Goal: Task Accomplishment & Management: Manage account settings

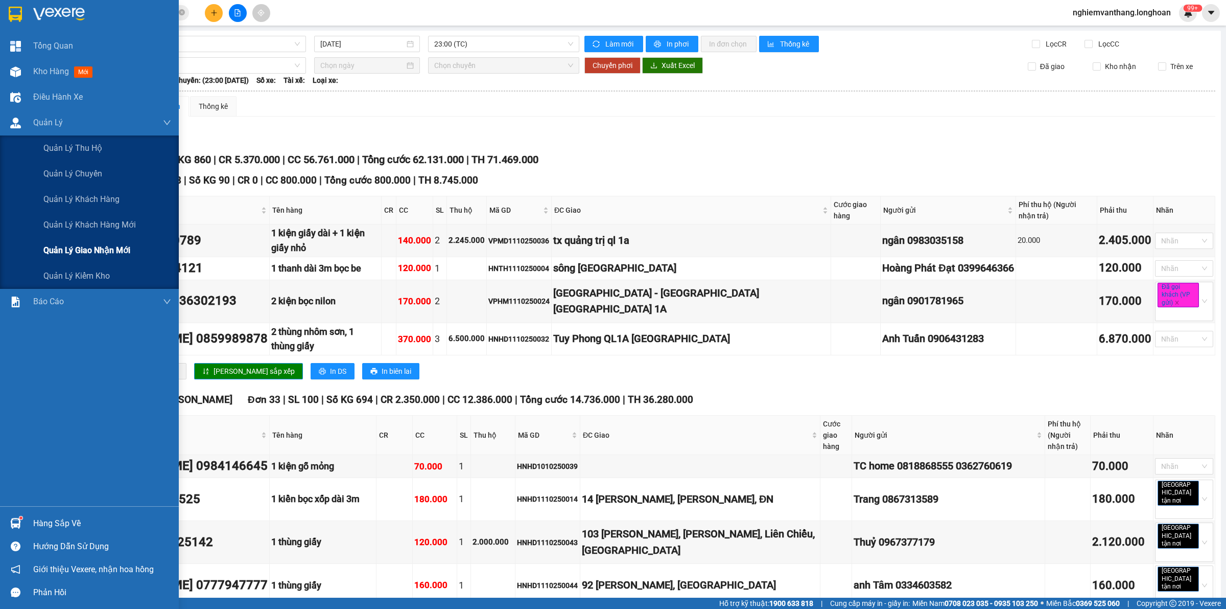
drag, startPoint x: 75, startPoint y: 234, endPoint x: 80, endPoint y: 241, distance: 8.5
click at [78, 238] on div "Quản lý thu hộ Quản lý chuyến Quản lý khách hàng Quản lý khách hàng mới Quản lý…" at bounding box center [89, 211] width 179 height 153
click at [80, 243] on div "Quản lý giao nhận mới" at bounding box center [107, 251] width 128 height 26
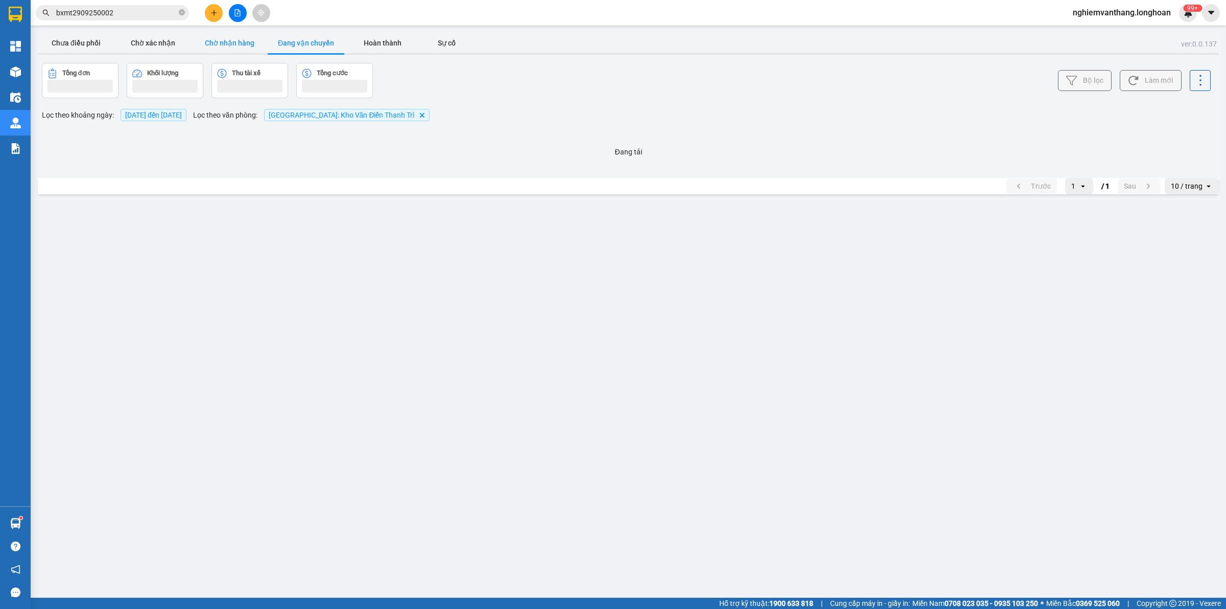
click at [217, 44] on button "Chờ nhận hàng" at bounding box center [229, 43] width 77 height 20
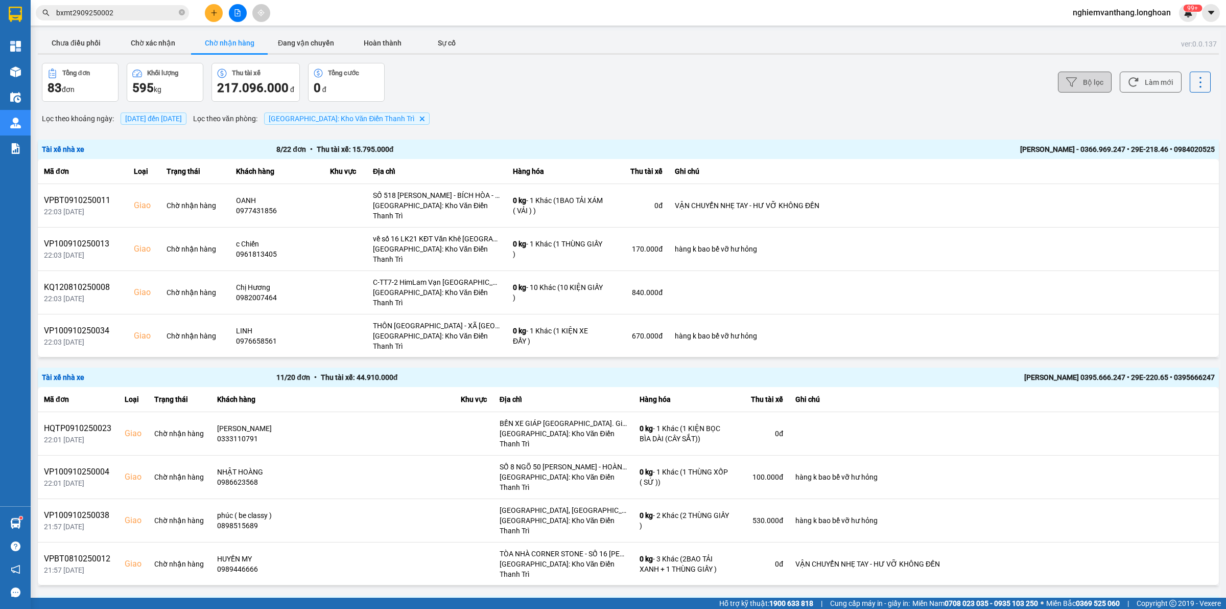
click at [1081, 80] on button "Bộ lọc" at bounding box center [1085, 82] width 54 height 21
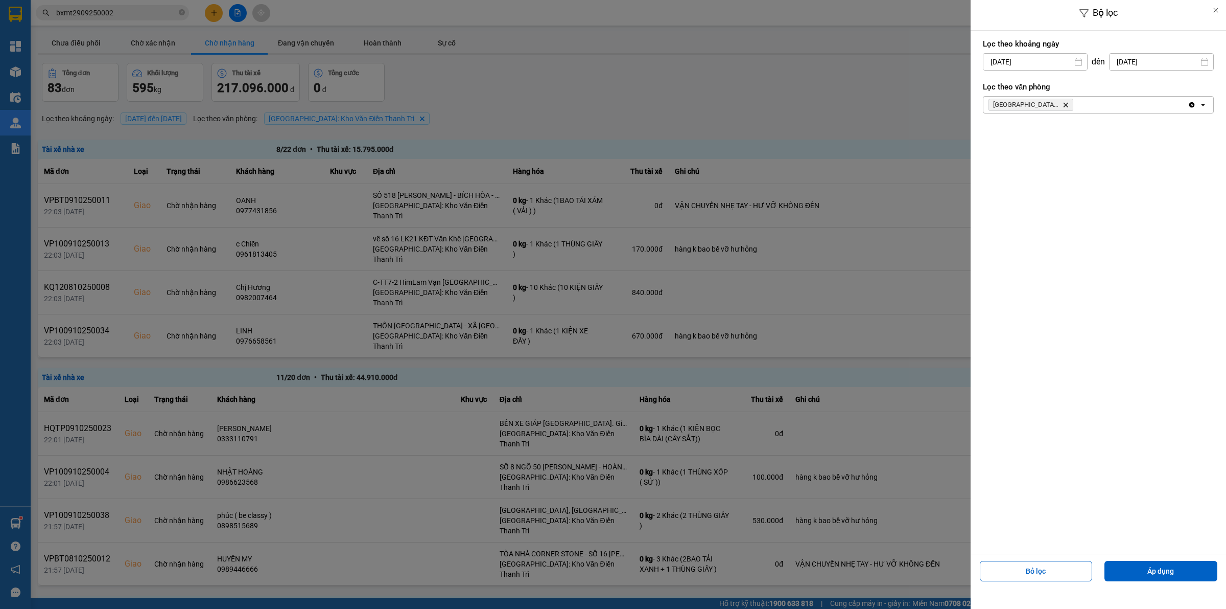
click at [1003, 61] on input "[DATE]" at bounding box center [1036, 62] width 104 height 16
drag, startPoint x: 1025, startPoint y: 136, endPoint x: 1036, endPoint y: 136, distance: 11.3
click at [1026, 136] on div "1" at bounding box center [1030, 136] width 14 height 12
type input "[DATE]"
click at [1149, 557] on div "Bỏ lọc Áp dụng" at bounding box center [1098, 574] width 250 height 37
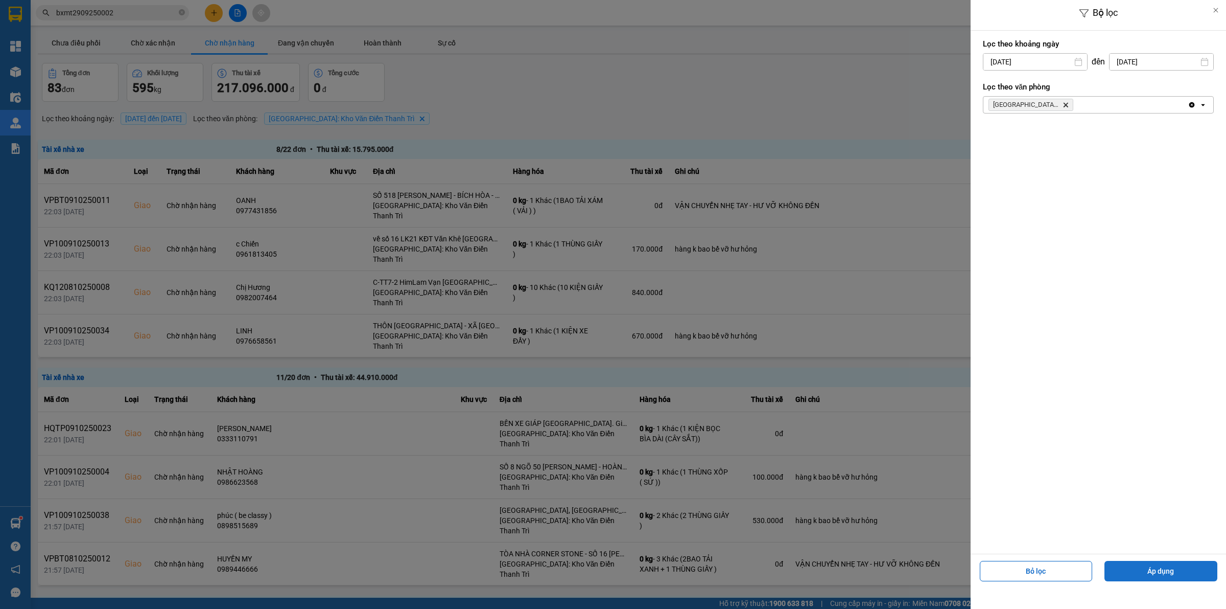
click at [1149, 563] on button "Áp dụng" at bounding box center [1161, 571] width 113 height 20
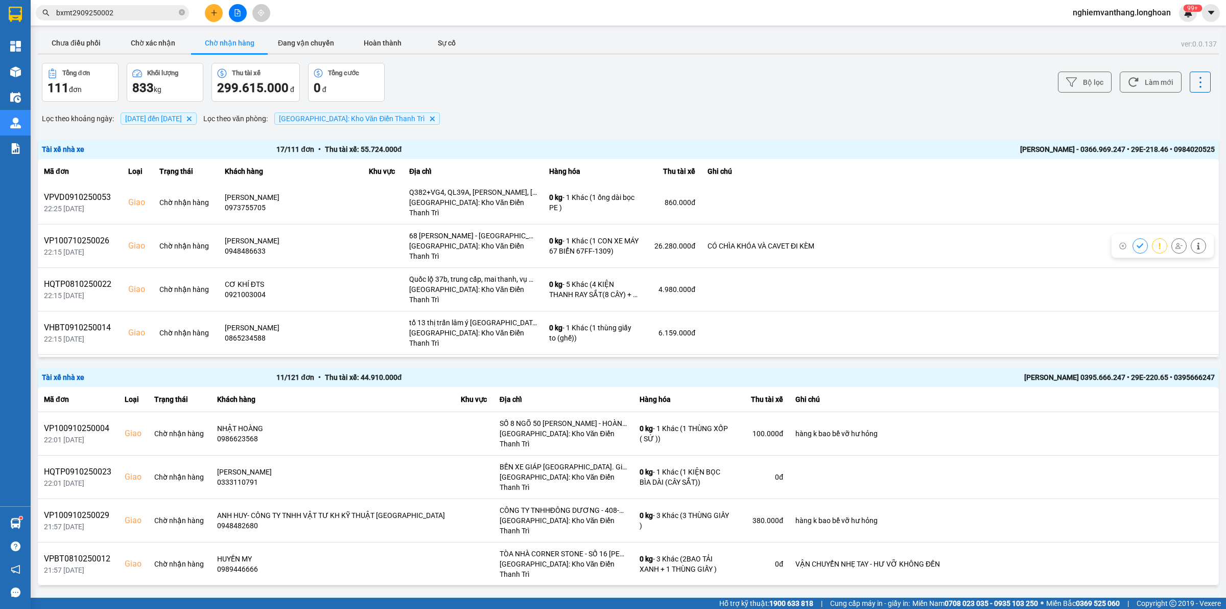
scroll to position [428, 0]
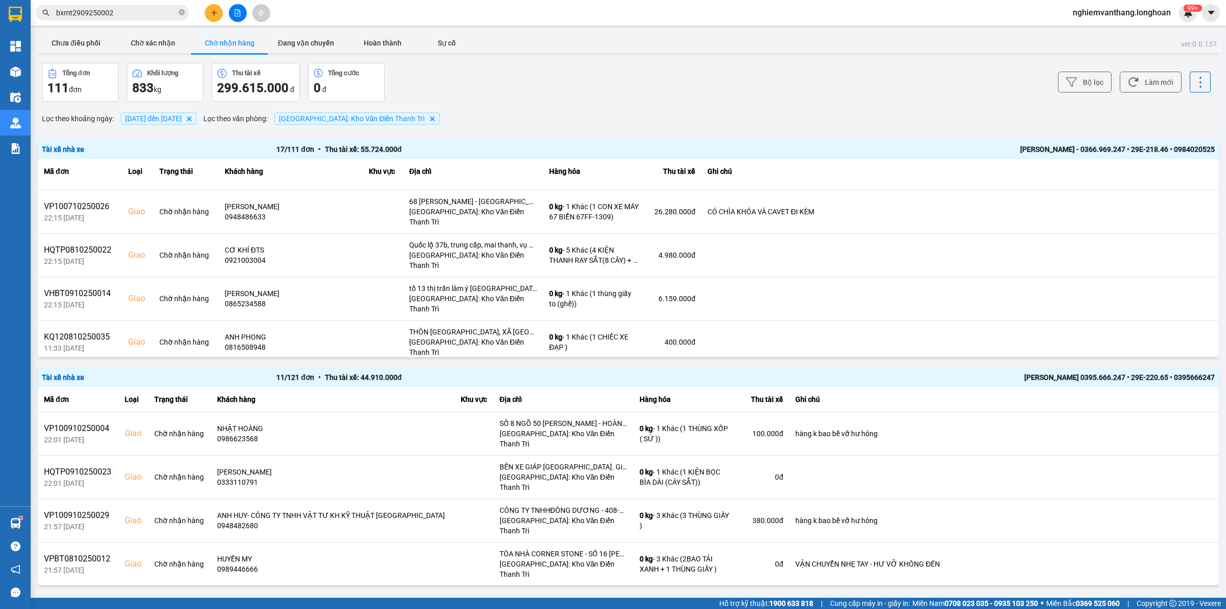
click at [1176, 469] on icon at bounding box center [1179, 472] width 7 height 7
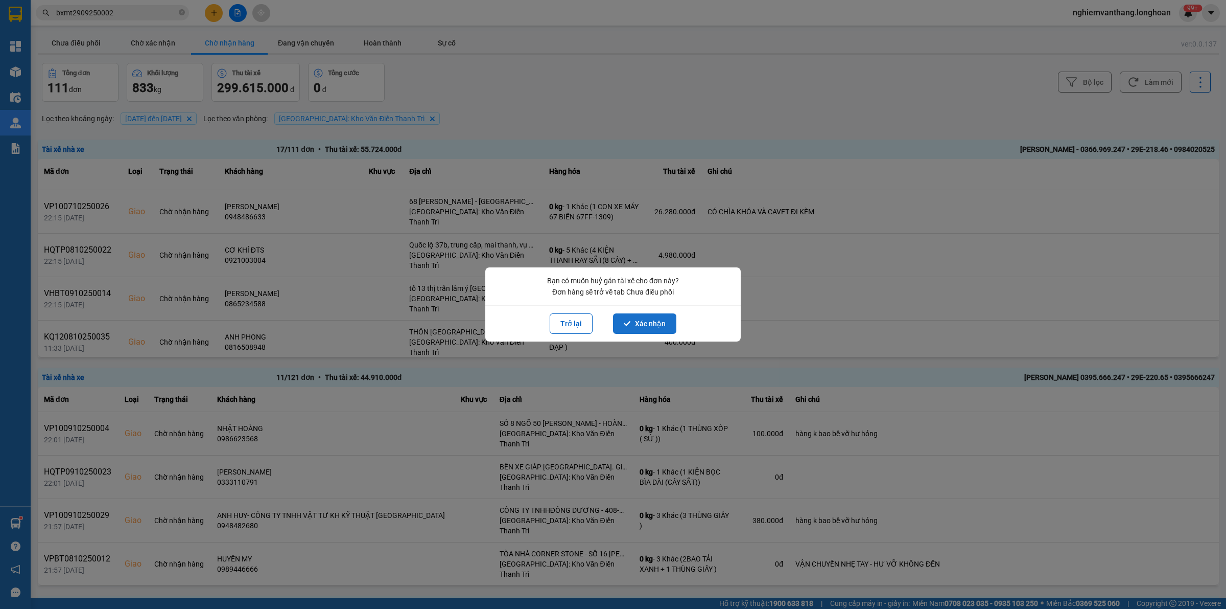
click at [655, 326] on button "Xác nhận" at bounding box center [644, 323] width 63 height 20
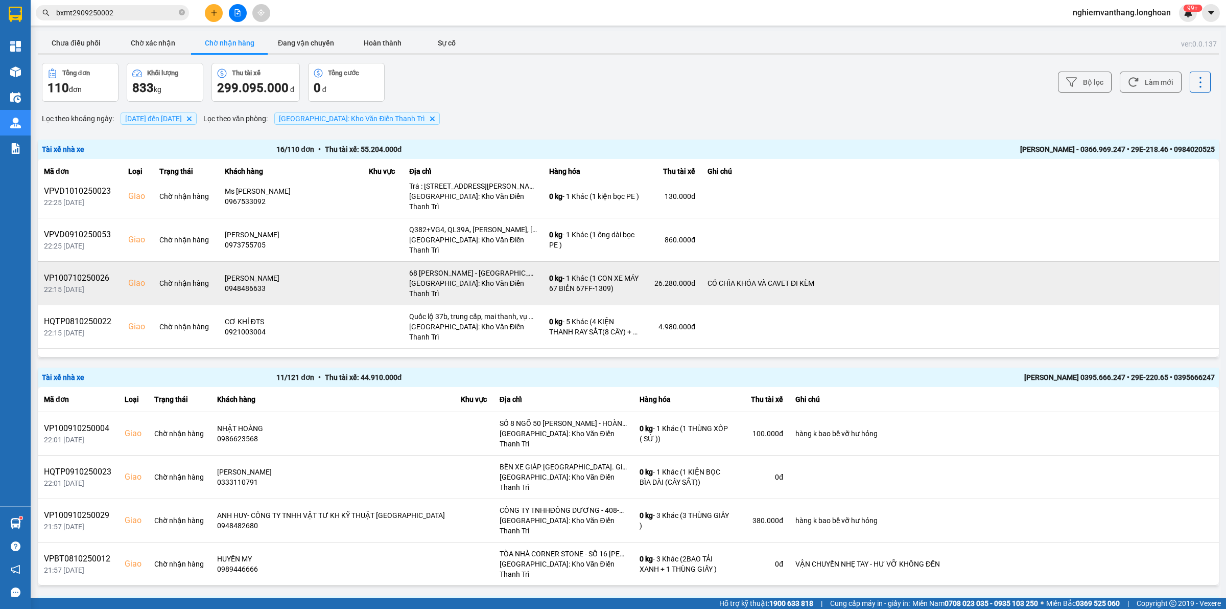
scroll to position [392, 0]
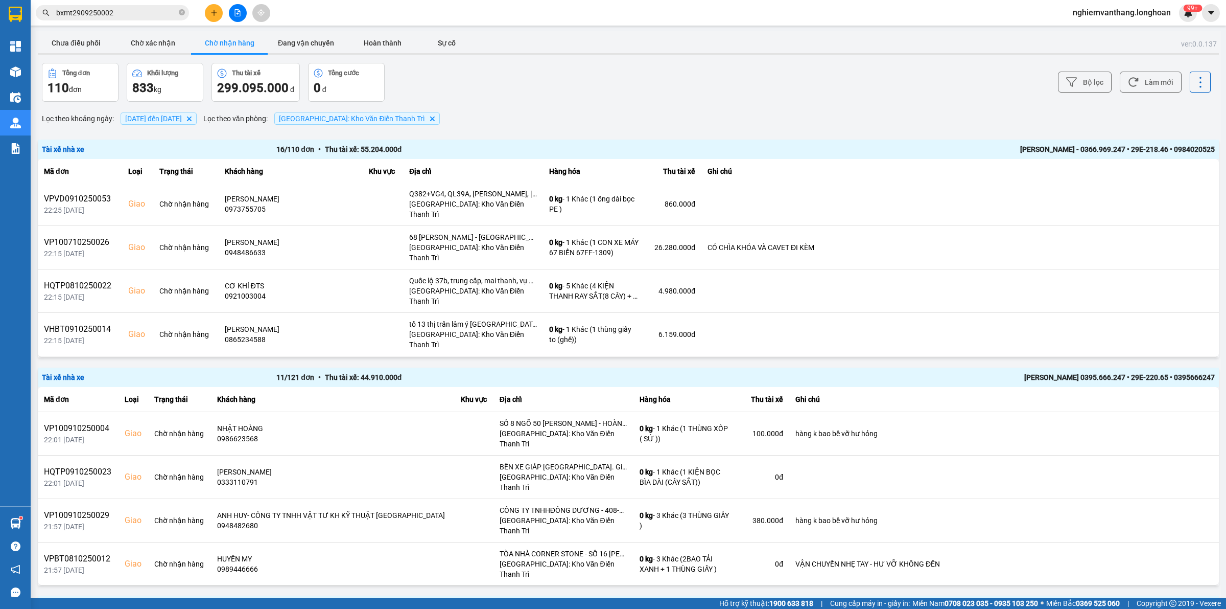
click at [1172, 455] on button at bounding box center [1179, 464] width 14 height 18
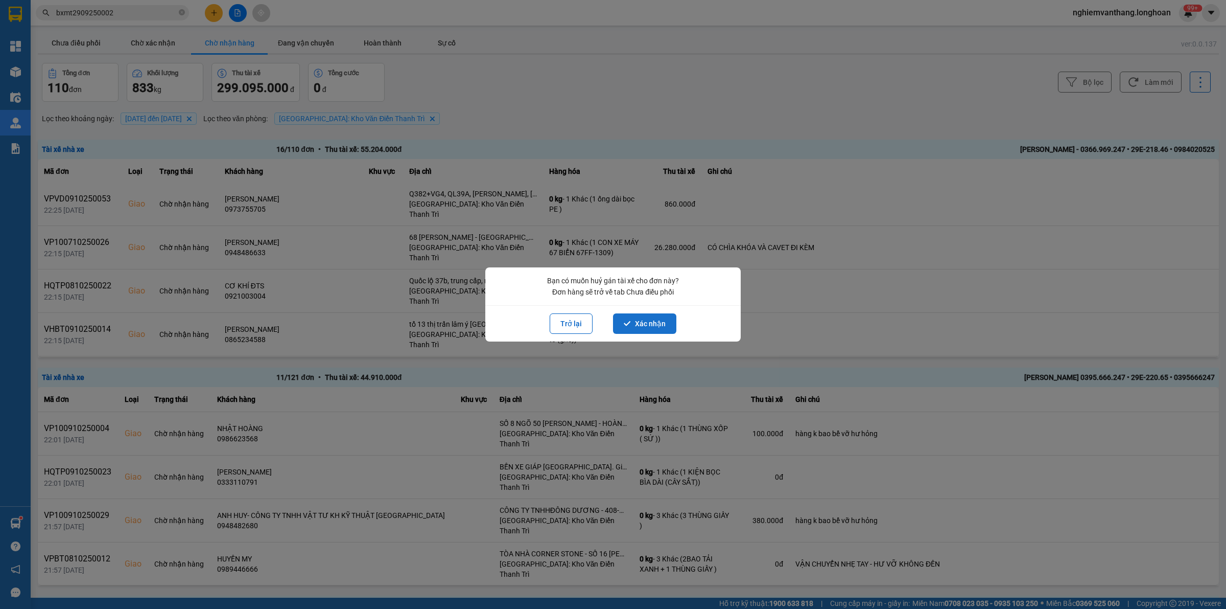
click at [648, 325] on button "Xác nhận" at bounding box center [644, 323] width 63 height 20
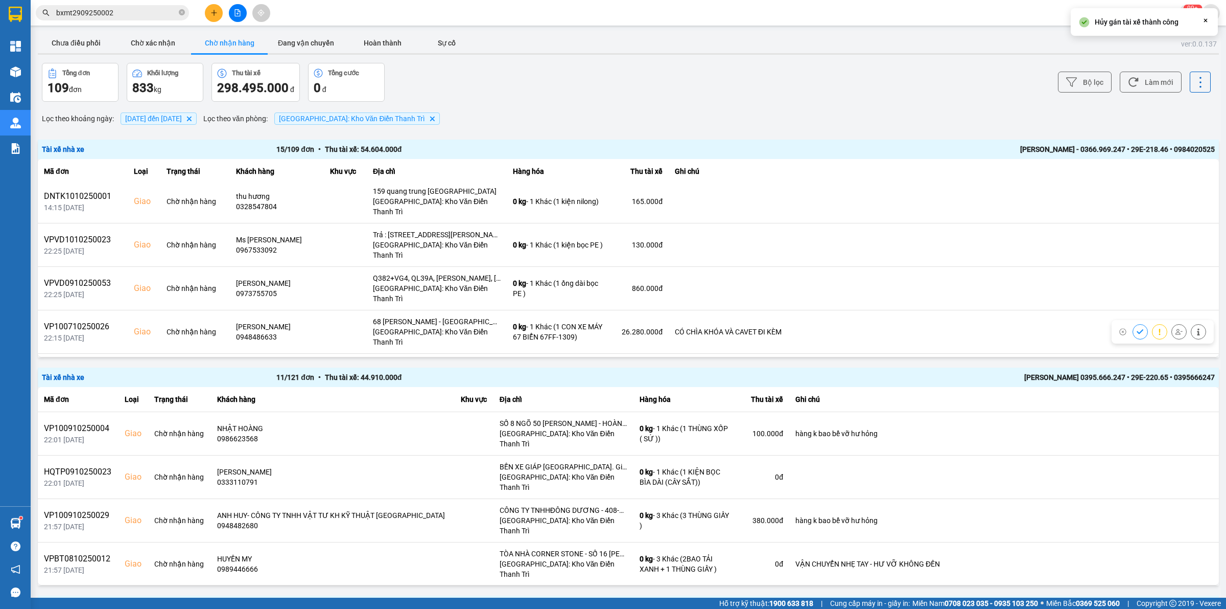
scroll to position [358, 0]
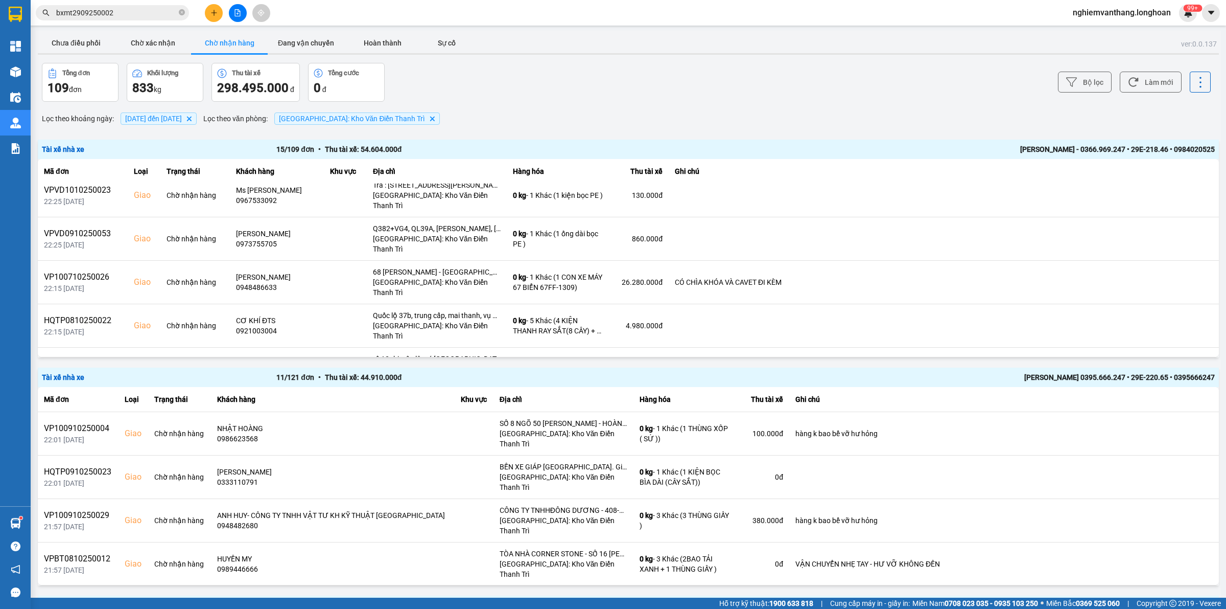
click at [1167, 448] on div at bounding box center [1170, 455] width 74 height 15
click at [1176, 452] on icon at bounding box center [1179, 455] width 7 height 7
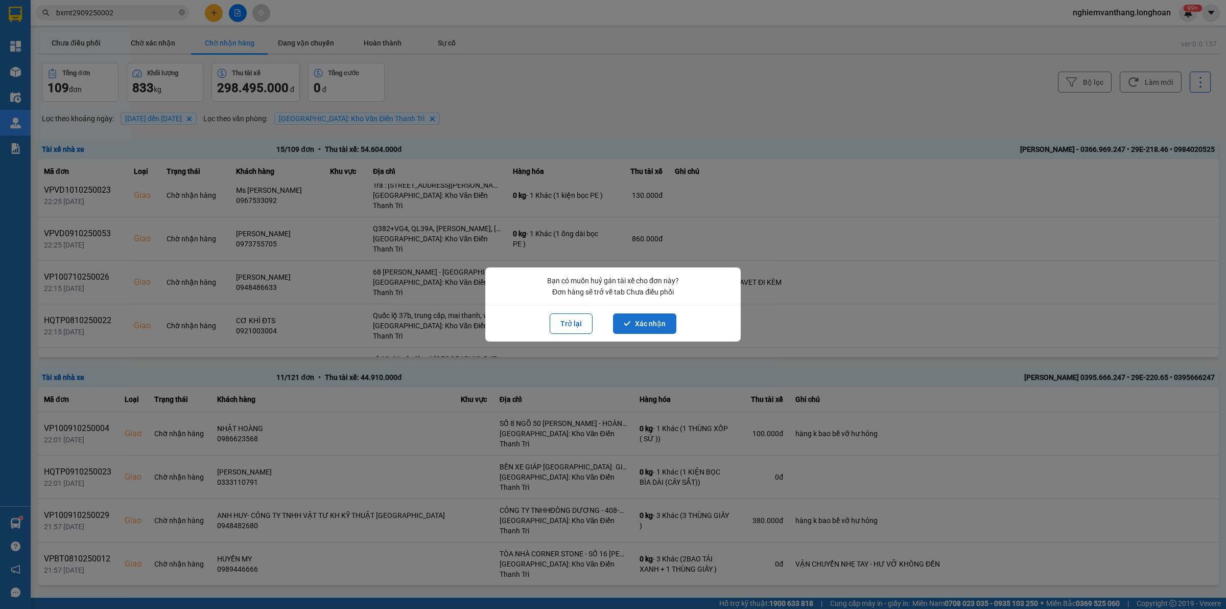
click at [649, 331] on button "Xác nhận" at bounding box center [644, 323] width 63 height 20
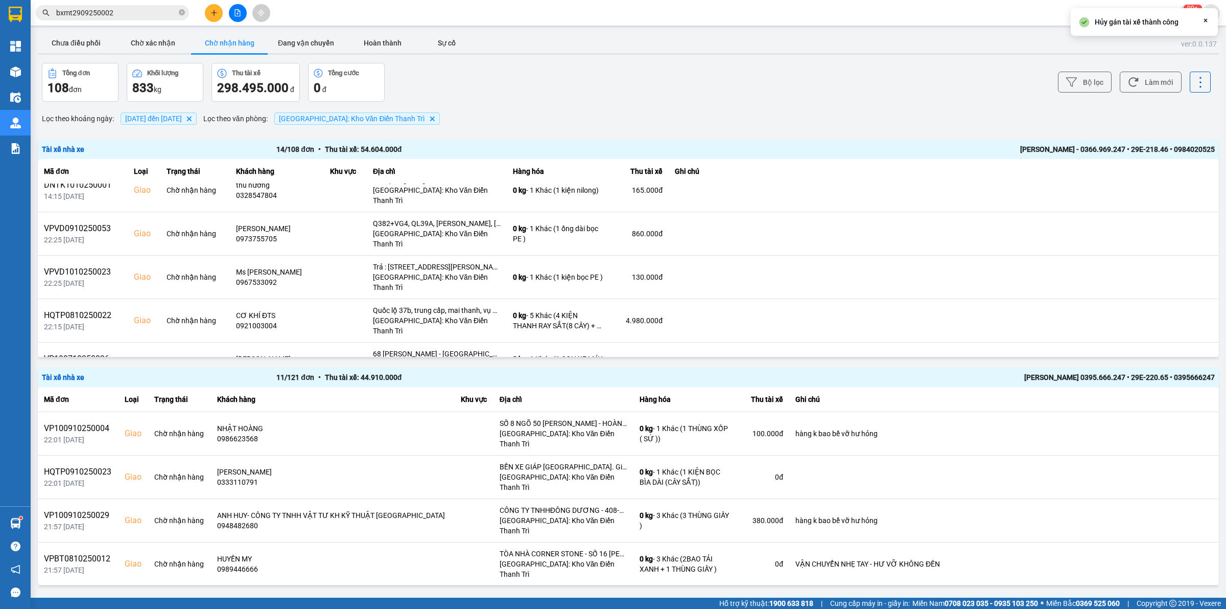
scroll to position [322, 0]
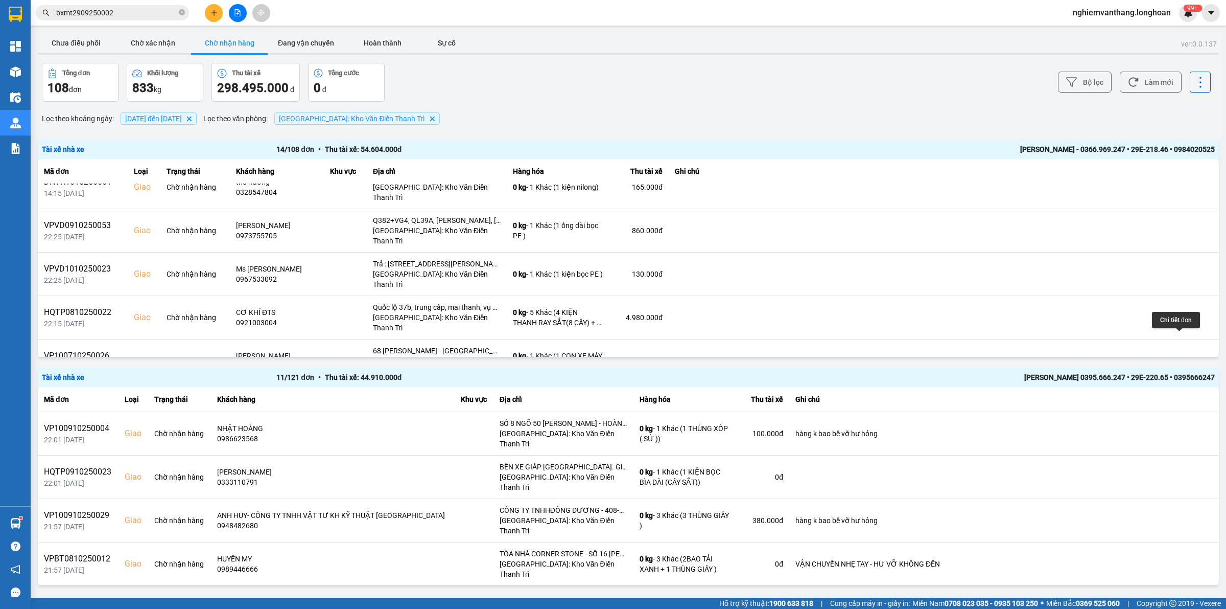
click at [1176, 445] on icon at bounding box center [1179, 448] width 7 height 6
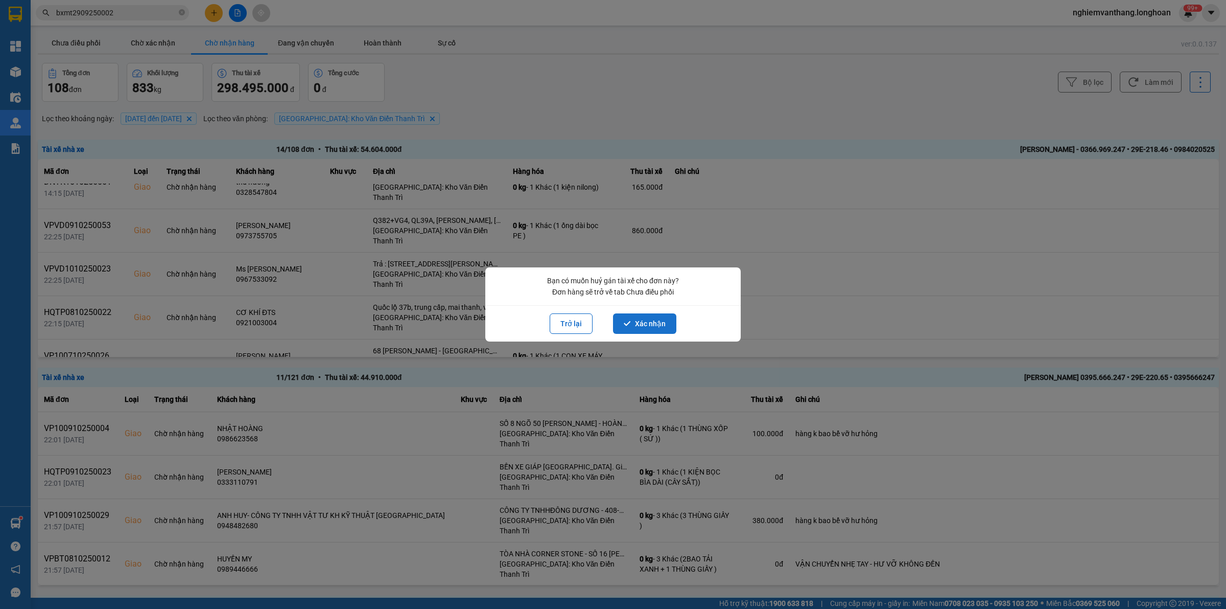
click at [658, 325] on button "Xác nhận" at bounding box center [644, 323] width 63 height 20
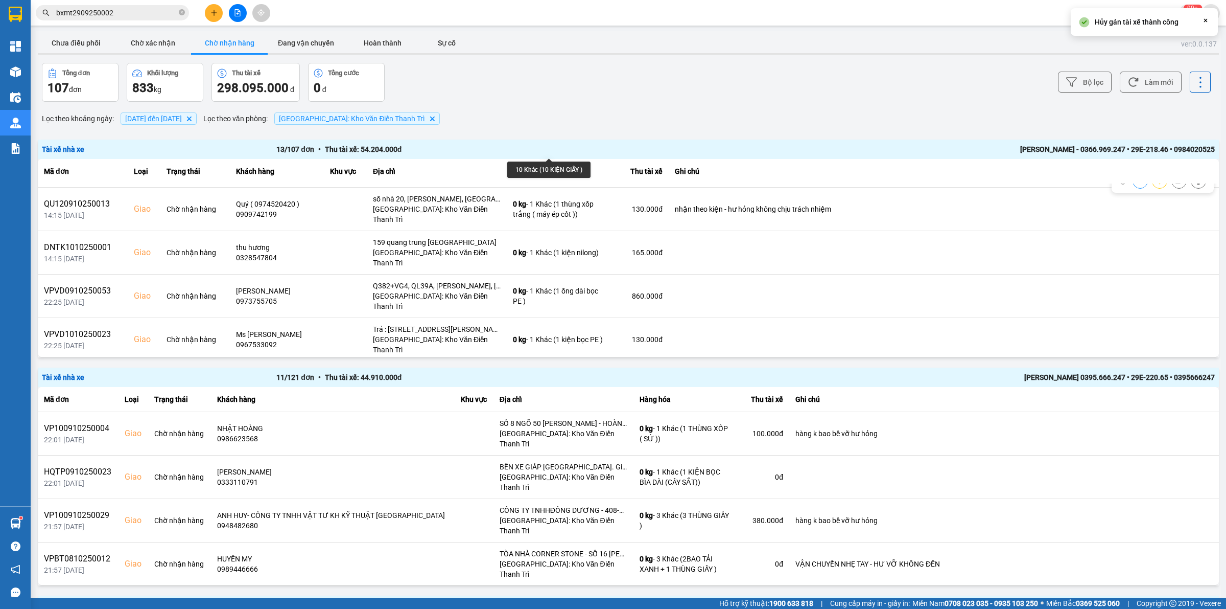
scroll to position [287, 0]
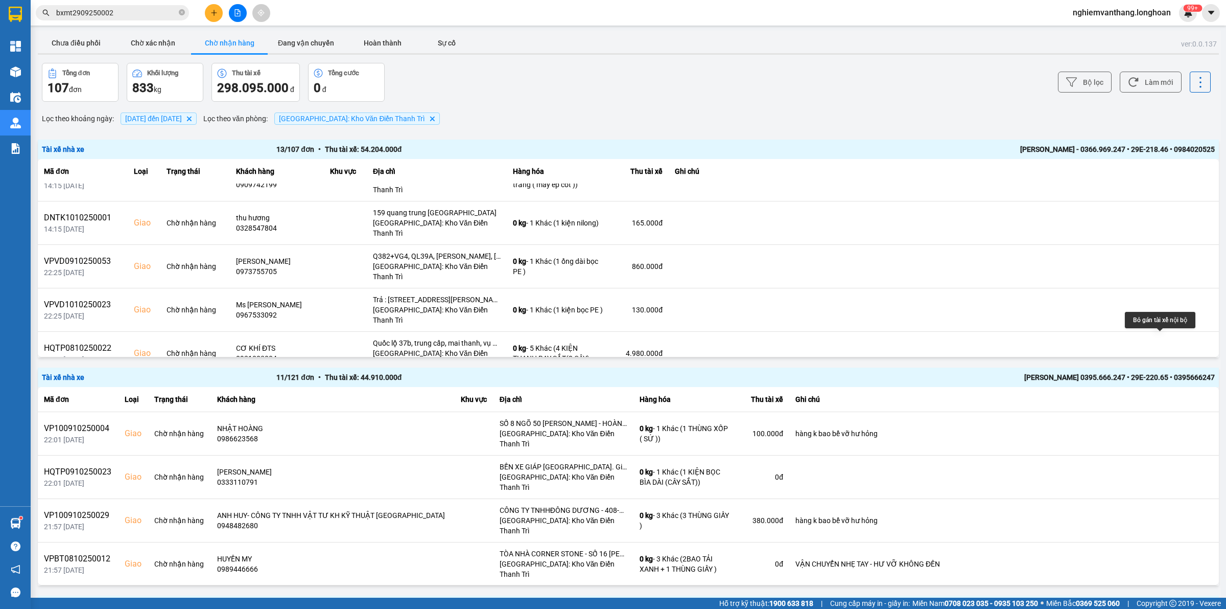
click at [1176, 436] on icon at bounding box center [1179, 439] width 7 height 7
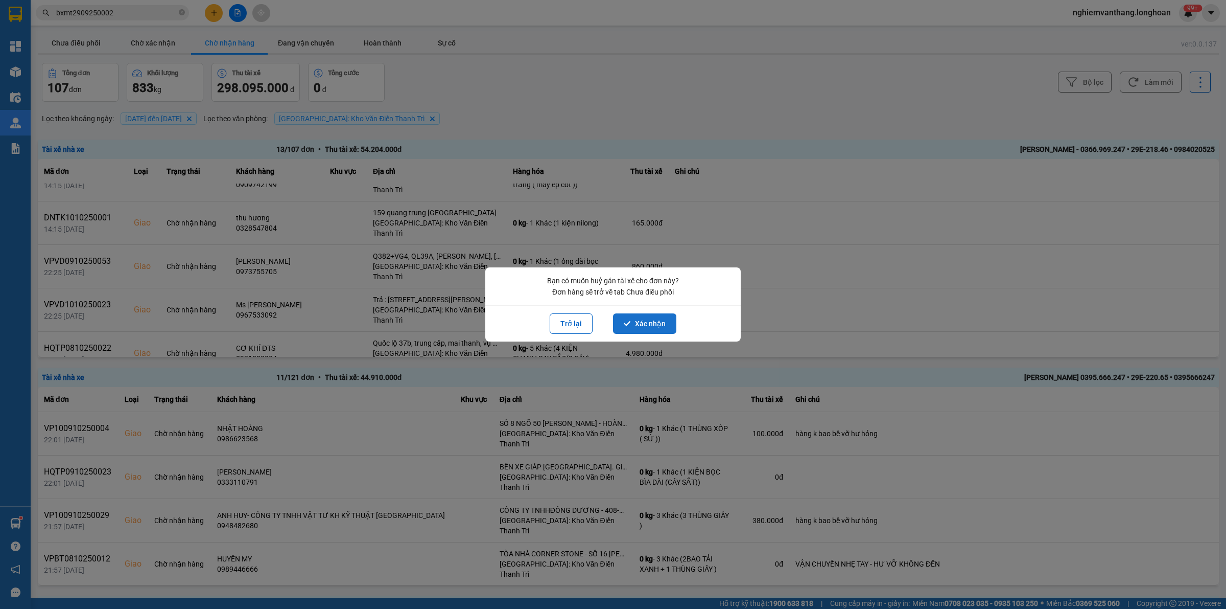
click at [648, 328] on button "Xác nhận" at bounding box center [644, 323] width 63 height 20
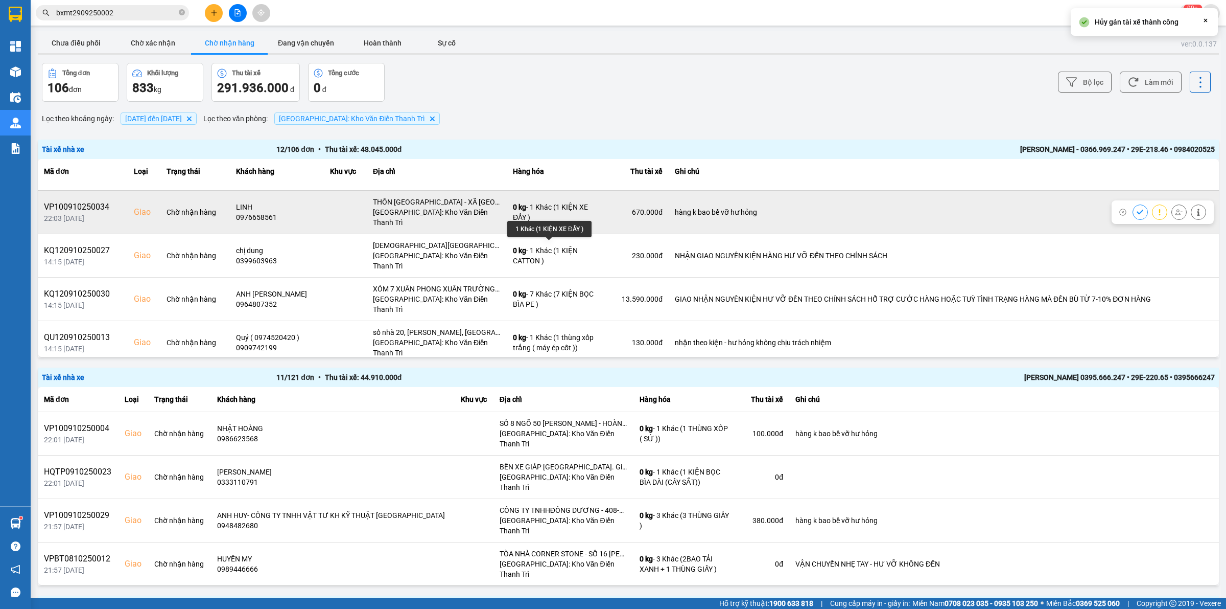
scroll to position [251, 0]
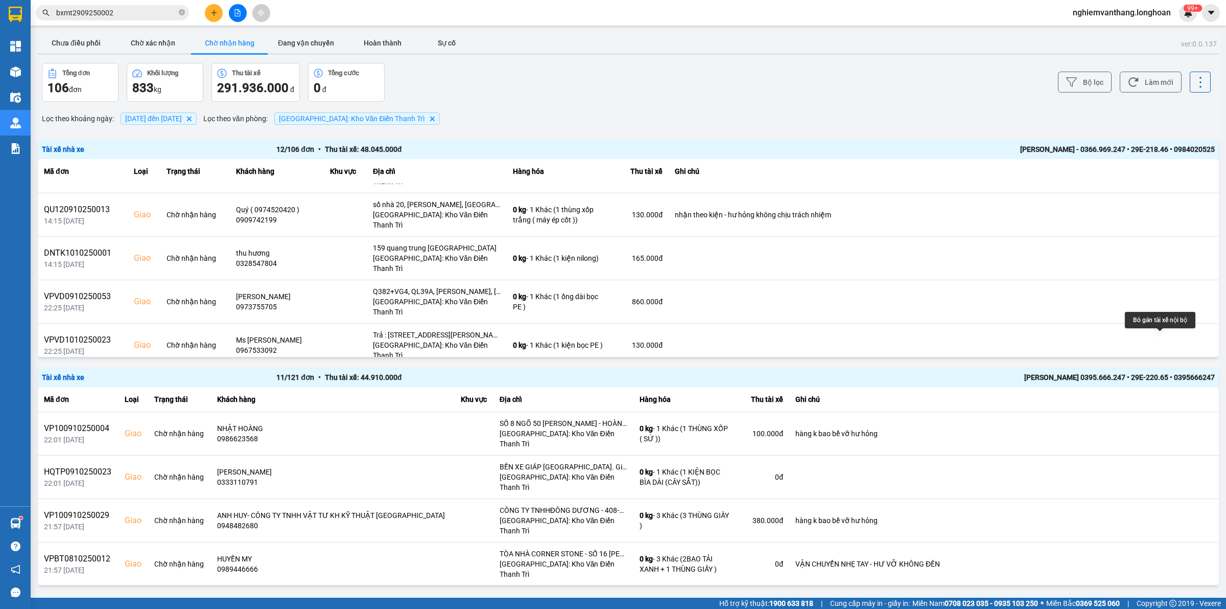
click at [1176, 428] on icon at bounding box center [1179, 431] width 7 height 7
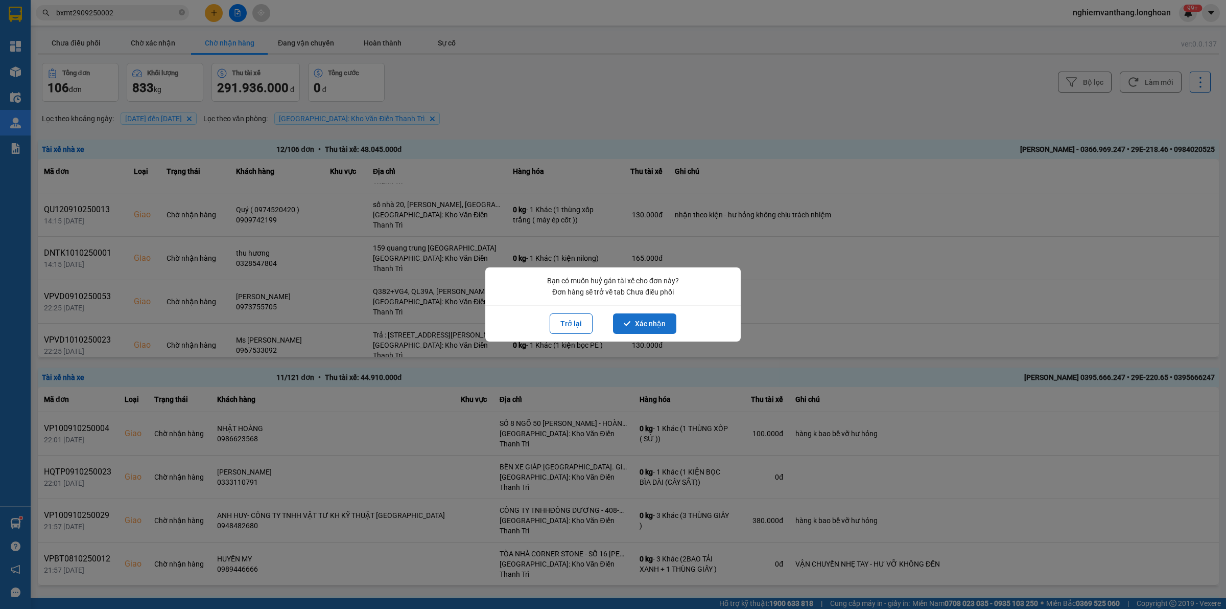
click at [658, 323] on button "Xác nhận" at bounding box center [644, 323] width 63 height 20
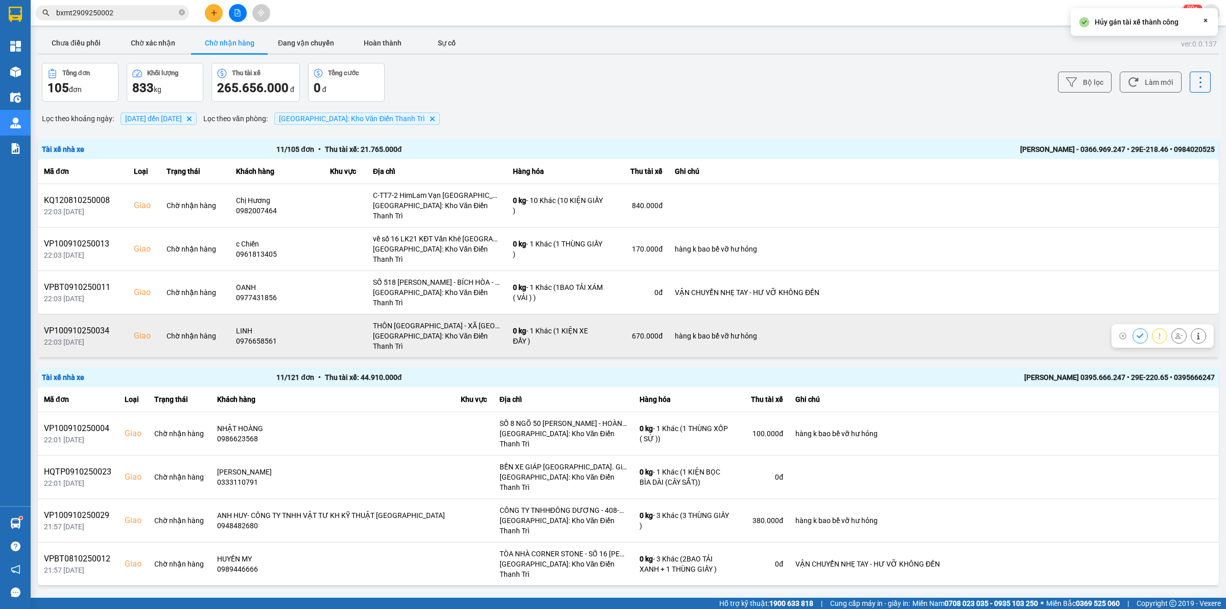
scroll to position [216, 0]
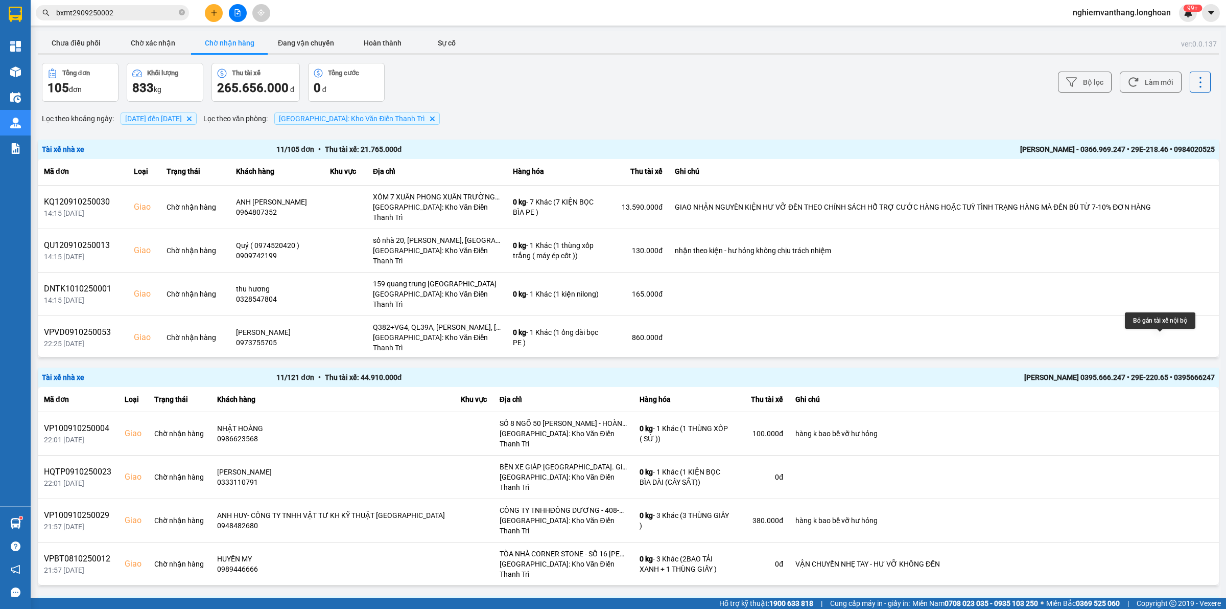
click at [1172, 415] on button at bounding box center [1179, 424] width 14 height 18
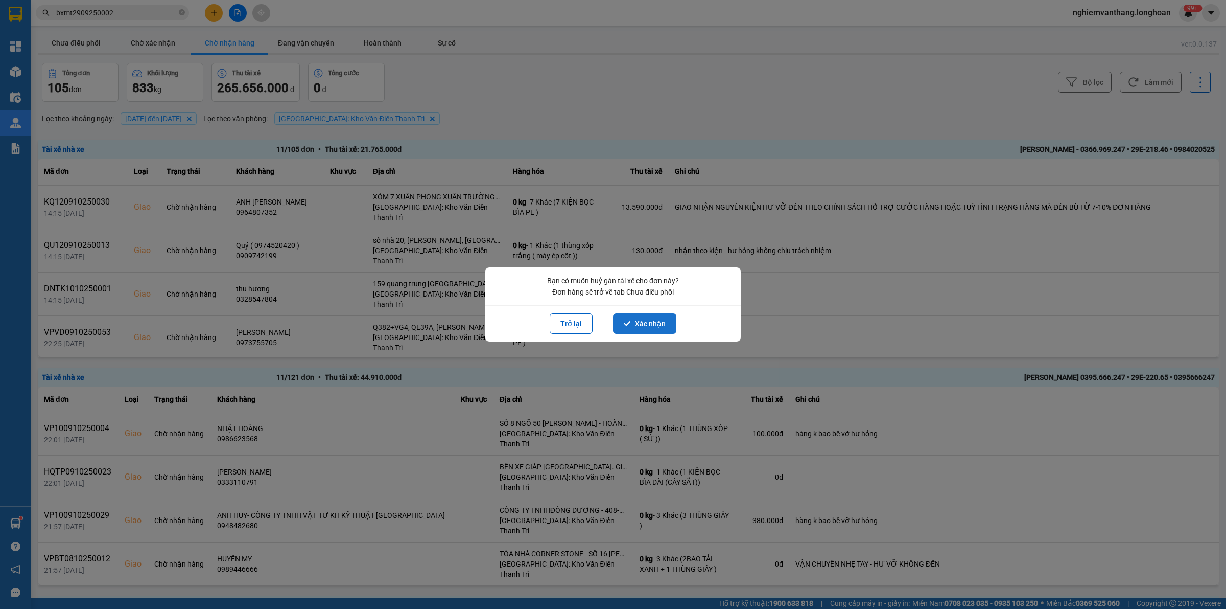
click at [648, 321] on button "Xác nhận" at bounding box center [644, 323] width 63 height 20
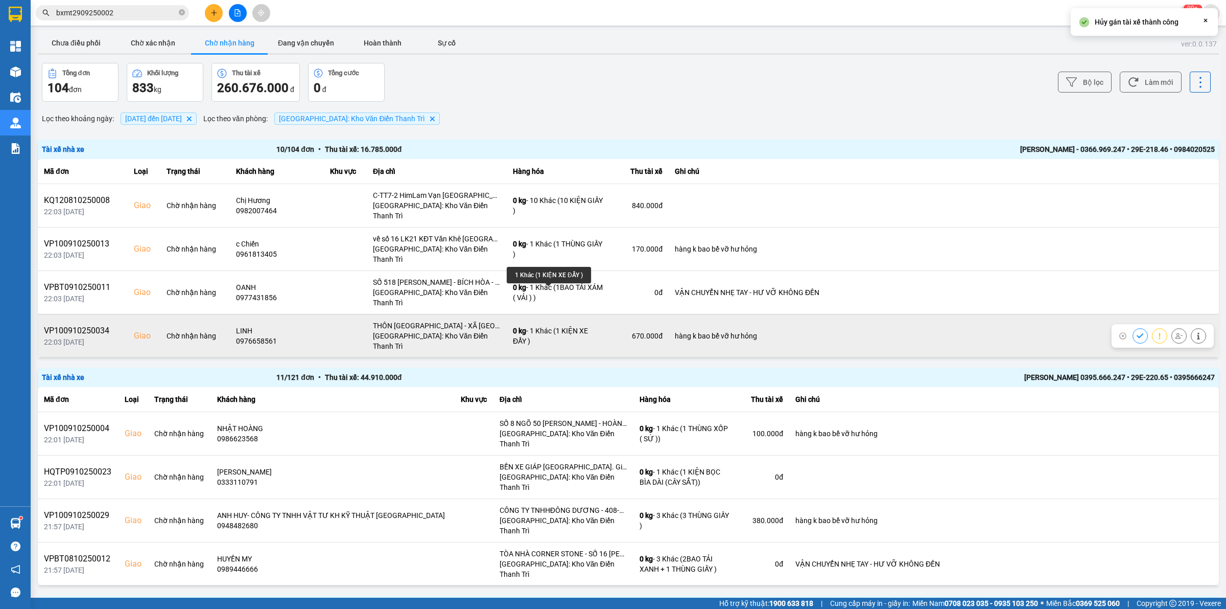
scroll to position [180, 0]
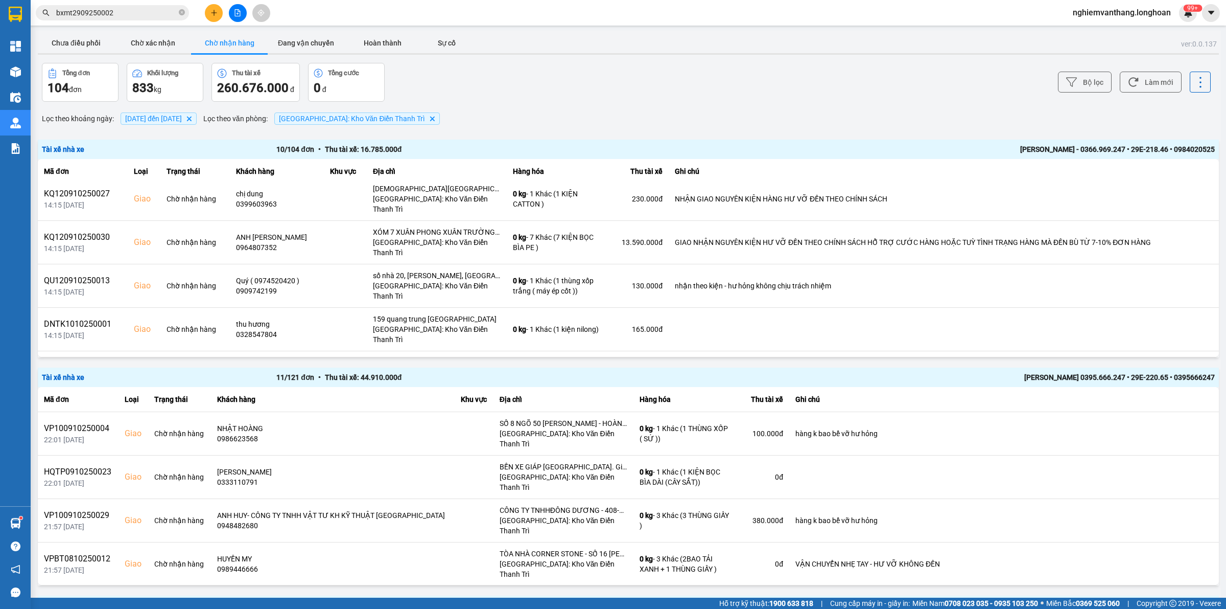
click at [1176, 412] on icon at bounding box center [1179, 415] width 7 height 7
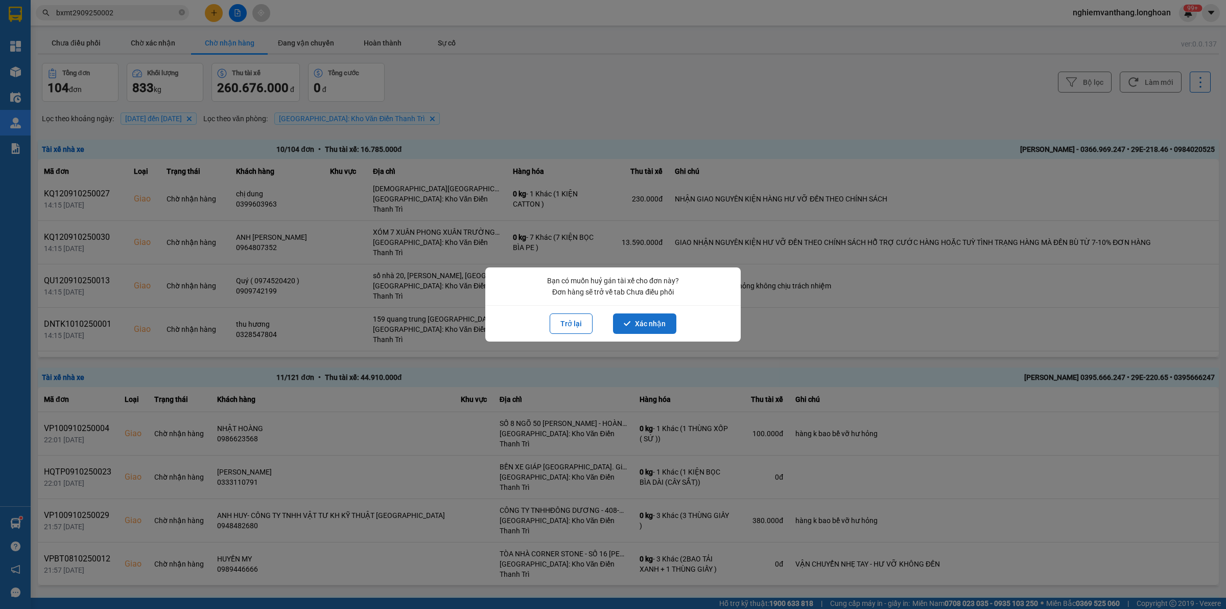
click at [642, 315] on button "Xác nhận" at bounding box center [644, 323] width 63 height 20
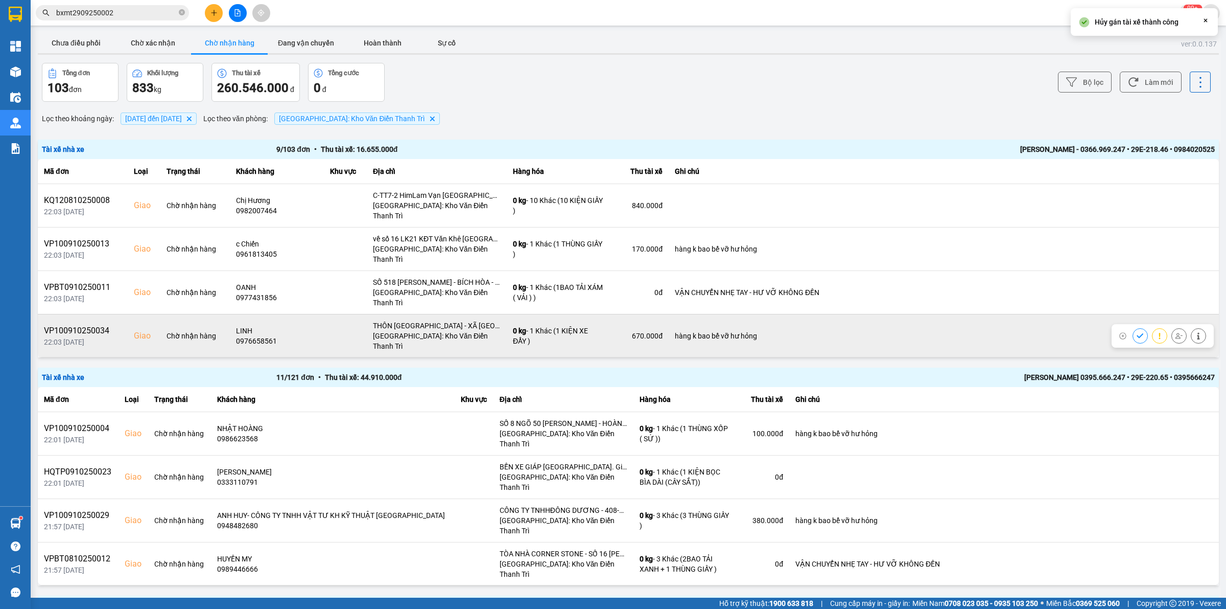
scroll to position [146, 0]
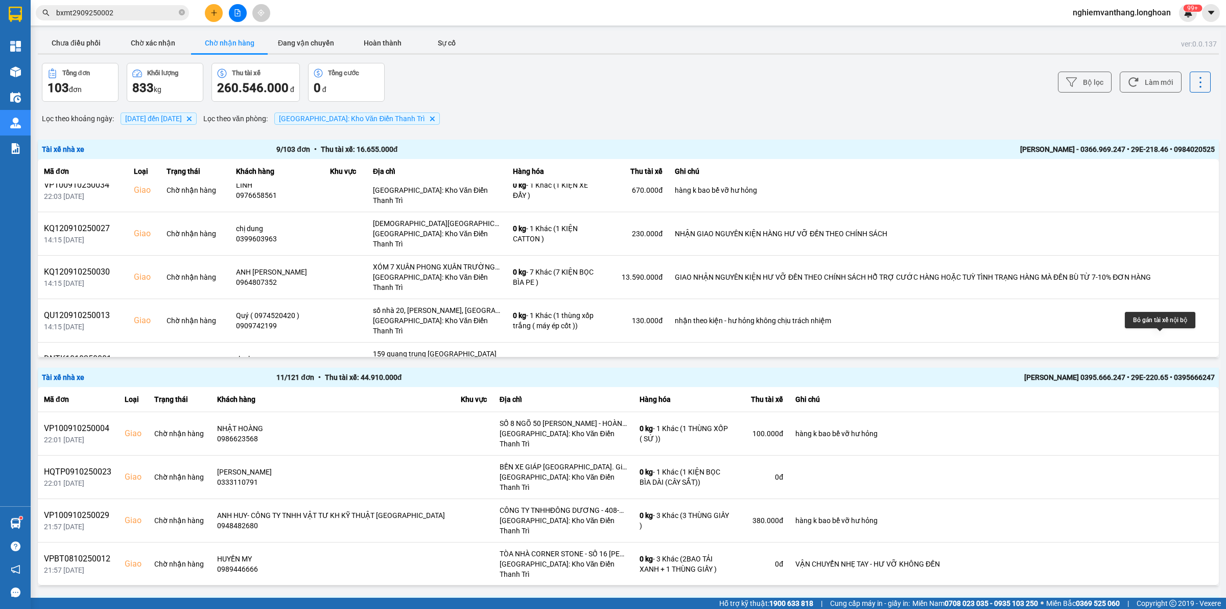
click at [1176, 404] on icon at bounding box center [1179, 407] width 7 height 7
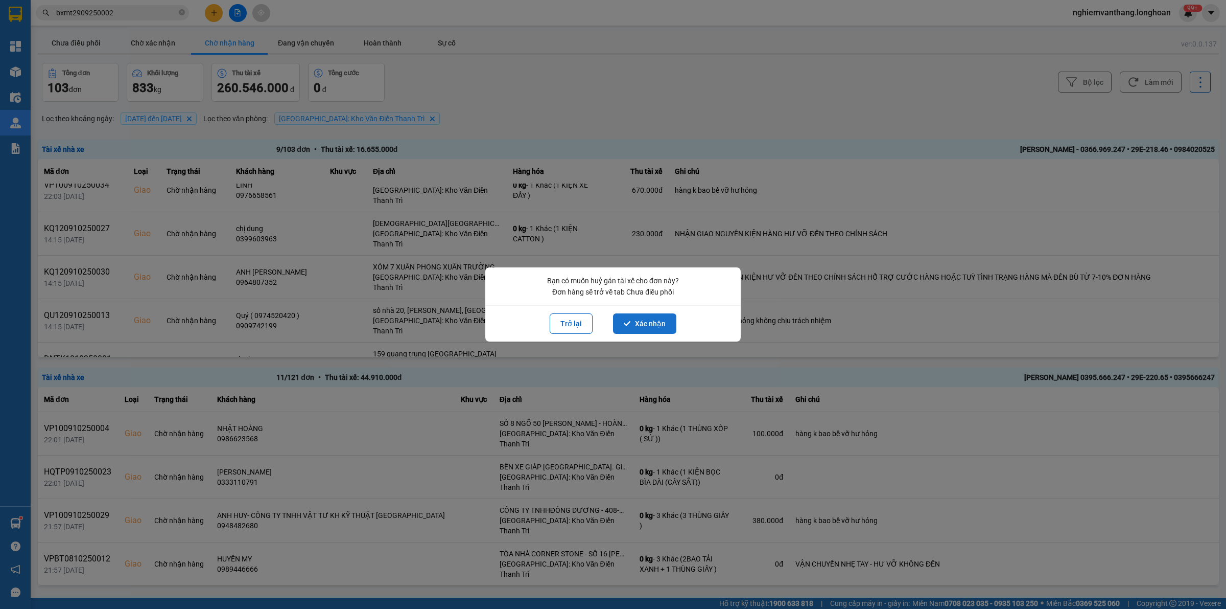
click at [635, 323] on button "Xác nhận" at bounding box center [644, 323] width 63 height 20
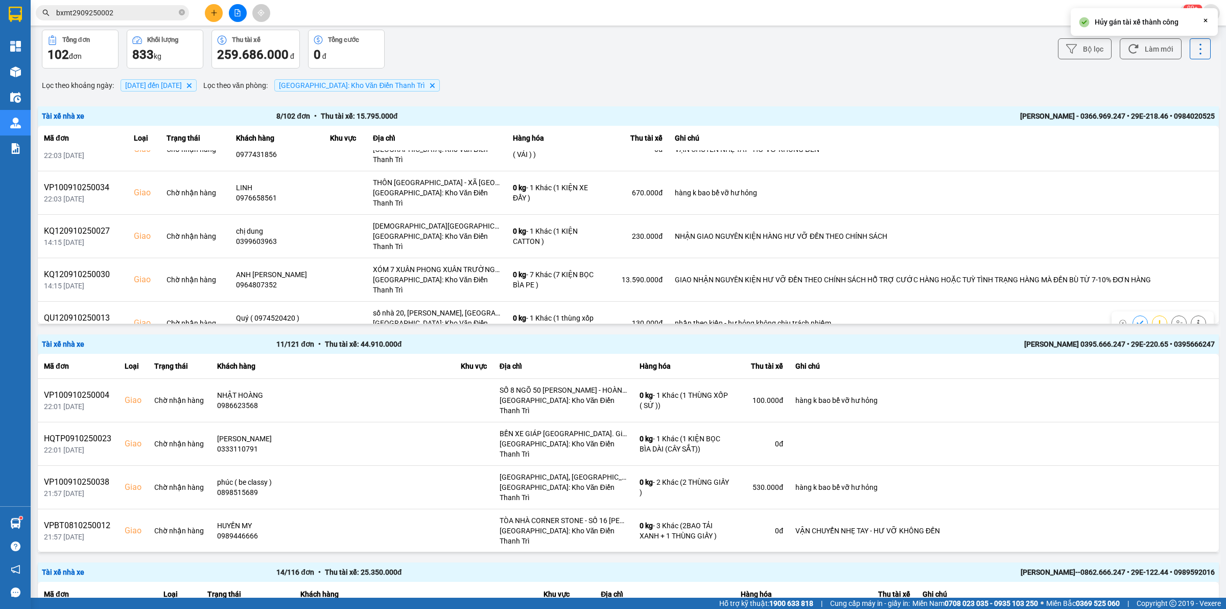
scroll to position [64, 0]
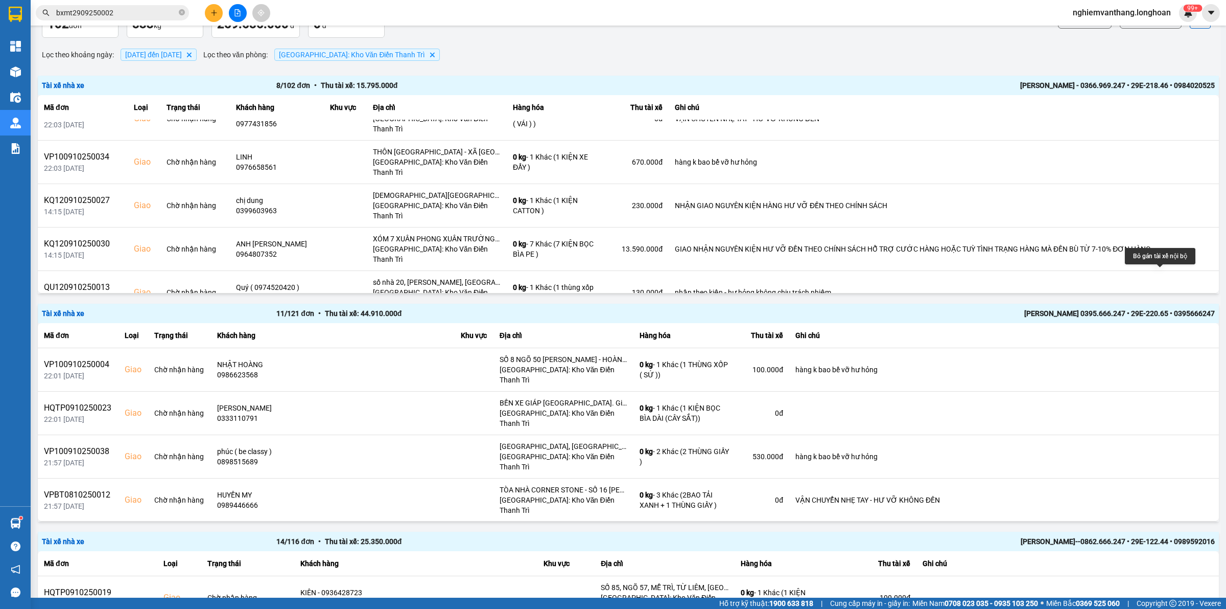
click at [1172, 327] on button at bounding box center [1179, 336] width 14 height 18
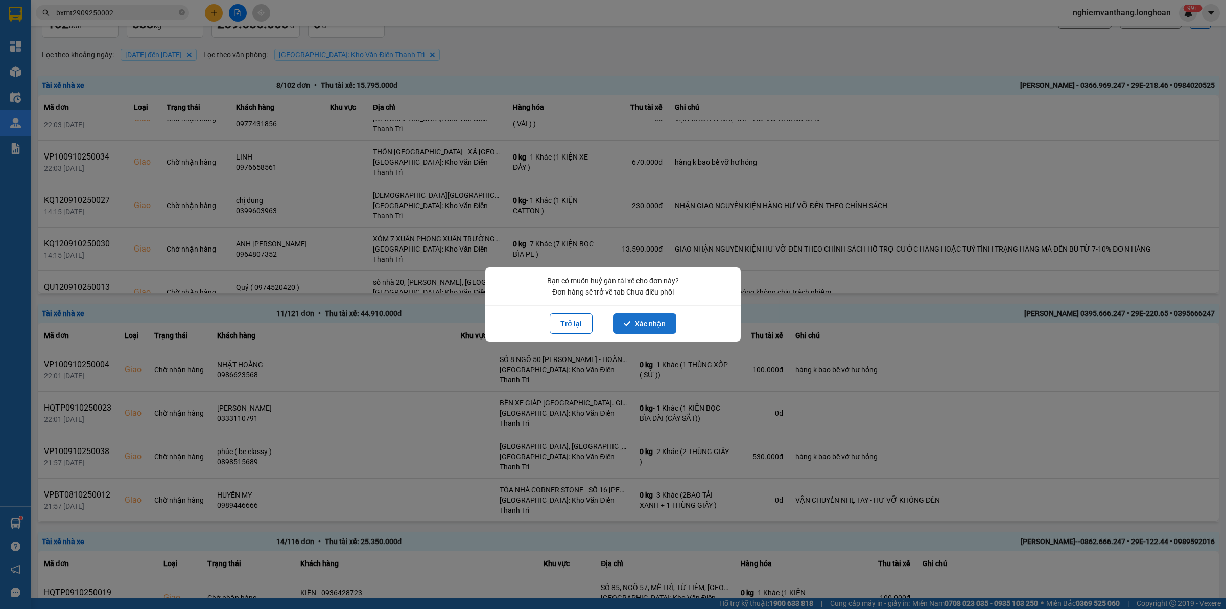
click at [642, 321] on button "Xác nhận" at bounding box center [644, 323] width 63 height 20
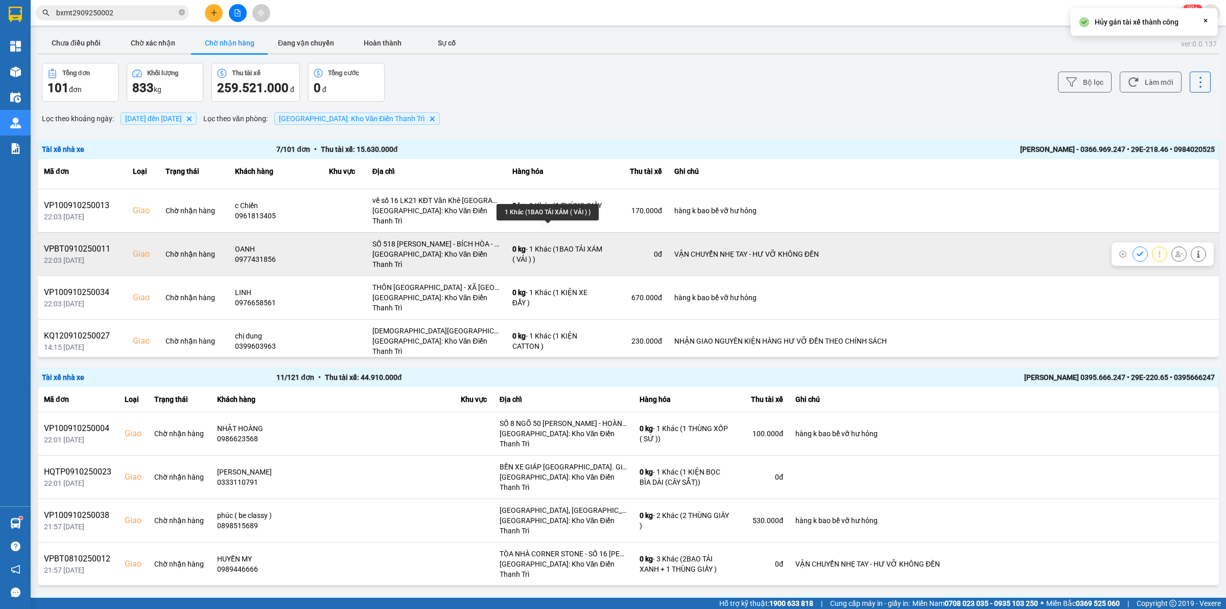
scroll to position [75, 0]
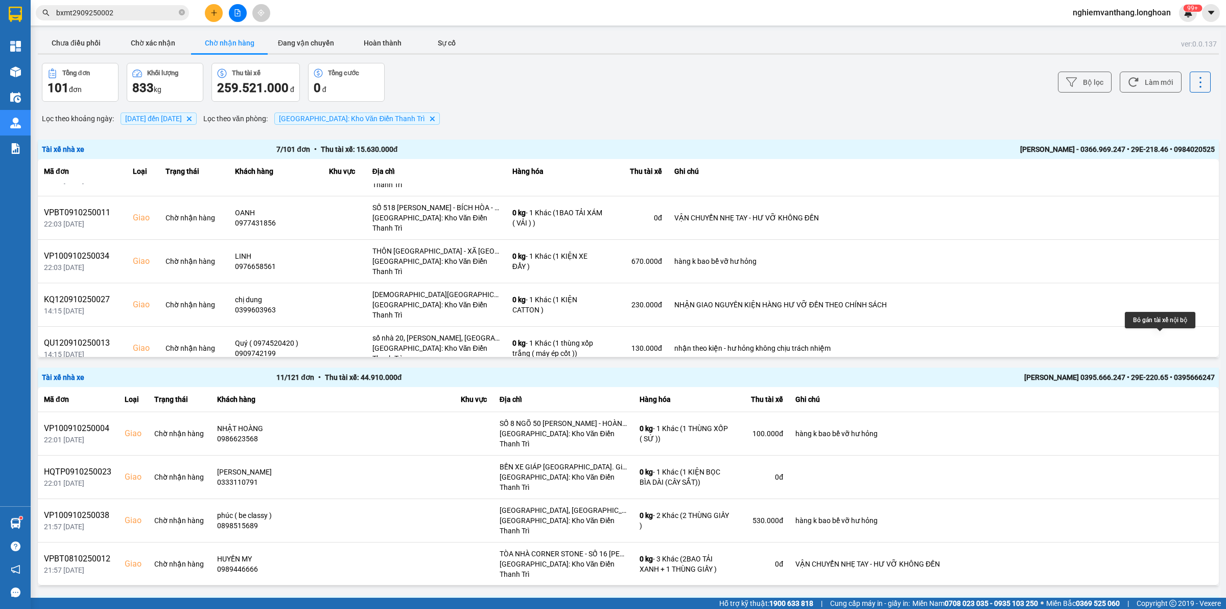
click at [1176, 388] on icon at bounding box center [1179, 391] width 7 height 7
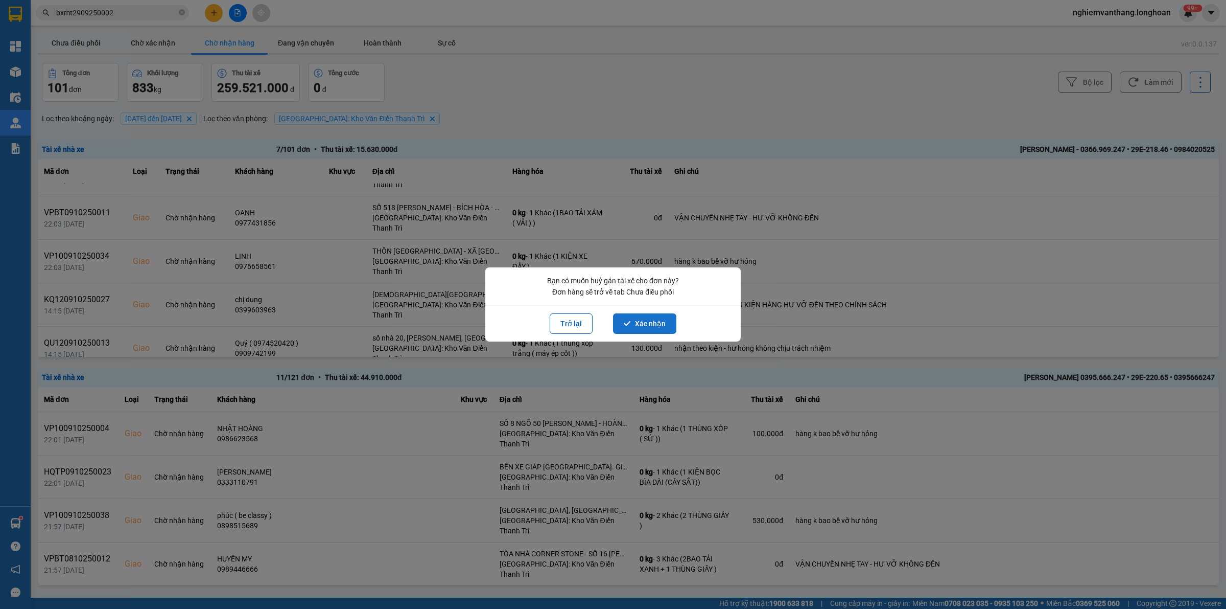
click at [642, 328] on button "Xác nhận" at bounding box center [644, 323] width 63 height 20
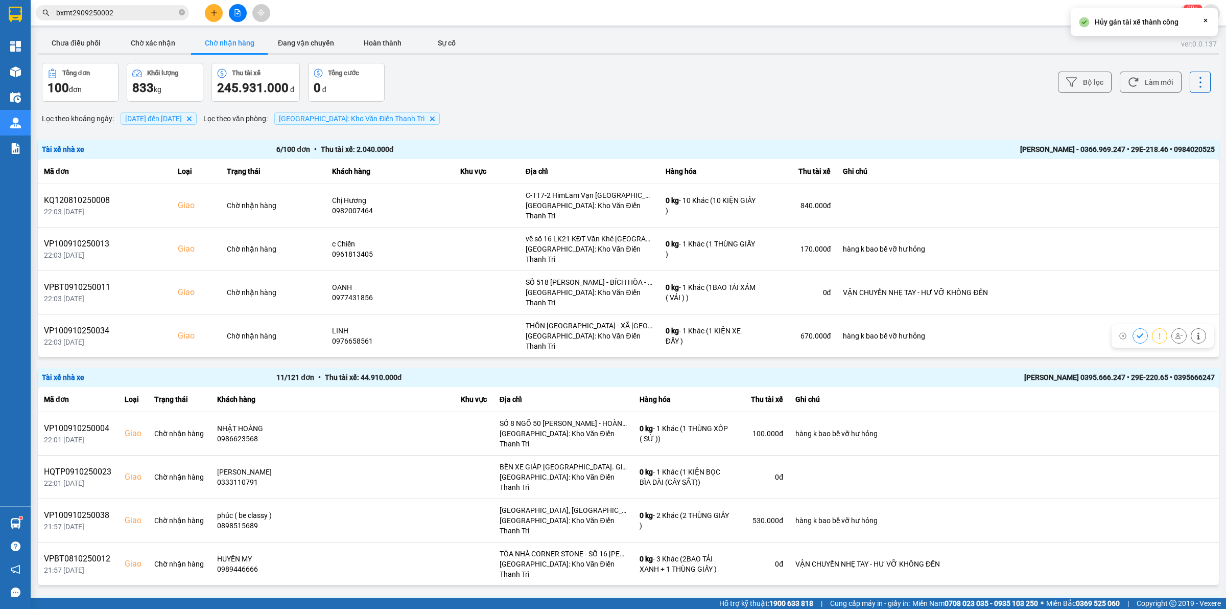
scroll to position [39, 0]
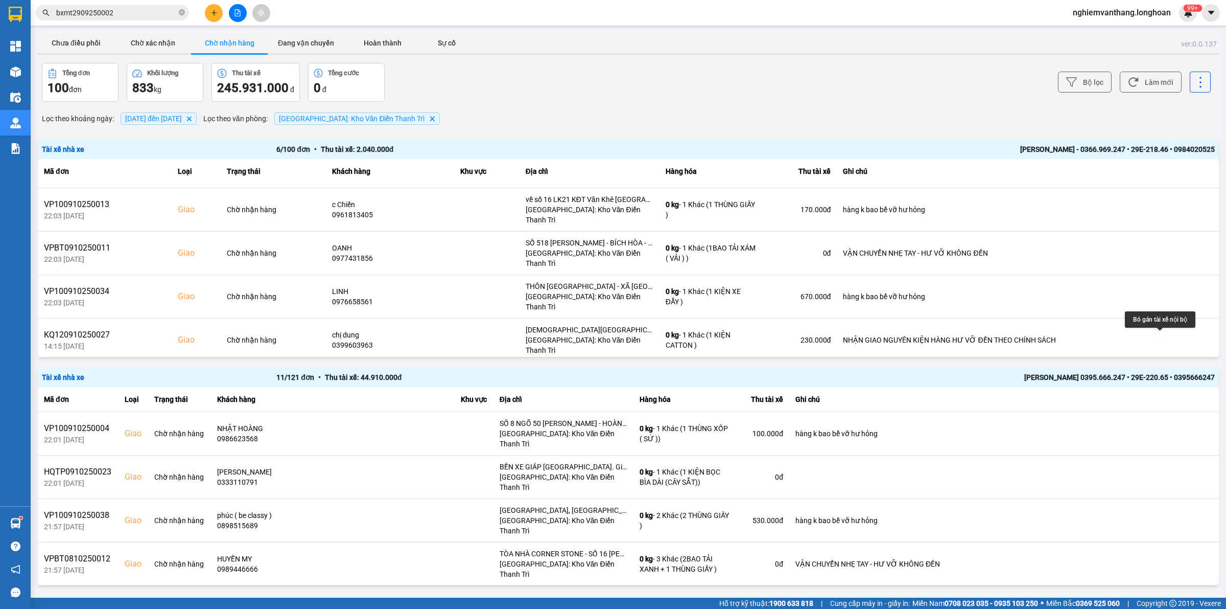
click at [1172, 376] on div at bounding box center [1179, 383] width 15 height 15
click at [1176, 380] on icon at bounding box center [1179, 383] width 7 height 7
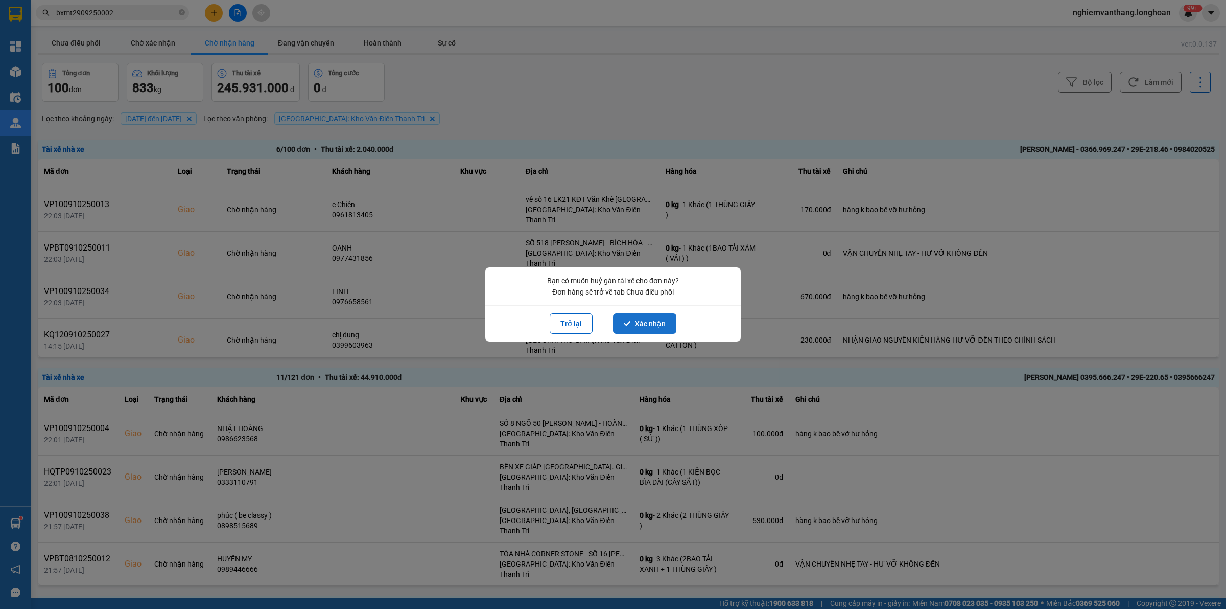
click at [655, 328] on button "Xác nhận" at bounding box center [644, 323] width 63 height 20
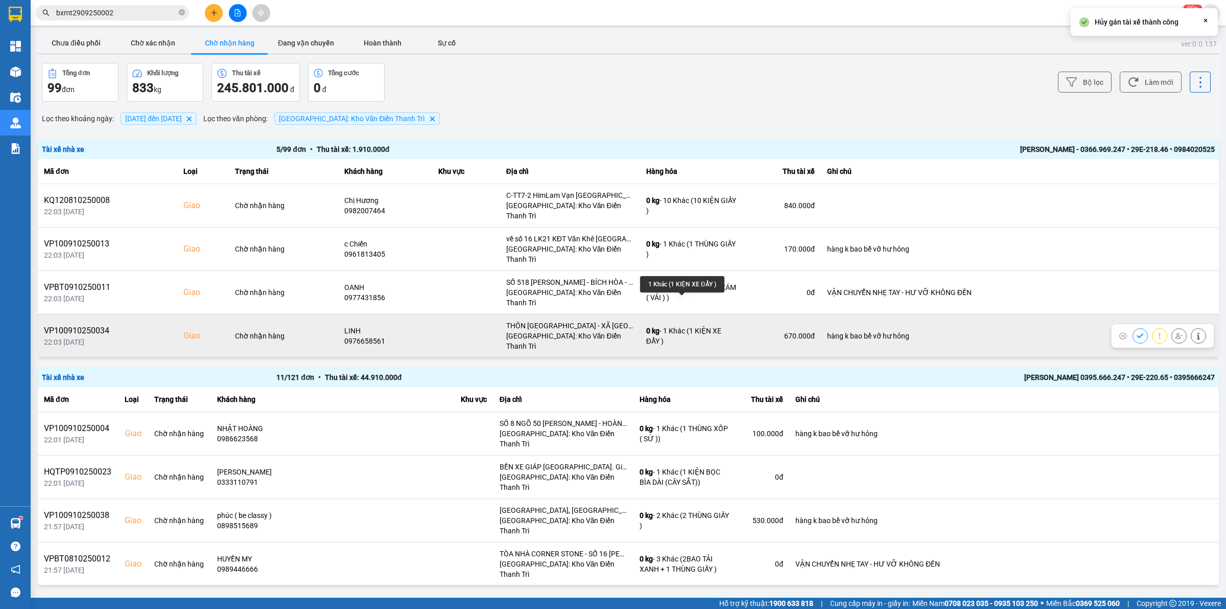
scroll to position [4, 0]
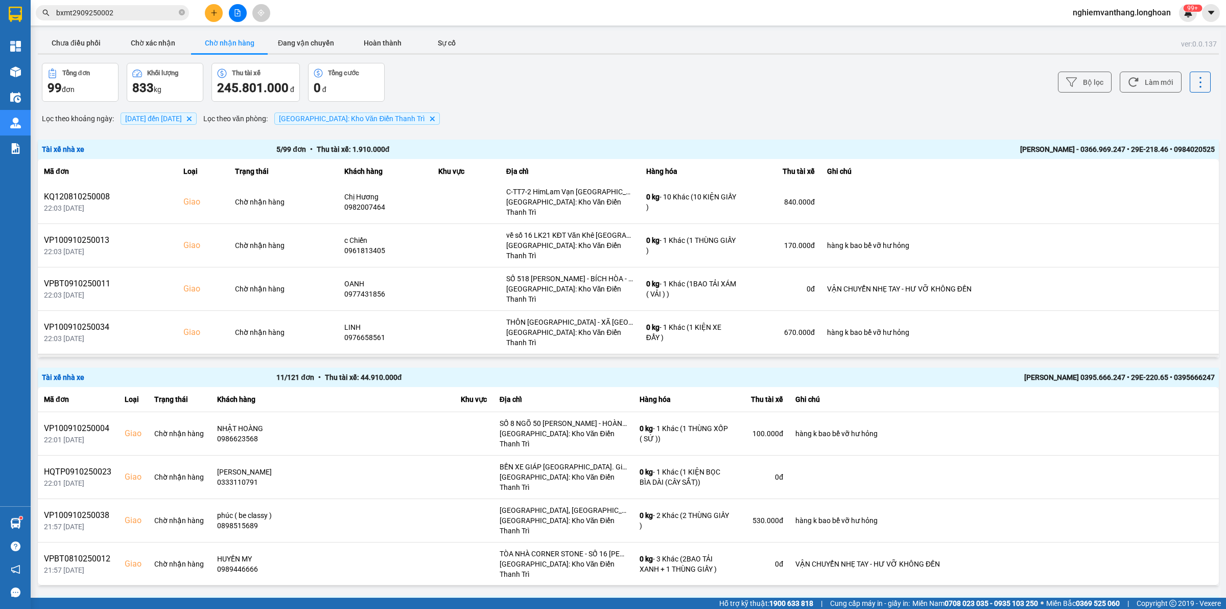
click at [1176, 372] on icon at bounding box center [1179, 375] width 7 height 7
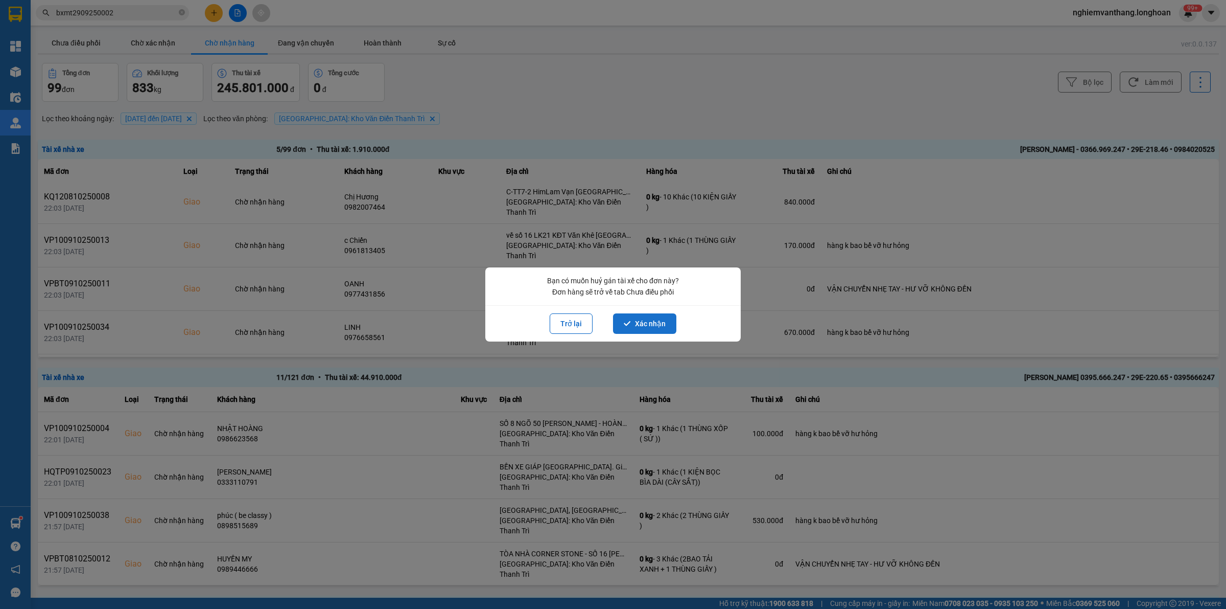
click at [657, 323] on button "Xác nhận" at bounding box center [644, 323] width 63 height 20
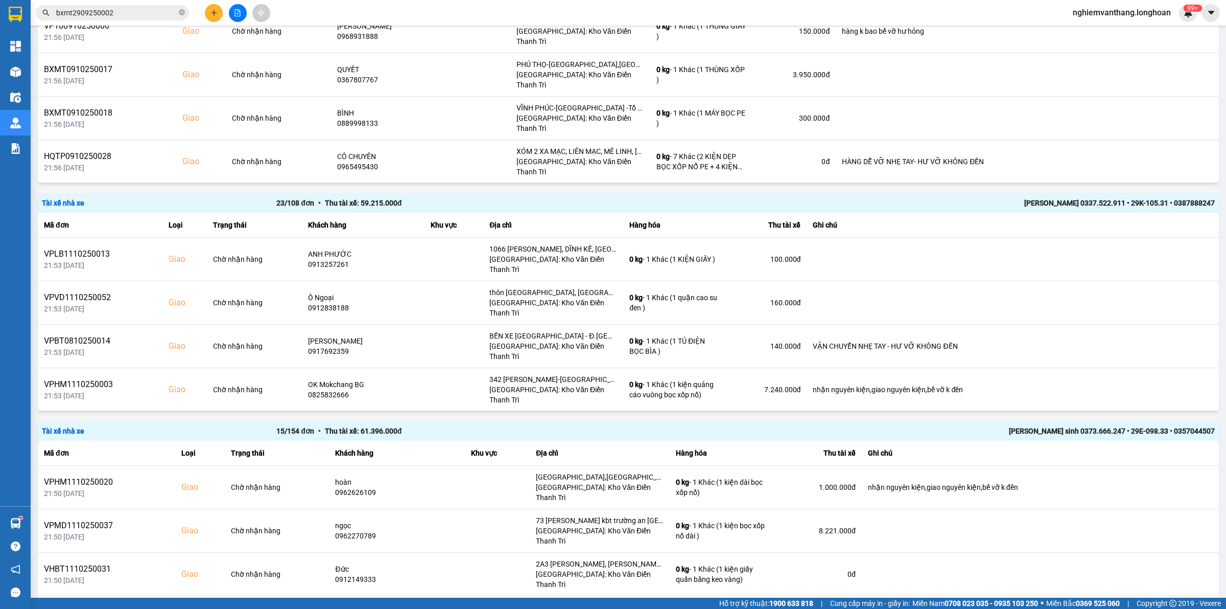
scroll to position [1361, 0]
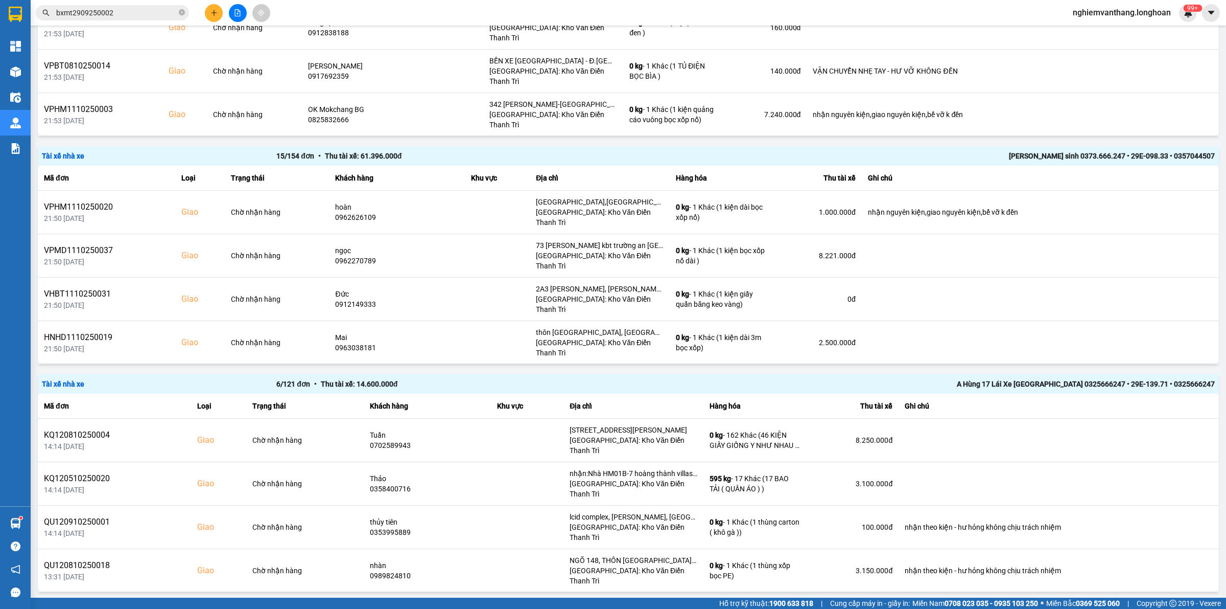
click at [937, 378] on div "A Hùng 17 Lái Xe [GEOGRAPHIC_DATA] 0325666247 • 29E-139.71 • 0325666247" at bounding box center [980, 383] width 469 height 11
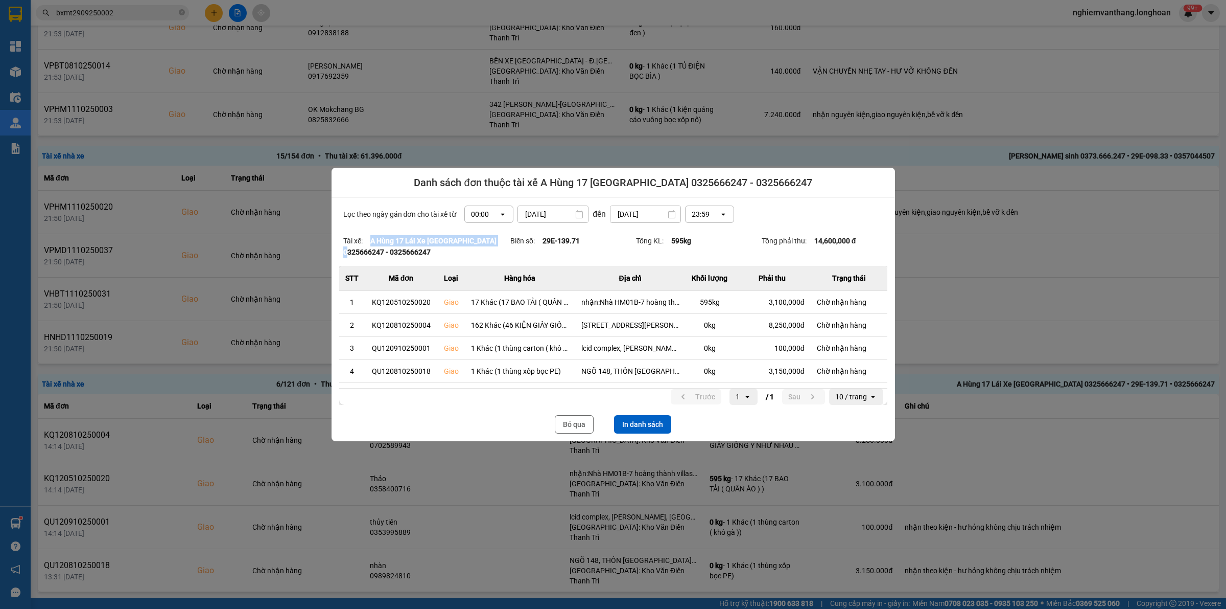
drag, startPoint x: 366, startPoint y: 243, endPoint x: 493, endPoint y: 244, distance: 127.2
click at [496, 244] on strong "A Hùng 17 Lái Xe [GEOGRAPHIC_DATA] 0325666247 - 0325666247" at bounding box center [419, 246] width 153 height 19
click at [446, 242] on strong "A Hùng 17 Lái Xe [GEOGRAPHIC_DATA] 0325666247 - 0325666247" at bounding box center [419, 246] width 153 height 19
drag, startPoint x: 492, startPoint y: 237, endPoint x: 366, endPoint y: 241, distance: 125.8
click at [366, 241] on strong "A Hùng 17 Lái Xe [GEOGRAPHIC_DATA] 0325666247 - 0325666247" at bounding box center [419, 246] width 153 height 19
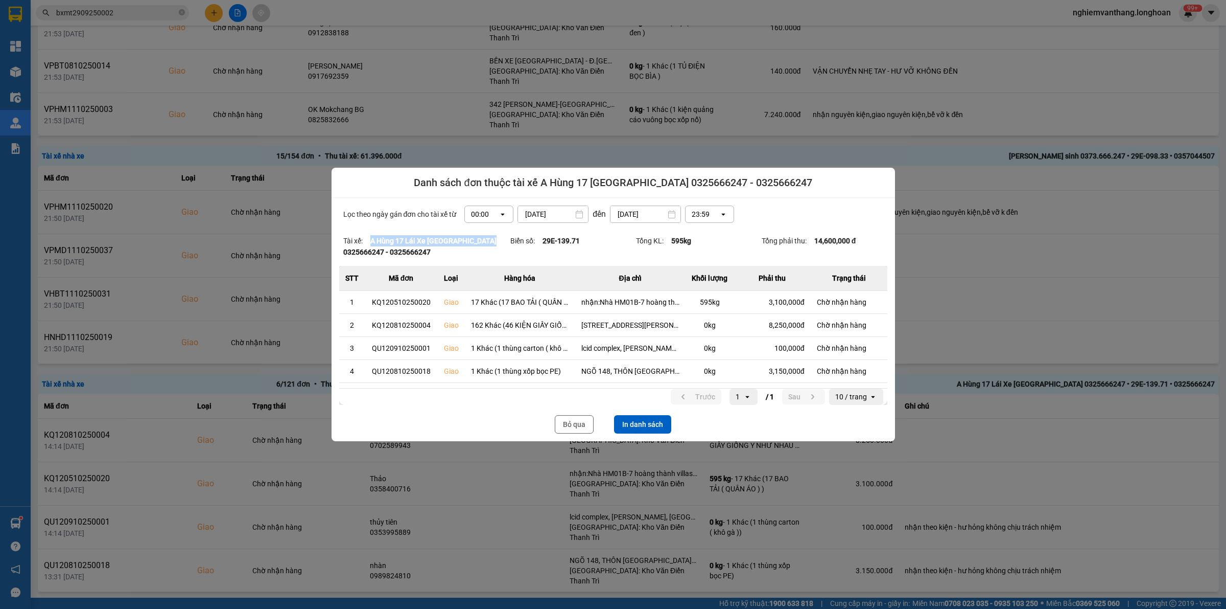
copy strong "A Hùng 17 Lái Xe [GEOGRAPHIC_DATA] 0325666247"
click at [565, 420] on button "Bỏ qua" at bounding box center [574, 424] width 39 height 18
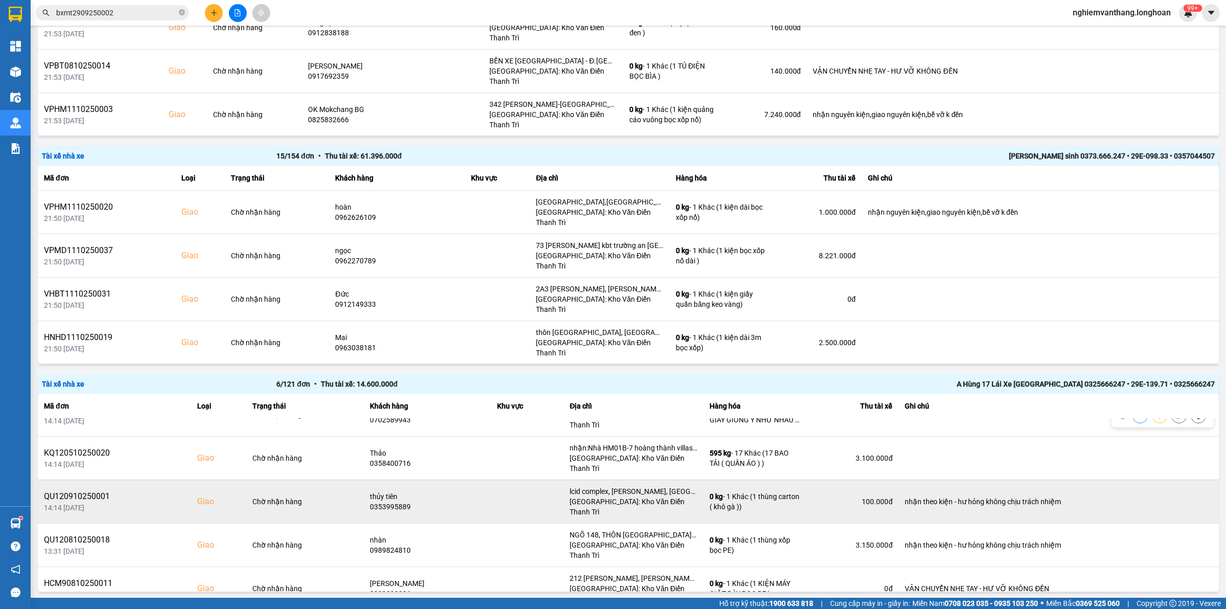
scroll to position [39, 0]
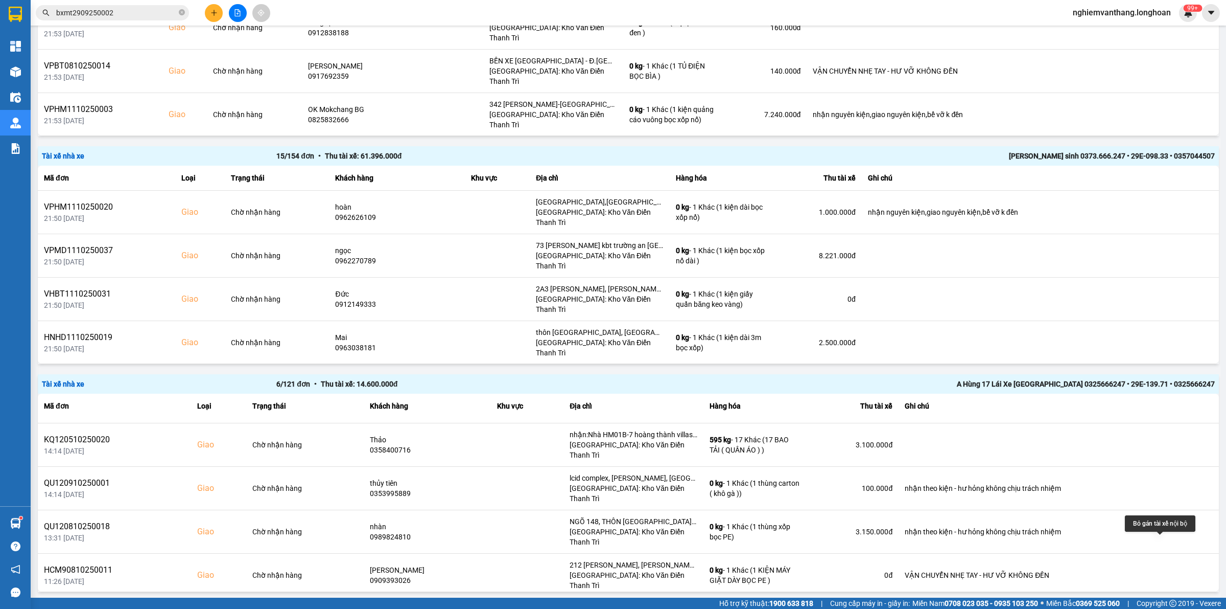
click at [1176, 608] on icon at bounding box center [1179, 618] width 7 height 7
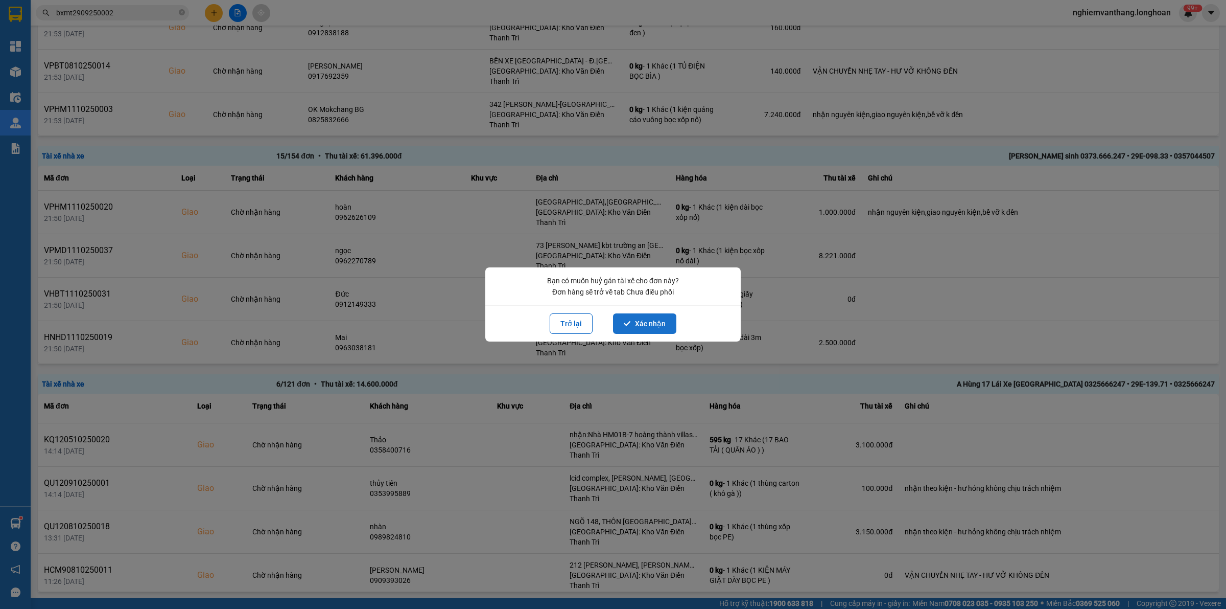
click at [647, 318] on button "Xác nhận" at bounding box center [644, 323] width 63 height 20
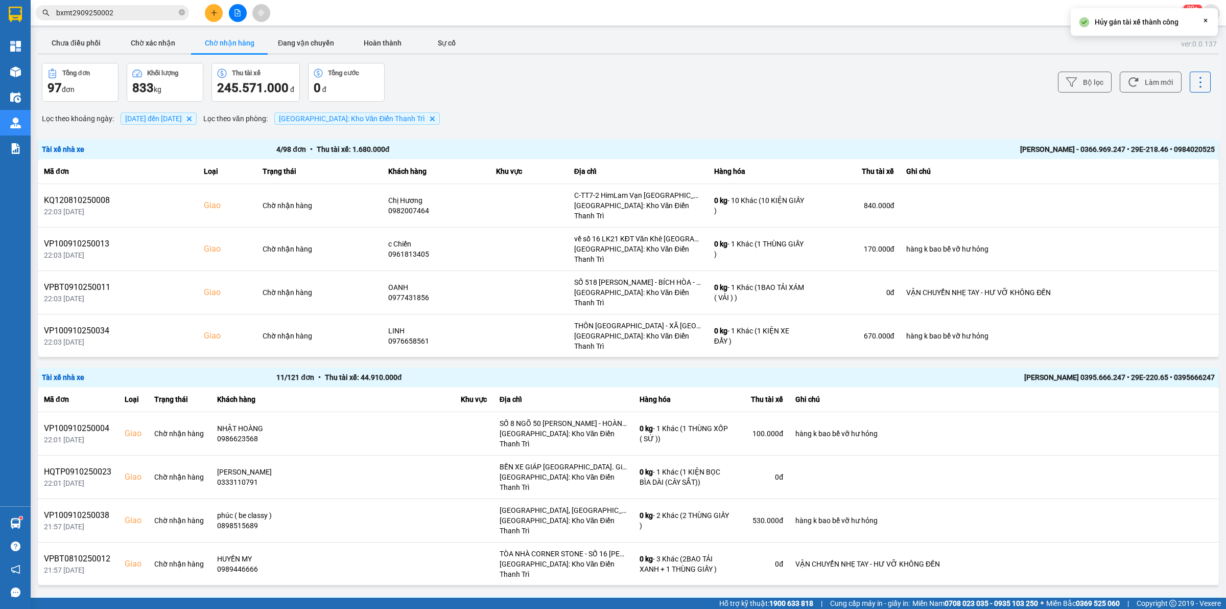
scroll to position [1361, 0]
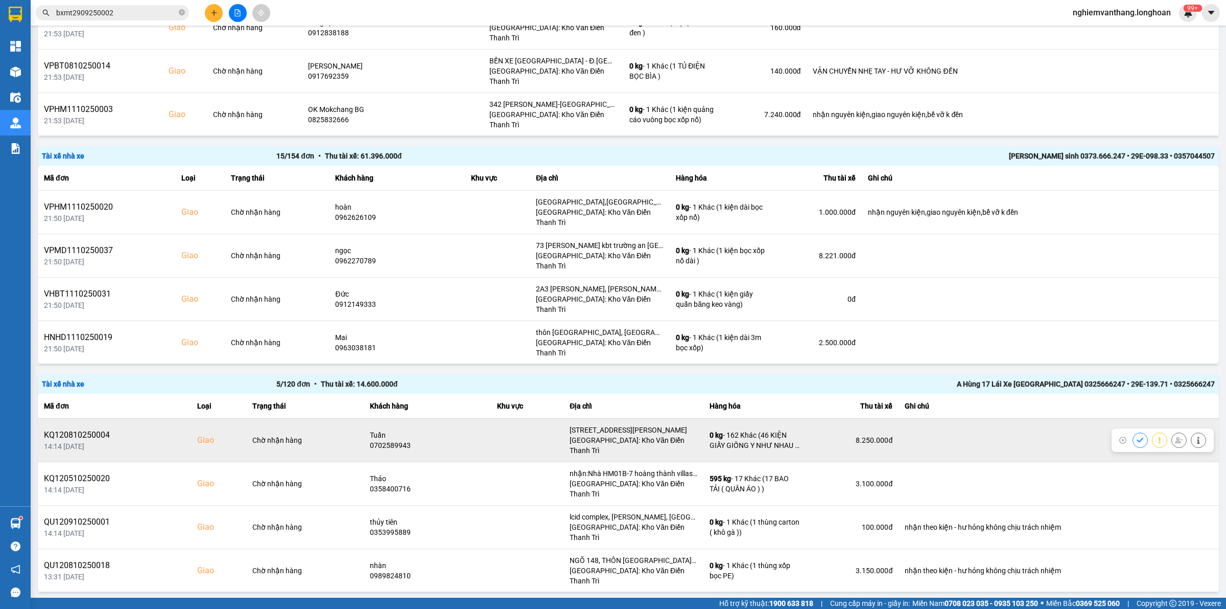
click at [1176, 437] on icon at bounding box center [1179, 440] width 7 height 6
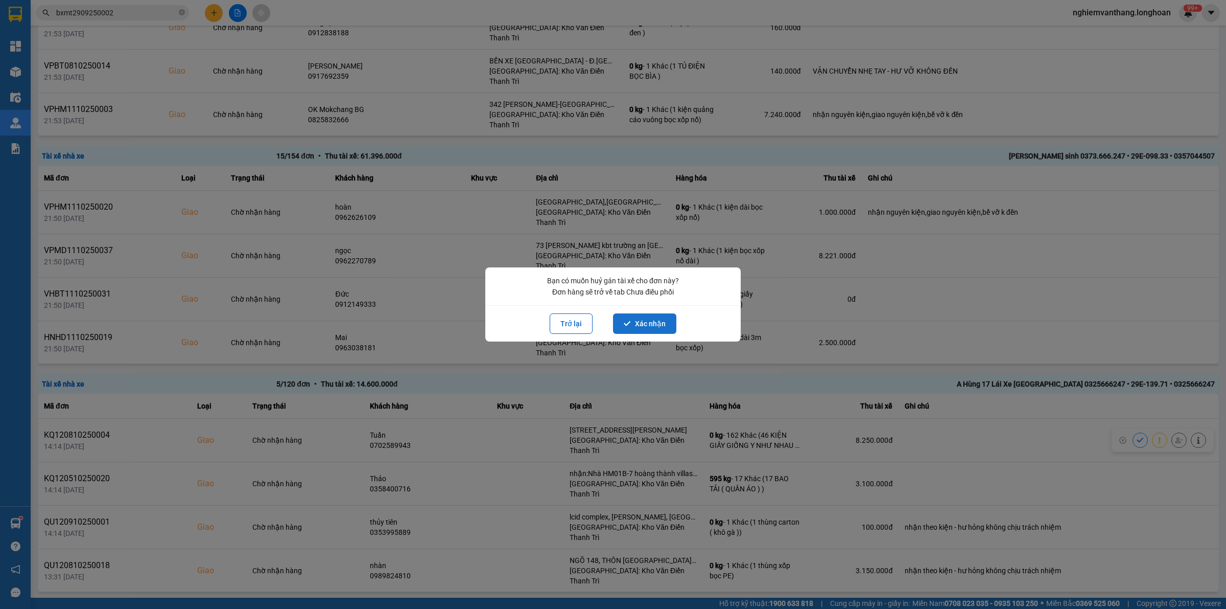
click at [655, 320] on button "Xác nhận" at bounding box center [644, 323] width 63 height 20
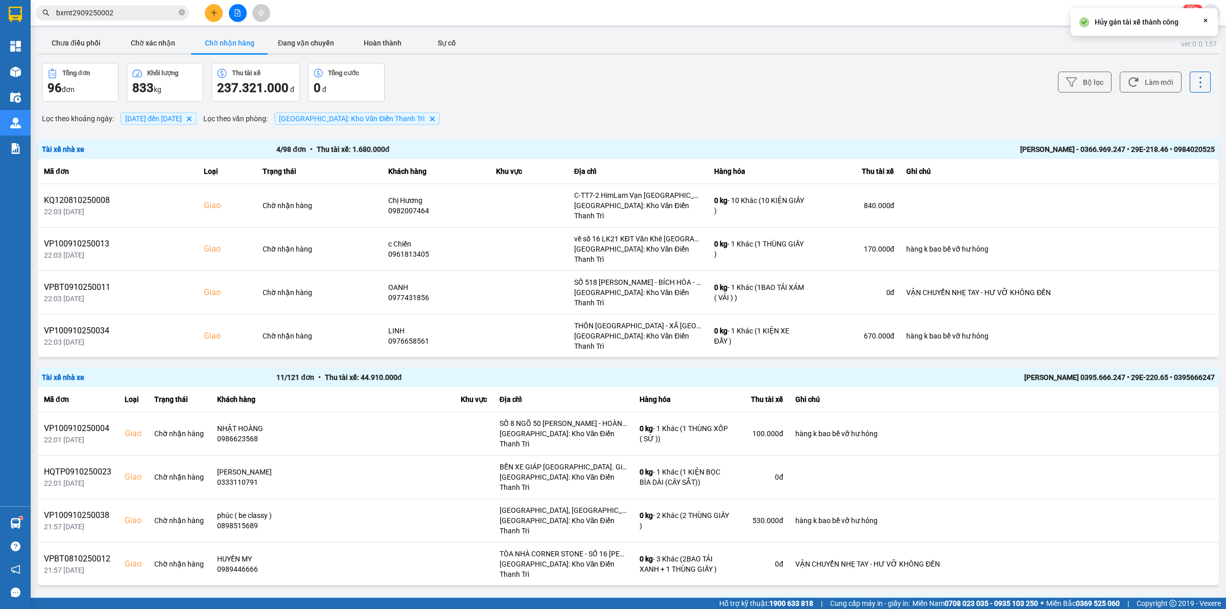
scroll to position [1330, 0]
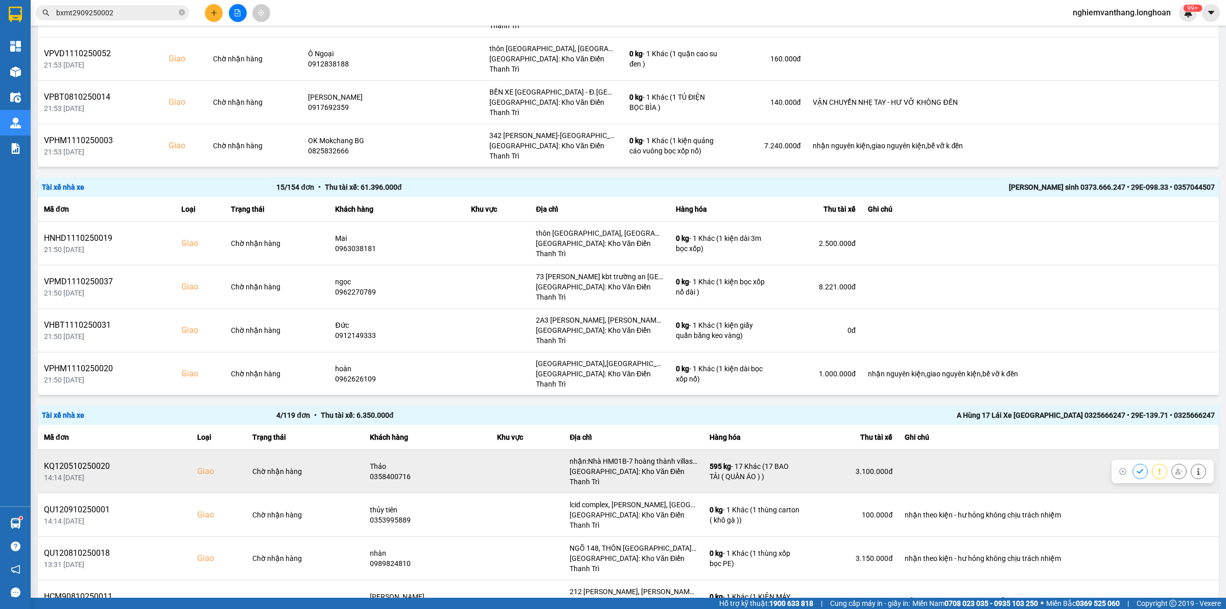
click at [1176, 468] on icon at bounding box center [1179, 471] width 7 height 7
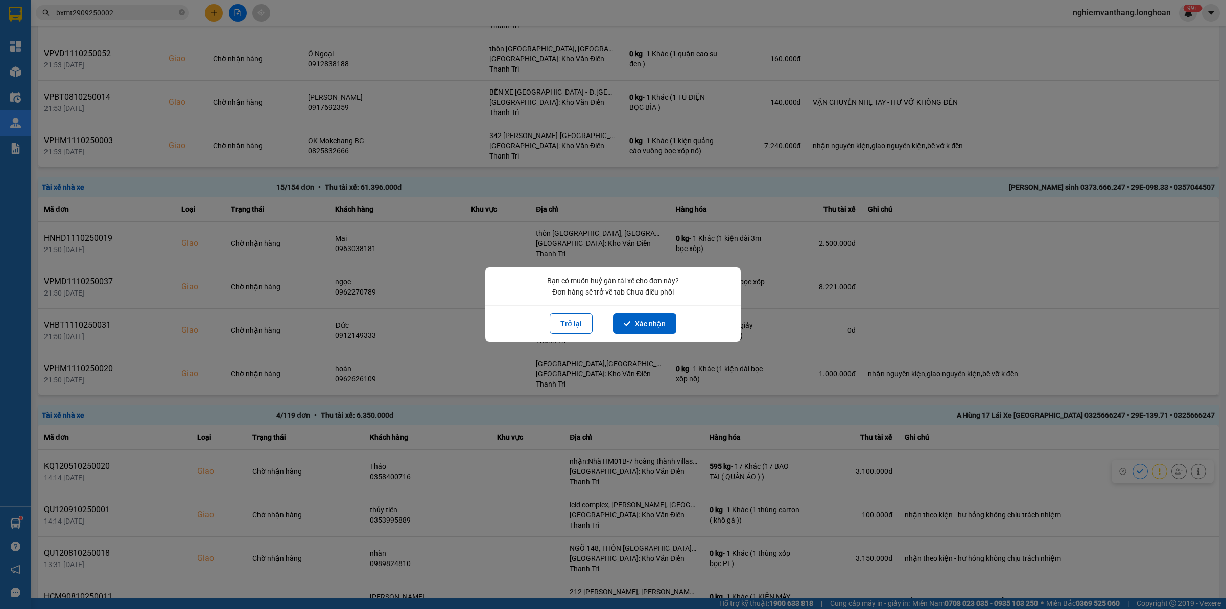
click at [665, 312] on div "Trở lại Xác nhận" at bounding box center [613, 323] width 256 height 36
click at [653, 318] on button "Xác nhận" at bounding box center [644, 323] width 63 height 20
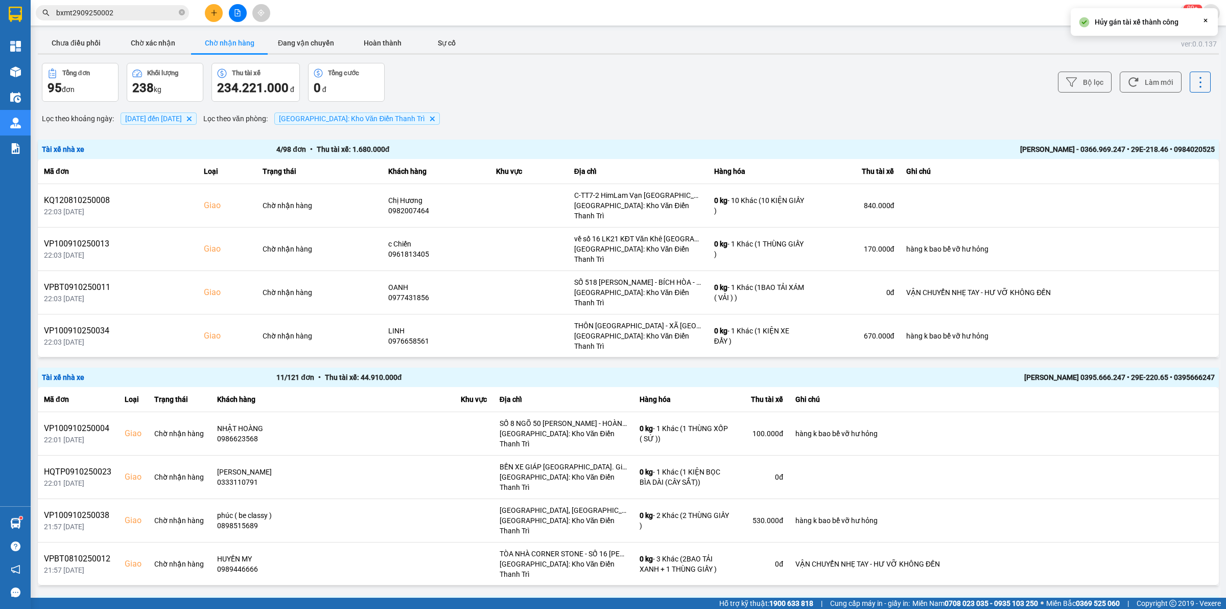
scroll to position [1294, 0]
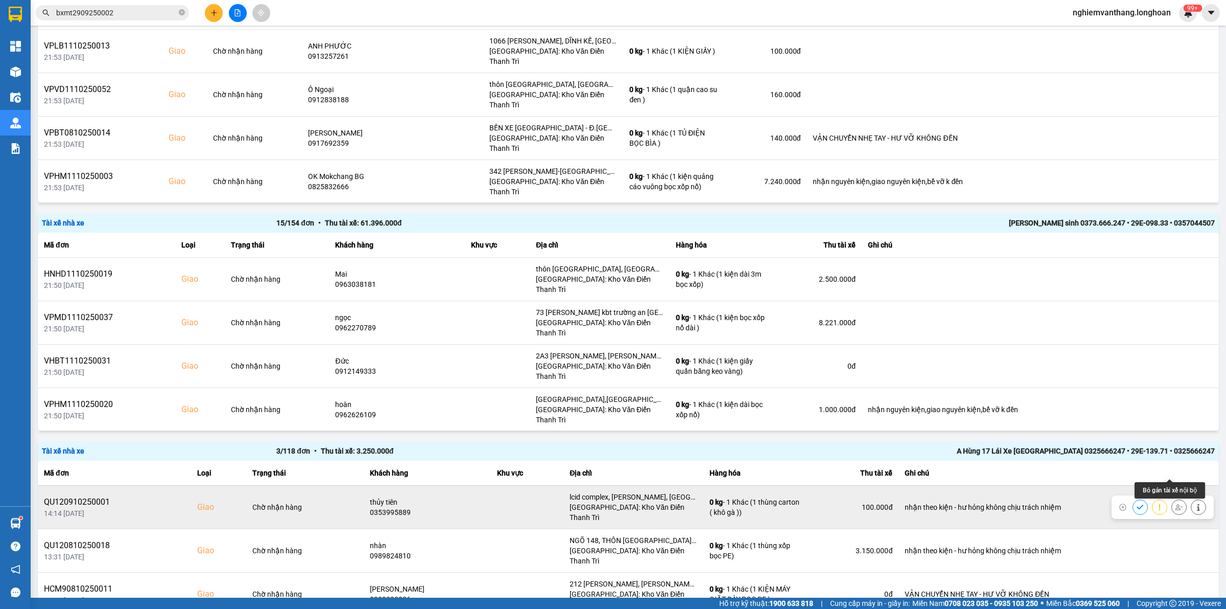
click at [1176, 503] on icon at bounding box center [1179, 506] width 7 height 7
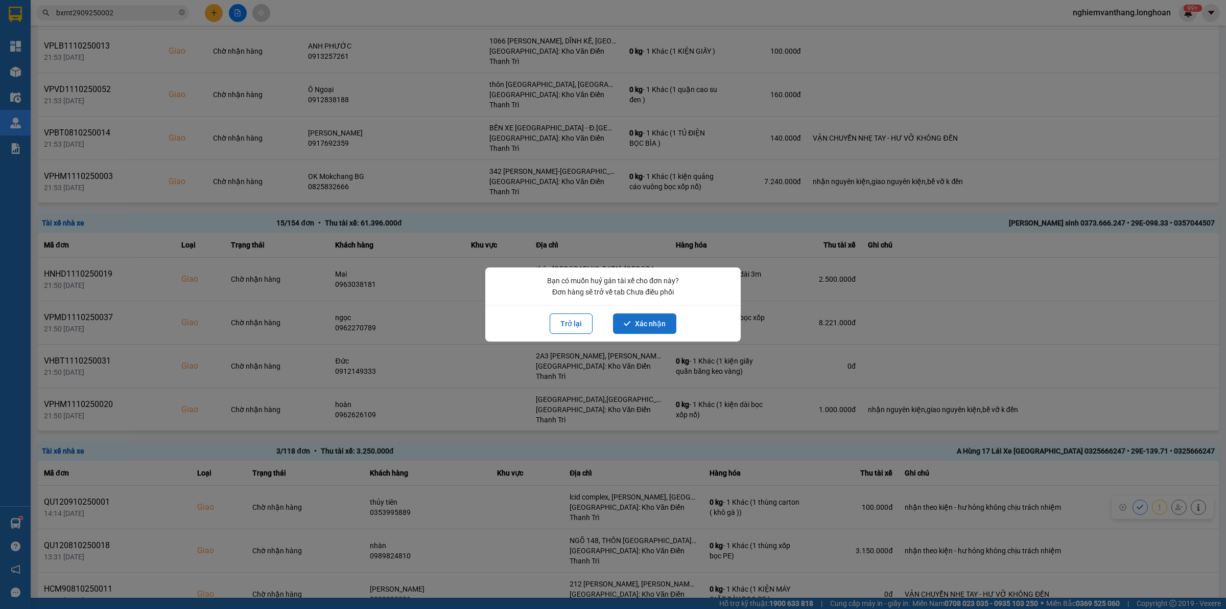
click at [663, 323] on button "Xác nhận" at bounding box center [644, 323] width 63 height 20
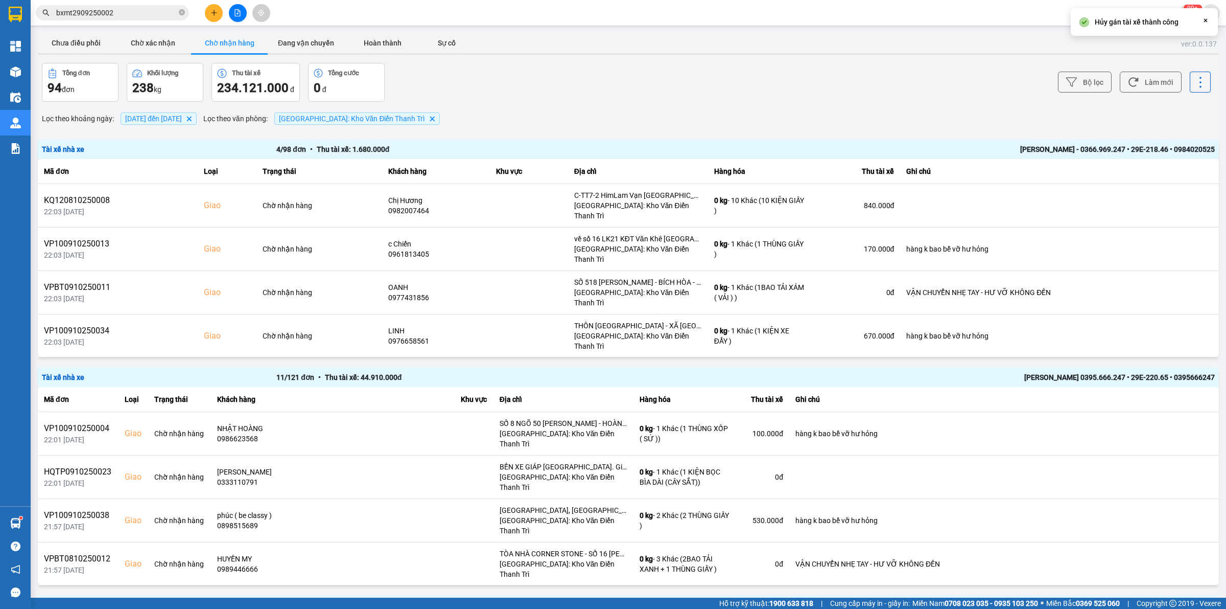
scroll to position [1259, 0]
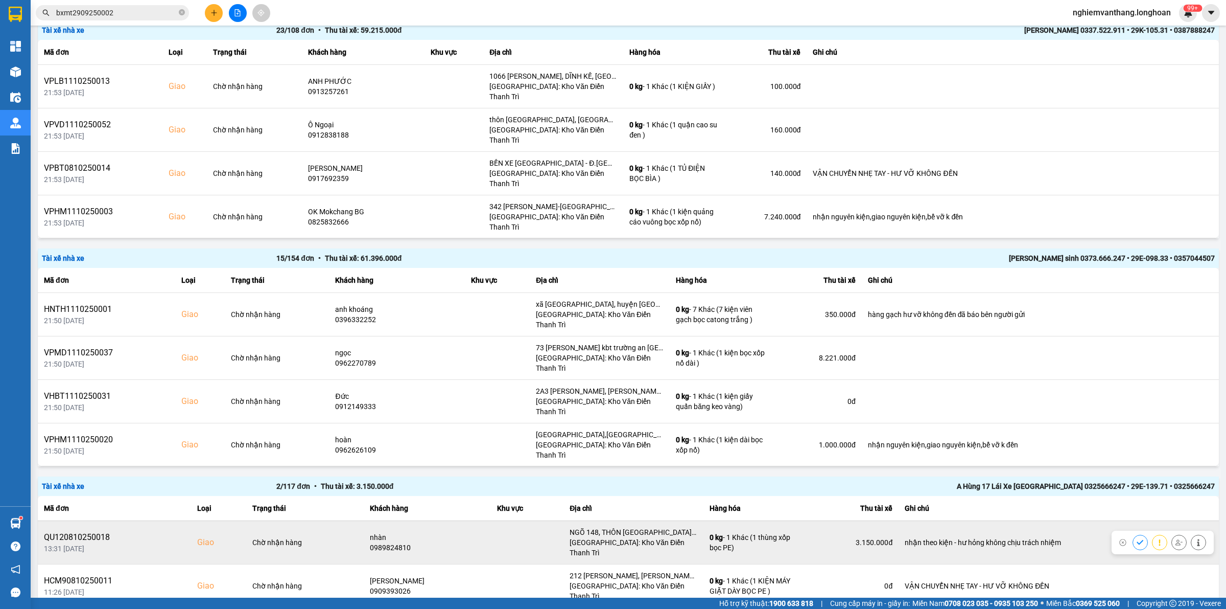
click at [1176, 539] on icon at bounding box center [1179, 542] width 7 height 7
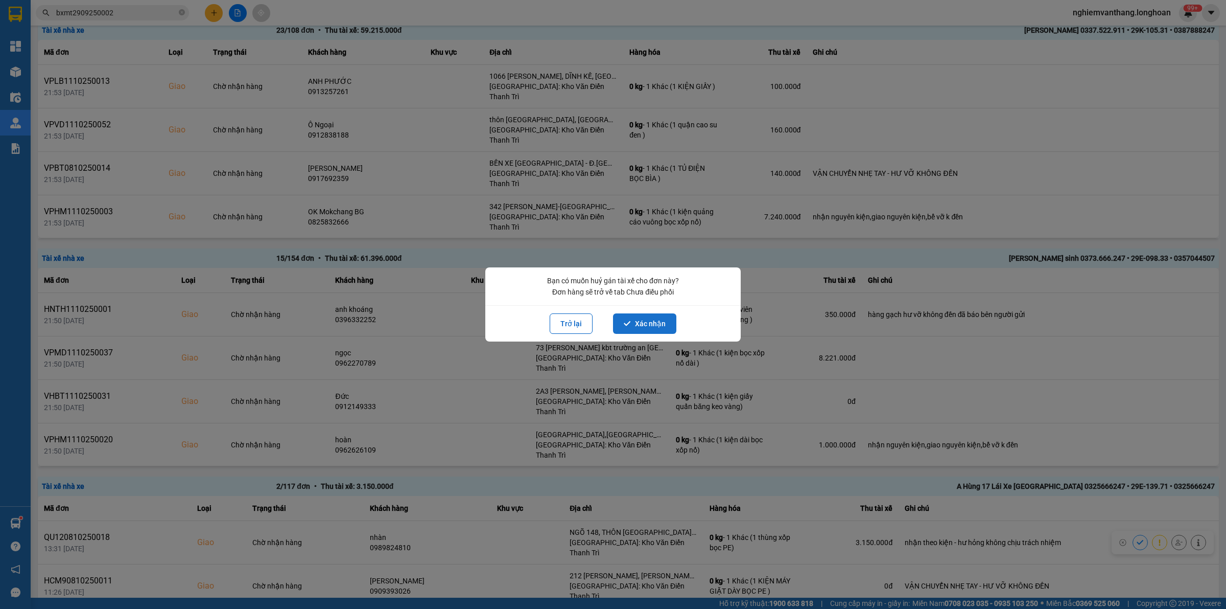
click at [633, 322] on button "Xác nhận" at bounding box center [644, 323] width 63 height 20
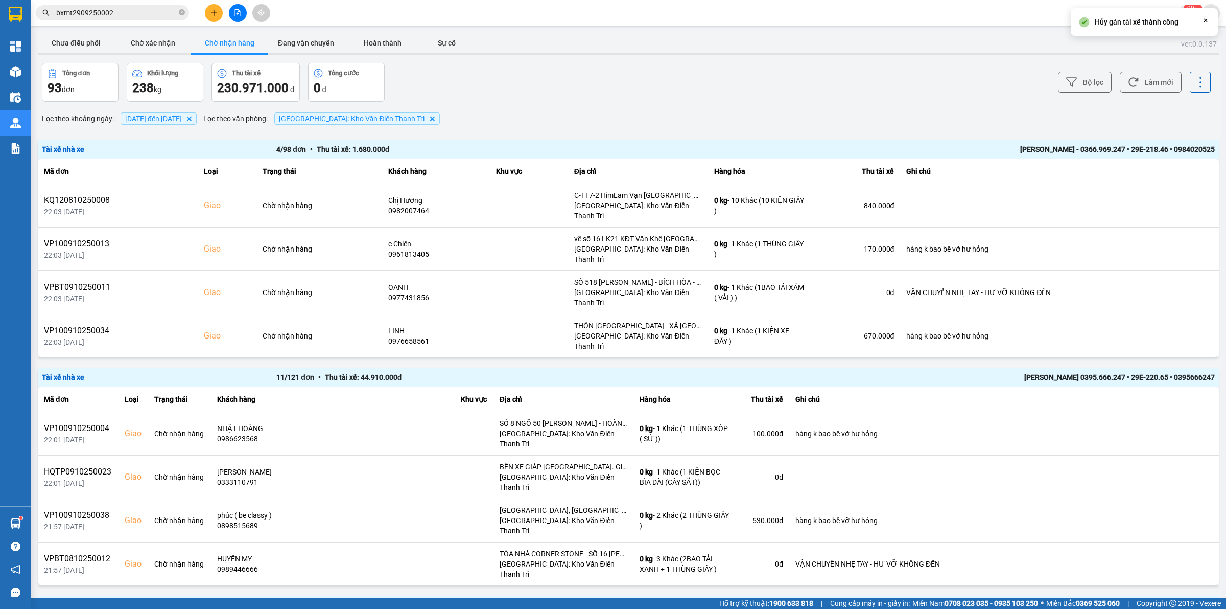
scroll to position [1224, 0]
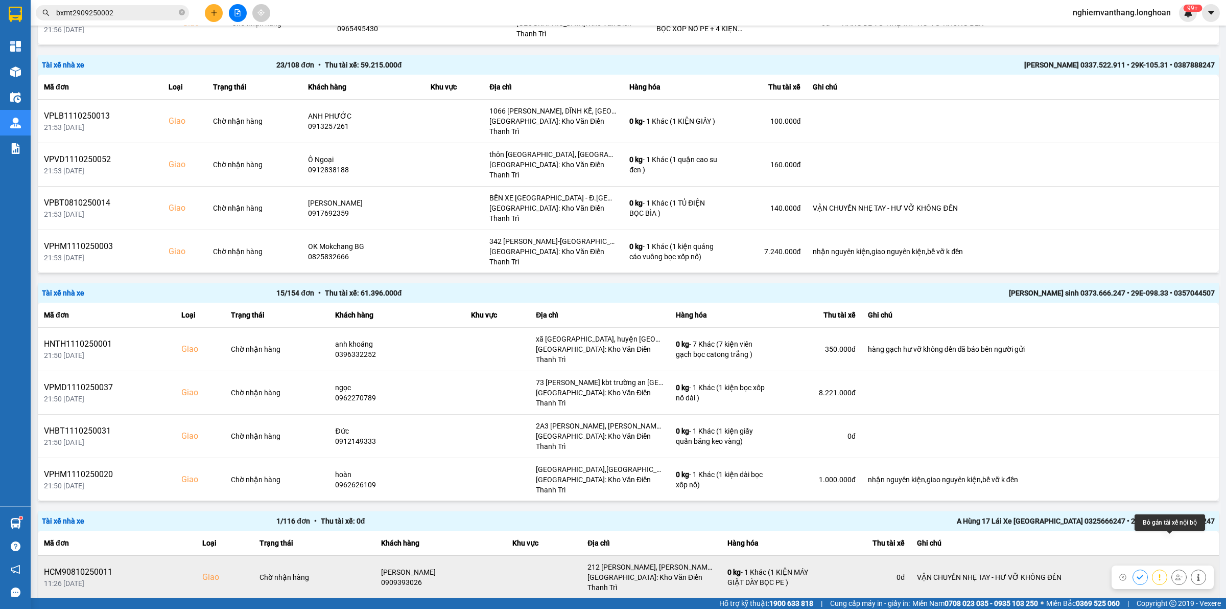
click at [1176, 573] on icon at bounding box center [1179, 576] width 7 height 7
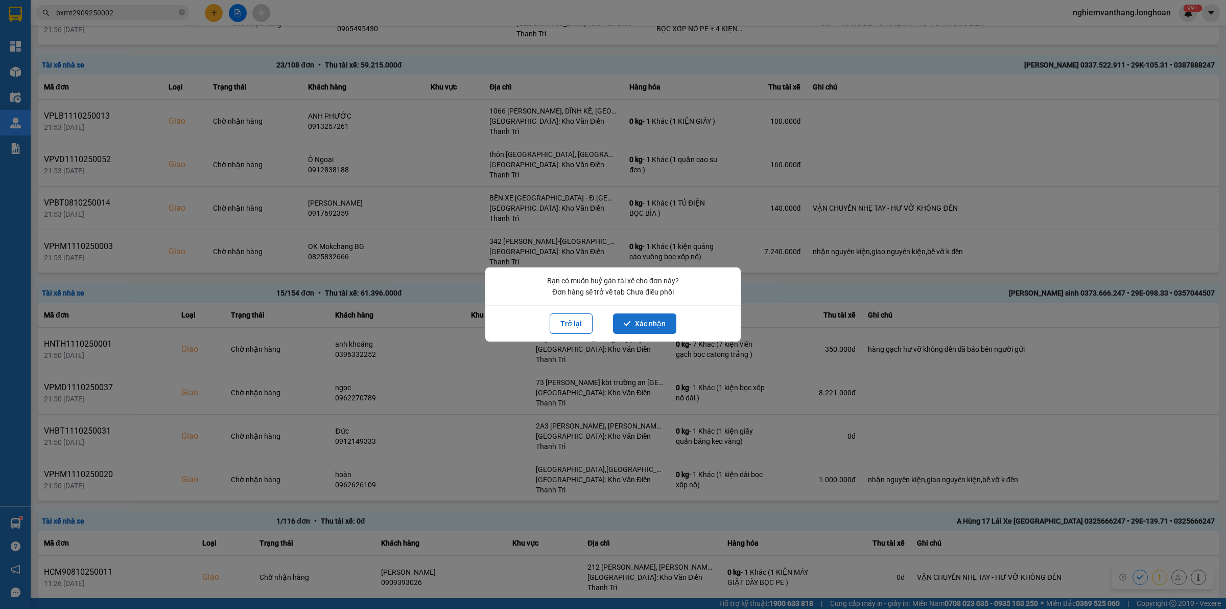
click at [648, 318] on button "Xác nhận" at bounding box center [644, 323] width 63 height 20
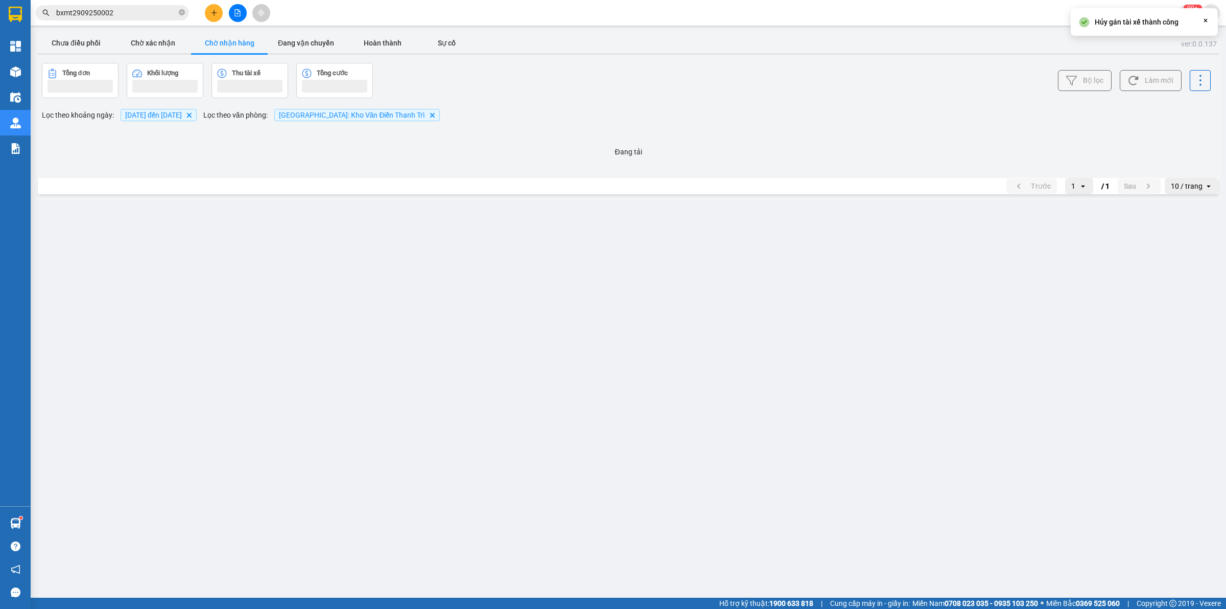
scroll to position [0, 0]
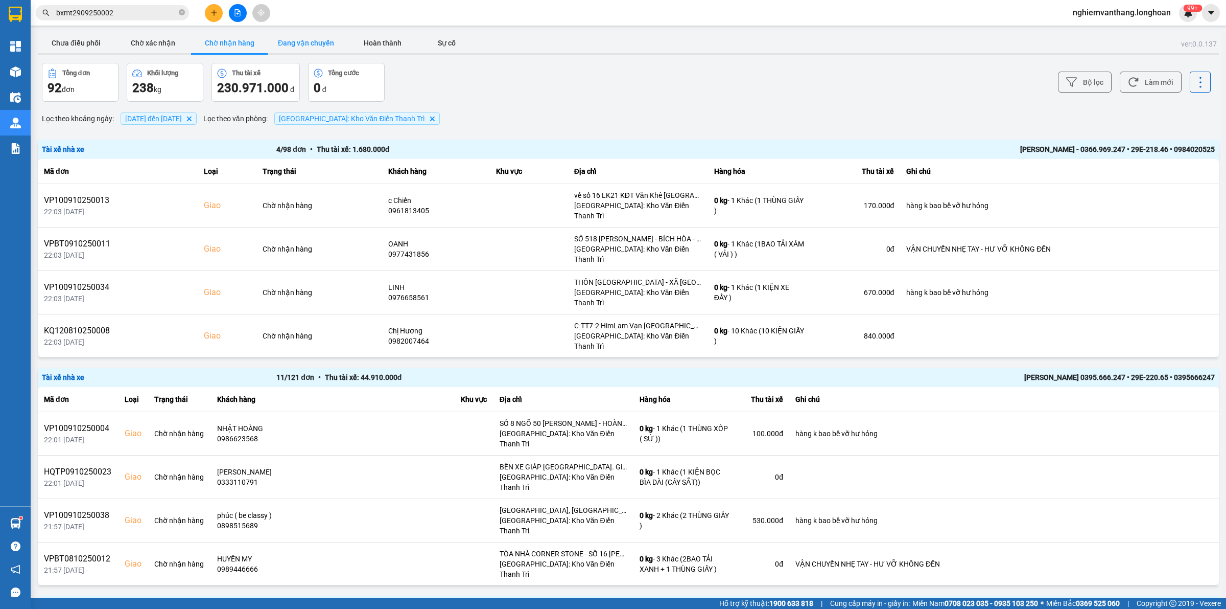
click at [313, 33] on button "Đang vận chuyển" at bounding box center [306, 43] width 77 height 20
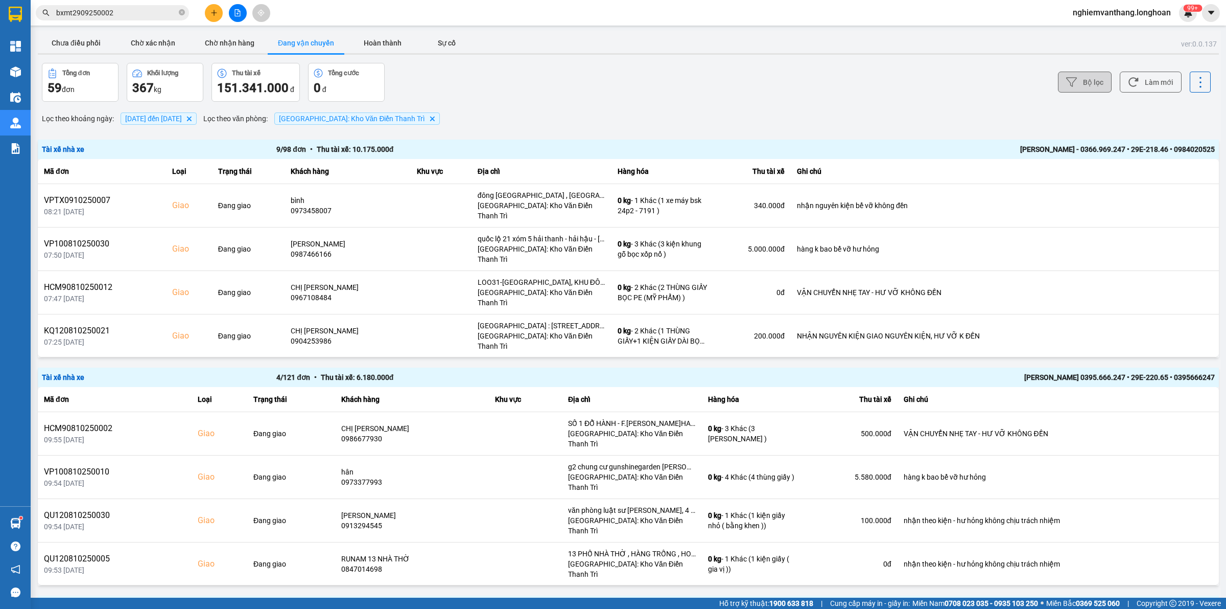
click at [1066, 77] on icon at bounding box center [1071, 82] width 11 height 11
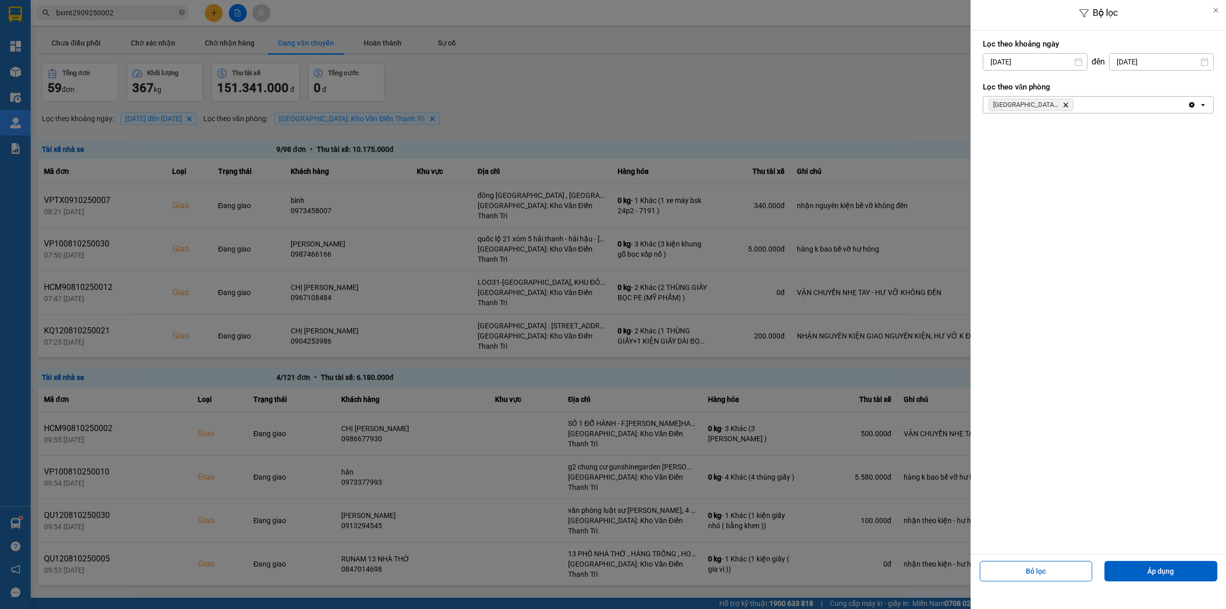
scroll to position [995, 0]
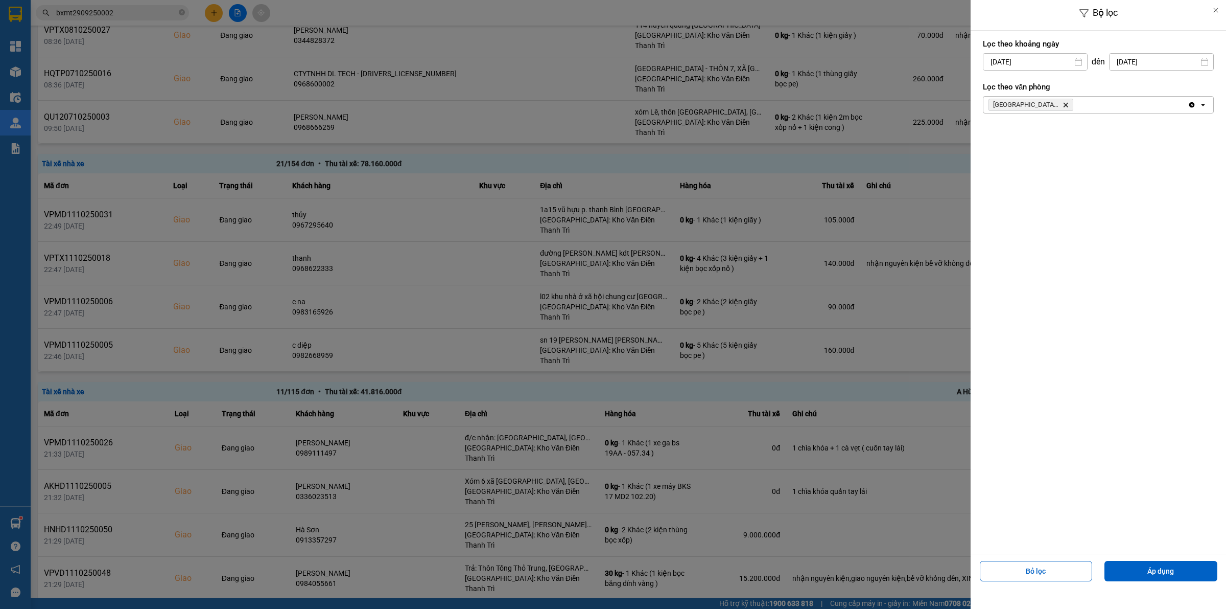
click at [895, 94] on div at bounding box center [613, 304] width 1226 height 609
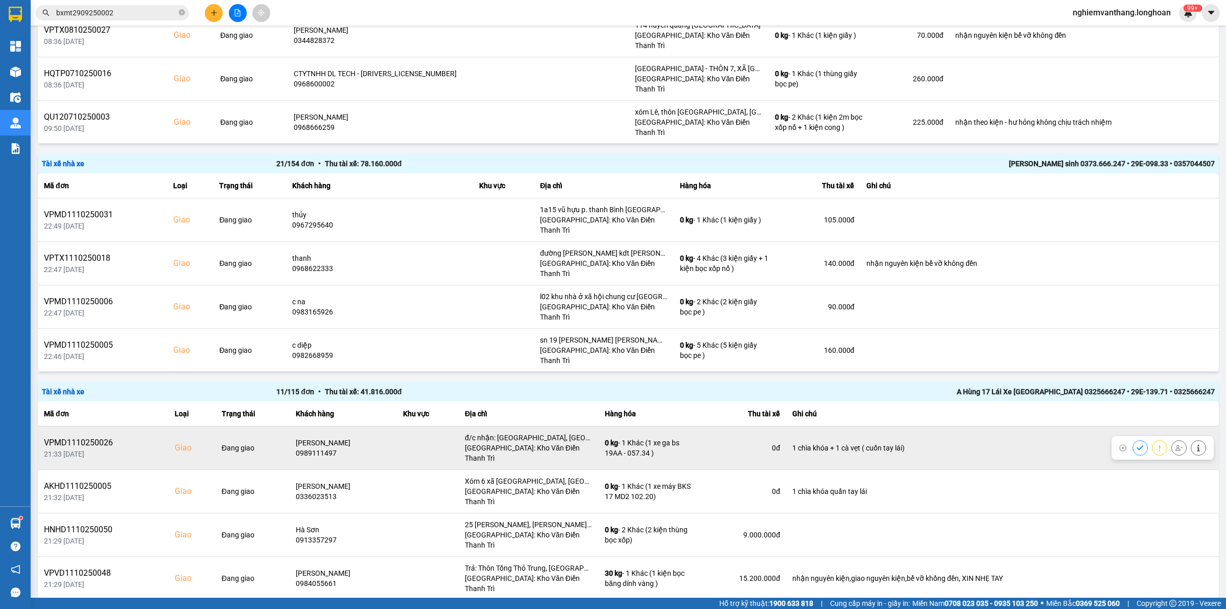
click at [1176, 445] on icon at bounding box center [1179, 448] width 7 height 6
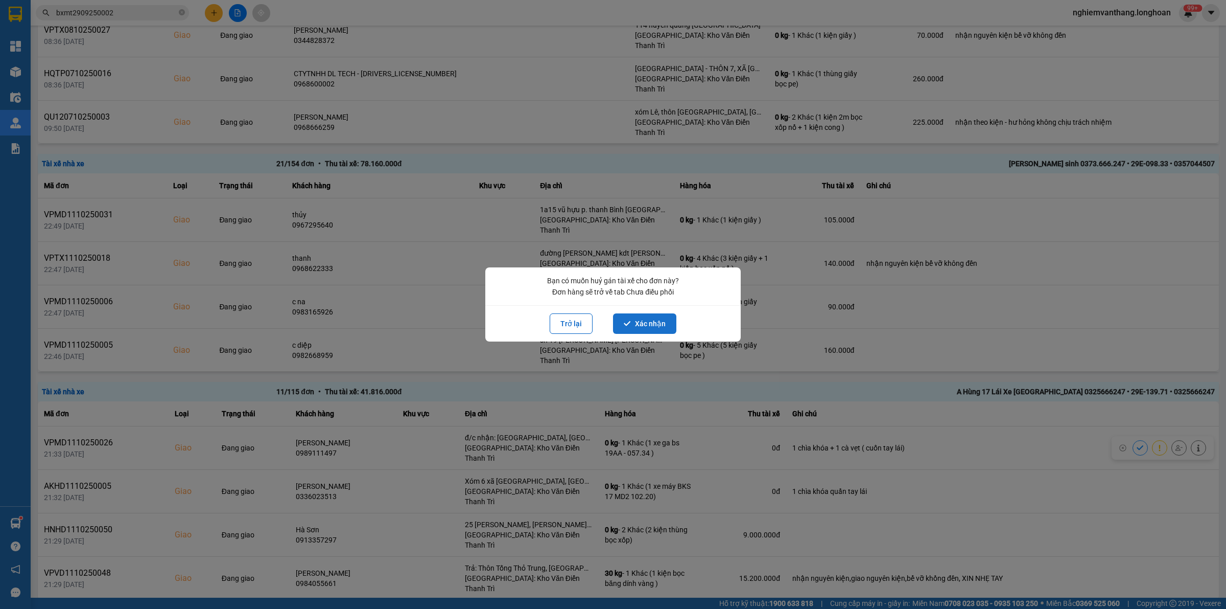
click at [669, 326] on button "Xác nhận" at bounding box center [644, 323] width 63 height 20
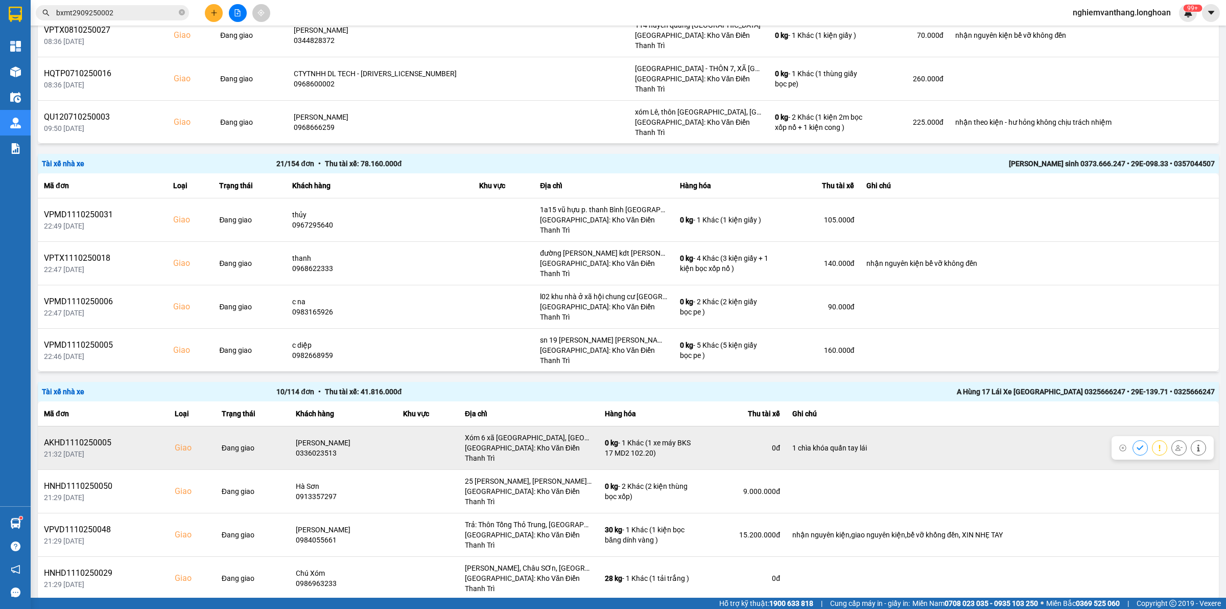
click at [1176, 444] on icon at bounding box center [1179, 447] width 7 height 7
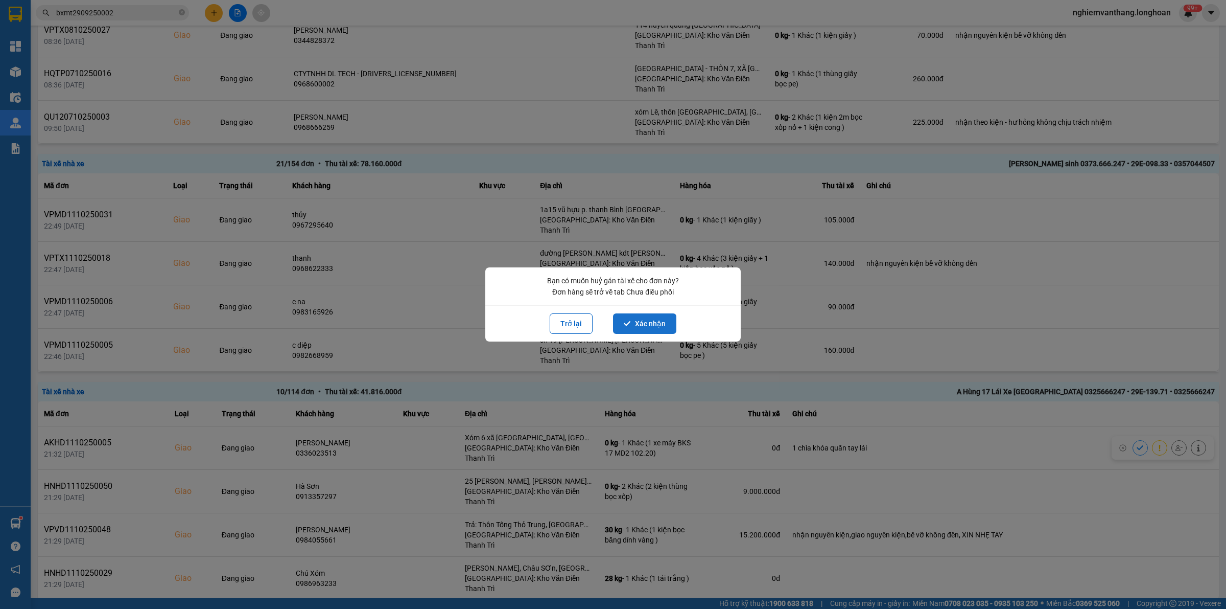
click at [663, 323] on button "Xác nhận" at bounding box center [644, 323] width 63 height 20
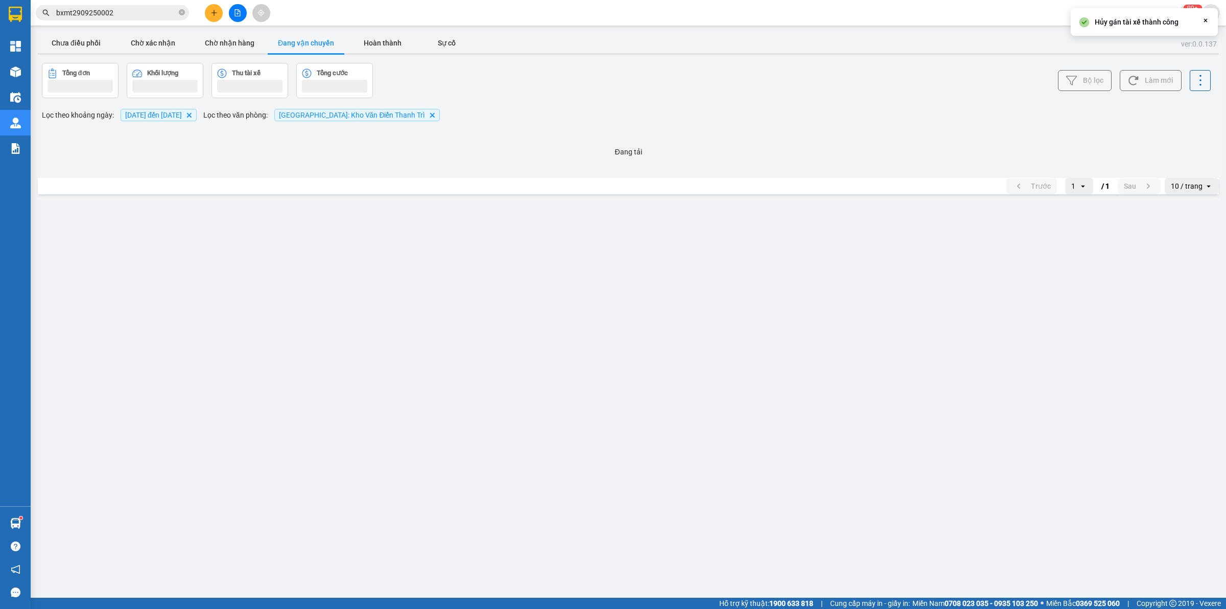
scroll to position [0, 0]
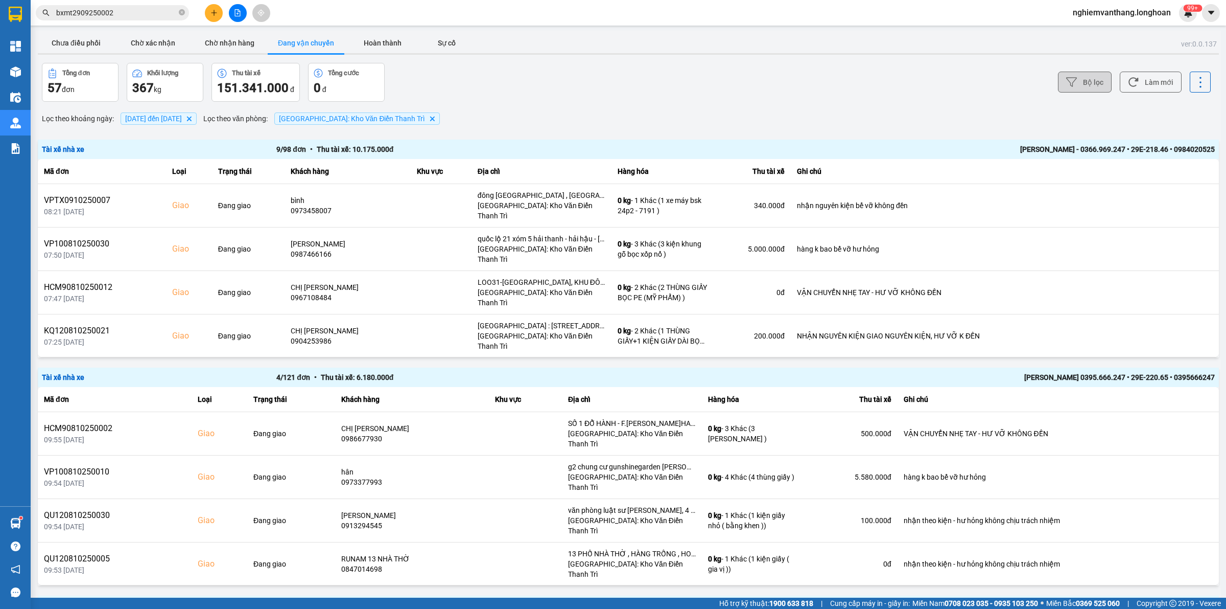
click at [1076, 76] on button "Bộ lọc" at bounding box center [1085, 82] width 54 height 21
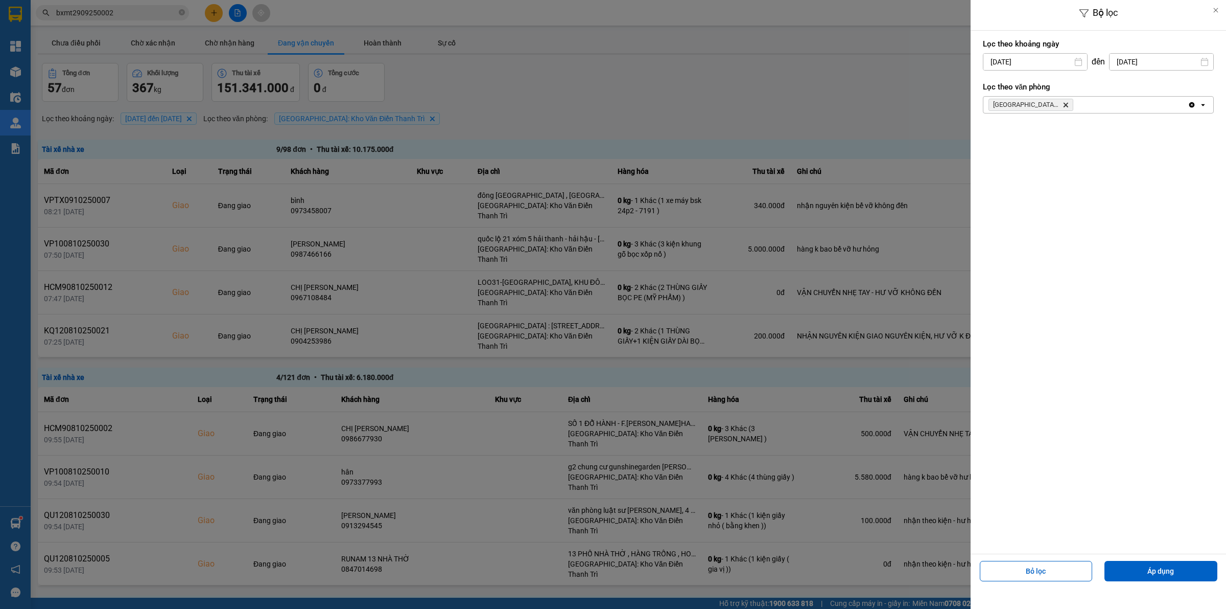
click at [905, 73] on div at bounding box center [613, 304] width 1226 height 609
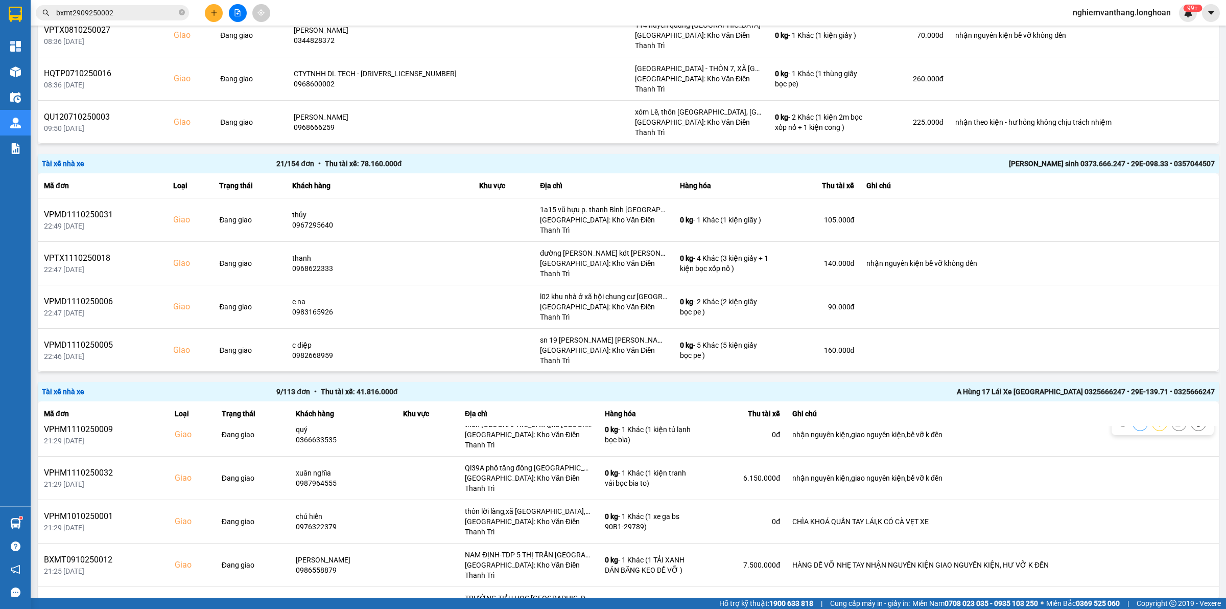
scroll to position [145, 0]
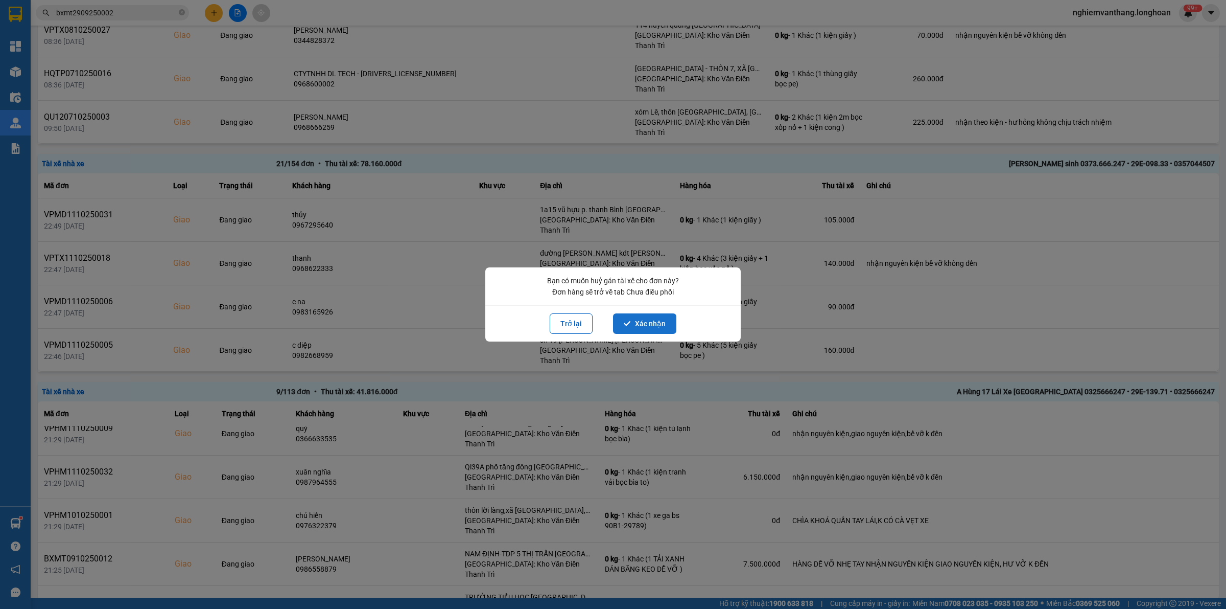
click at [648, 317] on button "Xác nhận" at bounding box center [644, 323] width 63 height 20
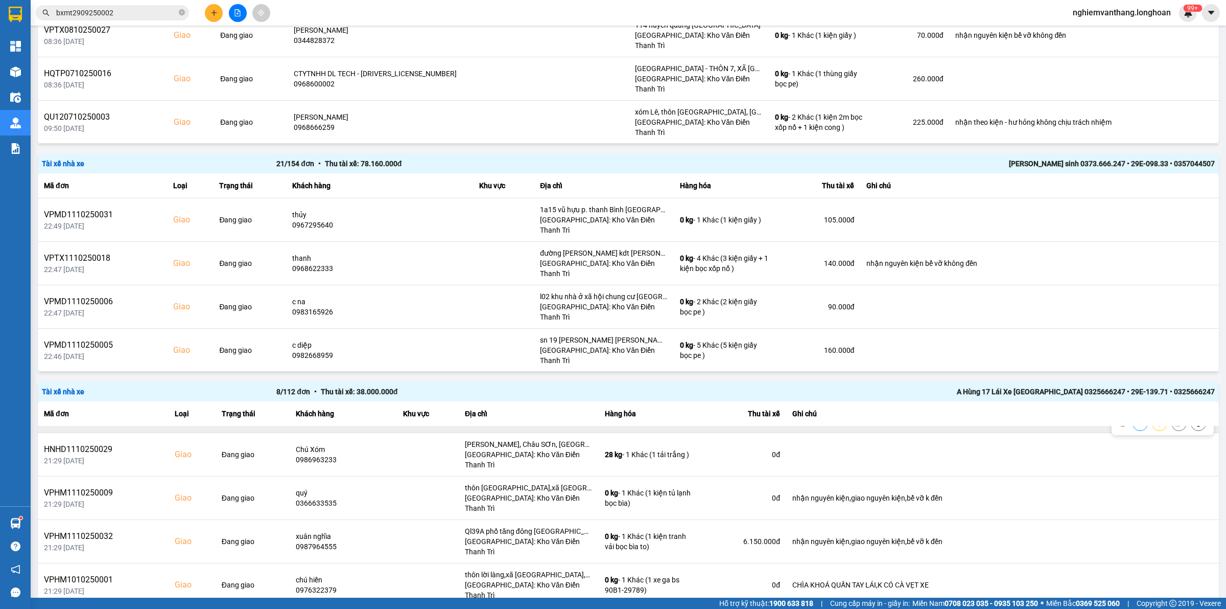
scroll to position [110, 0]
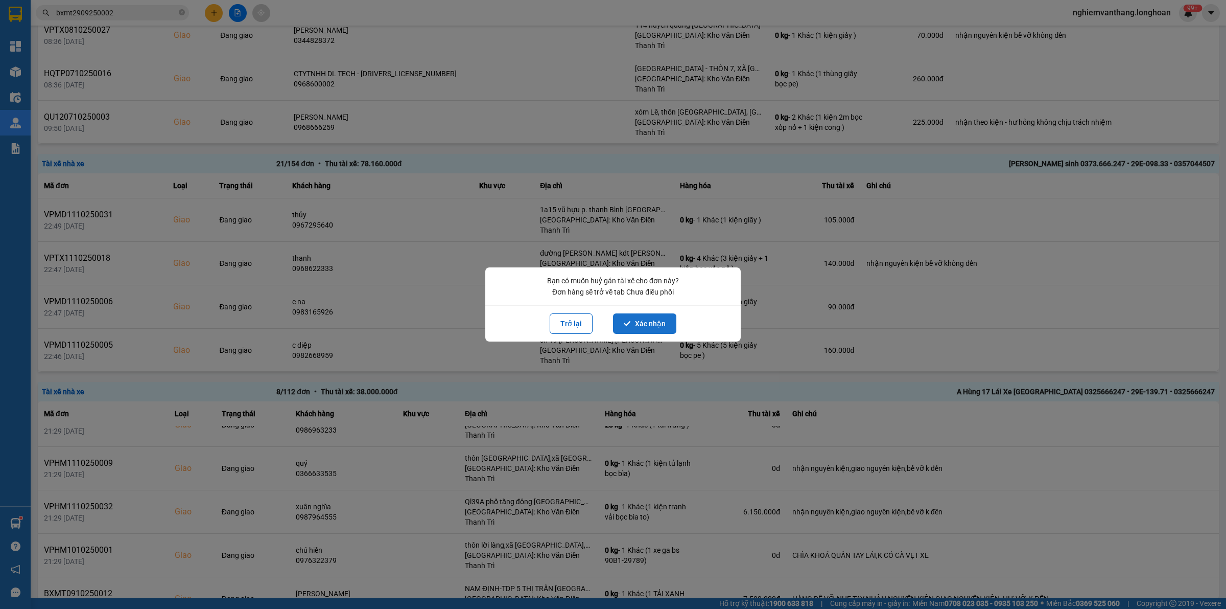
click at [634, 314] on button "Xác nhận" at bounding box center [644, 323] width 63 height 20
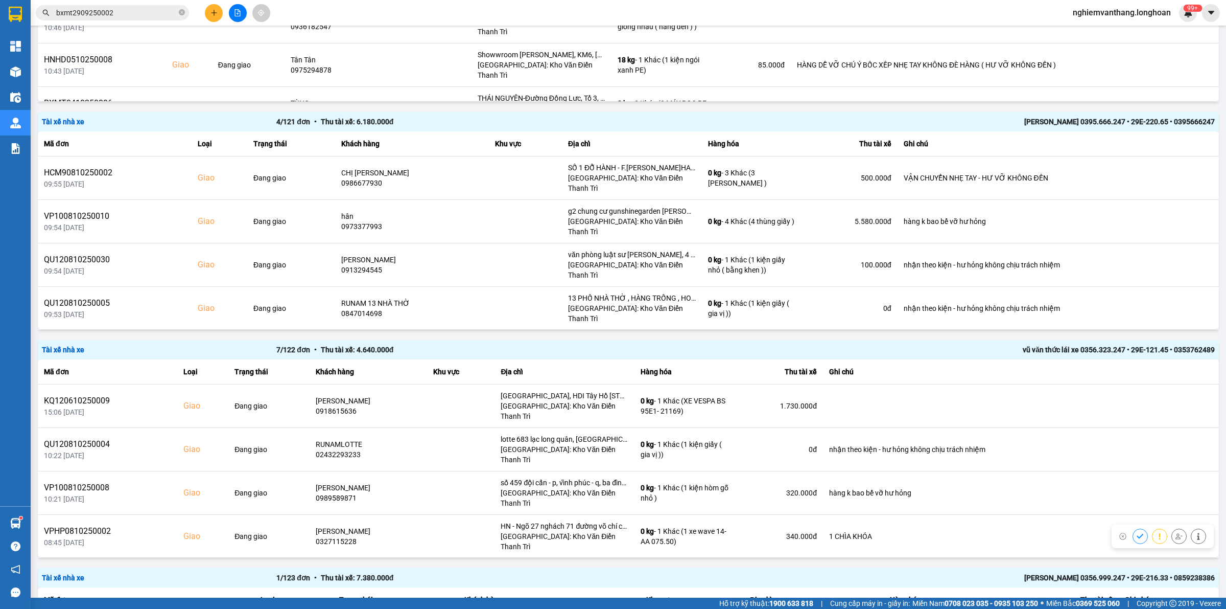
scroll to position [0, 0]
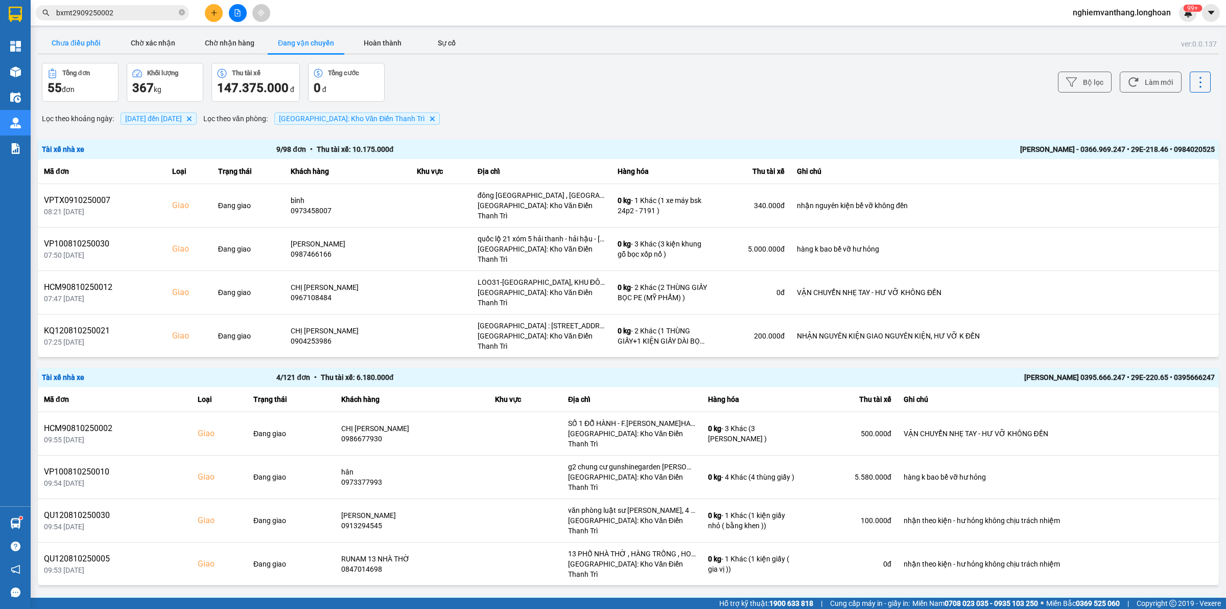
drag, startPoint x: 80, startPoint y: 39, endPoint x: 96, endPoint y: 52, distance: 20.8
click at [79, 39] on button "Chưa điều phối" at bounding box center [76, 43] width 77 height 20
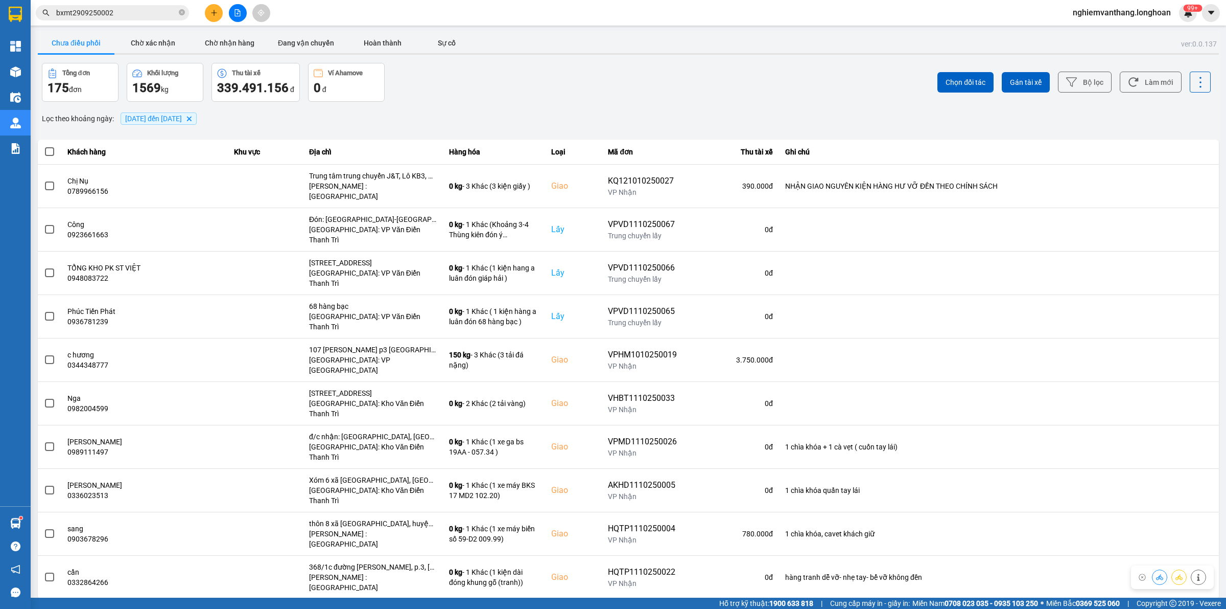
click at [1196, 599] on div "10 / trang" at bounding box center [1185, 607] width 40 height 16
click at [1193, 500] on div "100 / trang" at bounding box center [1192, 505] width 37 height 10
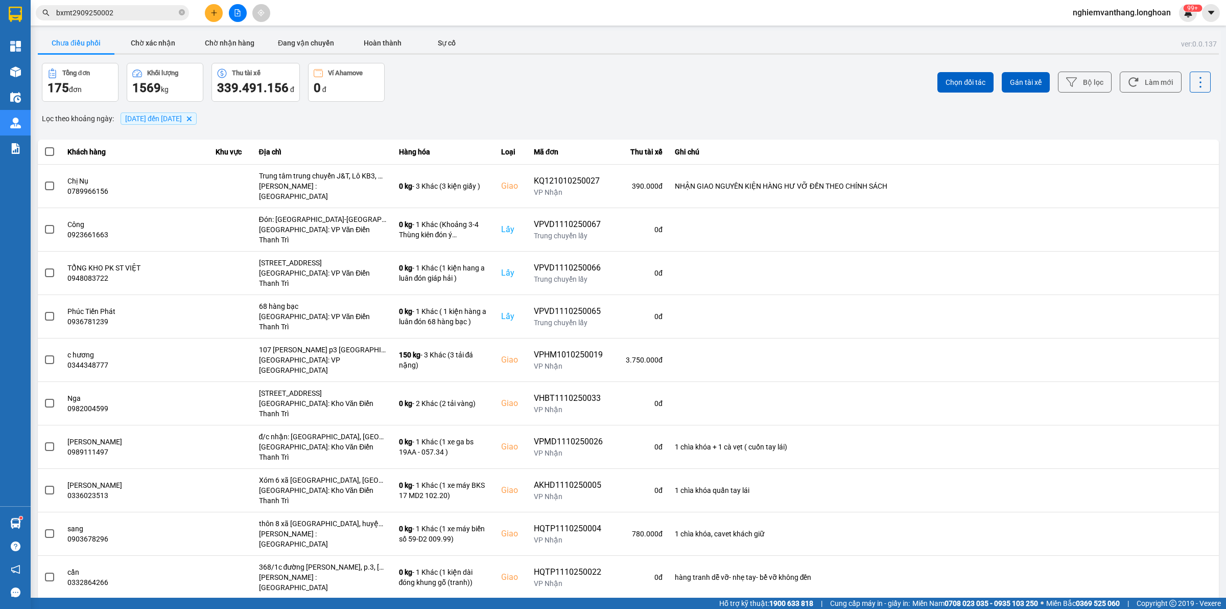
click at [1066, 77] on icon at bounding box center [1071, 82] width 11 height 11
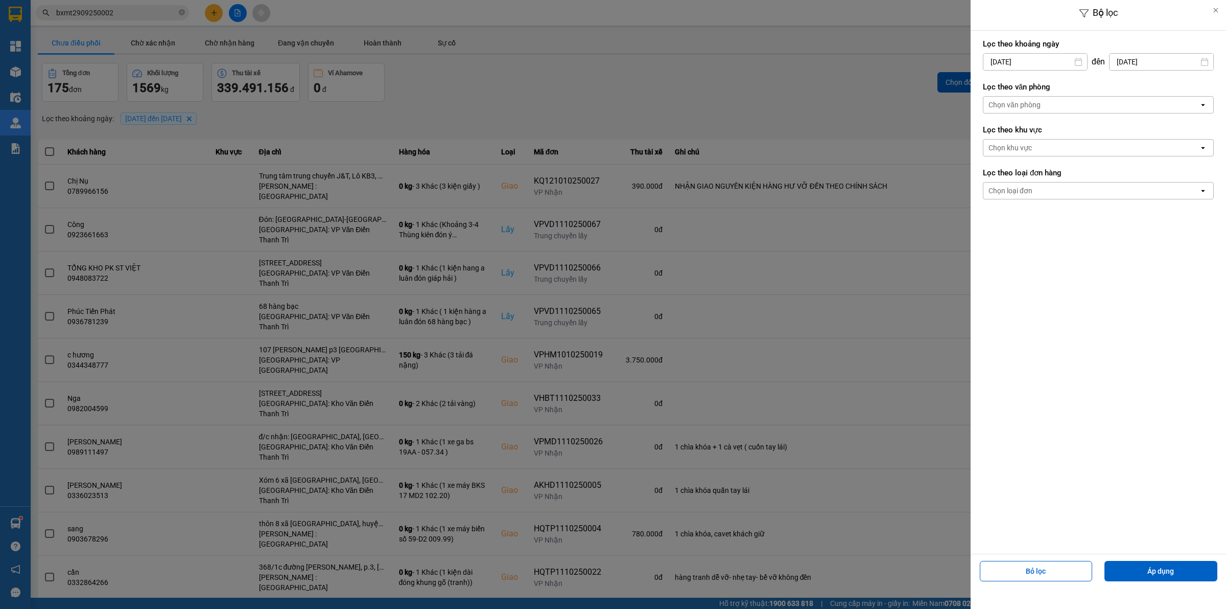
drag, startPoint x: 1061, startPoint y: 107, endPoint x: 1056, endPoint y: 108, distance: 5.1
click at [1061, 107] on div "Chọn văn phòng" at bounding box center [1092, 105] width 216 height 16
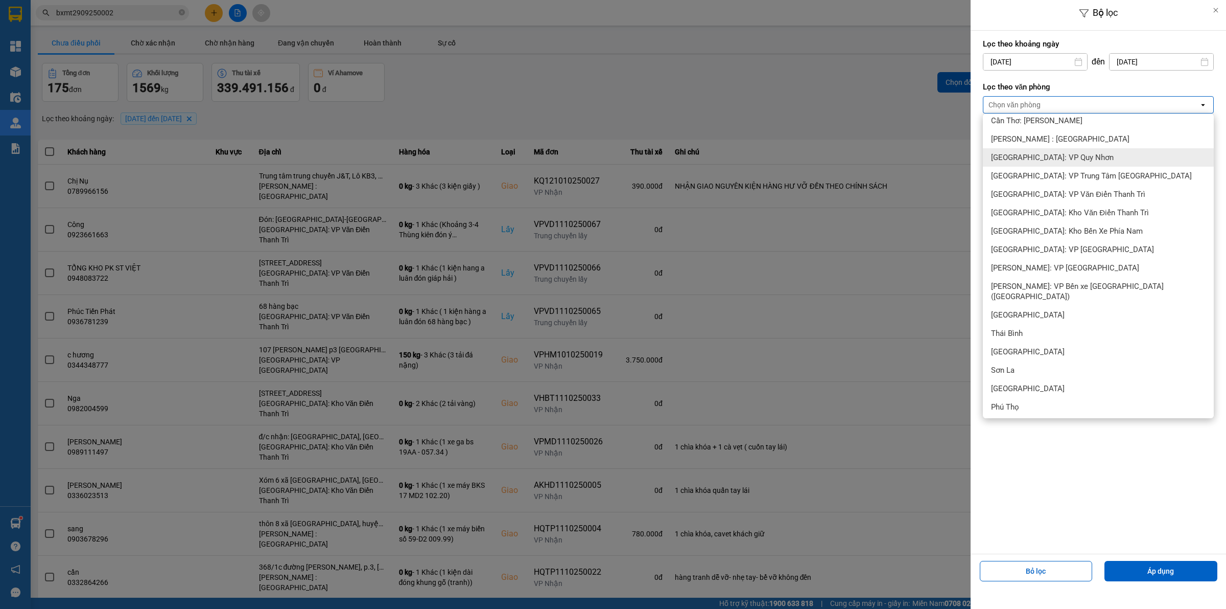
scroll to position [447, 0]
click at [1066, 210] on span "[GEOGRAPHIC_DATA]: Kho Văn Điển Thanh Trì" at bounding box center [1070, 213] width 158 height 10
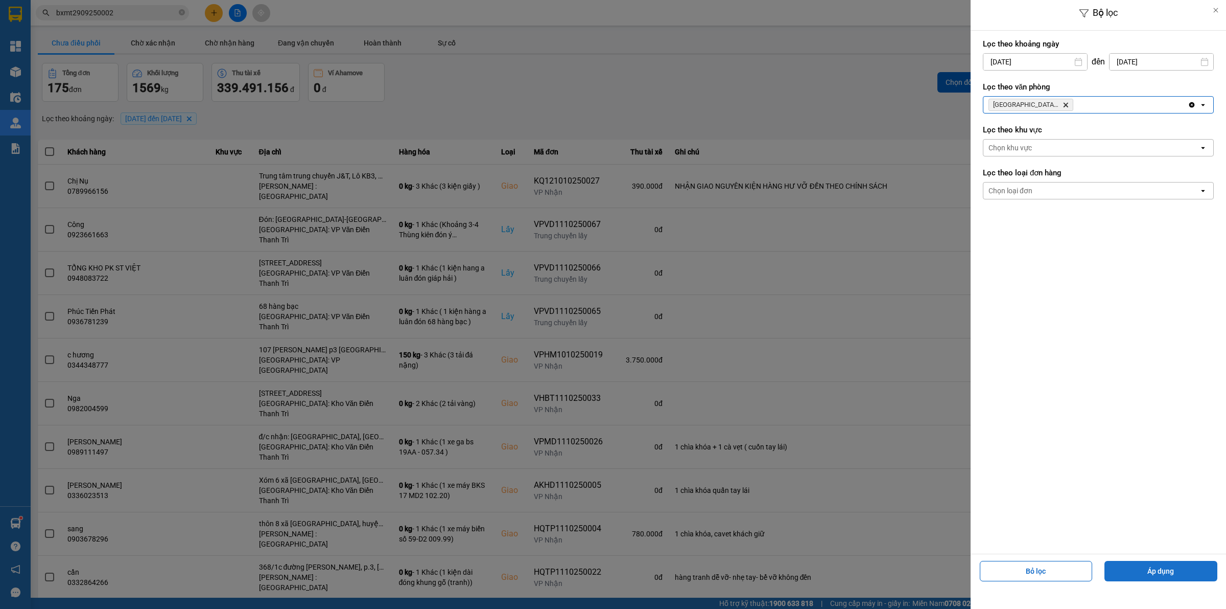
click at [1150, 574] on button "Áp dụng" at bounding box center [1161, 571] width 113 height 20
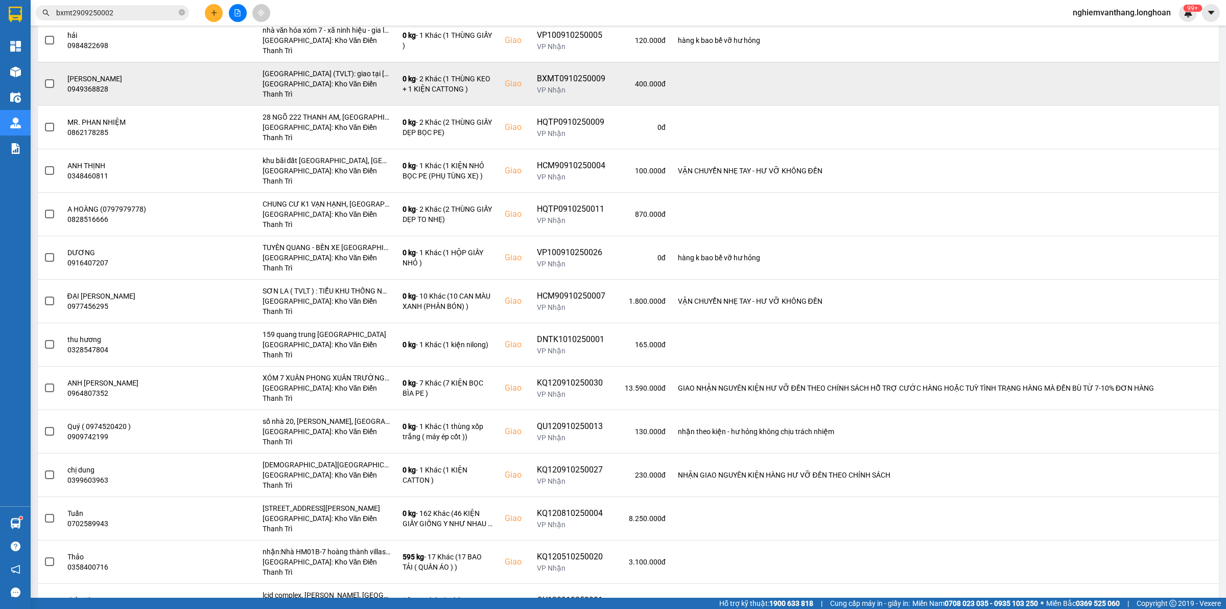
scroll to position [36, 0]
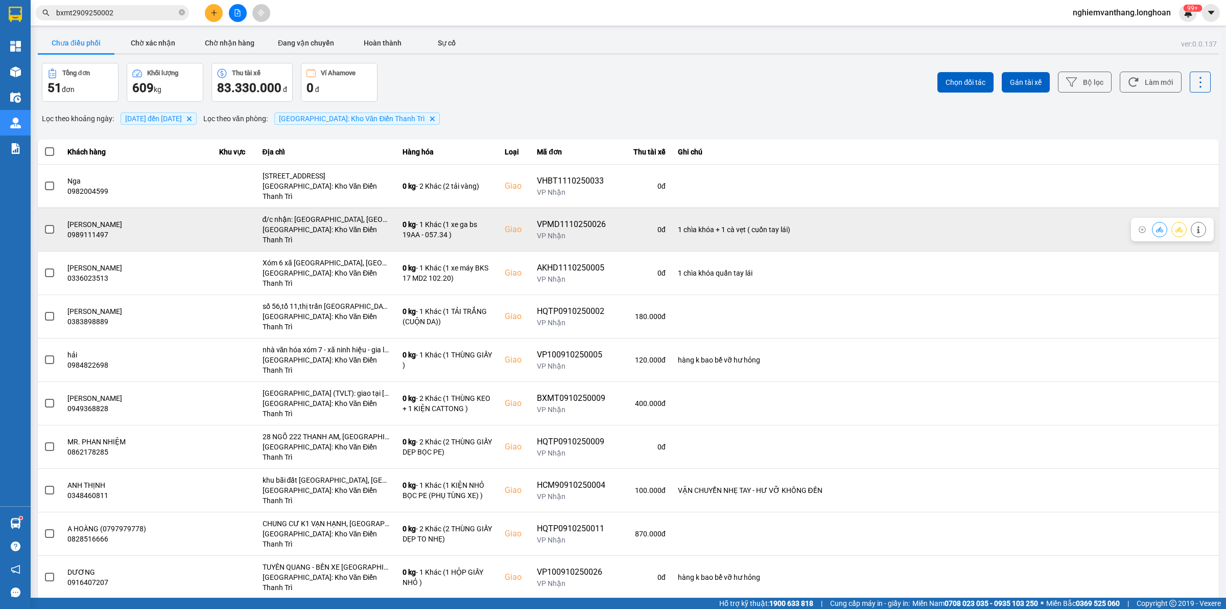
click at [52, 224] on label at bounding box center [49, 229] width 11 height 11
click at [44, 224] on input "checkbox" at bounding box center [44, 224] width 0 height 0
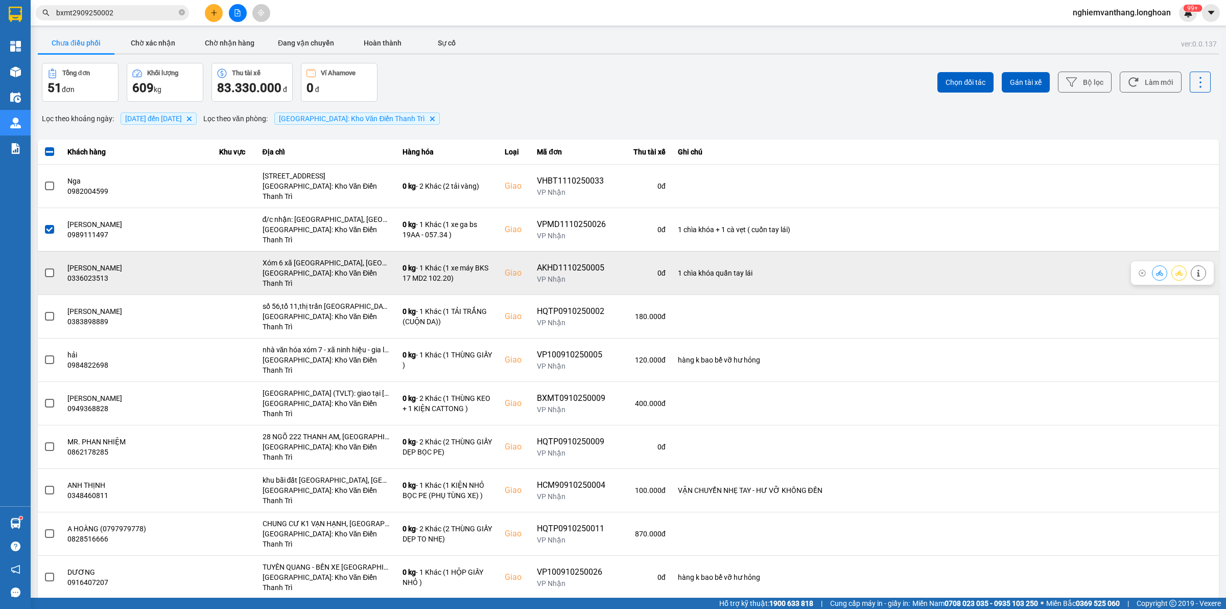
click at [50, 268] on span at bounding box center [49, 272] width 9 height 9
click at [44, 267] on input "checkbox" at bounding box center [44, 267] width 0 height 0
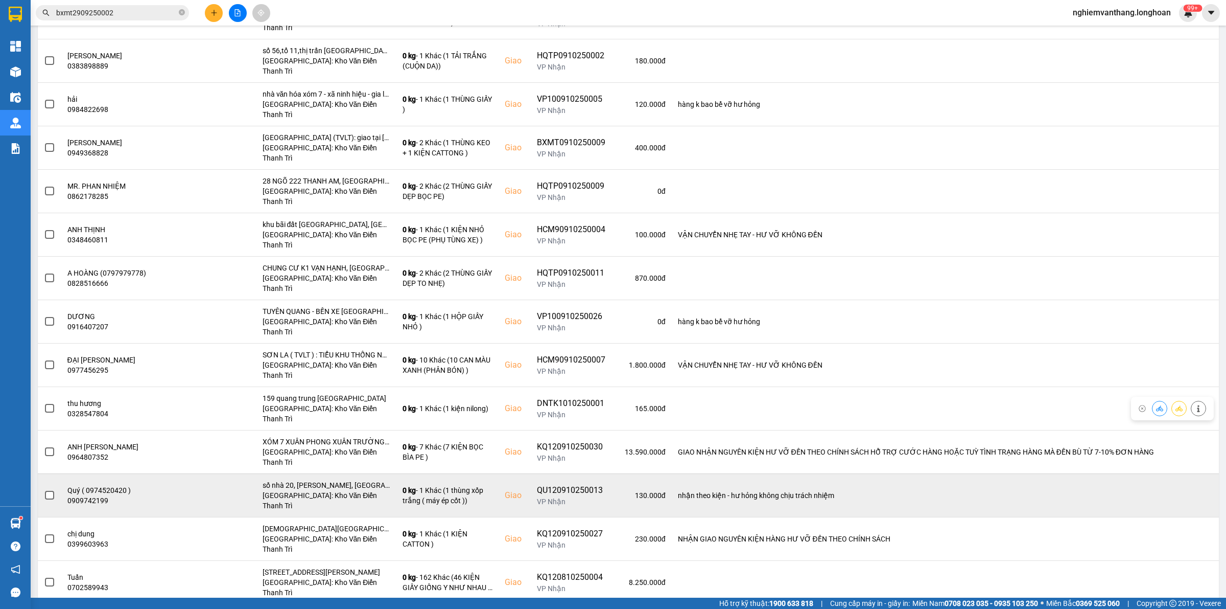
scroll to position [319, 0]
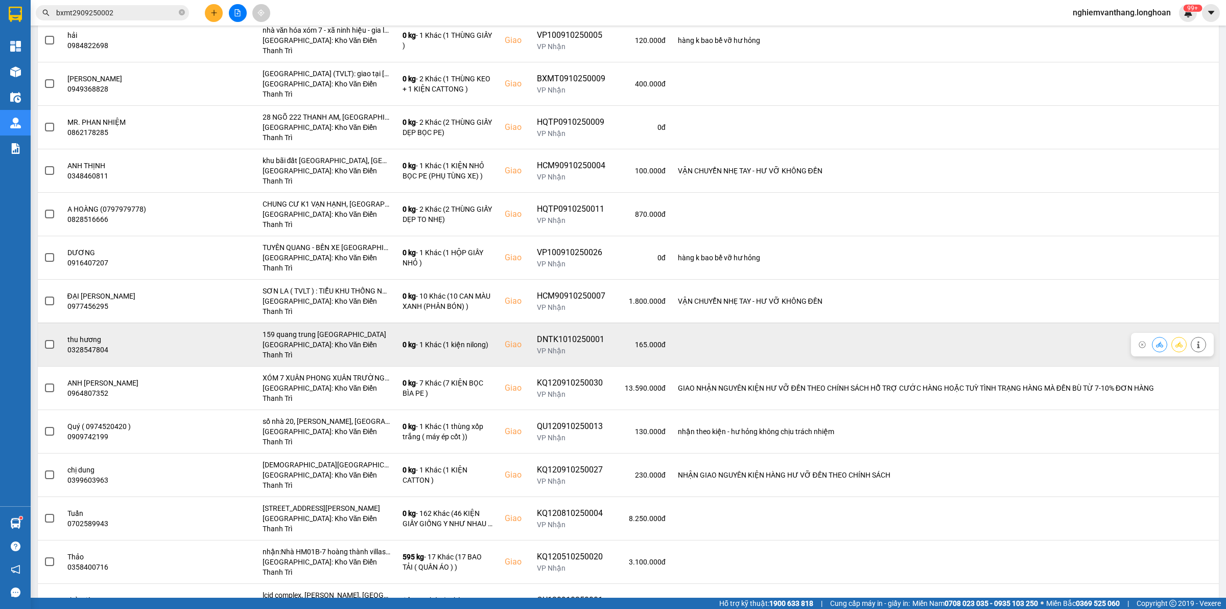
click at [44, 337] on div at bounding box center [49, 344] width 11 height 15
click at [52, 340] on span at bounding box center [49, 344] width 9 height 9
click at [44, 339] on input "checkbox" at bounding box center [44, 339] width 0 height 0
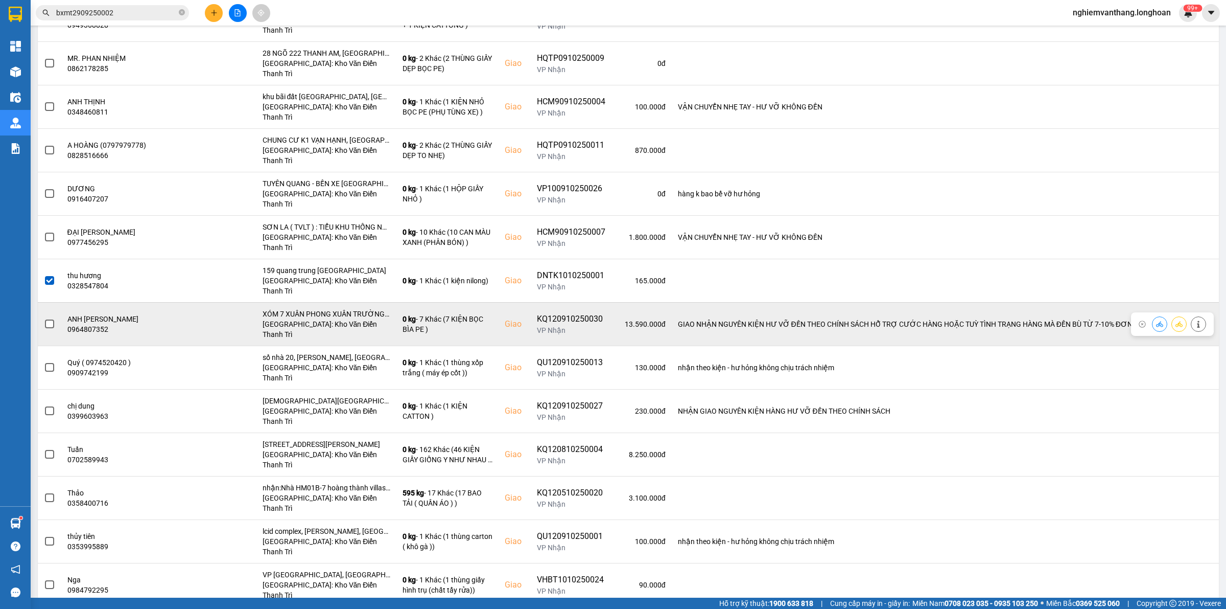
click at [54, 319] on span at bounding box center [49, 323] width 9 height 9
click at [44, 318] on input "checkbox" at bounding box center [44, 318] width 0 height 0
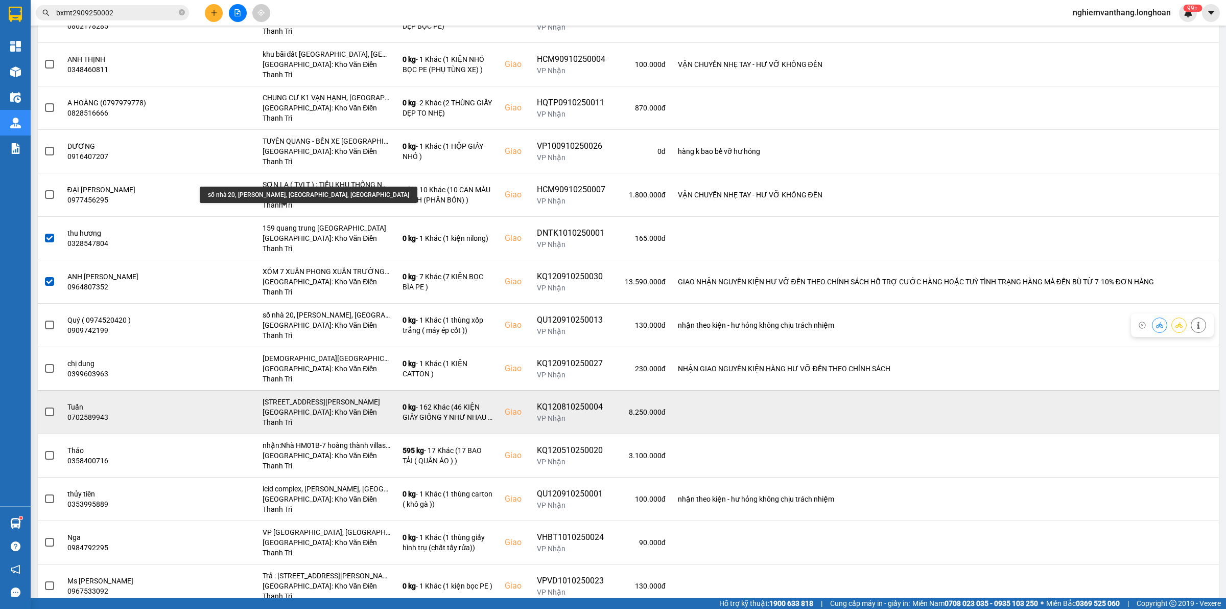
scroll to position [447, 0]
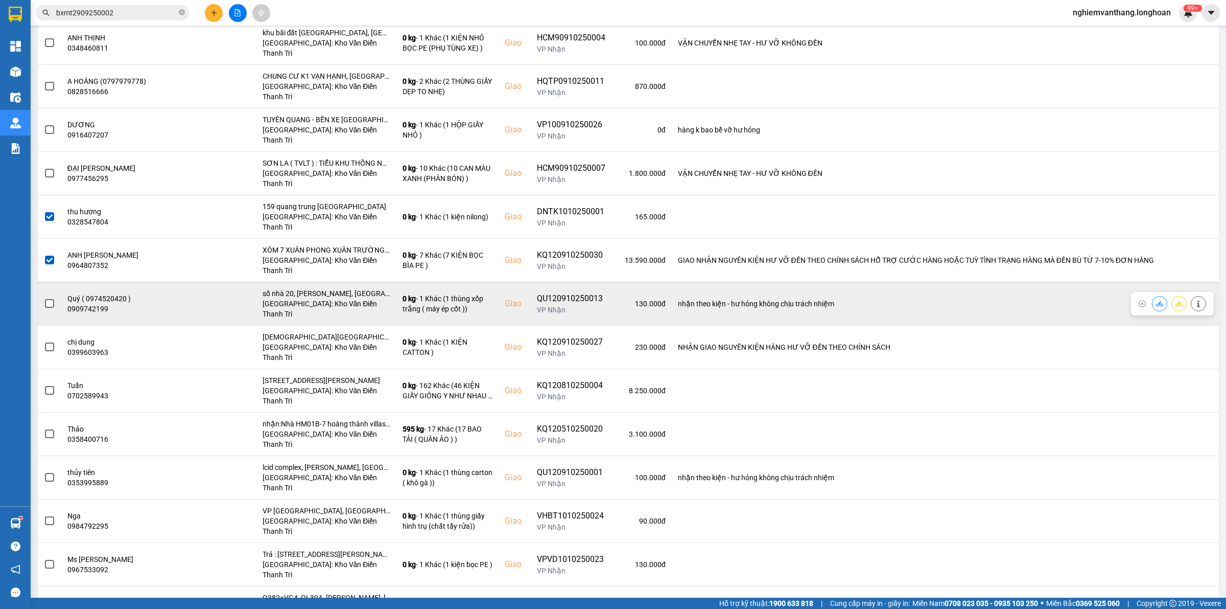
click at [49, 299] on span at bounding box center [49, 303] width 9 height 9
click at [44, 298] on input "checkbox" at bounding box center [44, 298] width 0 height 0
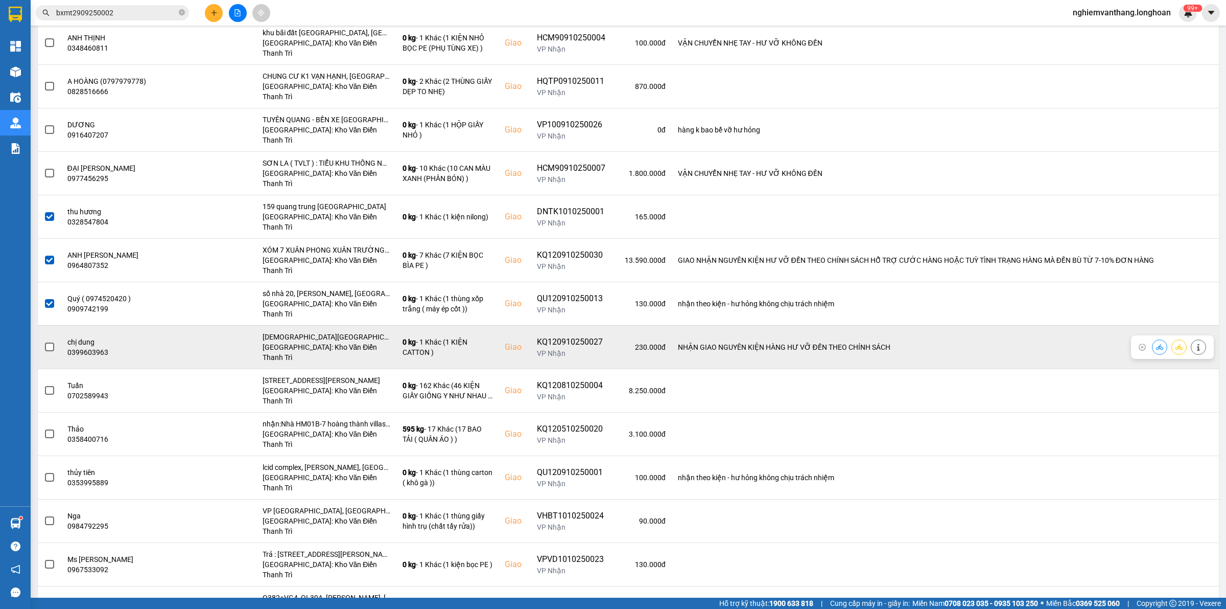
click at [45, 342] on span at bounding box center [49, 346] width 9 height 9
click at [44, 341] on input "checkbox" at bounding box center [44, 341] width 0 height 0
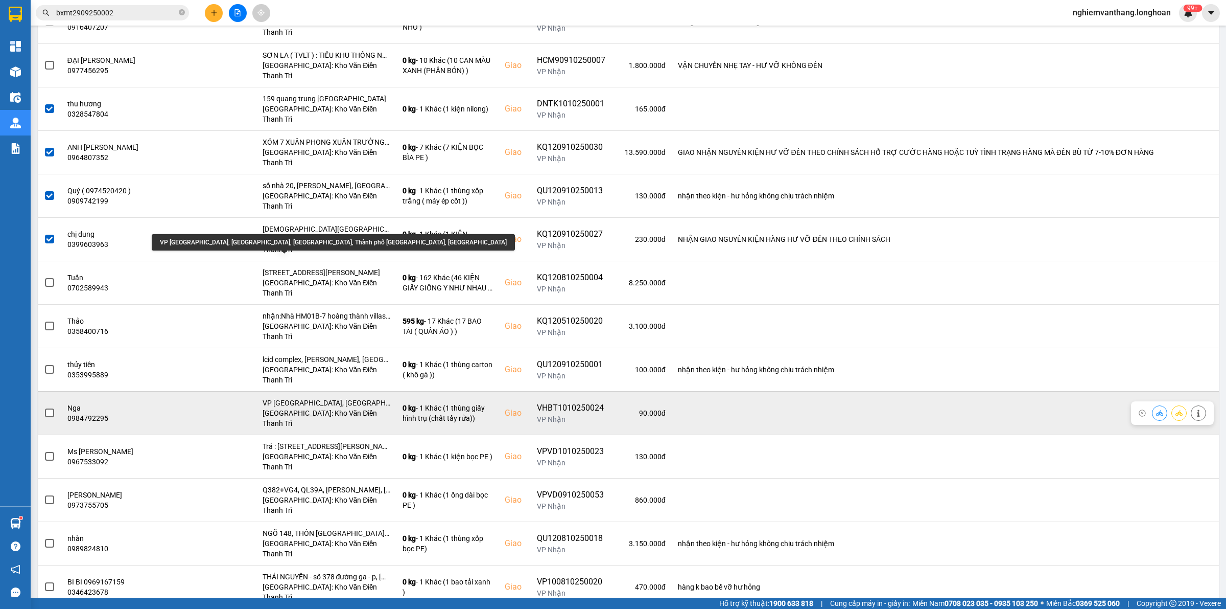
scroll to position [575, 0]
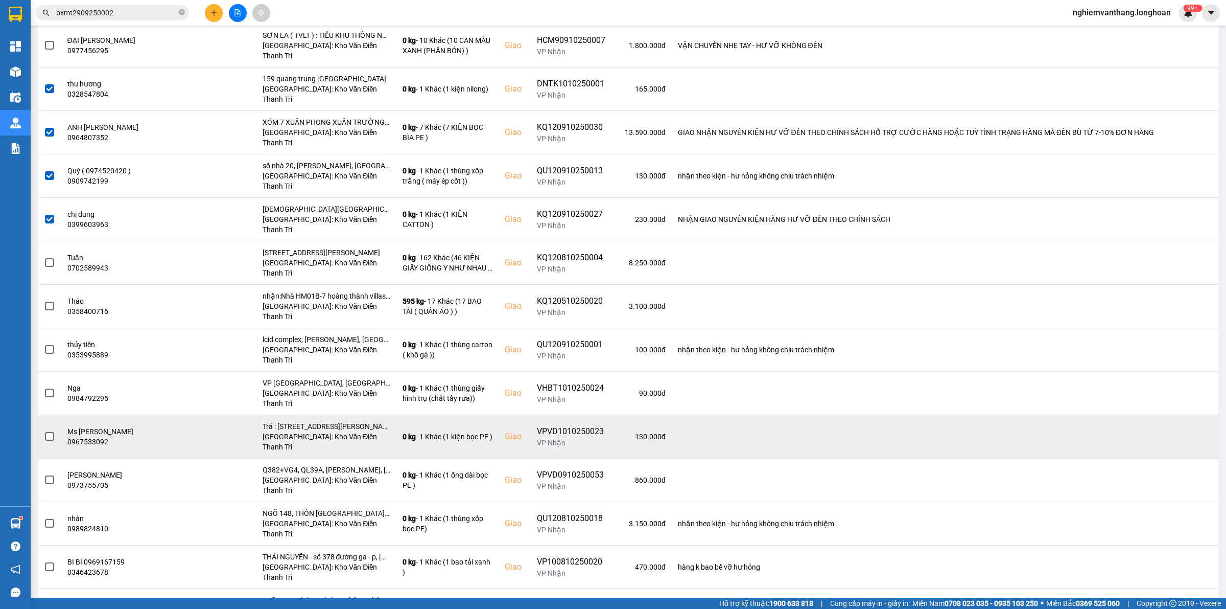
click at [48, 432] on span at bounding box center [49, 436] width 9 height 9
click at [44, 431] on input "checkbox" at bounding box center [44, 431] width 0 height 0
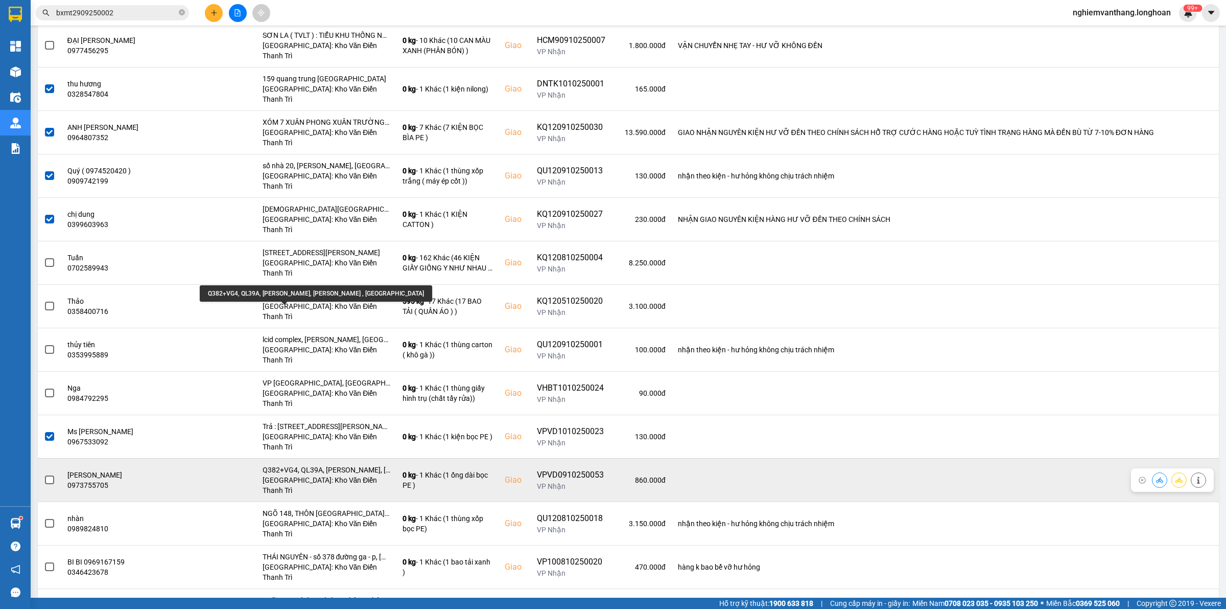
scroll to position [639, 0]
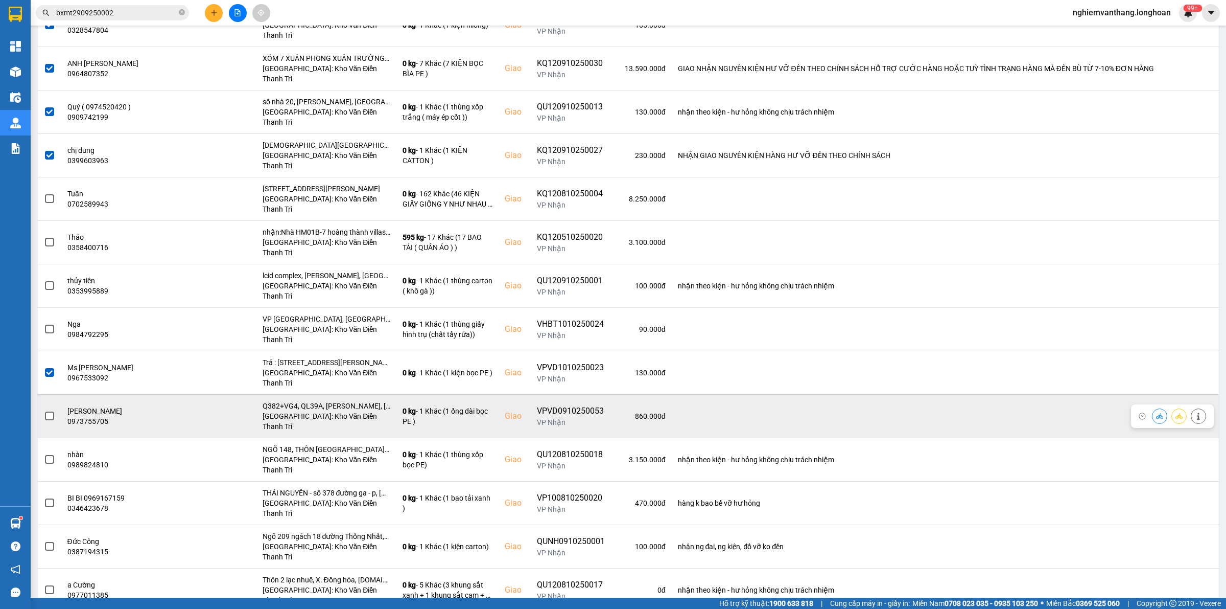
click at [44, 410] on label at bounding box center [49, 415] width 11 height 11
click at [44, 410] on input "checkbox" at bounding box center [44, 410] width 0 height 0
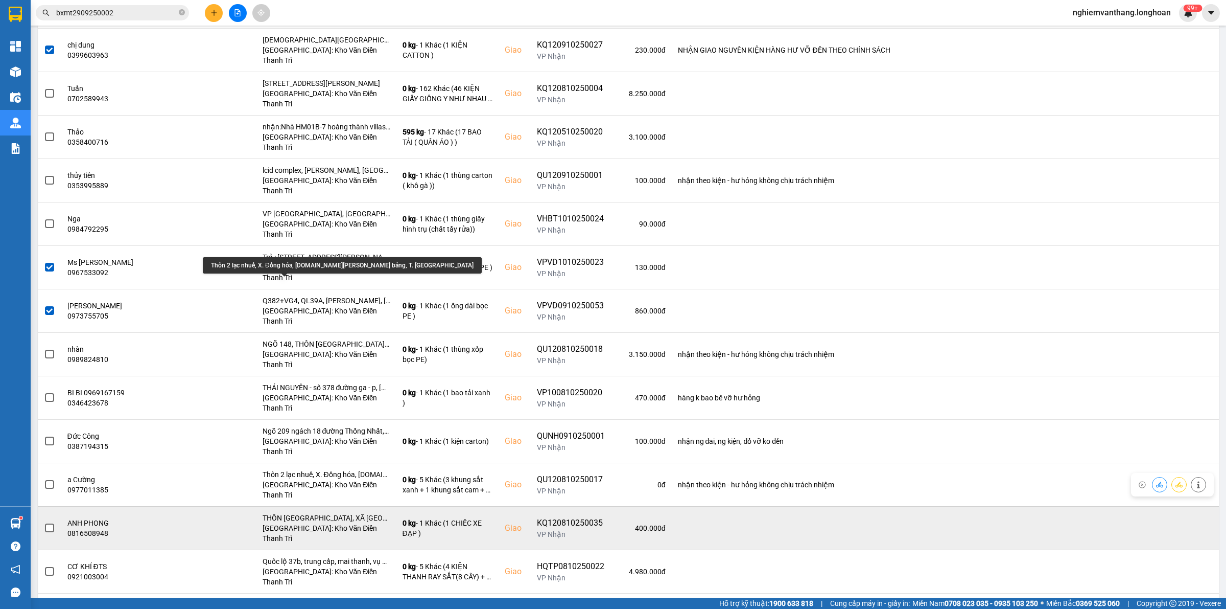
scroll to position [767, 0]
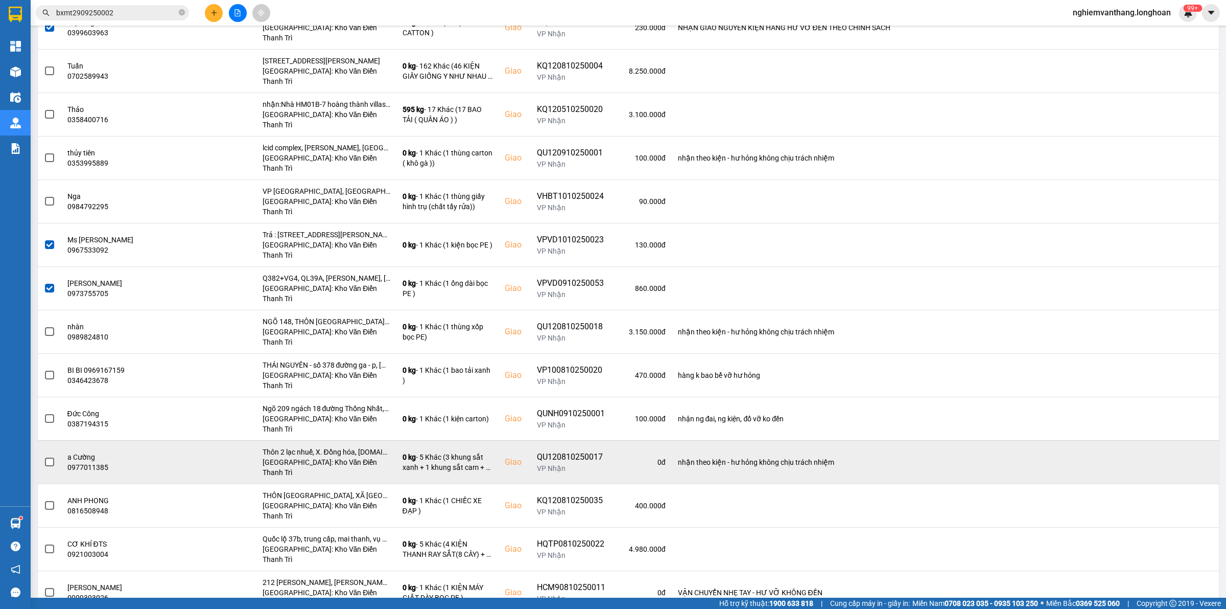
click at [52, 456] on label at bounding box center [49, 461] width 11 height 11
click at [44, 456] on input "checkbox" at bounding box center [44, 456] width 0 height 0
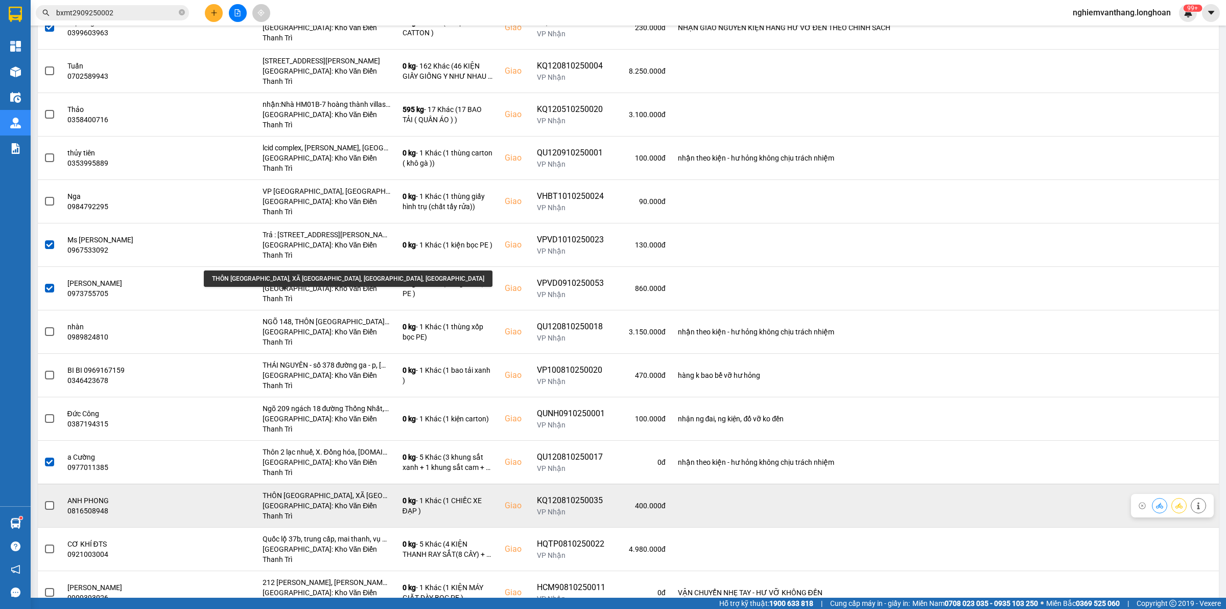
scroll to position [830, 0]
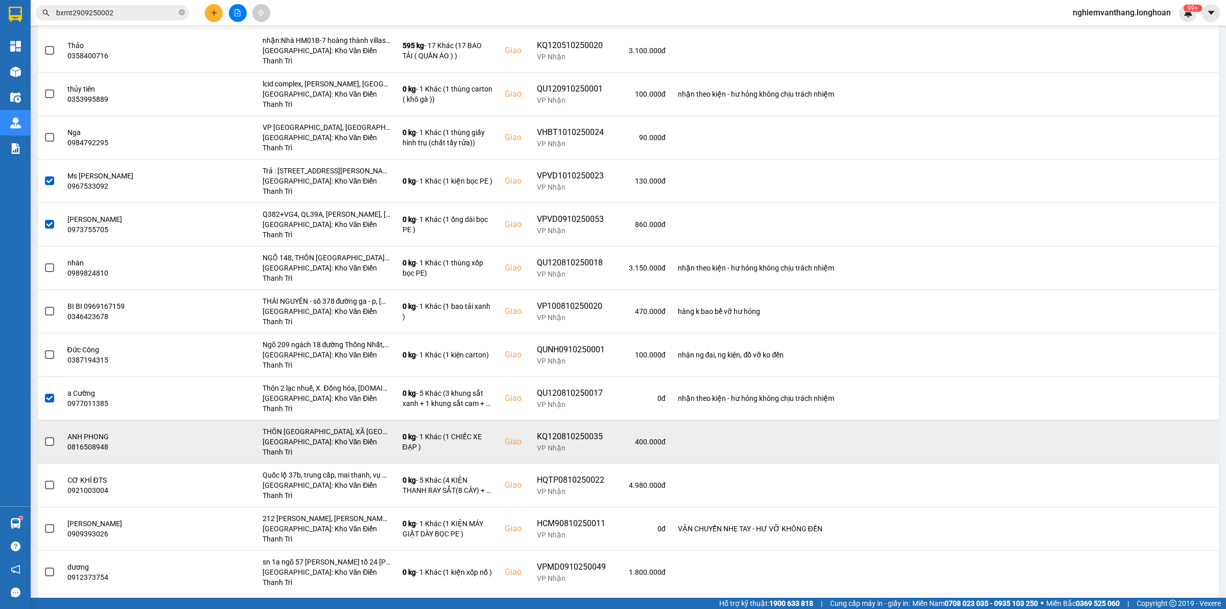
click at [48, 437] on span at bounding box center [49, 441] width 9 height 9
click at [44, 436] on input "checkbox" at bounding box center [44, 436] width 0 height 0
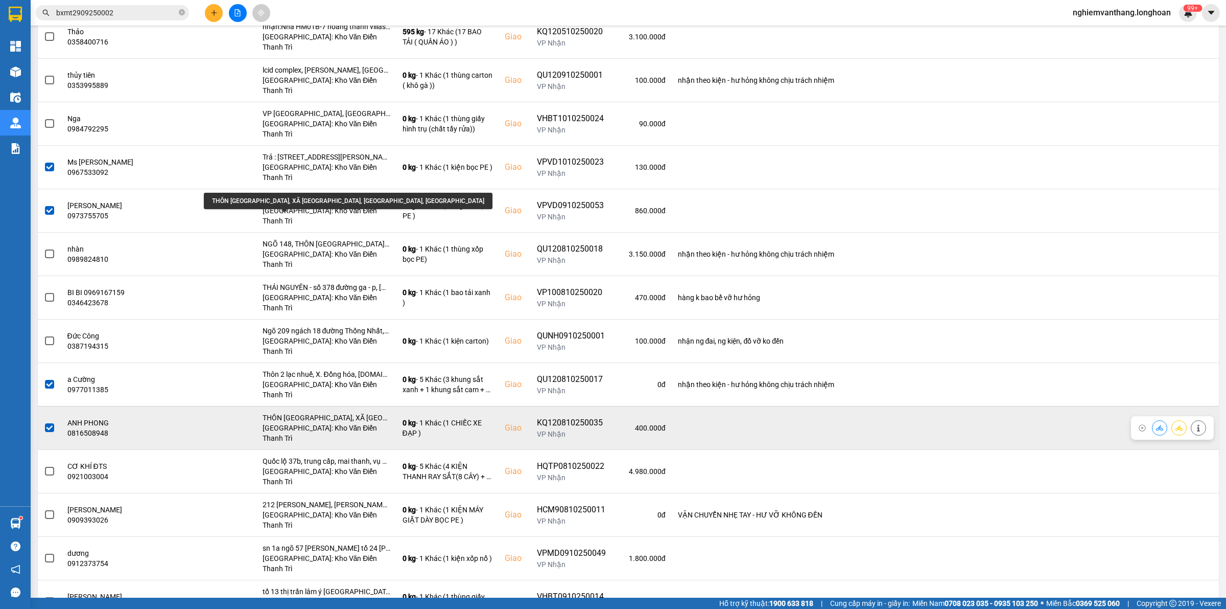
scroll to position [894, 0]
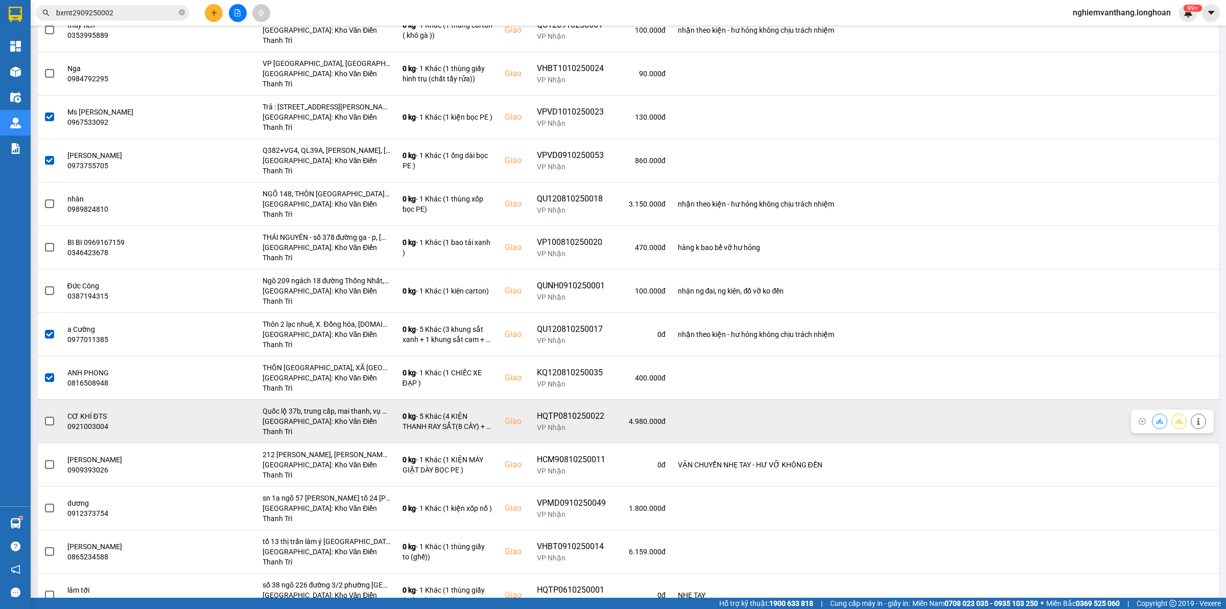
click at [49, 416] on span at bounding box center [49, 420] width 9 height 9
click at [44, 415] on input "checkbox" at bounding box center [44, 415] width 0 height 0
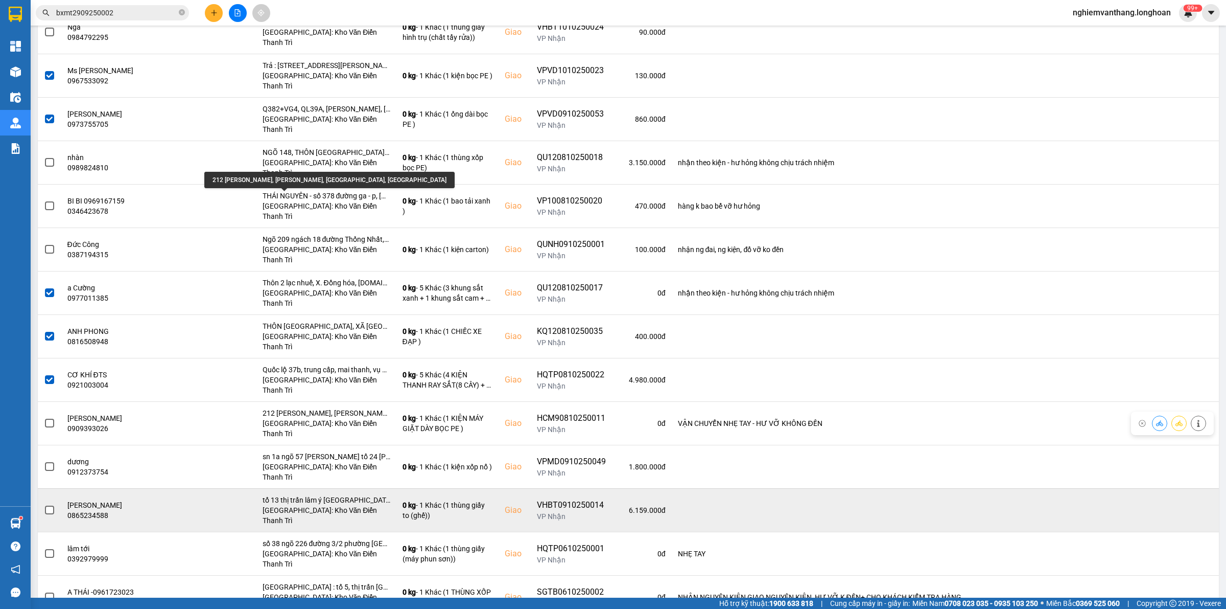
scroll to position [958, 0]
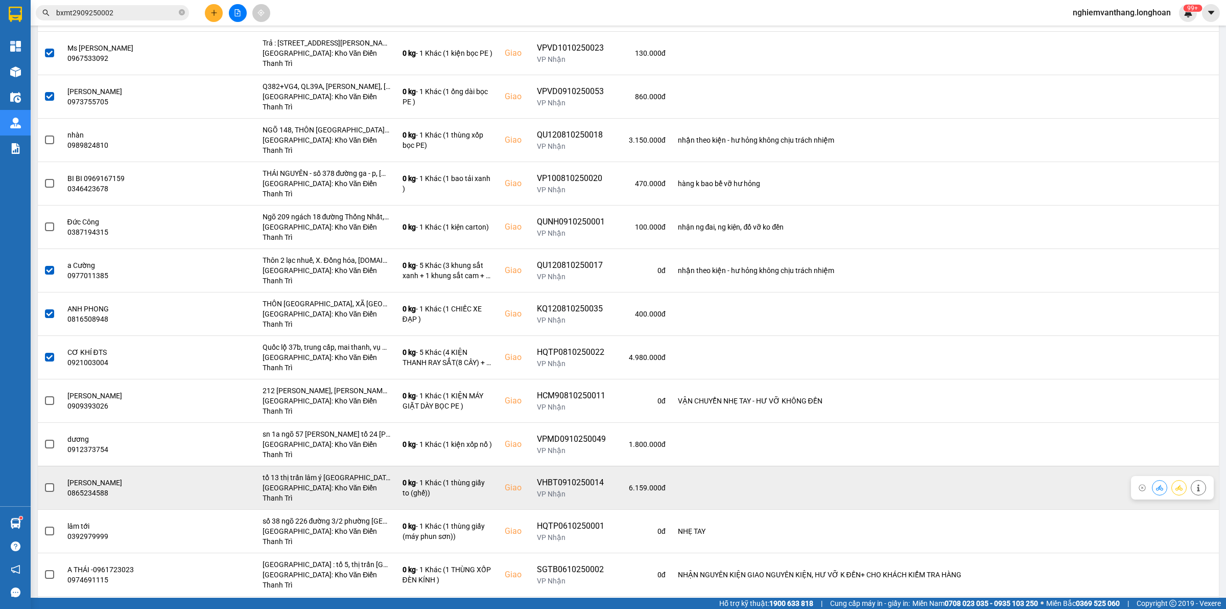
click at [50, 482] on label at bounding box center [49, 487] width 11 height 11
click at [44, 482] on input "checkbox" at bounding box center [44, 482] width 0 height 0
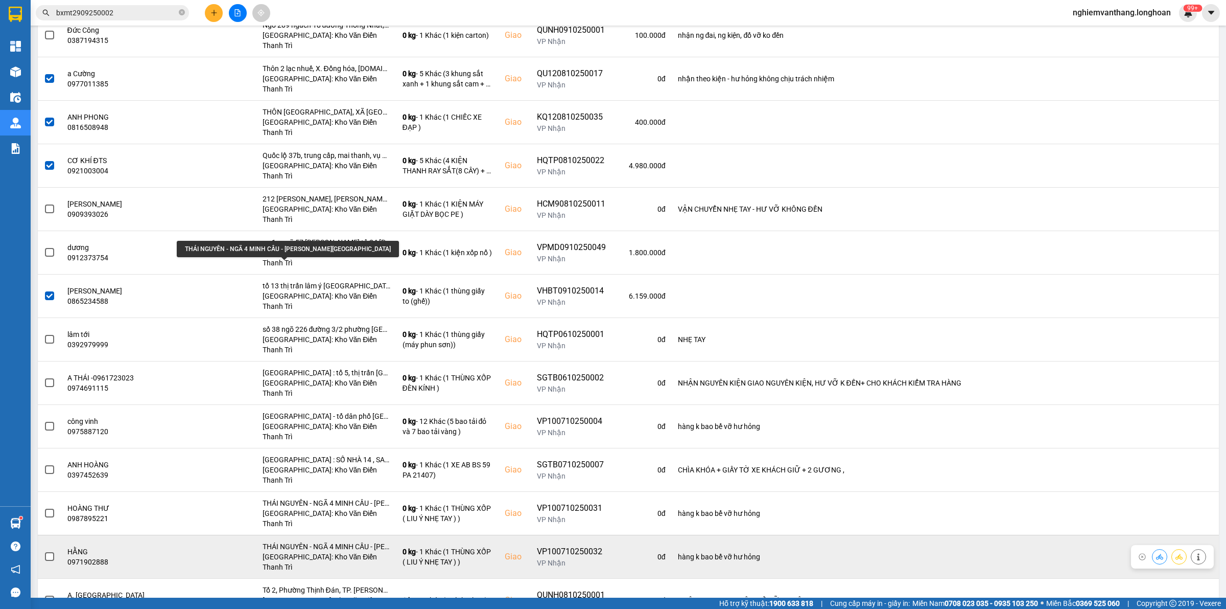
scroll to position [1214, 0]
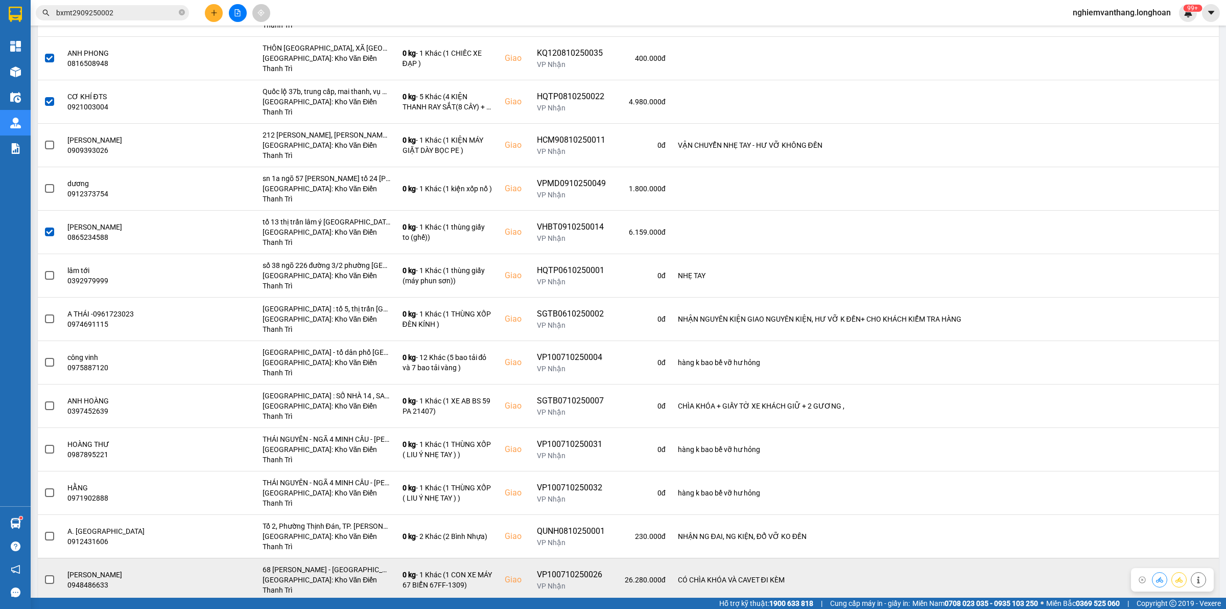
click at [46, 575] on span at bounding box center [49, 579] width 9 height 9
click at [44, 574] on input "checkbox" at bounding box center [44, 574] width 0 height 0
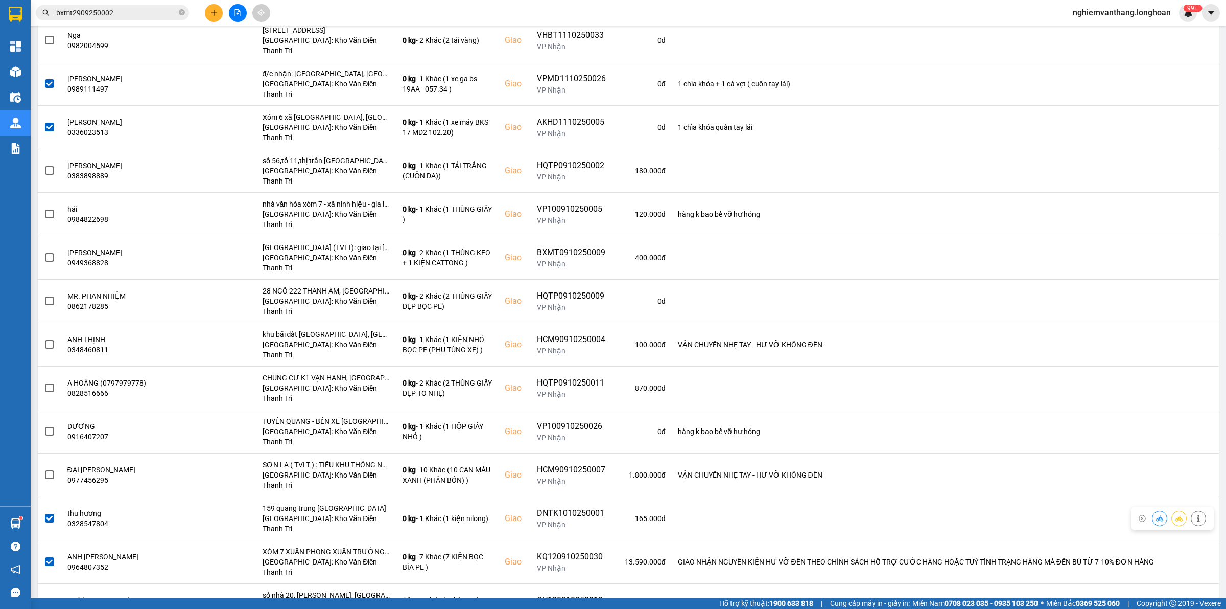
scroll to position [0, 0]
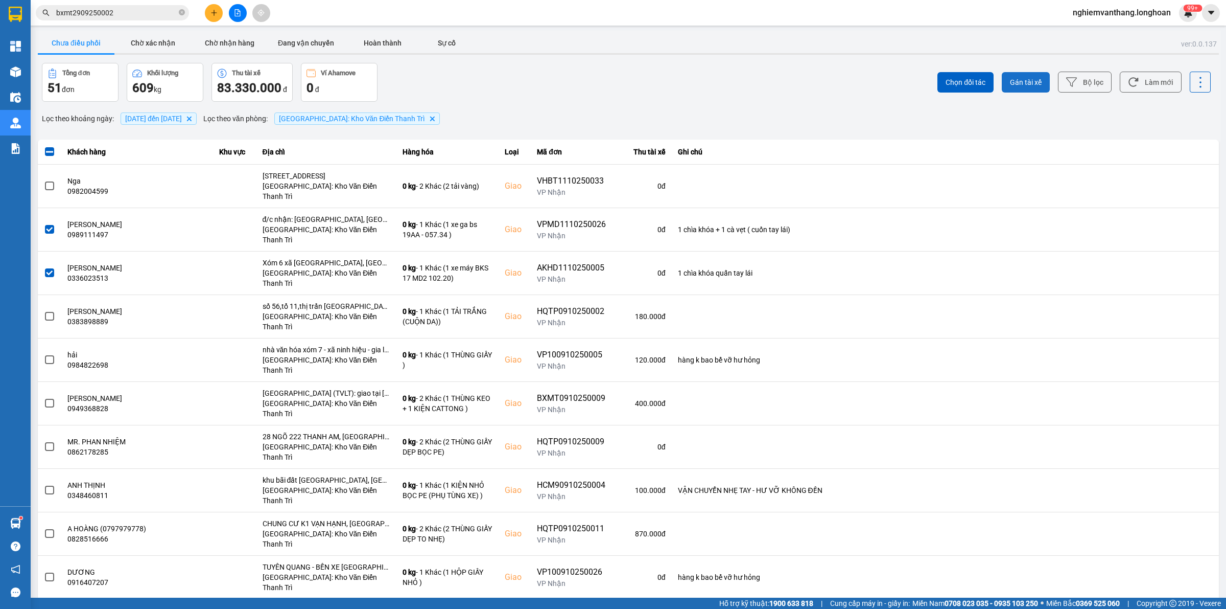
click at [1024, 82] on span "Gán tài xế" at bounding box center [1026, 82] width 32 height 10
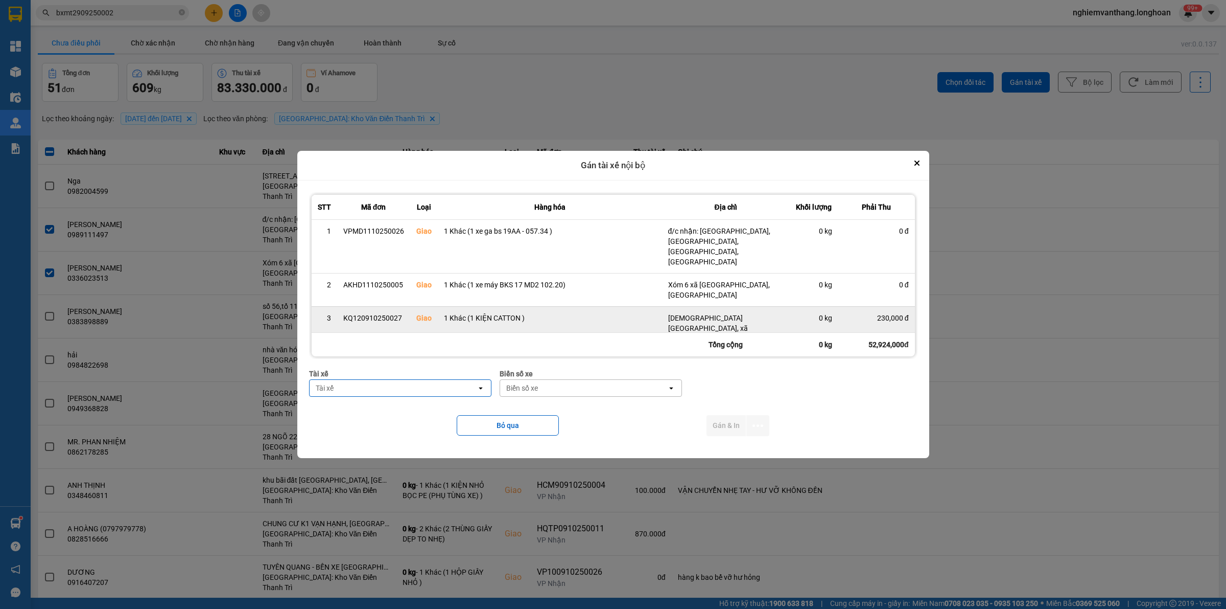
scroll to position [300, 0]
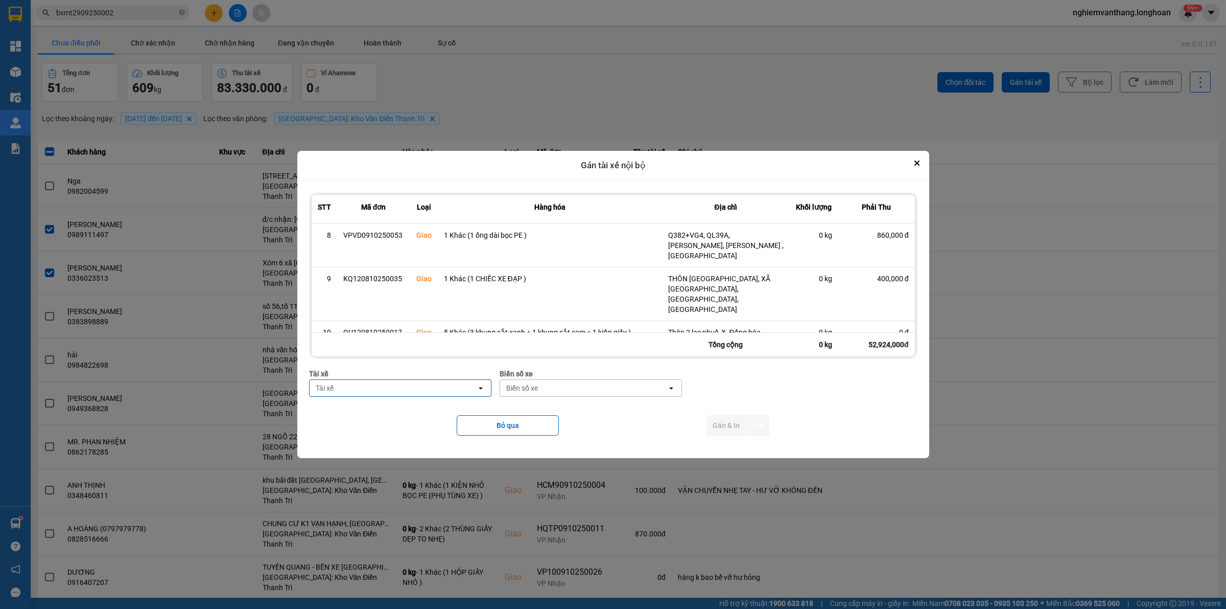
click at [368, 378] on div "Tài xế" at bounding box center [400, 373] width 182 height 11
click at [401, 391] on div "Tài xế" at bounding box center [393, 388] width 167 height 16
type input "hùng"
click at [404, 405] on span "0325666247 - A Hùng 17 [GEOGRAPHIC_DATA] 0325666247" at bounding box center [398, 415] width 173 height 20
click at [579, 387] on div "Biển số xe" at bounding box center [628, 388] width 167 height 16
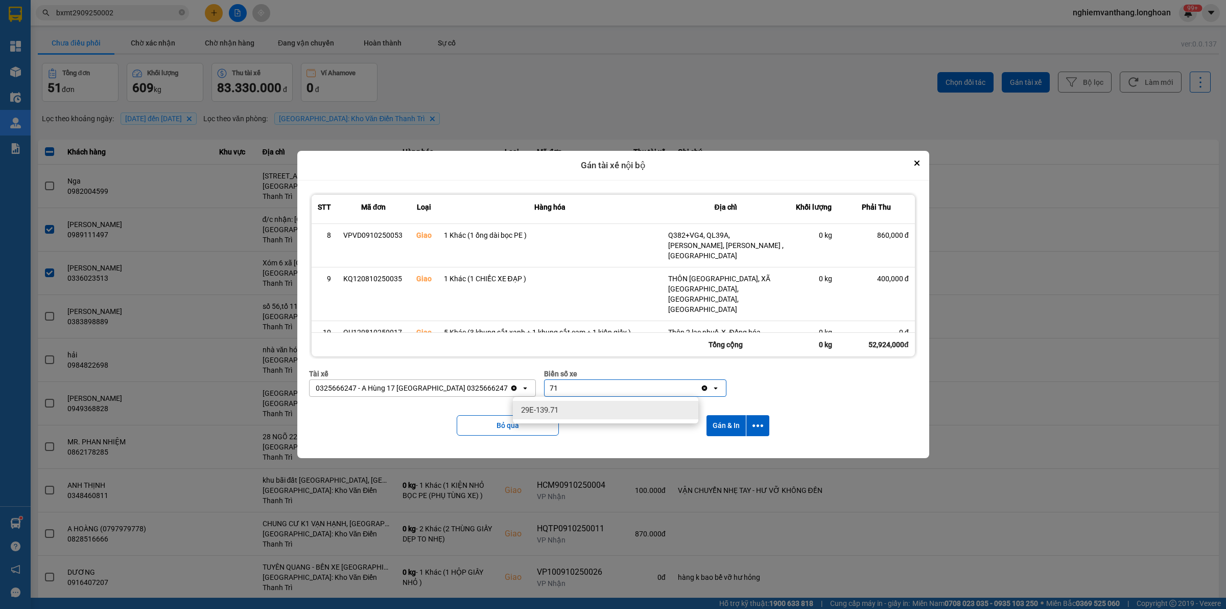
type input "71"
click at [570, 405] on div "29E-139.71" at bounding box center [605, 410] width 185 height 18
drag, startPoint x: 755, startPoint y: 423, endPoint x: 749, endPoint y: 438, distance: 17.0
click at [755, 424] on icon "dialog" at bounding box center [758, 425] width 11 height 11
click at [724, 453] on span "Chỉ gán tài" at bounding box center [719, 453] width 34 height 10
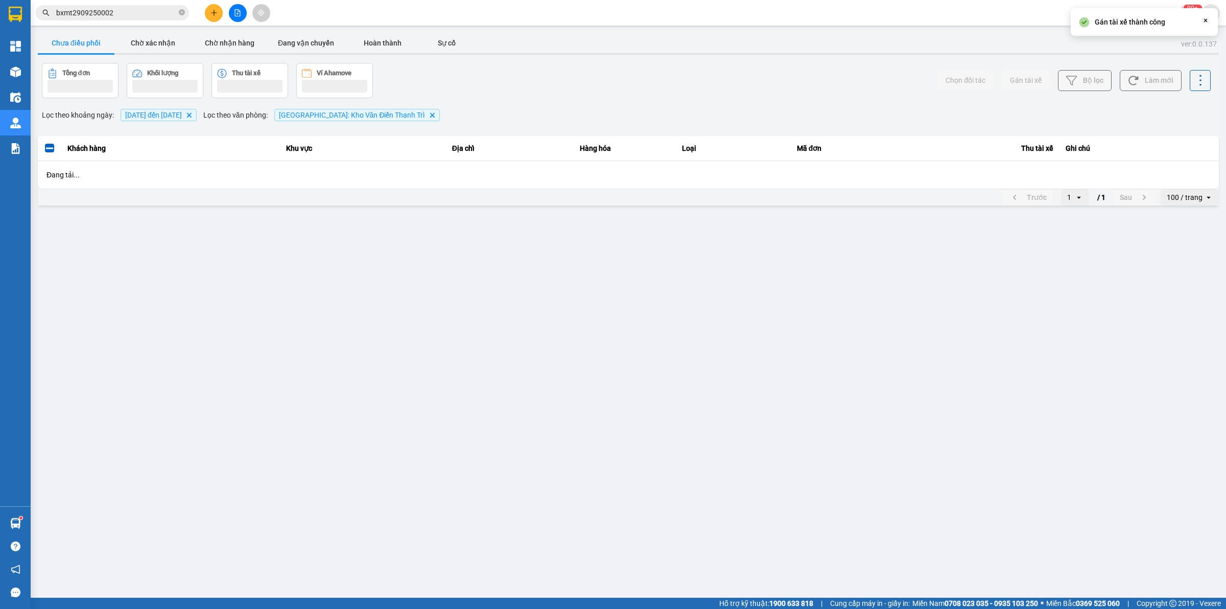
scroll to position [0, 0]
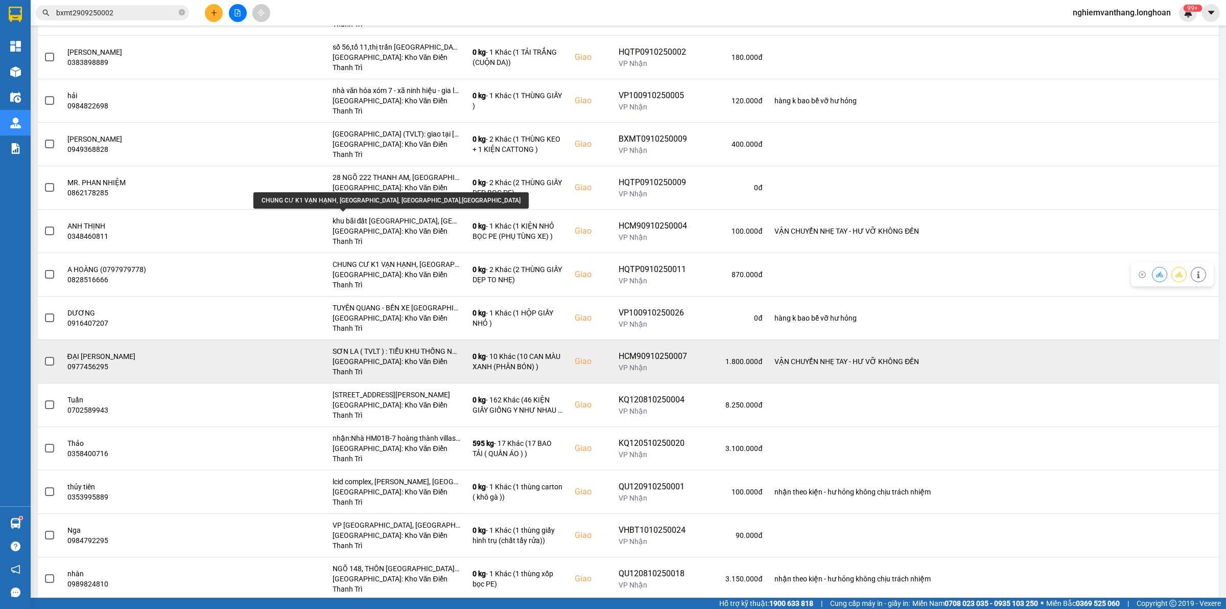
scroll to position [192, 0]
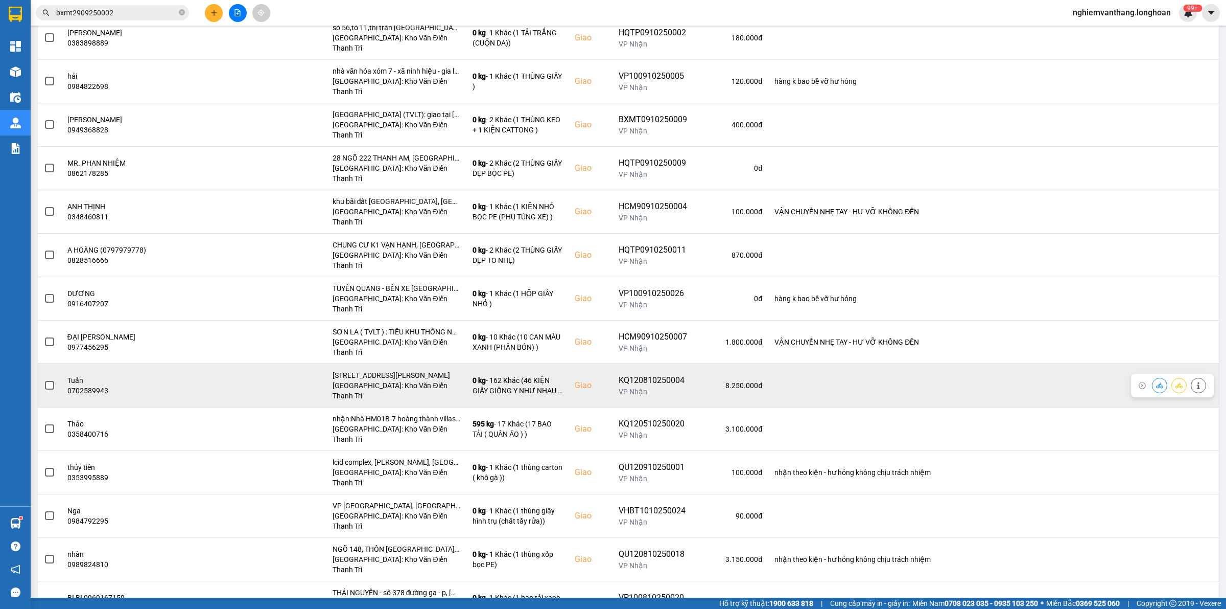
click at [53, 381] on span at bounding box center [49, 385] width 9 height 9
click at [44, 380] on input "checkbox" at bounding box center [44, 380] width 0 height 0
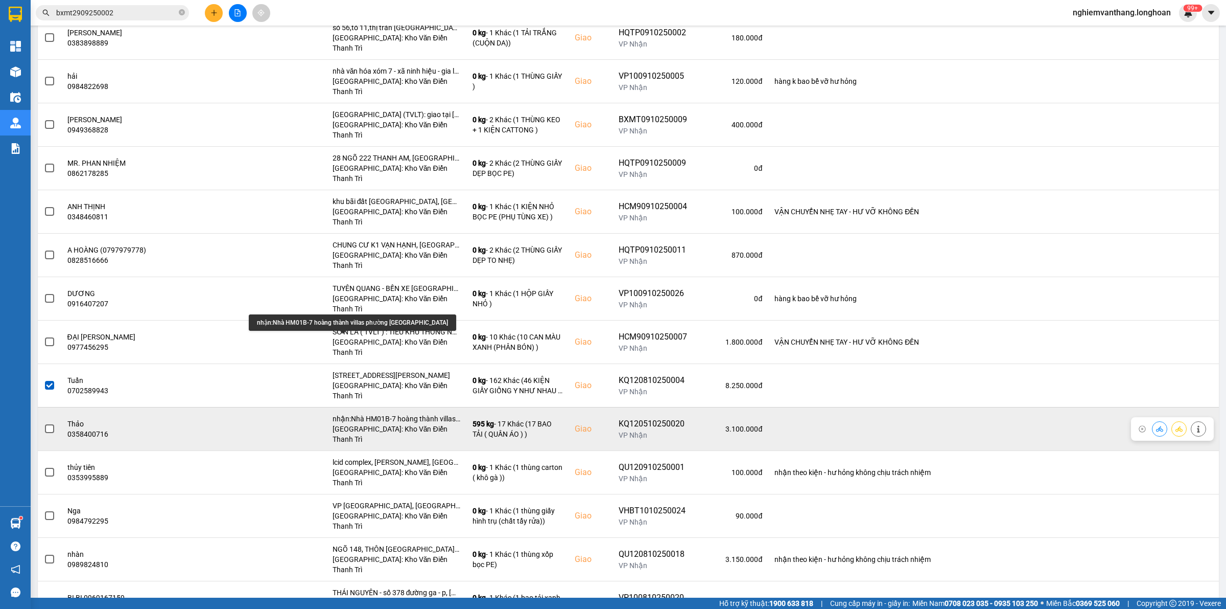
scroll to position [256, 0]
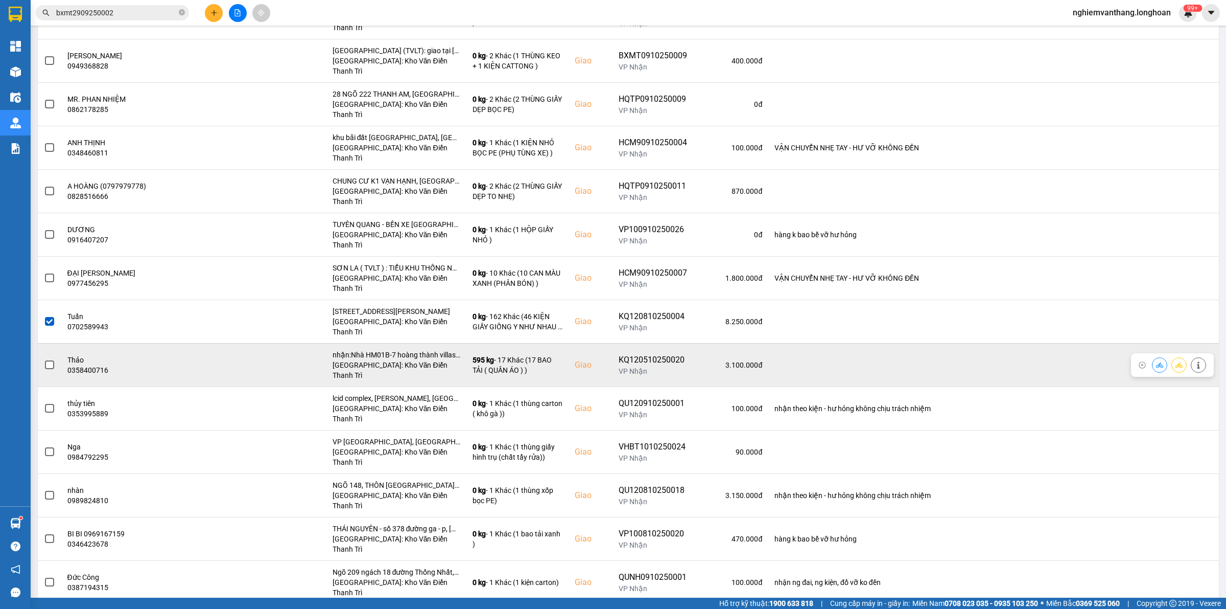
click at [44, 359] on label at bounding box center [49, 364] width 11 height 11
click at [44, 359] on input "checkbox" at bounding box center [44, 359] width 0 height 0
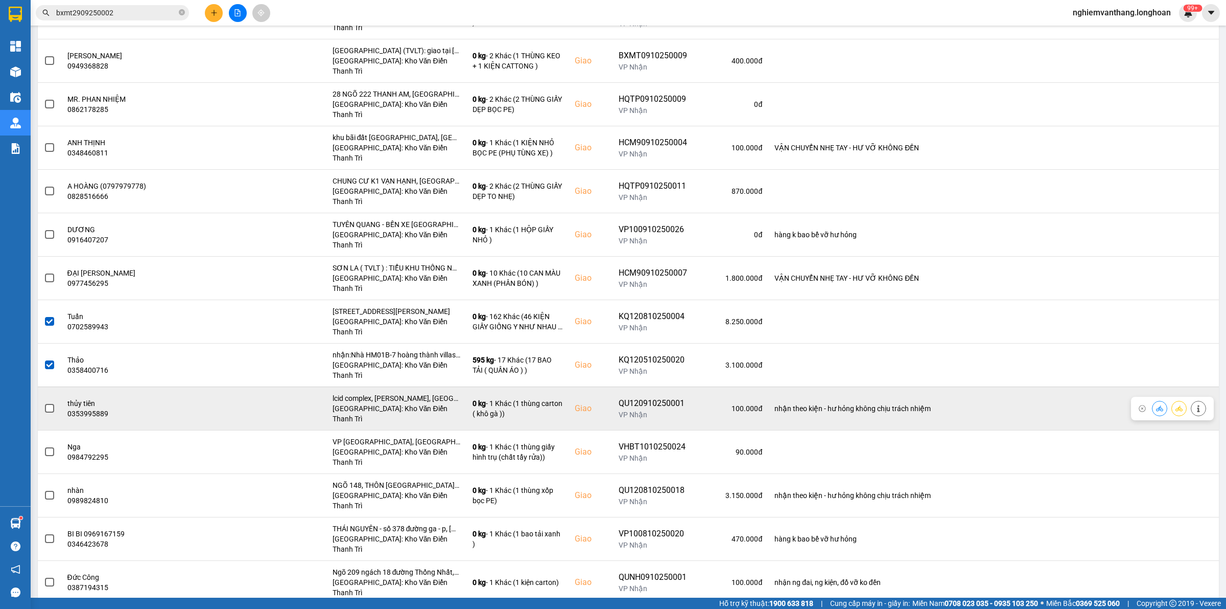
click at [57, 386] on td at bounding box center [50, 407] width 24 height 43
click at [53, 404] on span at bounding box center [49, 408] width 9 height 9
click at [44, 403] on input "checkbox" at bounding box center [44, 403] width 0 height 0
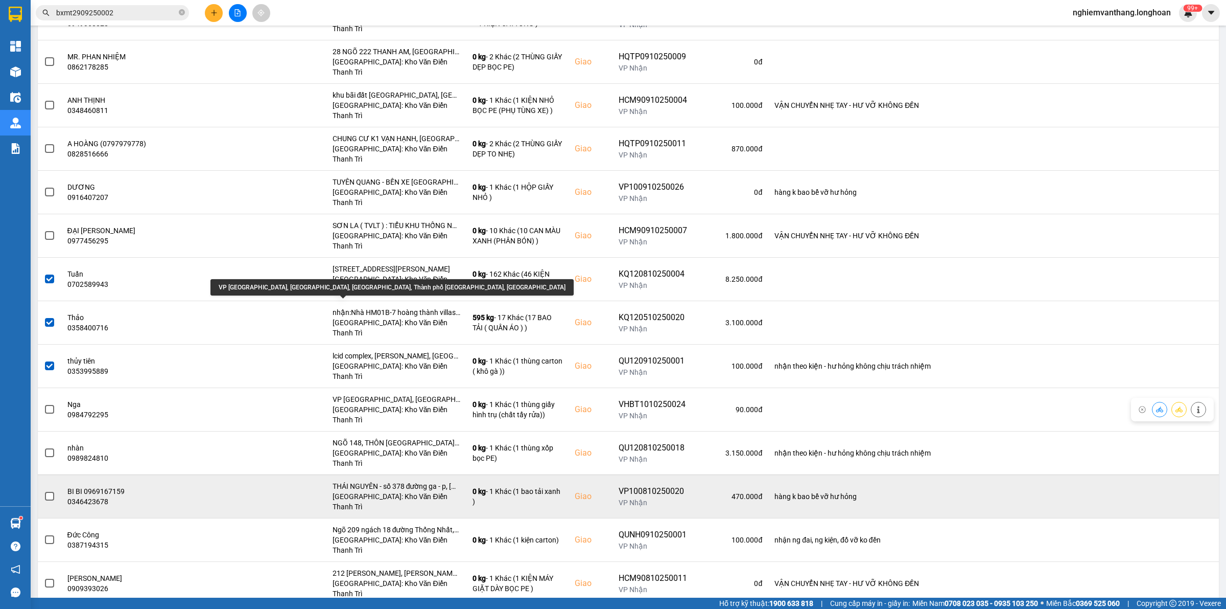
scroll to position [319, 0]
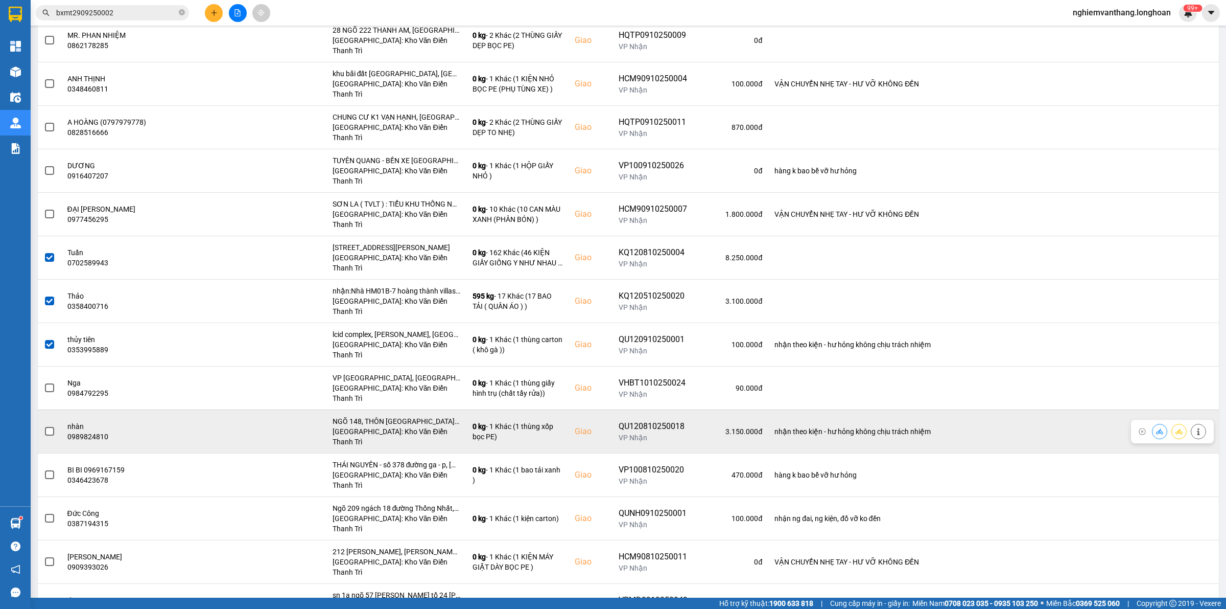
click at [45, 427] on span at bounding box center [49, 431] width 9 height 9
click at [44, 426] on input "checkbox" at bounding box center [44, 426] width 0 height 0
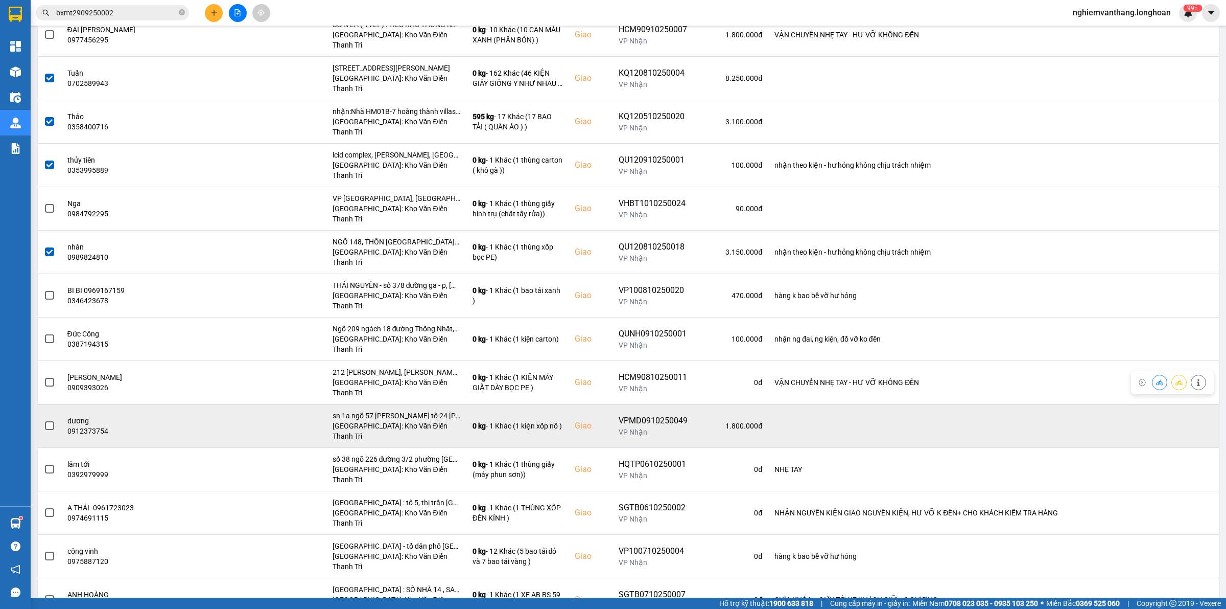
scroll to position [511, 0]
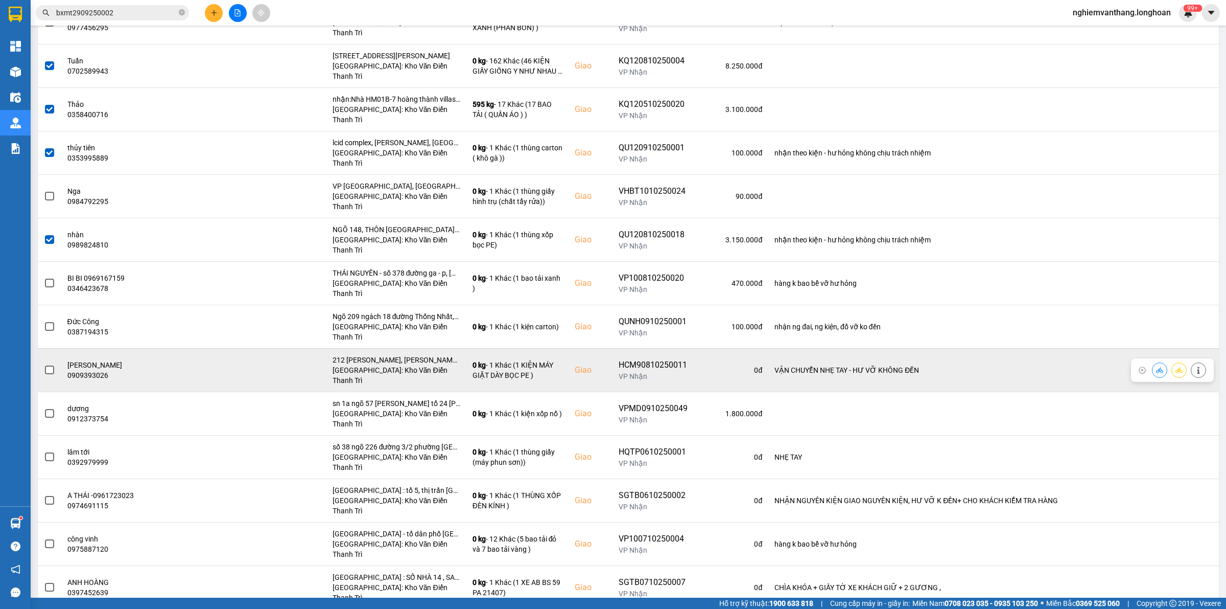
click at [50, 364] on label at bounding box center [49, 369] width 11 height 11
click at [44, 364] on input "checkbox" at bounding box center [44, 364] width 0 height 0
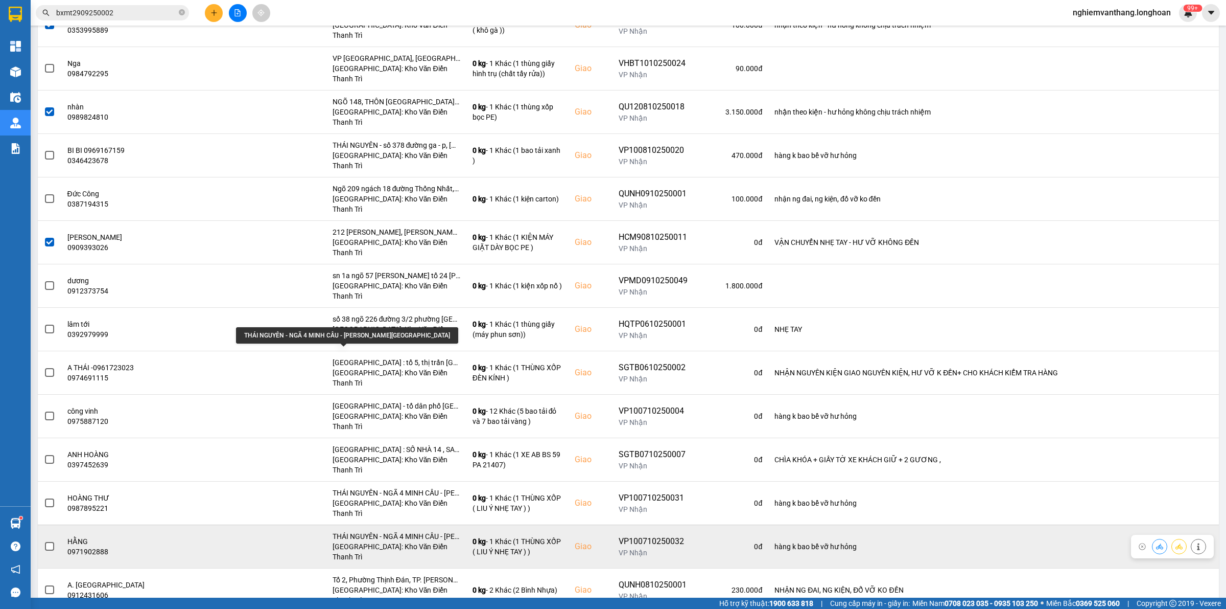
scroll to position [703, 0]
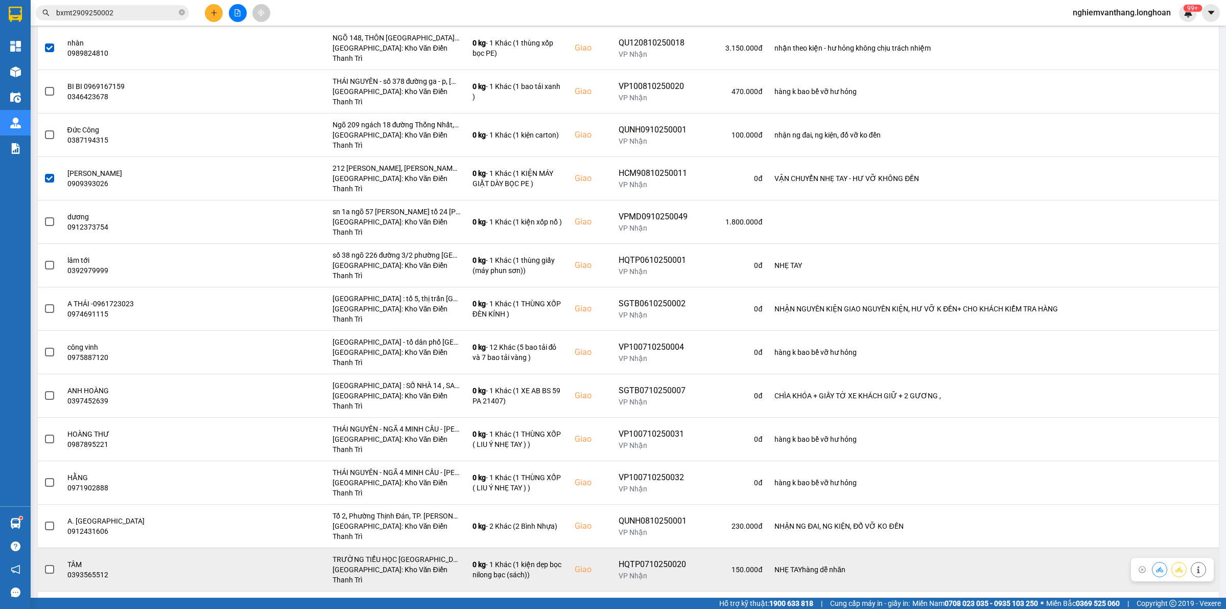
click at [48, 565] on span at bounding box center [49, 569] width 9 height 9
click at [44, 564] on input "checkbox" at bounding box center [44, 564] width 0 height 0
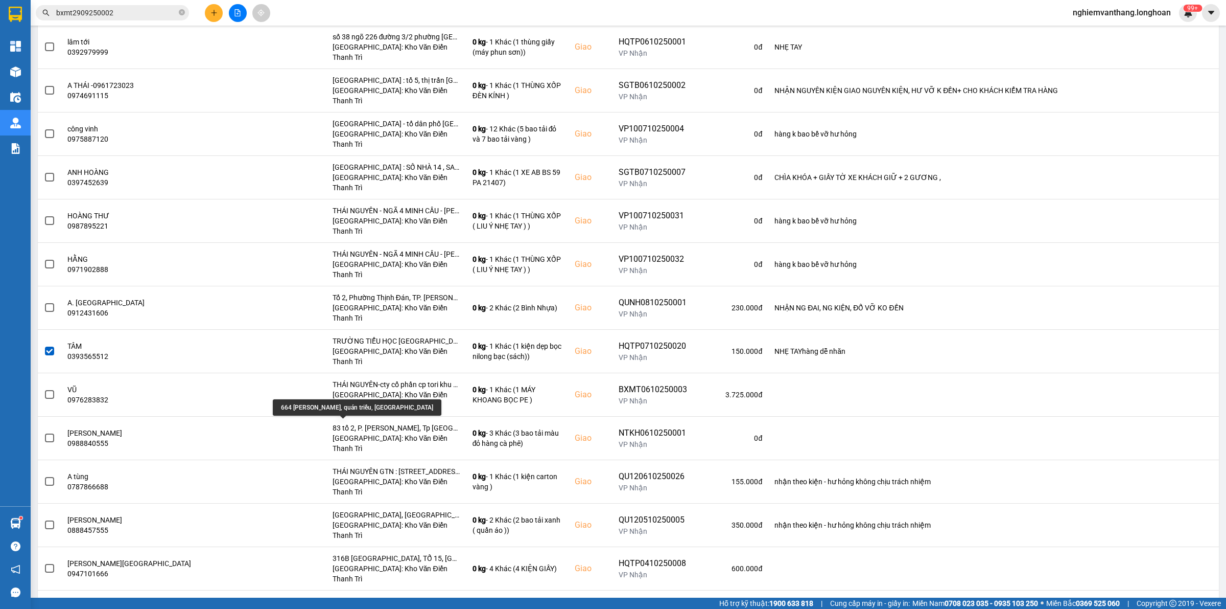
scroll to position [935, 0]
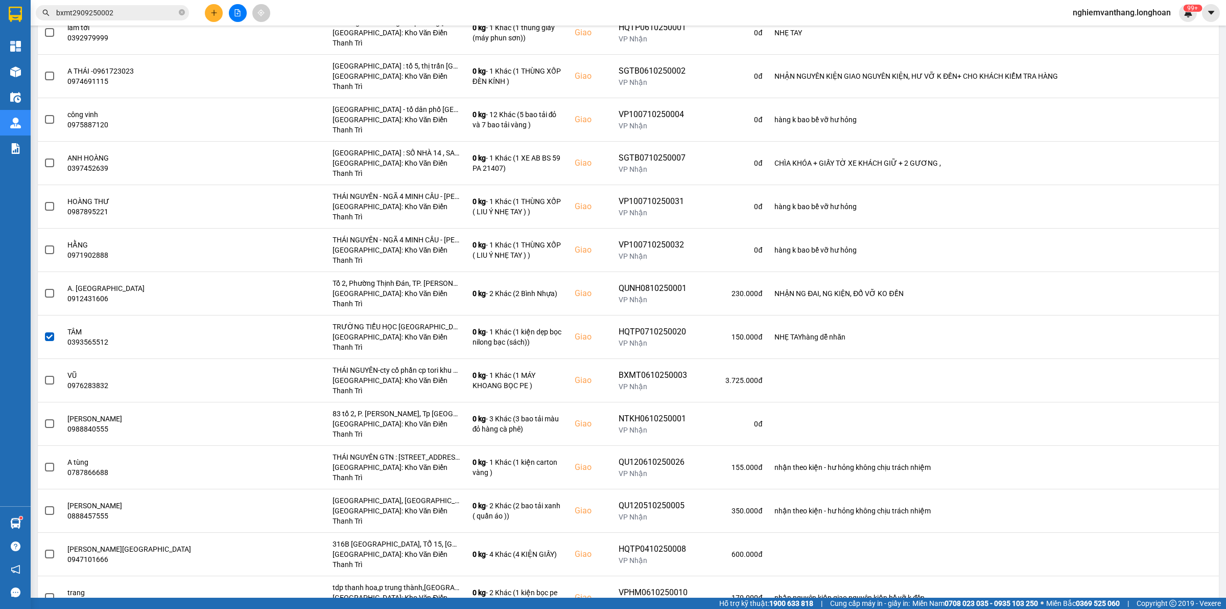
click at [346, 497] on div "số nhà 33 ngõ ngay - Xã [GEOGRAPHIC_DATA] - thành phố [GEOGRAPHIC_DATA]" at bounding box center [383, 499] width 237 height 16
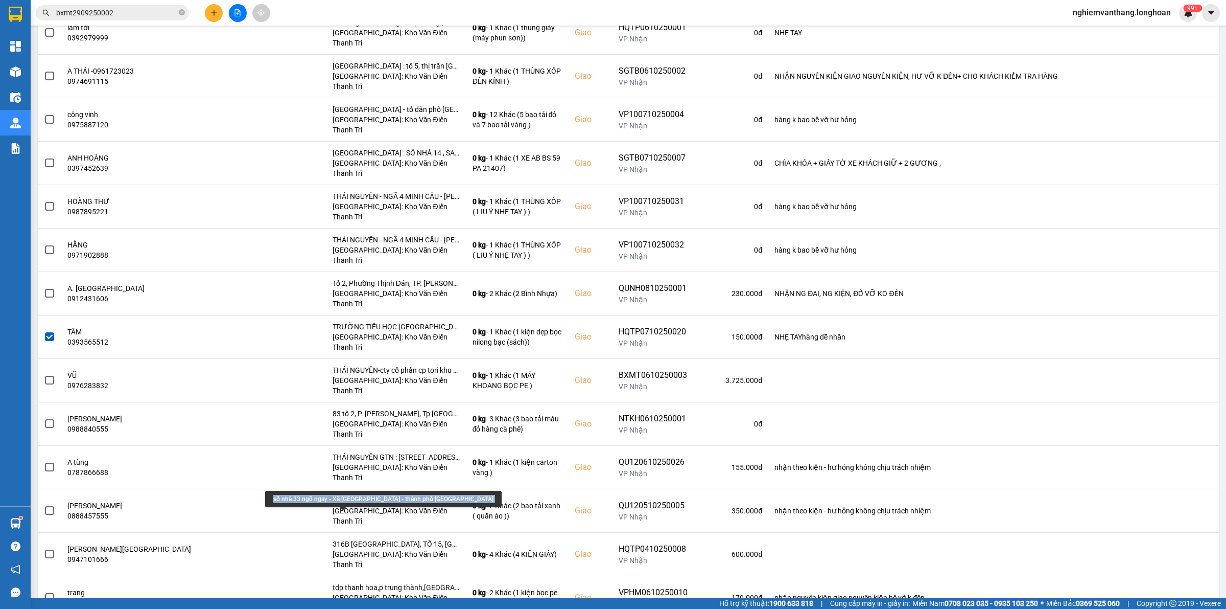
copy div "số nhà 33 ngõ ngay - Xã [GEOGRAPHIC_DATA] - thành phố [GEOGRAPHIC_DATA]"
copy div "SGTB0310250018"
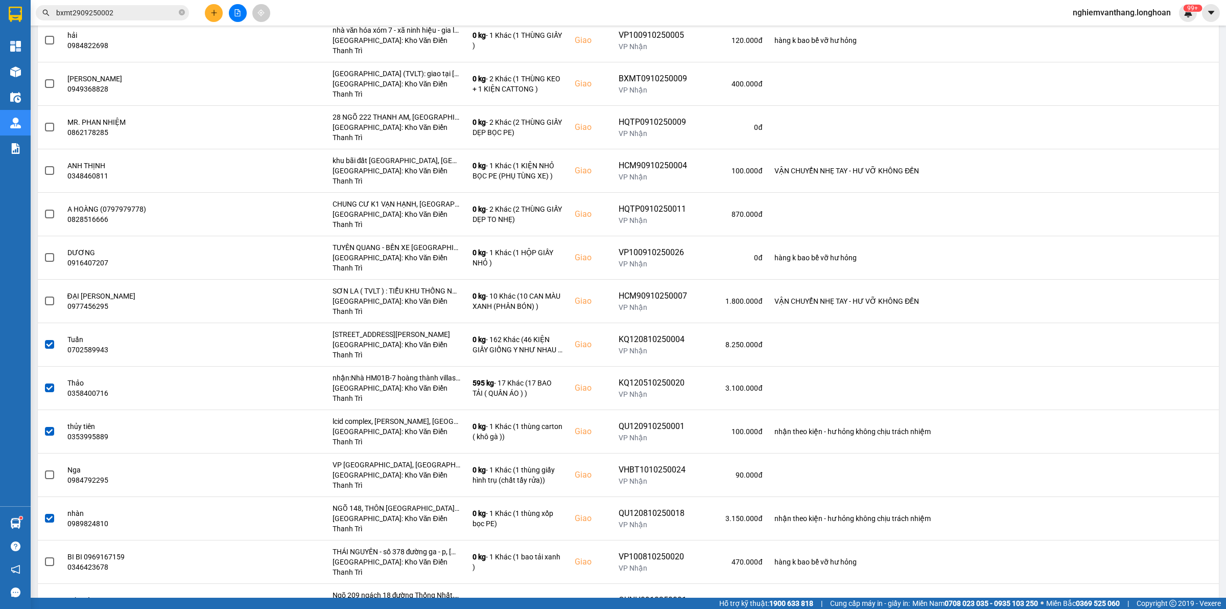
scroll to position [0, 0]
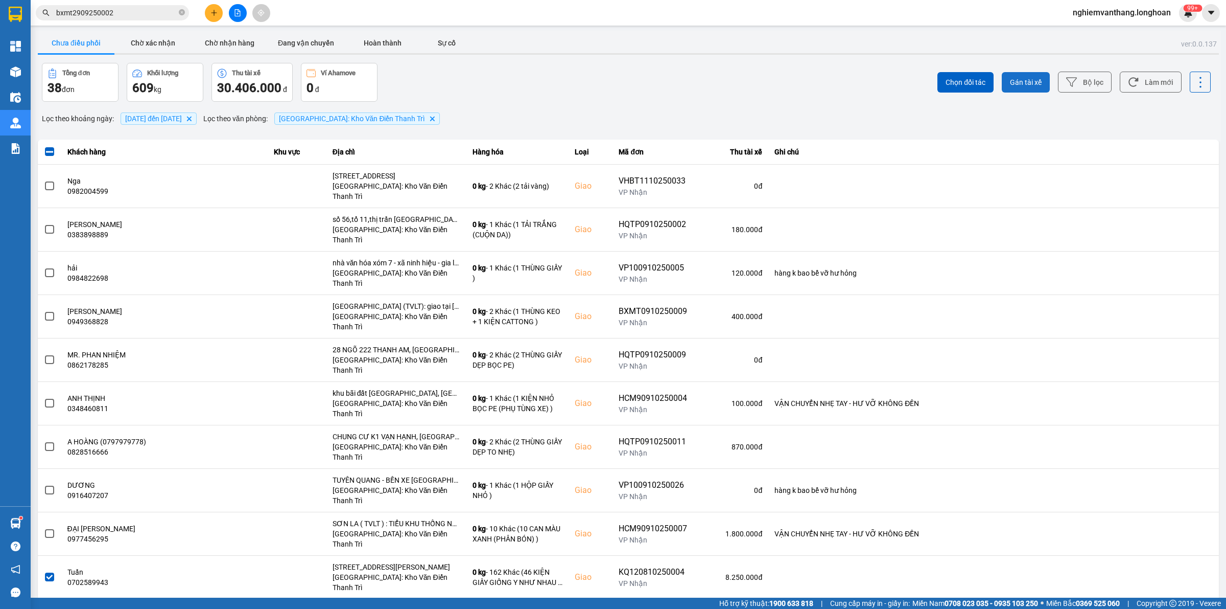
click at [1013, 79] on span "Gán tài xế" at bounding box center [1026, 82] width 32 height 10
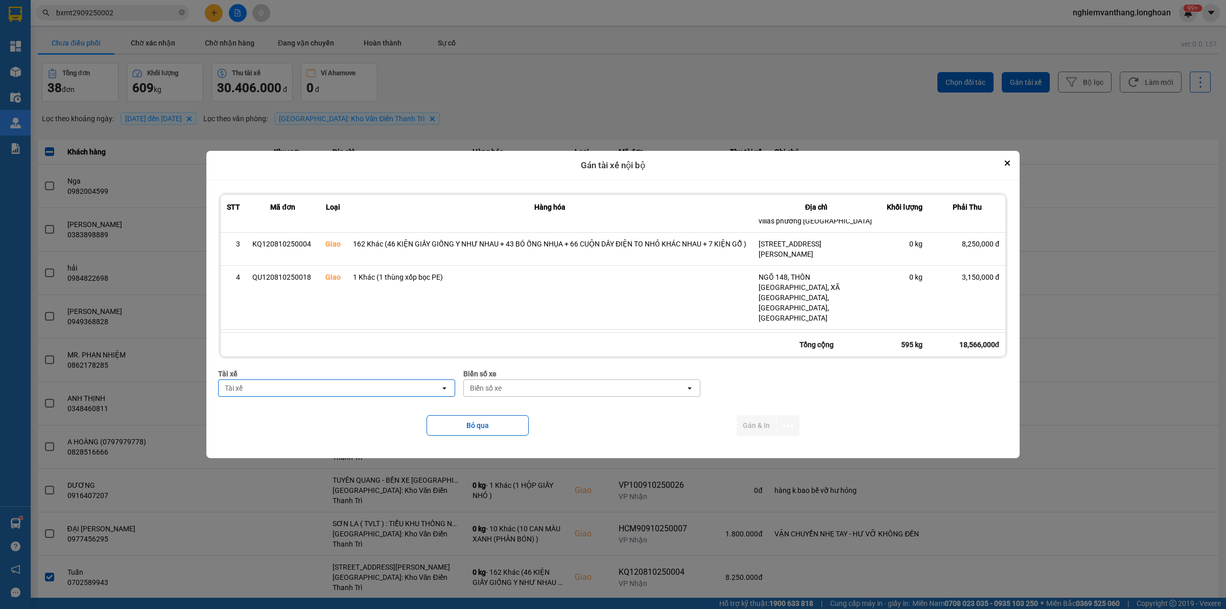
scroll to position [154, 0]
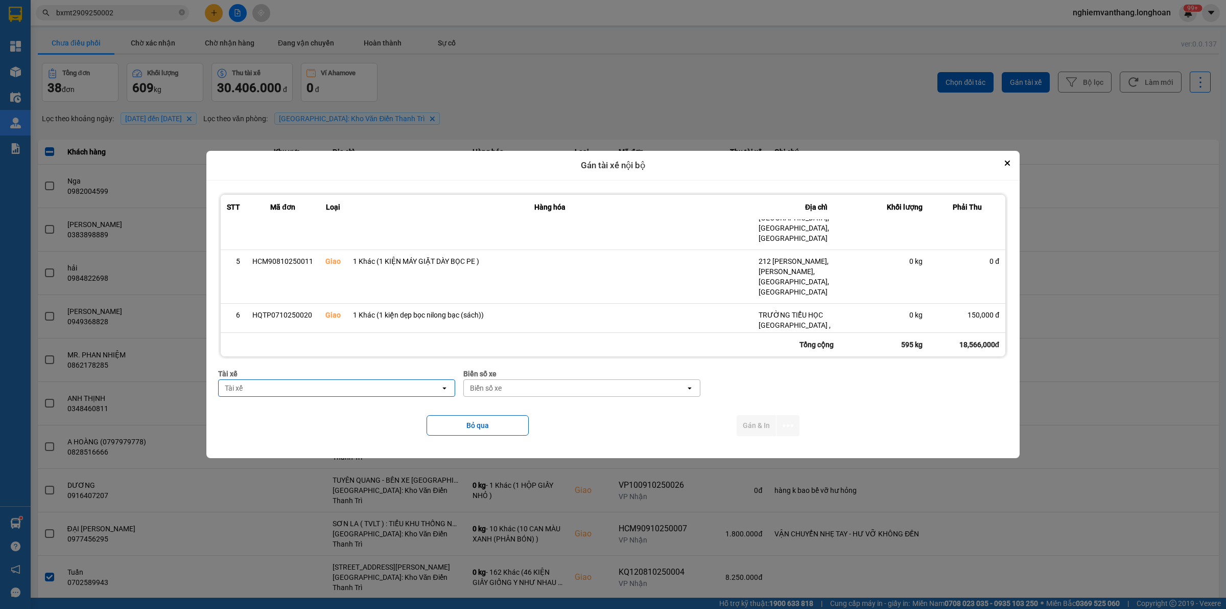
click at [267, 384] on div "Tài xế" at bounding box center [330, 388] width 222 height 16
type input "sơn"
drag, startPoint x: 306, startPoint y: 407, endPoint x: 474, endPoint y: 392, distance: 168.8
click at [307, 407] on span "0984020525 - [PERSON_NAME] - 0366.969.247" at bounding box center [300, 410] width 157 height 10
click at [507, 386] on div "Biển số xe" at bounding box center [575, 388] width 222 height 16
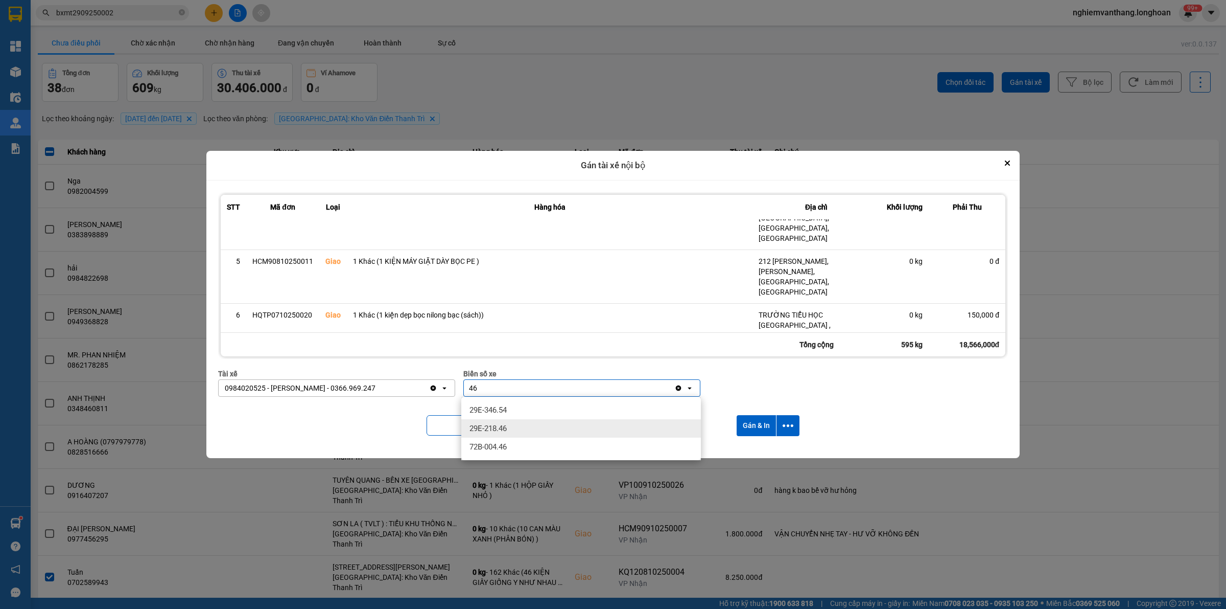
type input "46"
drag, startPoint x: 508, startPoint y: 428, endPoint x: 514, endPoint y: 425, distance: 6.0
click at [510, 428] on div "29E-218.46" at bounding box center [581, 428] width 240 height 18
click at [782, 432] on button "dialog" at bounding box center [788, 425] width 23 height 21
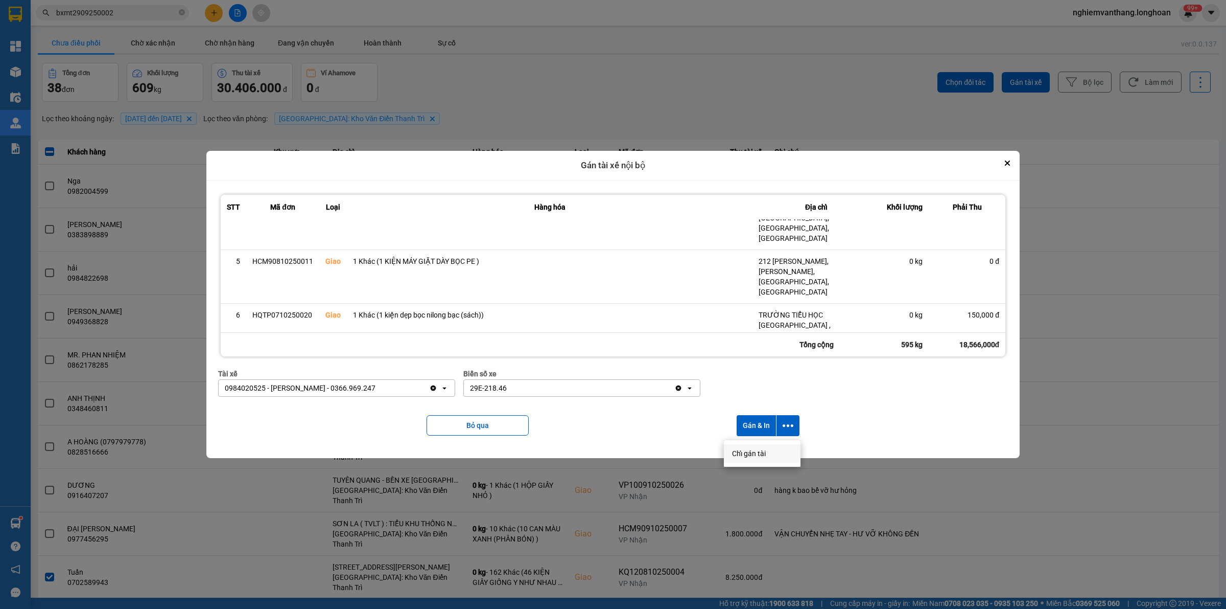
click at [761, 455] on span "Chỉ gán tài" at bounding box center [749, 453] width 34 height 10
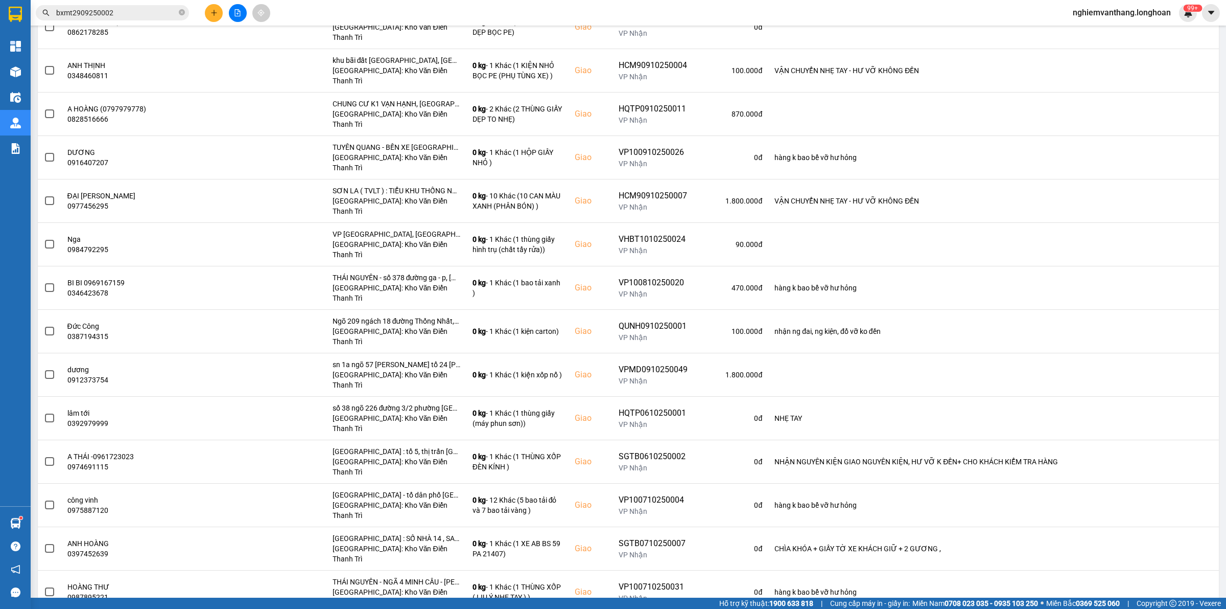
scroll to position [0, 0]
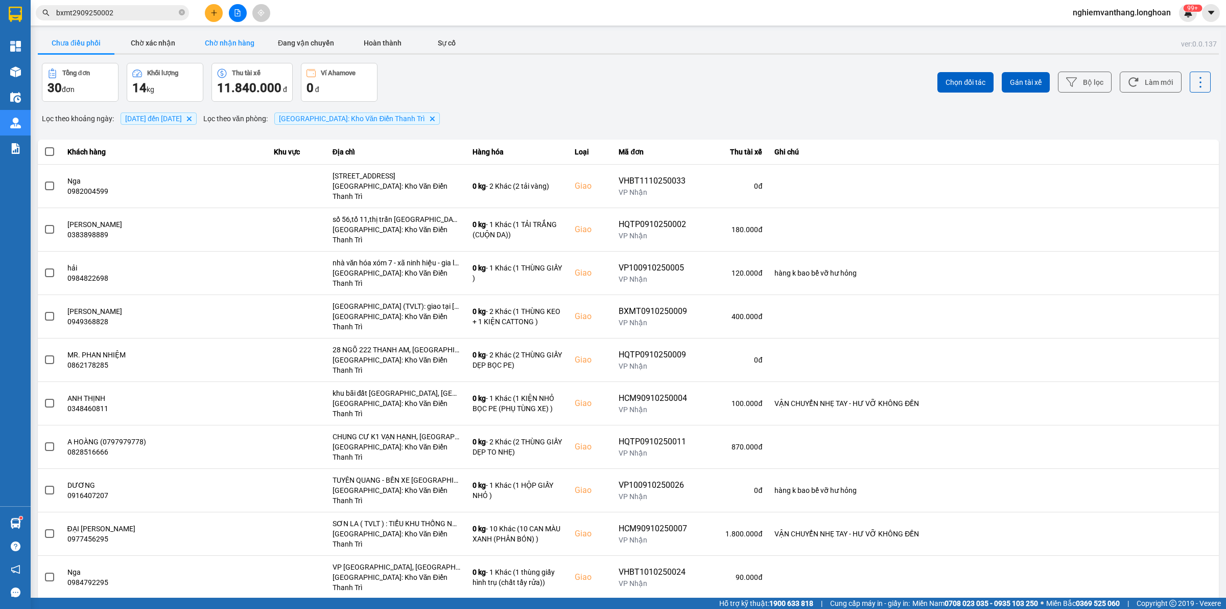
click at [220, 44] on button "Chờ nhận hàng" at bounding box center [229, 43] width 77 height 20
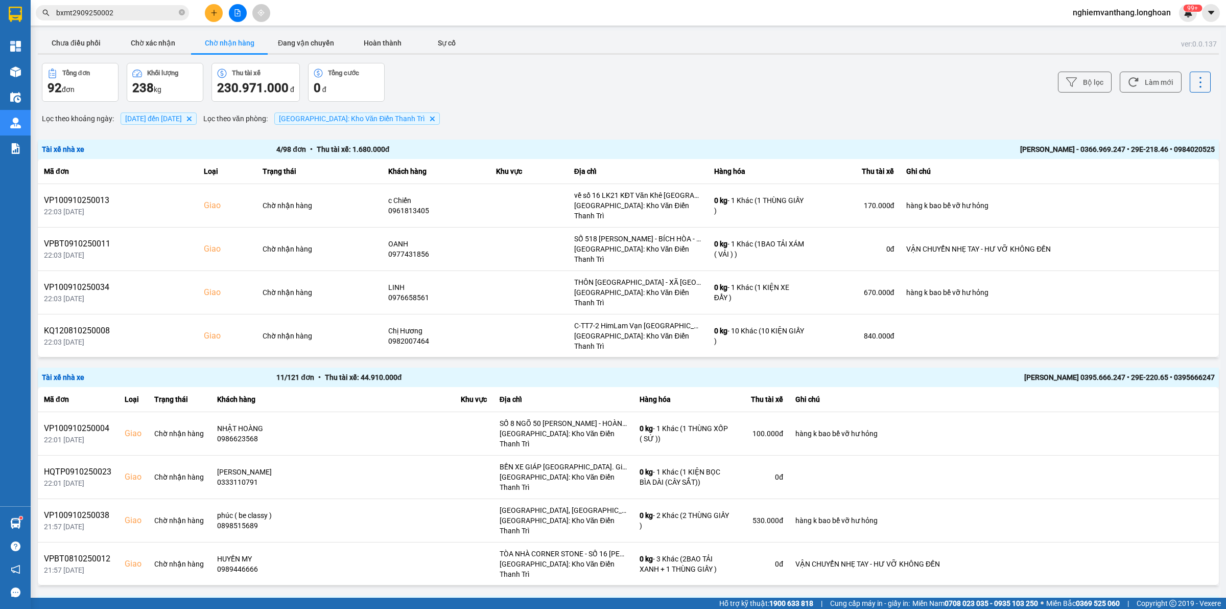
click at [648, 144] on div "4 / 98 đơn • Thu tài xế: 1.680.000 đ" at bounding box center [510, 149] width 469 height 11
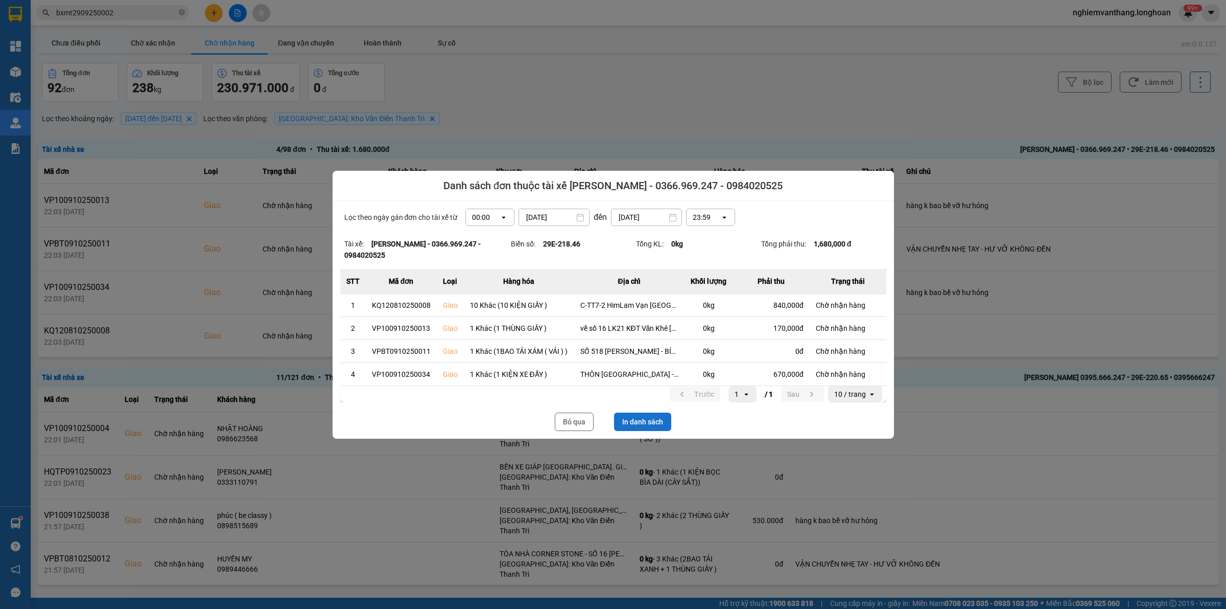
click at [647, 426] on button "In danh sách" at bounding box center [642, 421] width 57 height 18
click at [573, 425] on button "Bỏ qua" at bounding box center [574, 421] width 39 height 18
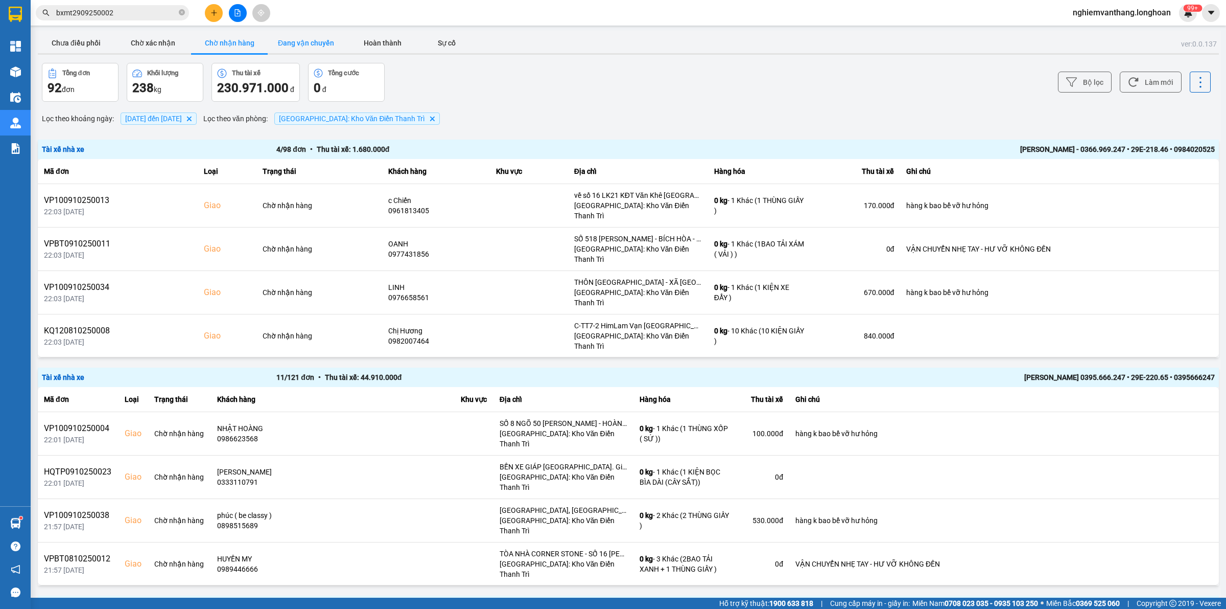
click at [292, 44] on button "Đang vận chuyển" at bounding box center [306, 43] width 77 height 20
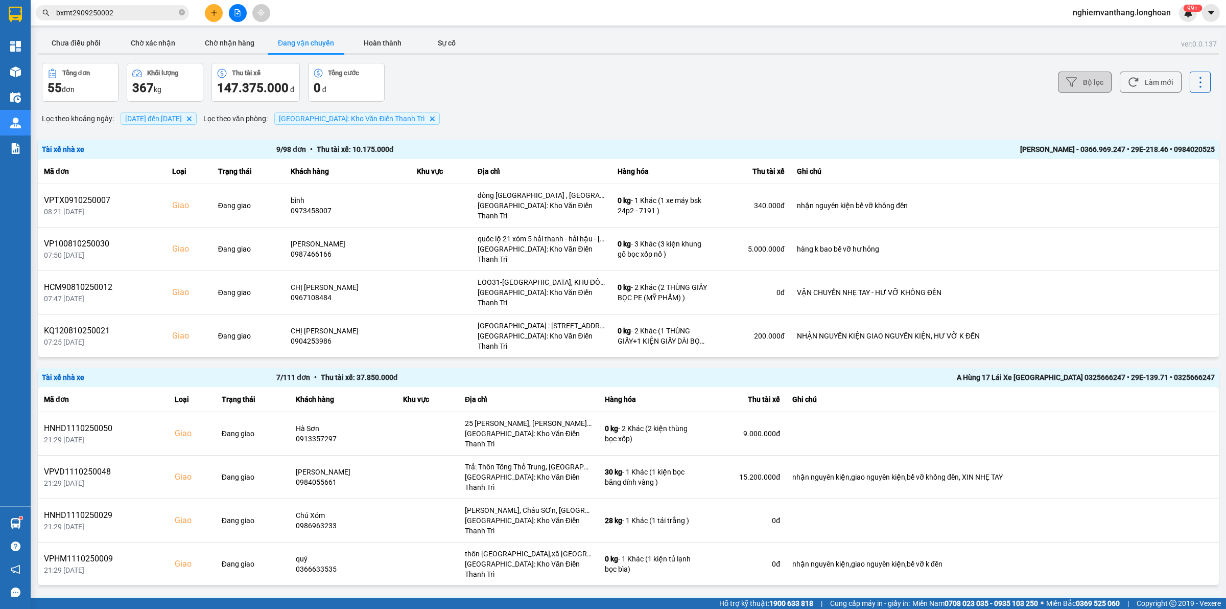
click at [1089, 82] on button "Bộ lọc" at bounding box center [1085, 82] width 54 height 21
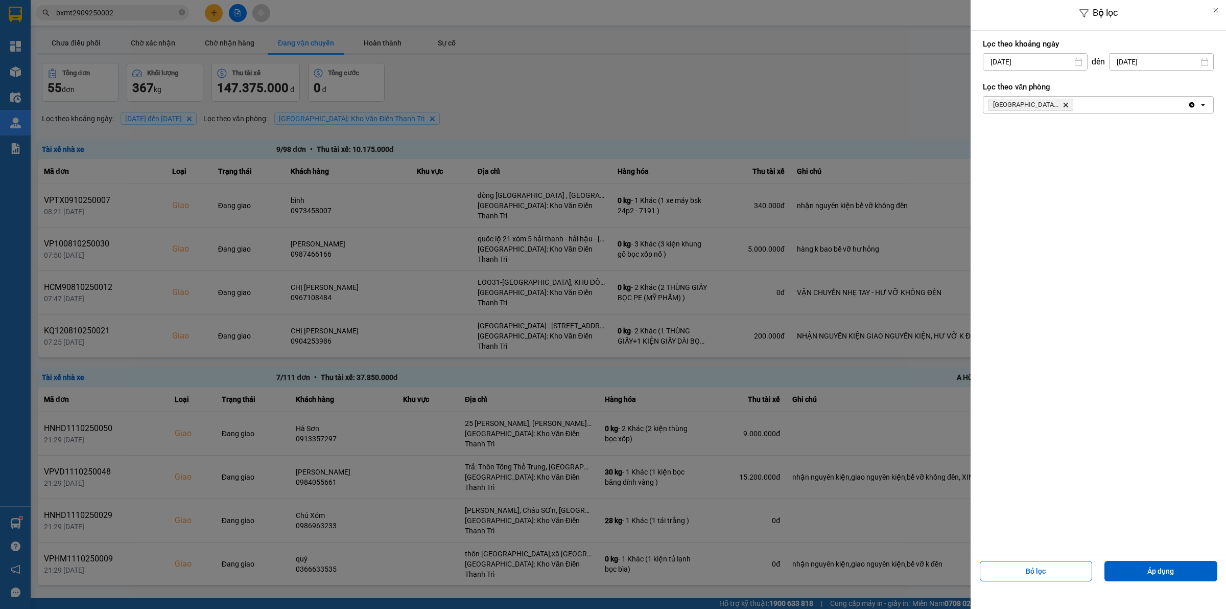
click at [1089, 98] on div "Hà Nội: Kho Văn Điển Thanh Trì Delete" at bounding box center [1086, 105] width 204 height 16
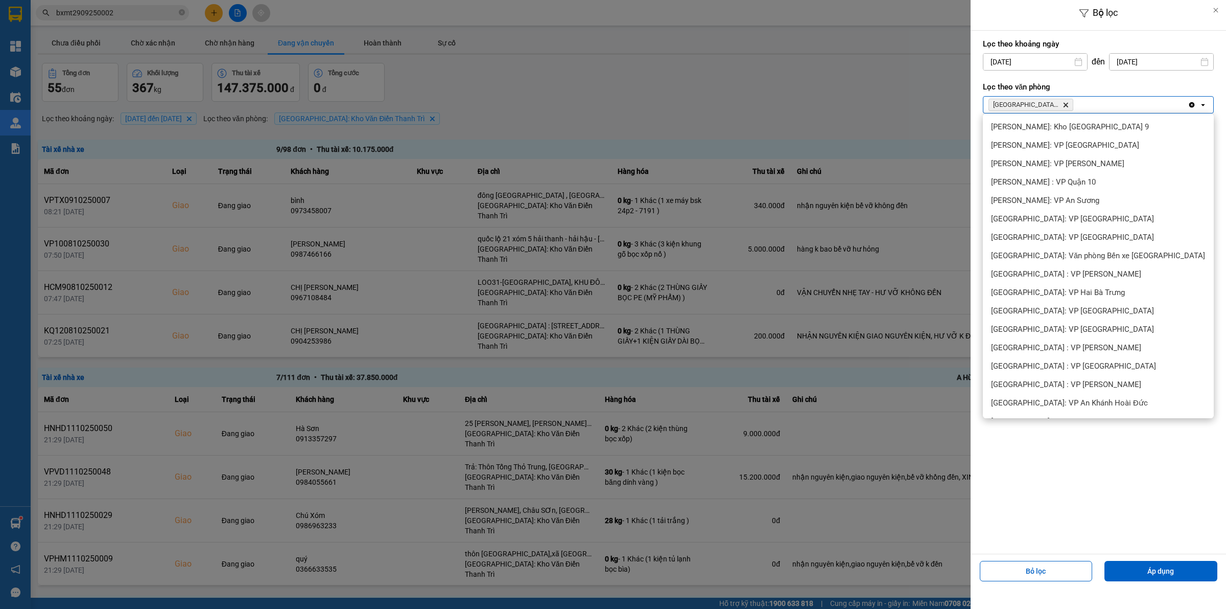
scroll to position [394, 0]
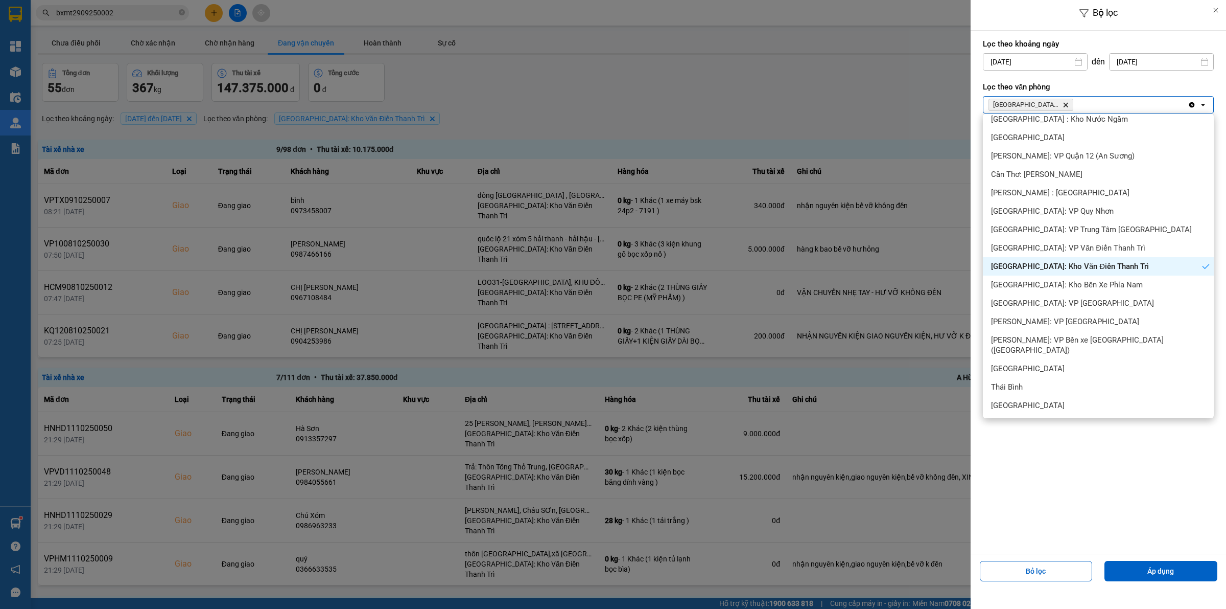
click at [1072, 247] on span "[GEOGRAPHIC_DATA]: VP Văn Điển Thanh Trì" at bounding box center [1068, 248] width 154 height 10
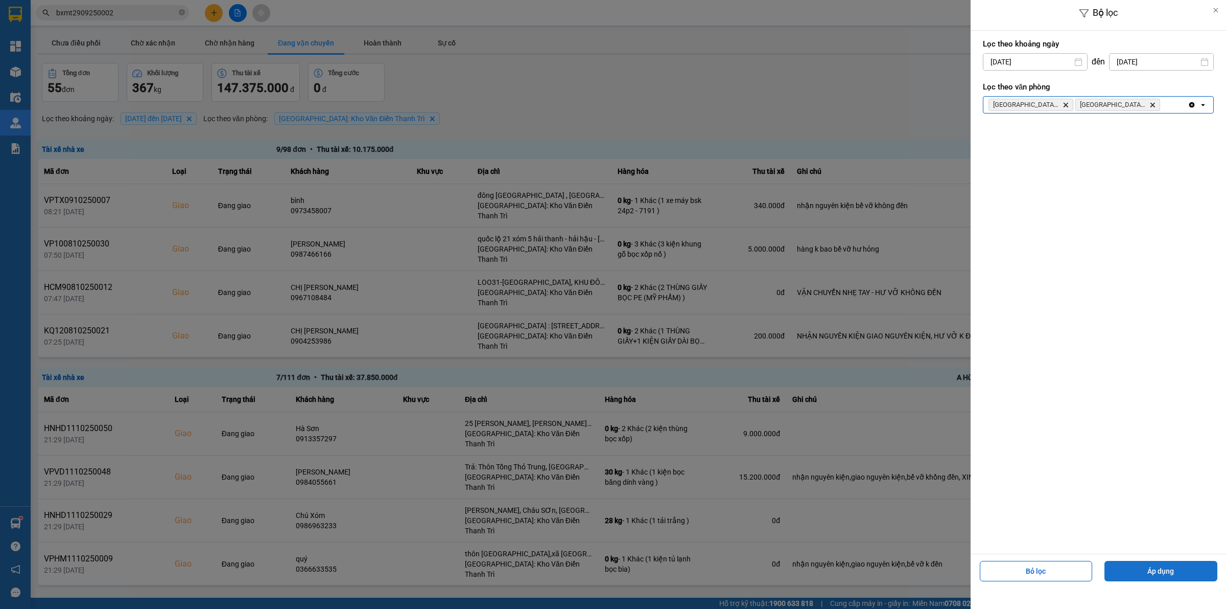
click at [1202, 580] on button "Áp dụng" at bounding box center [1161, 571] width 113 height 20
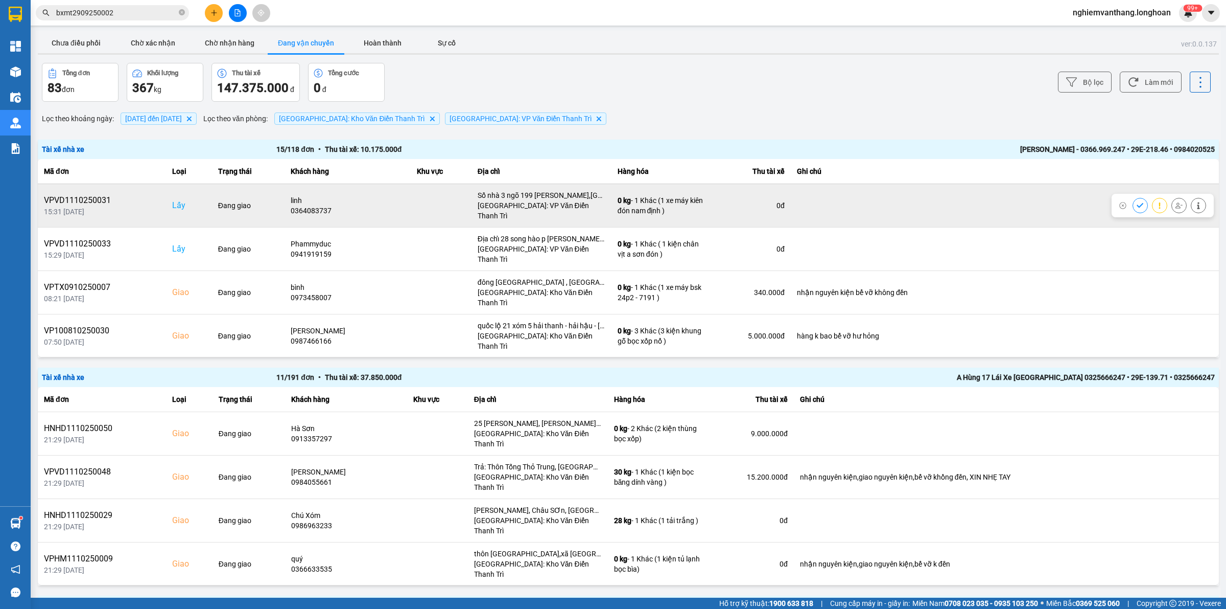
click at [1172, 201] on button at bounding box center [1179, 205] width 14 height 18
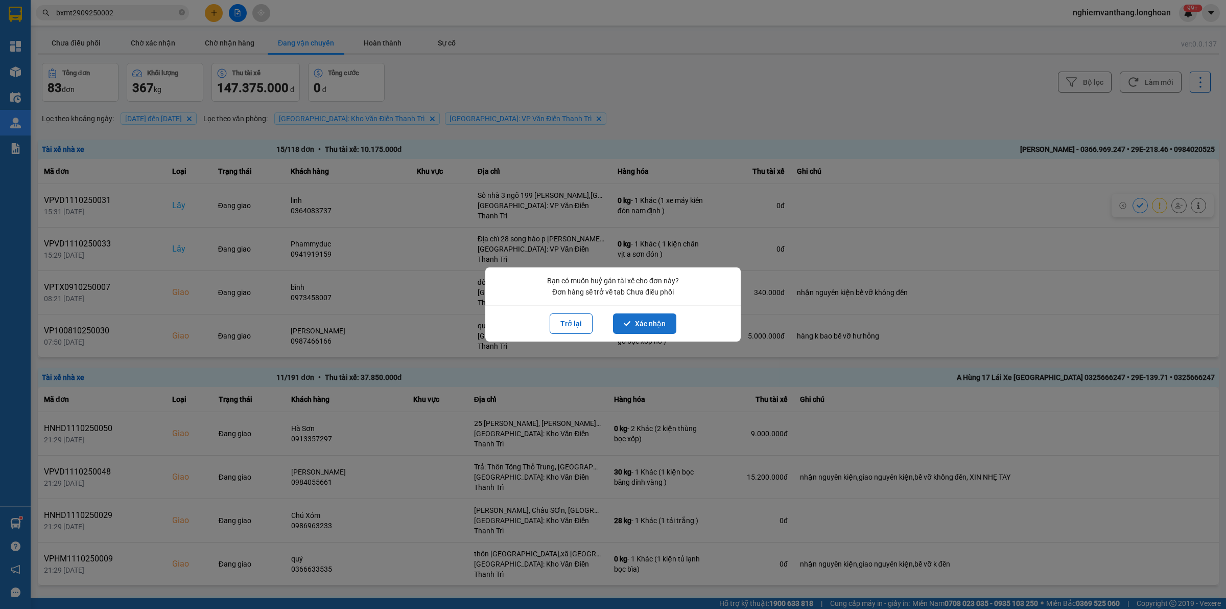
click at [645, 321] on button "Xác nhận" at bounding box center [644, 323] width 63 height 20
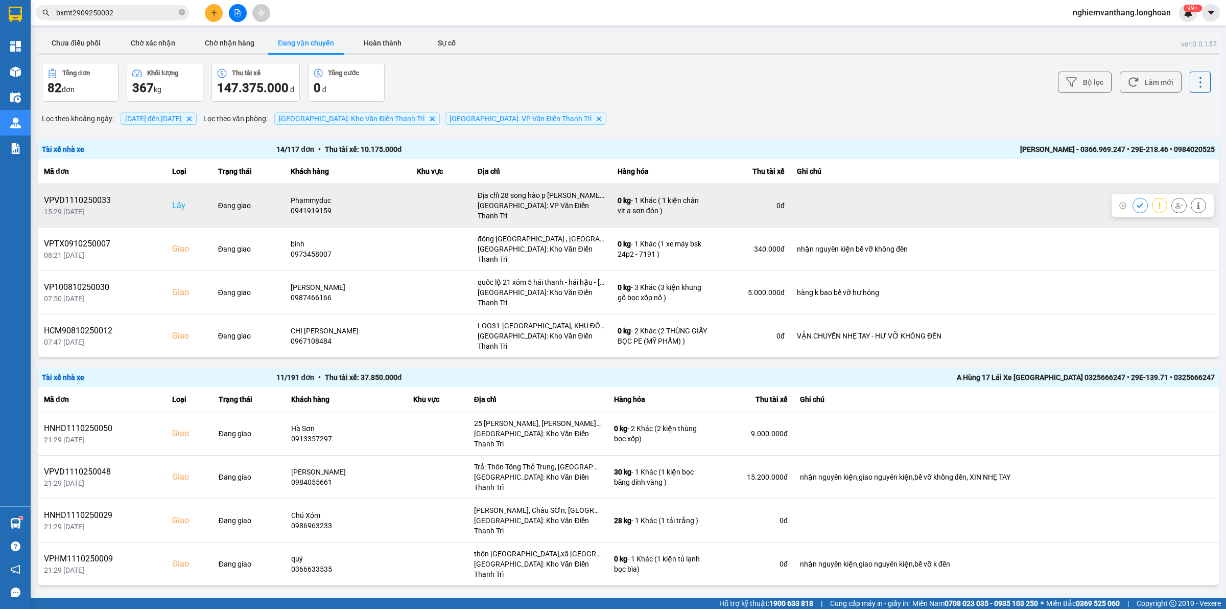
click at [1176, 202] on icon at bounding box center [1179, 205] width 7 height 7
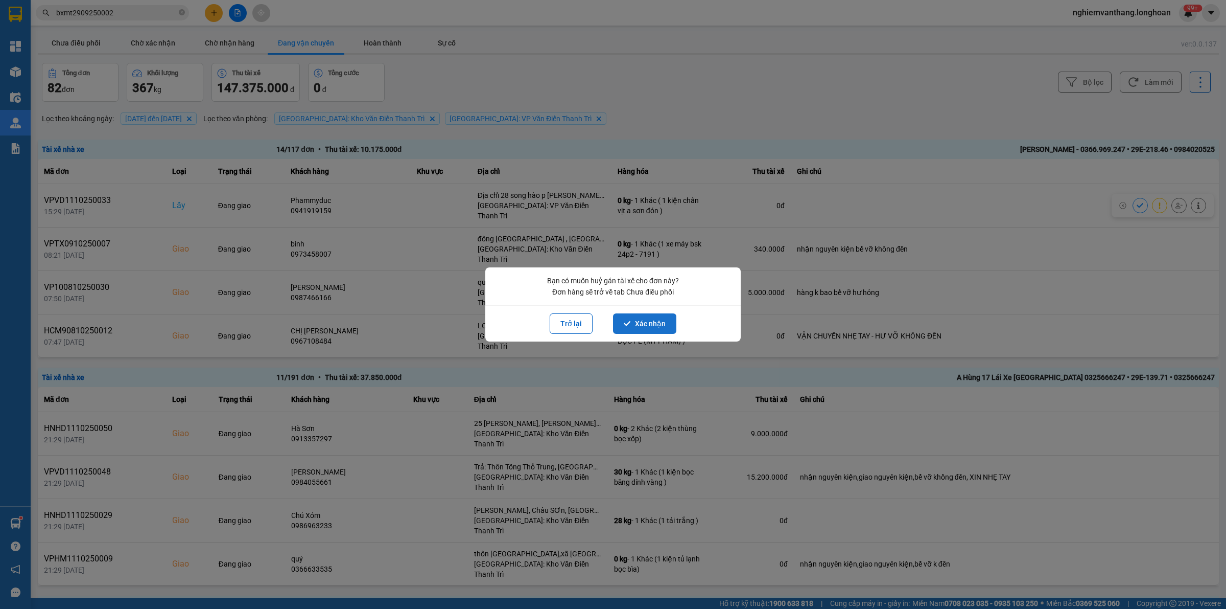
click at [645, 313] on button "Xác nhận" at bounding box center [644, 323] width 63 height 20
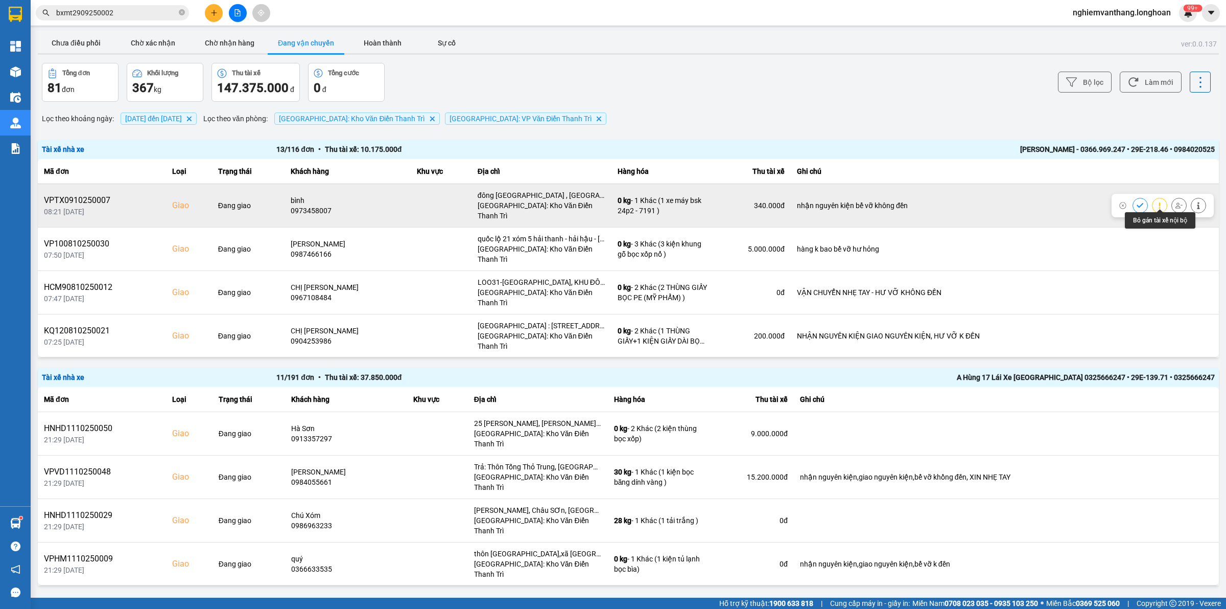
click at [1176, 202] on icon at bounding box center [1179, 205] width 7 height 6
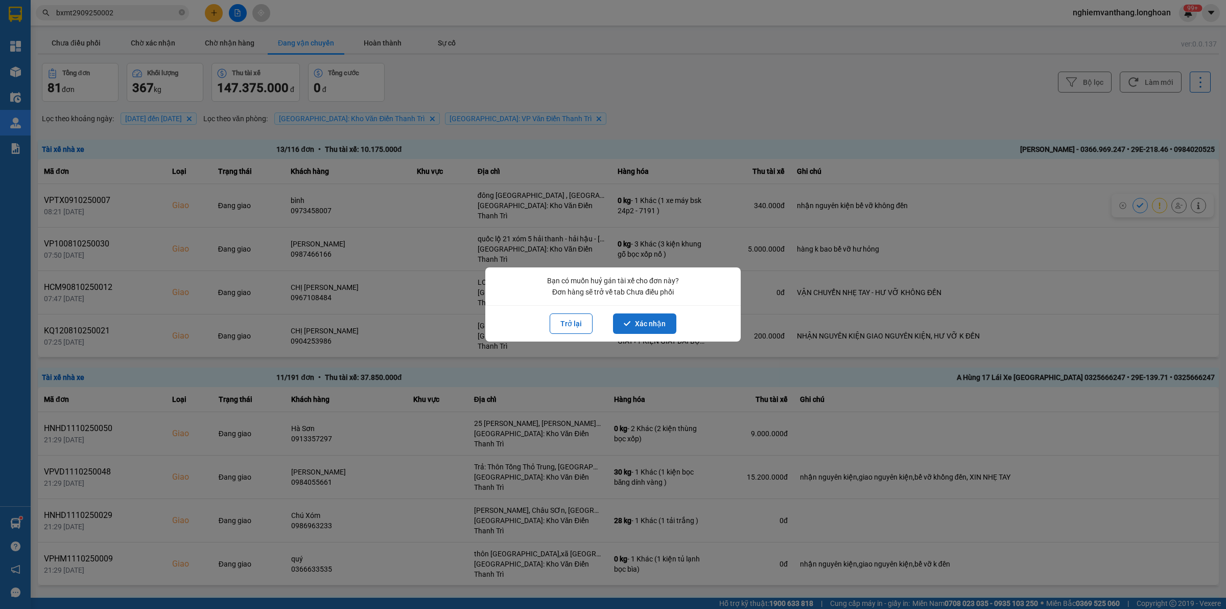
click at [639, 318] on button "Xác nhận" at bounding box center [644, 323] width 63 height 20
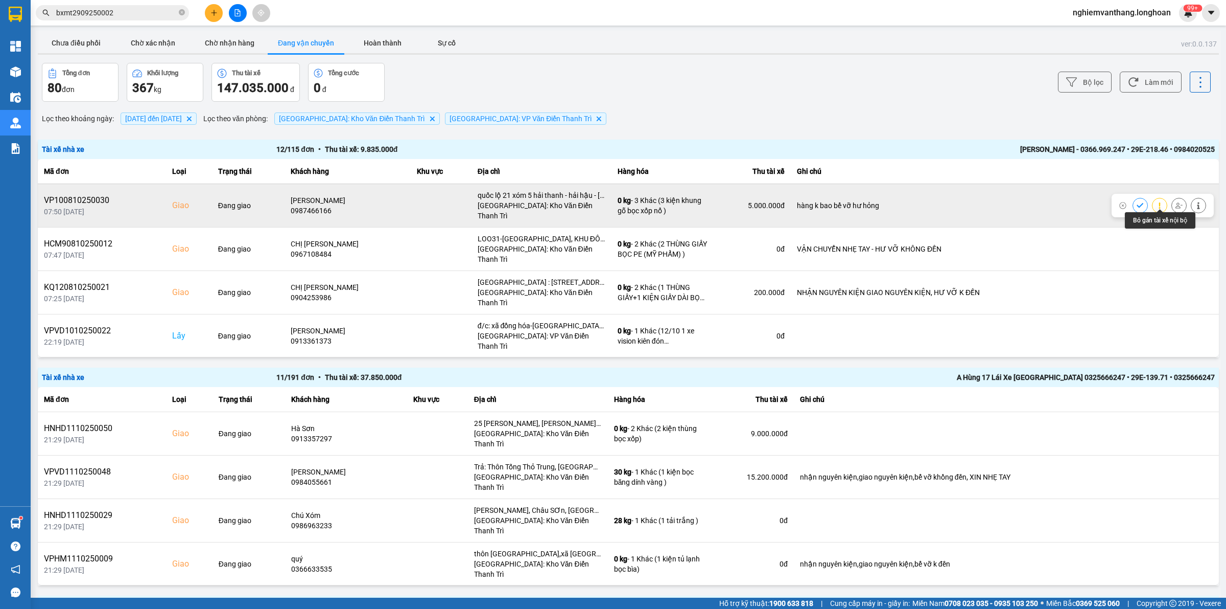
click at [1172, 198] on button at bounding box center [1179, 205] width 14 height 18
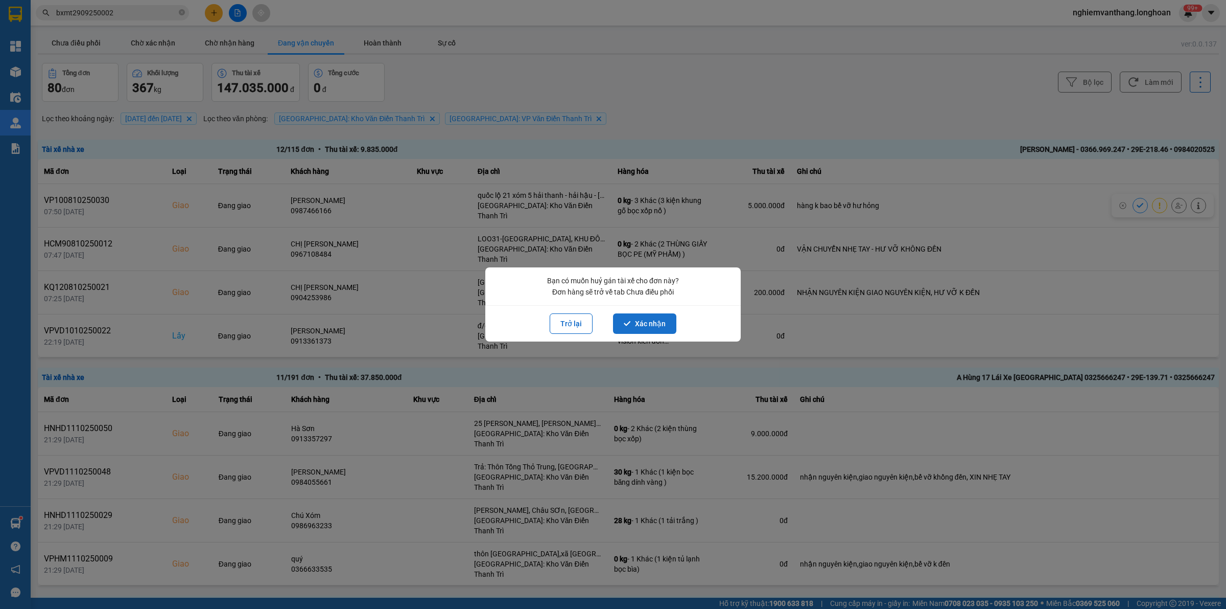
click at [640, 318] on button "Xác nhận" at bounding box center [644, 323] width 63 height 20
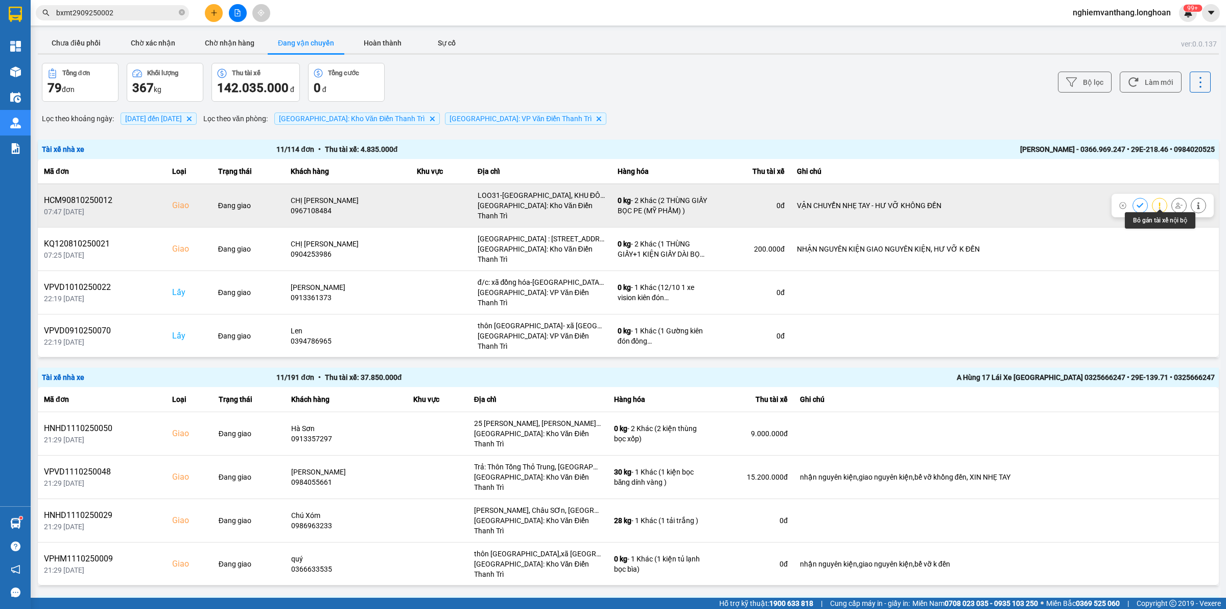
click at [1176, 202] on icon at bounding box center [1179, 205] width 7 height 7
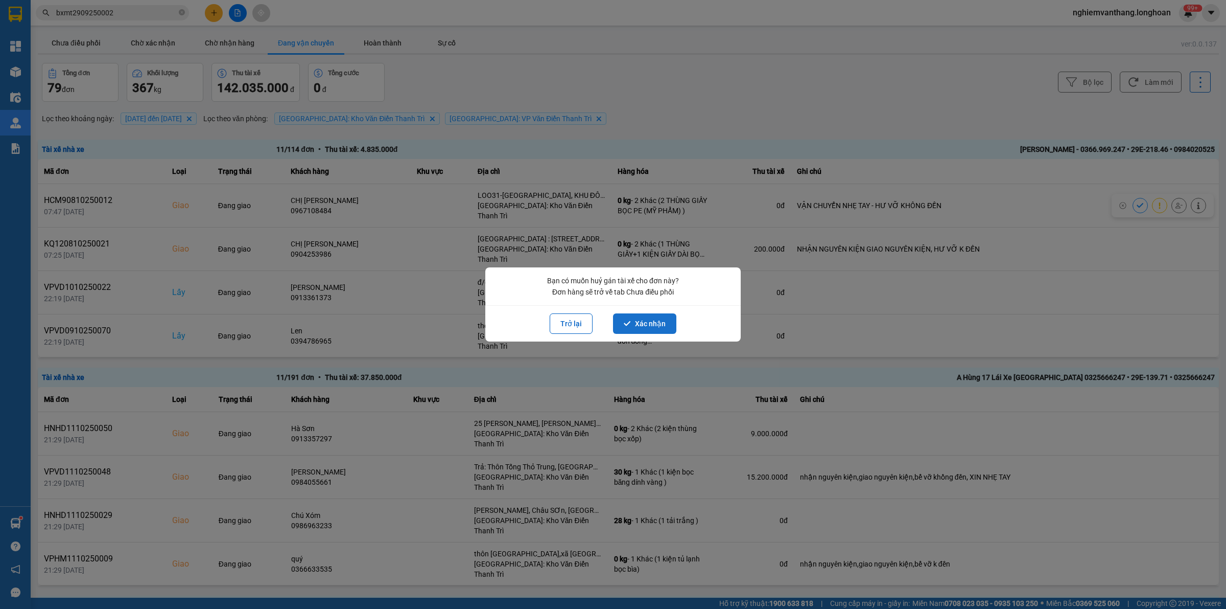
click at [630, 317] on button "Xác nhận" at bounding box center [644, 323] width 63 height 20
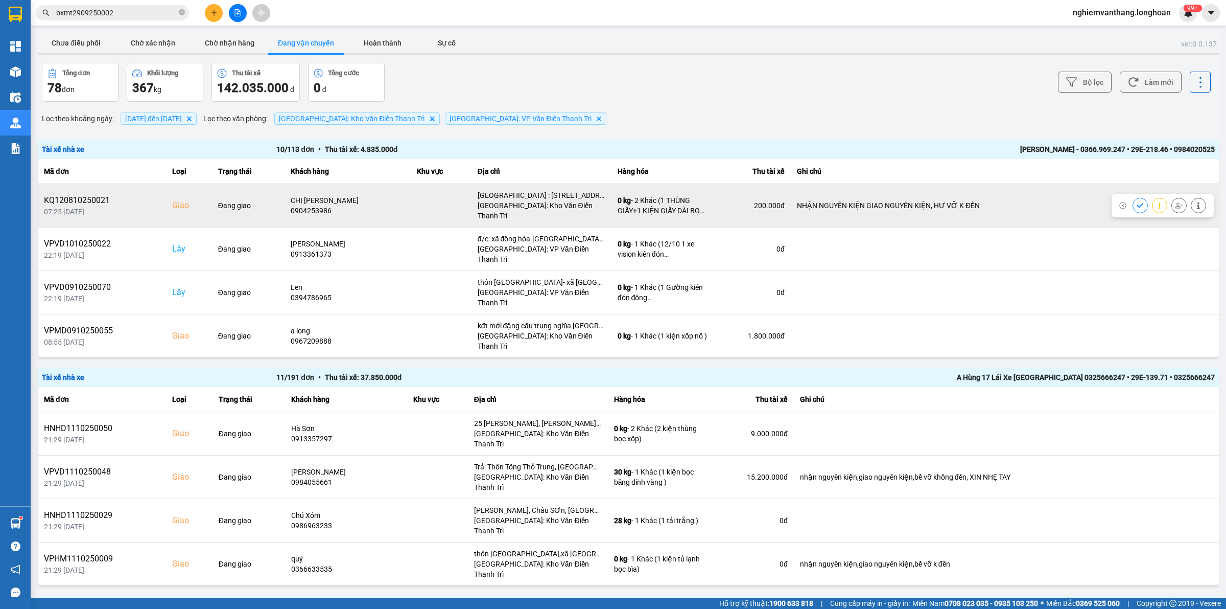
click at [1176, 203] on icon at bounding box center [1179, 205] width 7 height 7
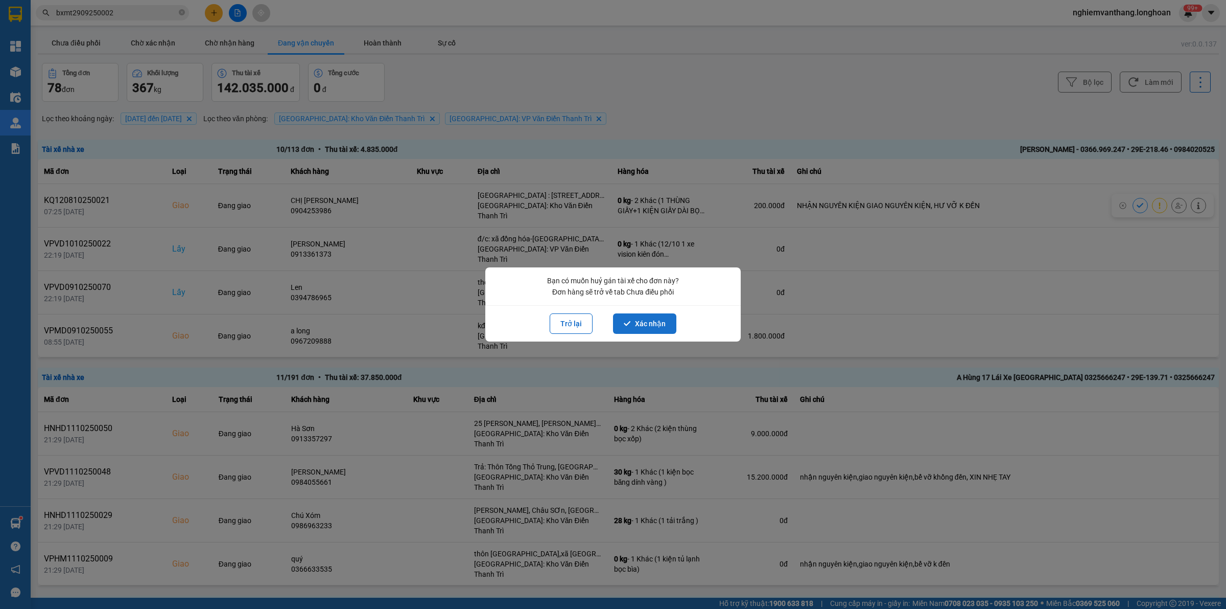
click at [639, 322] on button "Xác nhận" at bounding box center [644, 323] width 63 height 20
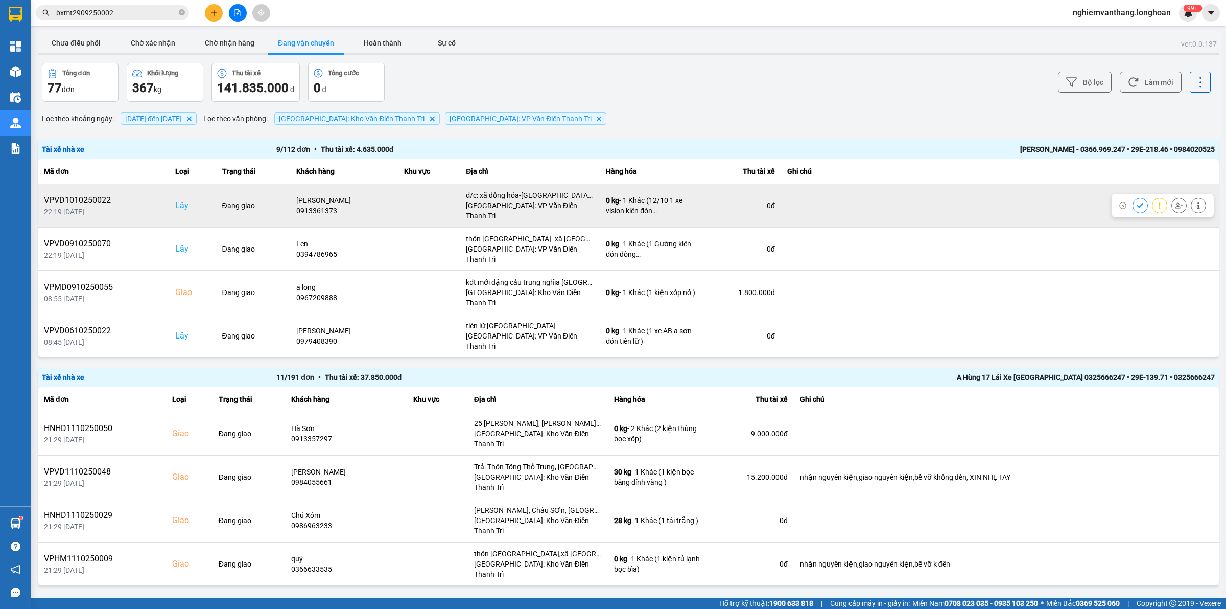
click at [1172, 200] on button at bounding box center [1179, 205] width 14 height 18
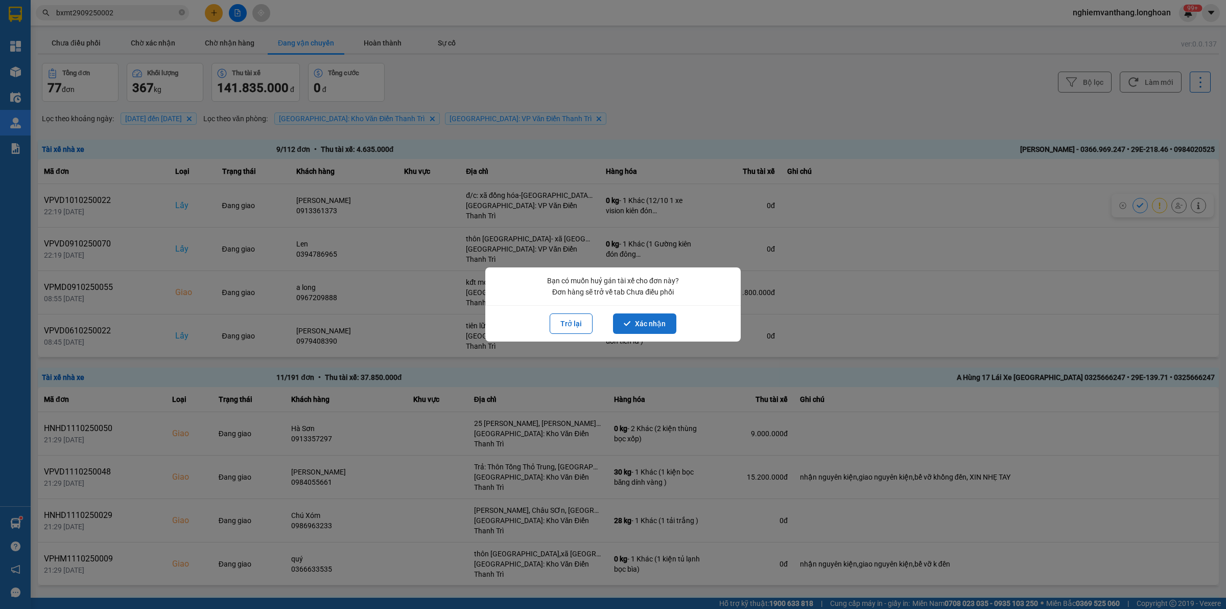
click at [640, 325] on button "Xác nhận" at bounding box center [644, 323] width 63 height 20
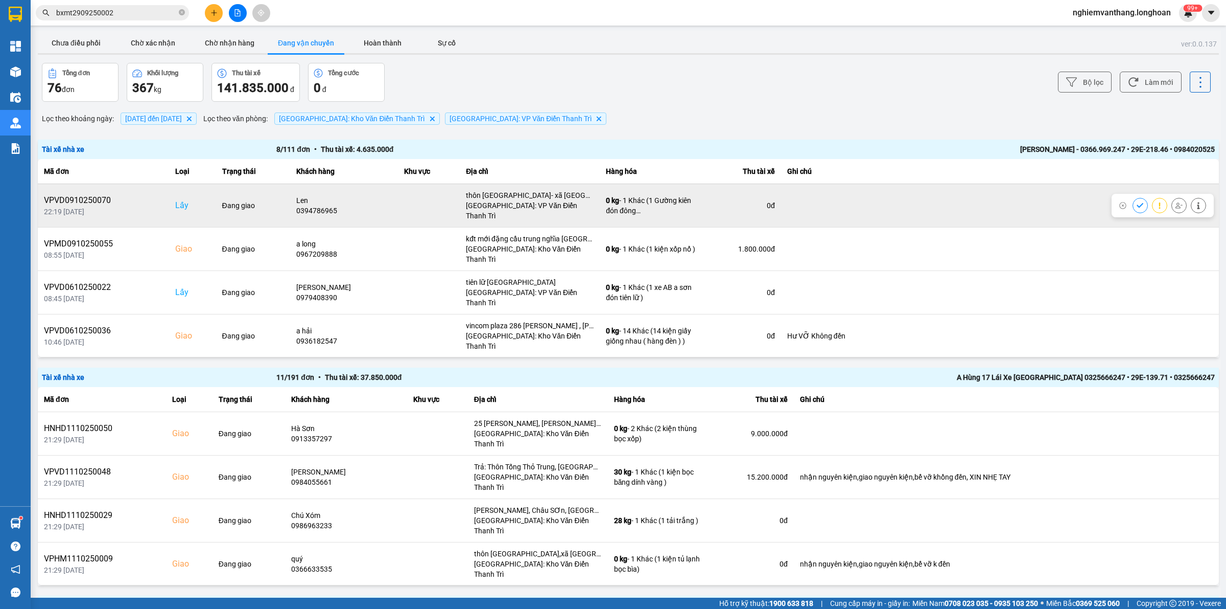
click at [1172, 198] on button at bounding box center [1179, 205] width 14 height 18
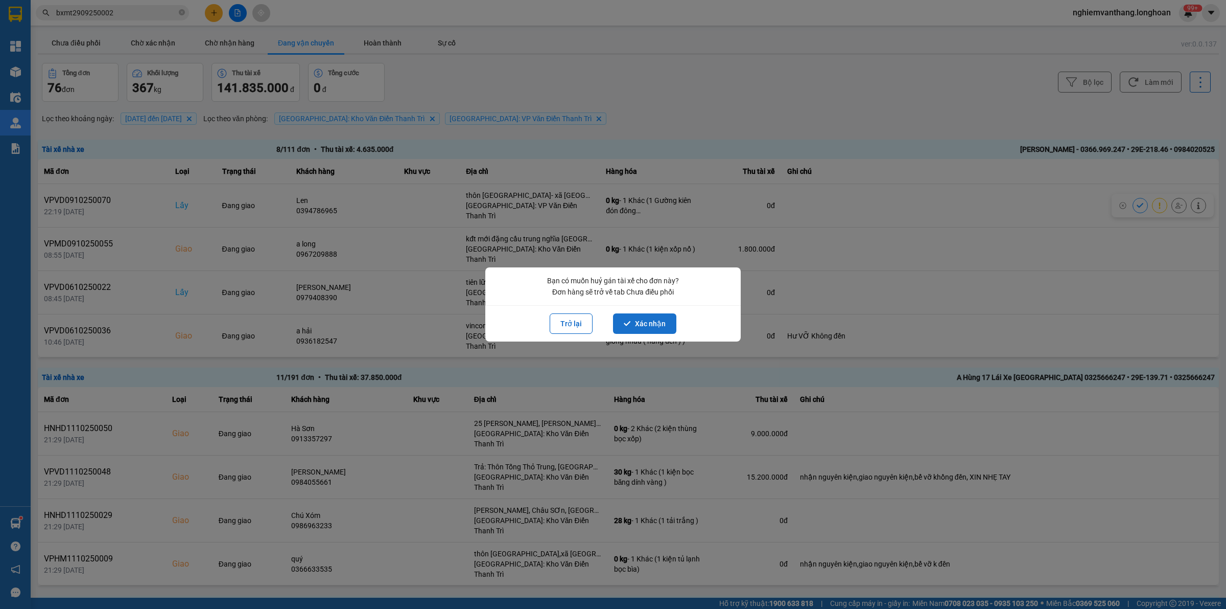
click at [642, 326] on button "Xác nhận" at bounding box center [644, 323] width 63 height 20
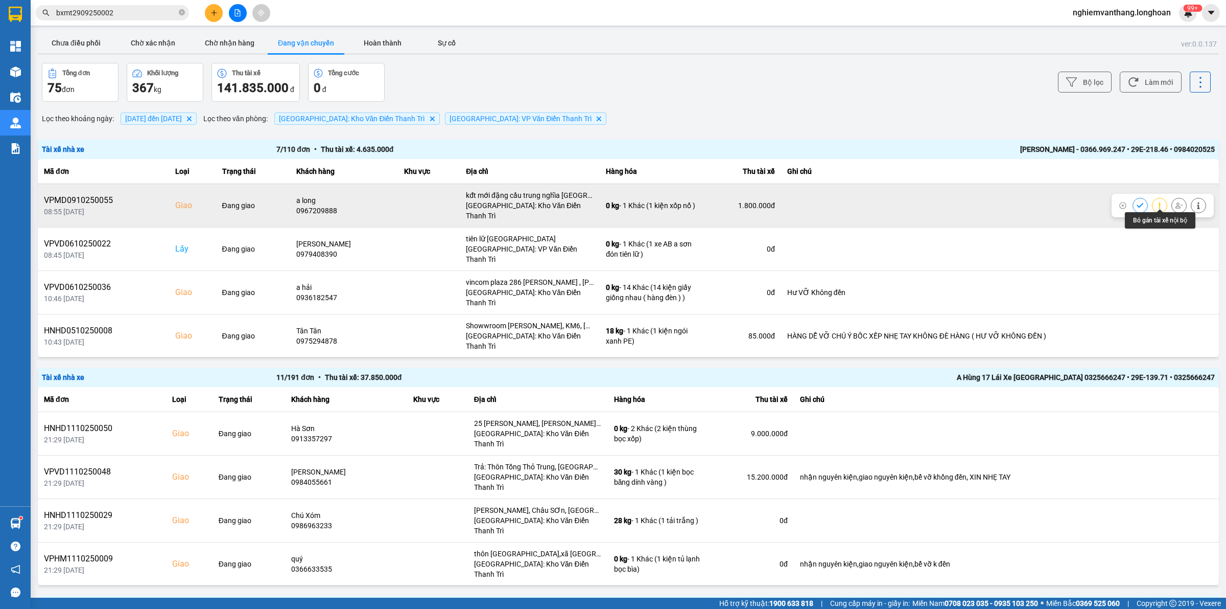
click at [1172, 200] on button at bounding box center [1179, 205] width 14 height 18
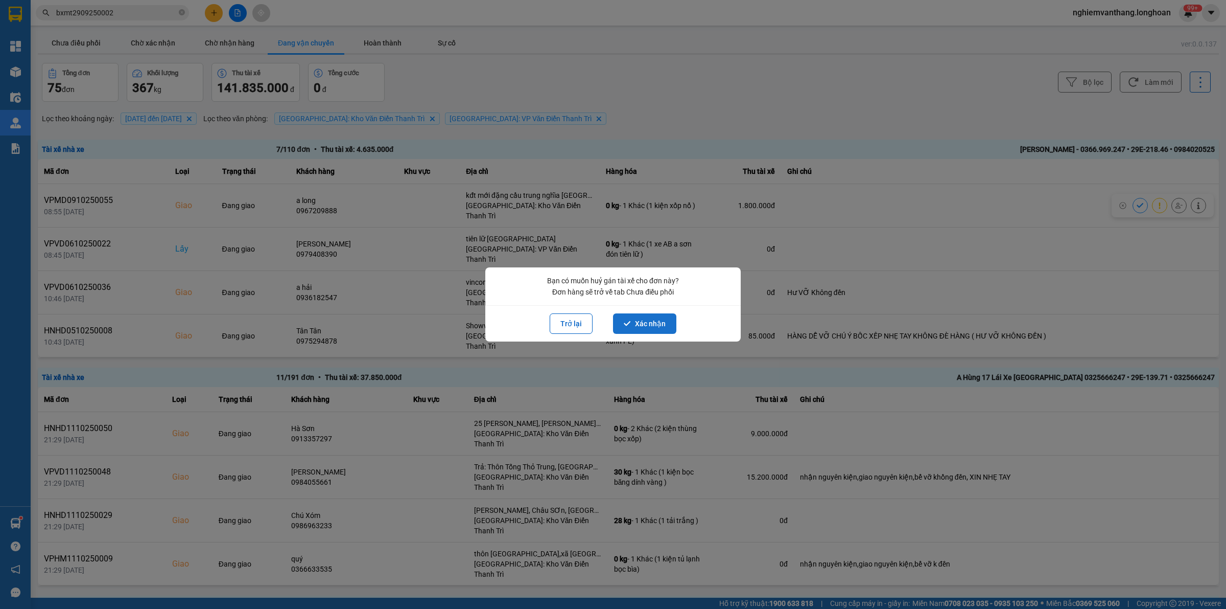
click at [649, 323] on button "Xác nhận" at bounding box center [644, 323] width 63 height 20
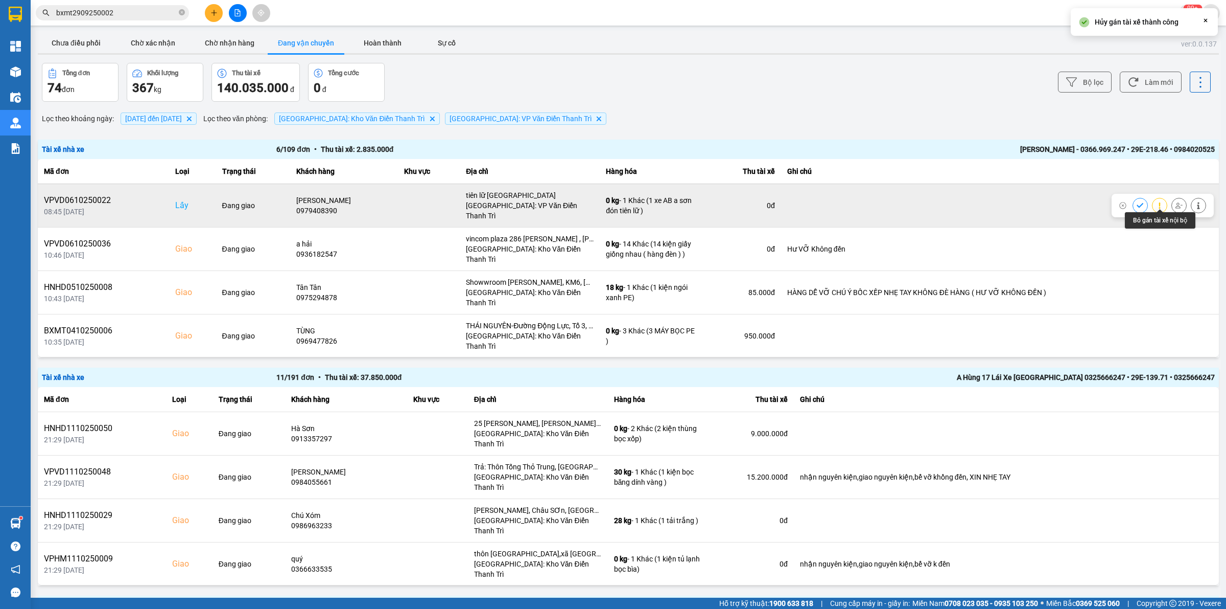
click at [1176, 202] on icon at bounding box center [1179, 205] width 7 height 7
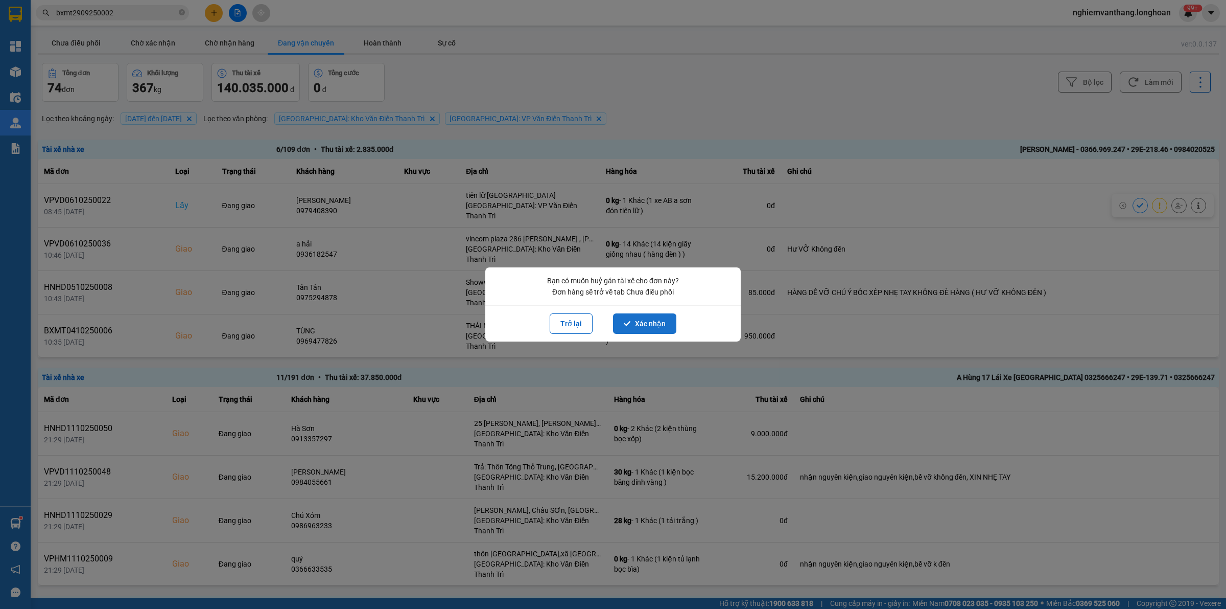
click at [631, 321] on button "Xác nhận" at bounding box center [644, 323] width 63 height 20
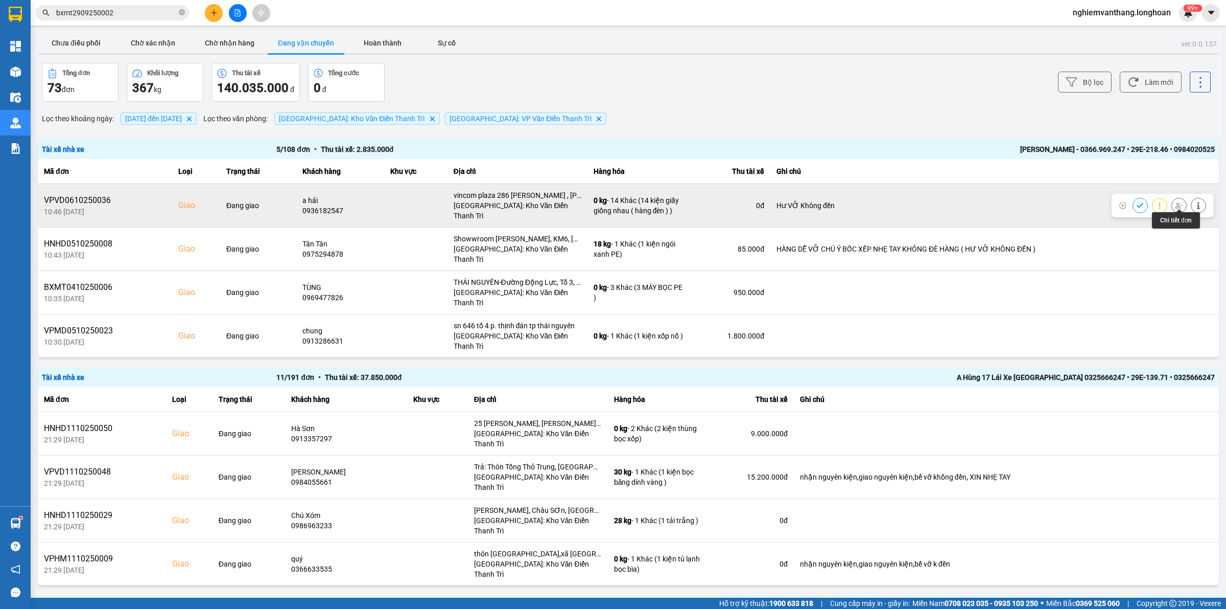
click at [1176, 203] on icon at bounding box center [1179, 205] width 7 height 7
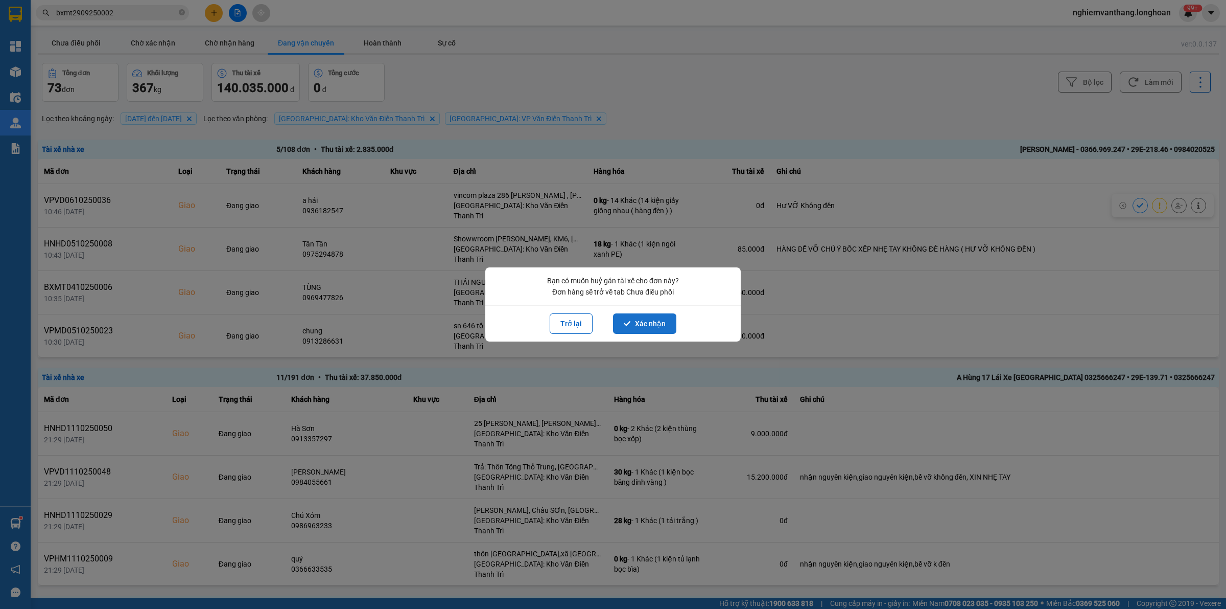
click at [632, 317] on button "Xác nhận" at bounding box center [644, 323] width 63 height 20
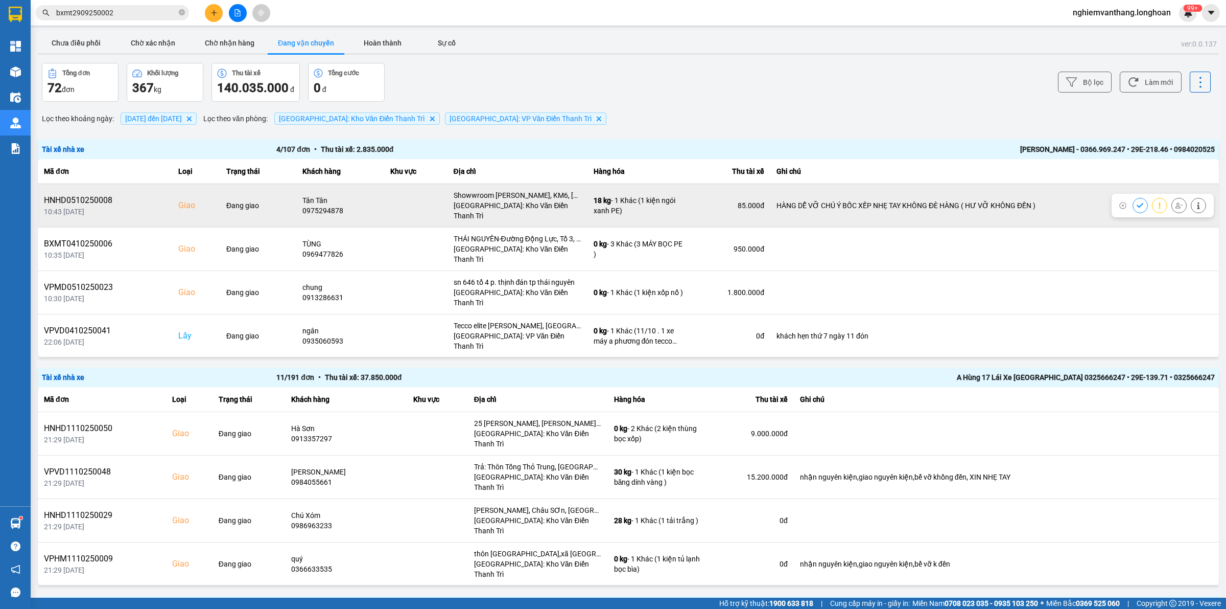
click at [1176, 202] on icon at bounding box center [1179, 205] width 7 height 7
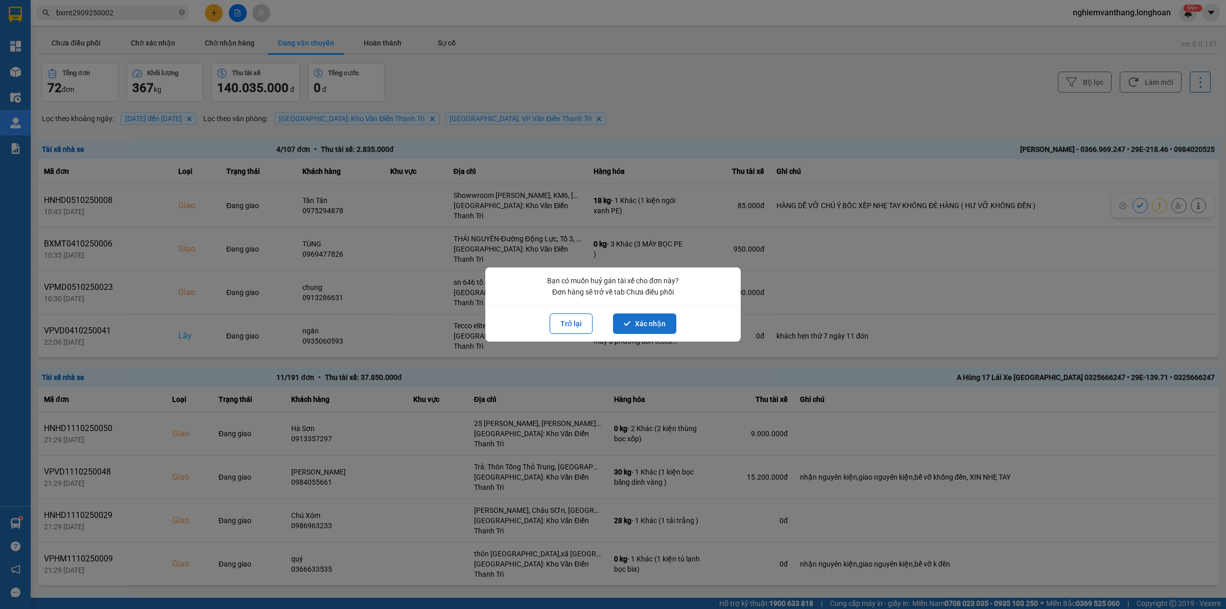
click at [656, 319] on button "Xác nhận" at bounding box center [644, 323] width 63 height 20
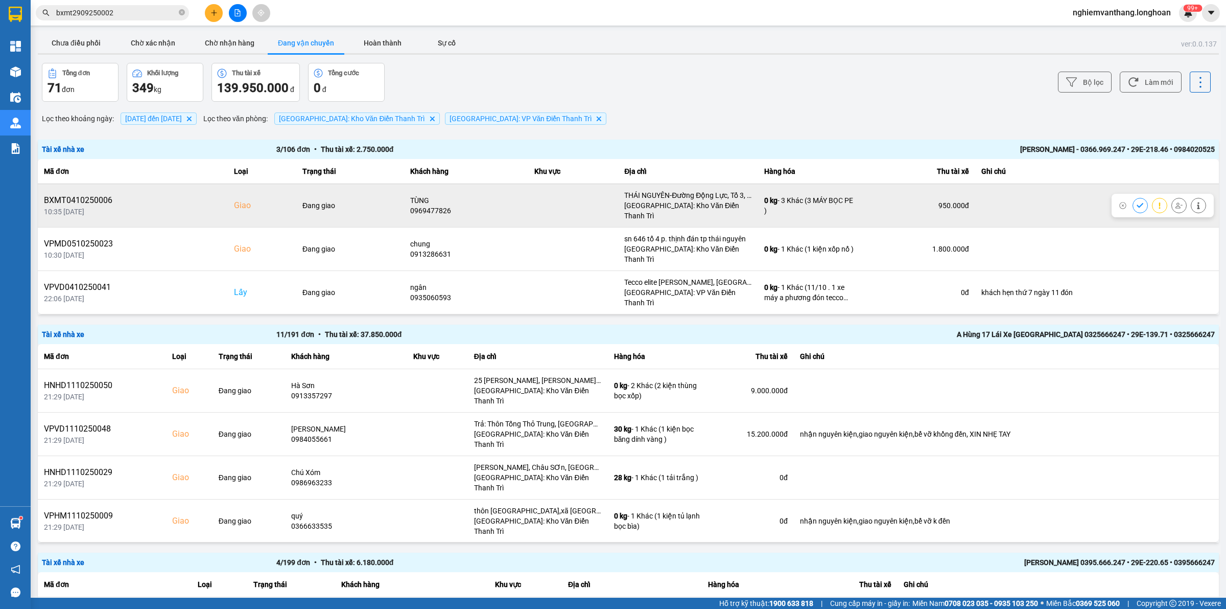
click at [1176, 202] on icon at bounding box center [1179, 205] width 7 height 7
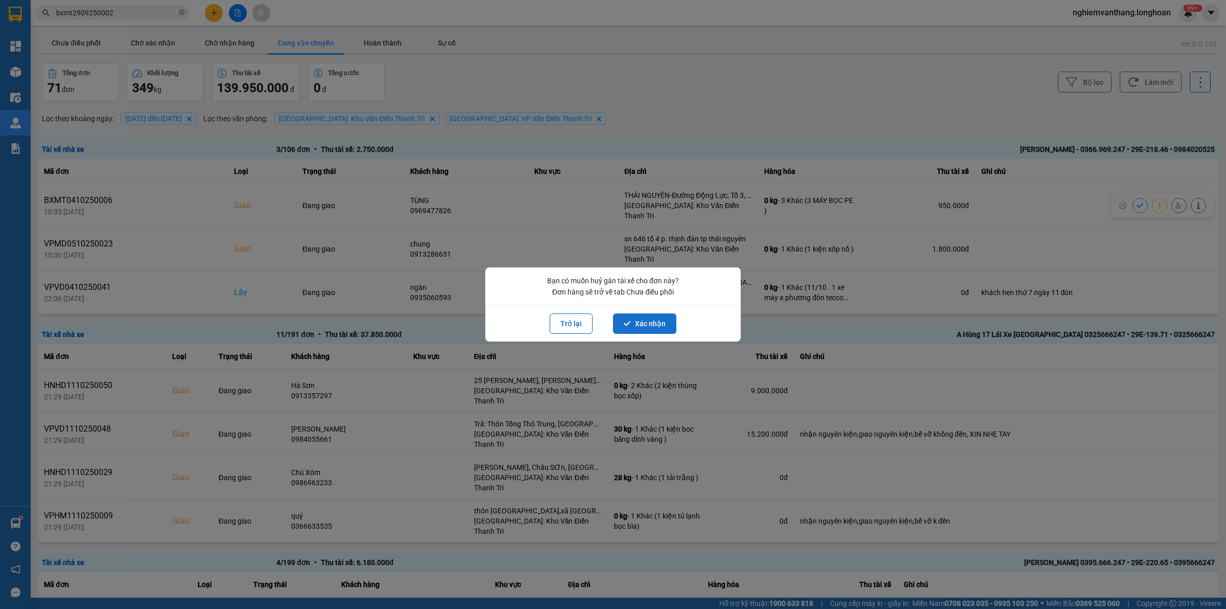
click at [651, 315] on button "Xác nhận" at bounding box center [644, 323] width 63 height 20
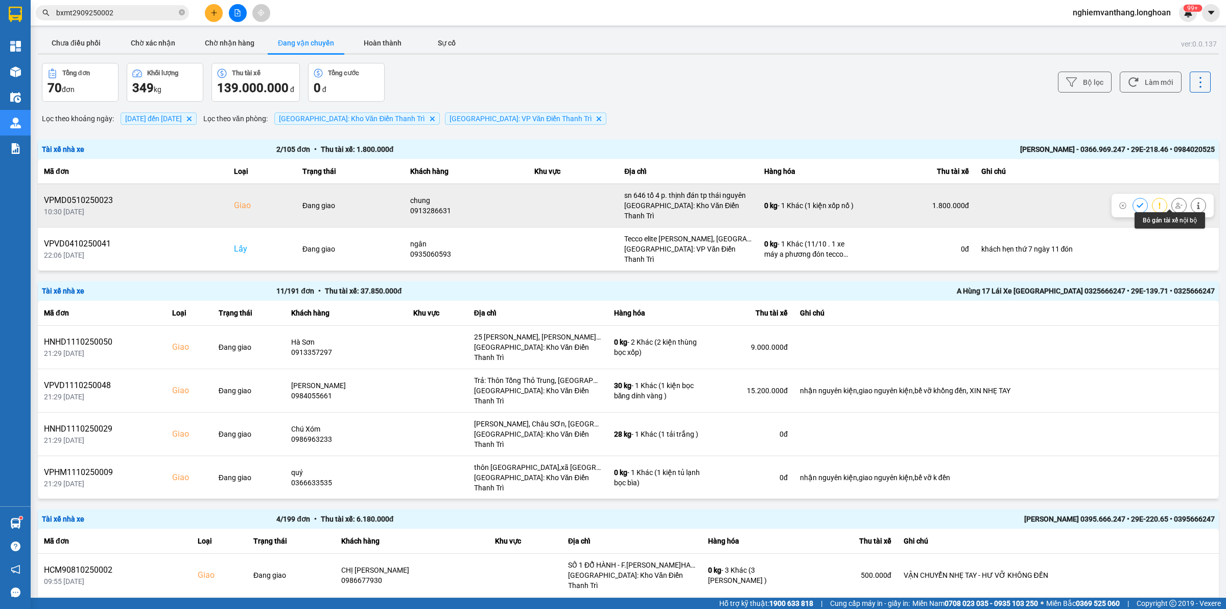
click at [1174, 198] on button at bounding box center [1179, 205] width 14 height 18
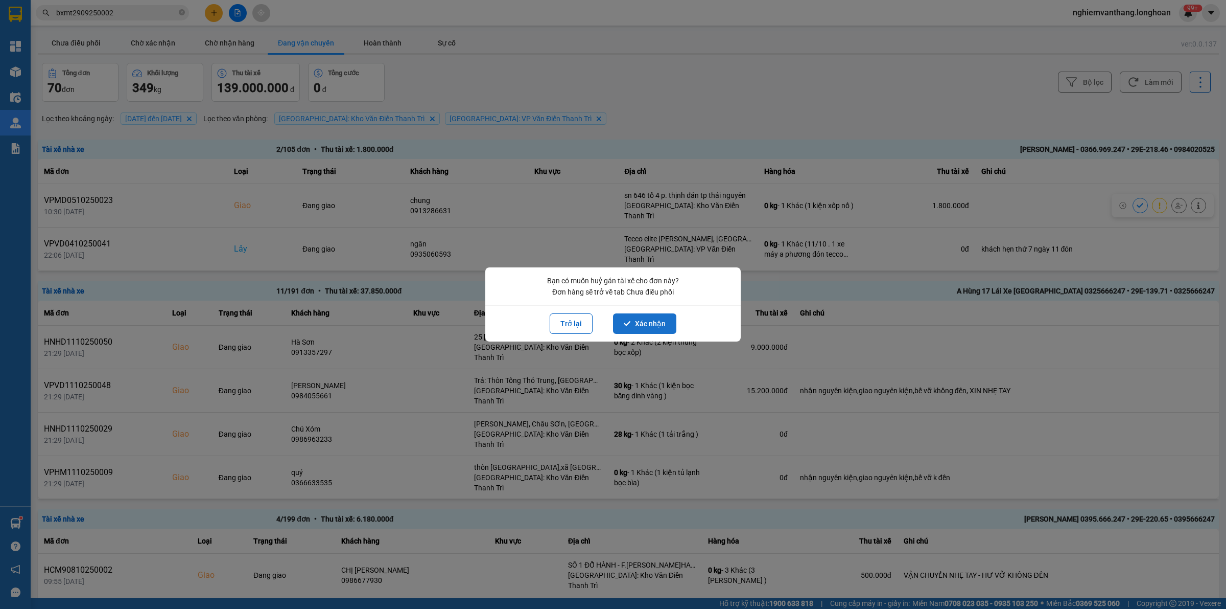
drag, startPoint x: 634, startPoint y: 318, endPoint x: 640, endPoint y: 319, distance: 6.8
click at [634, 318] on button "Xác nhận" at bounding box center [644, 323] width 63 height 20
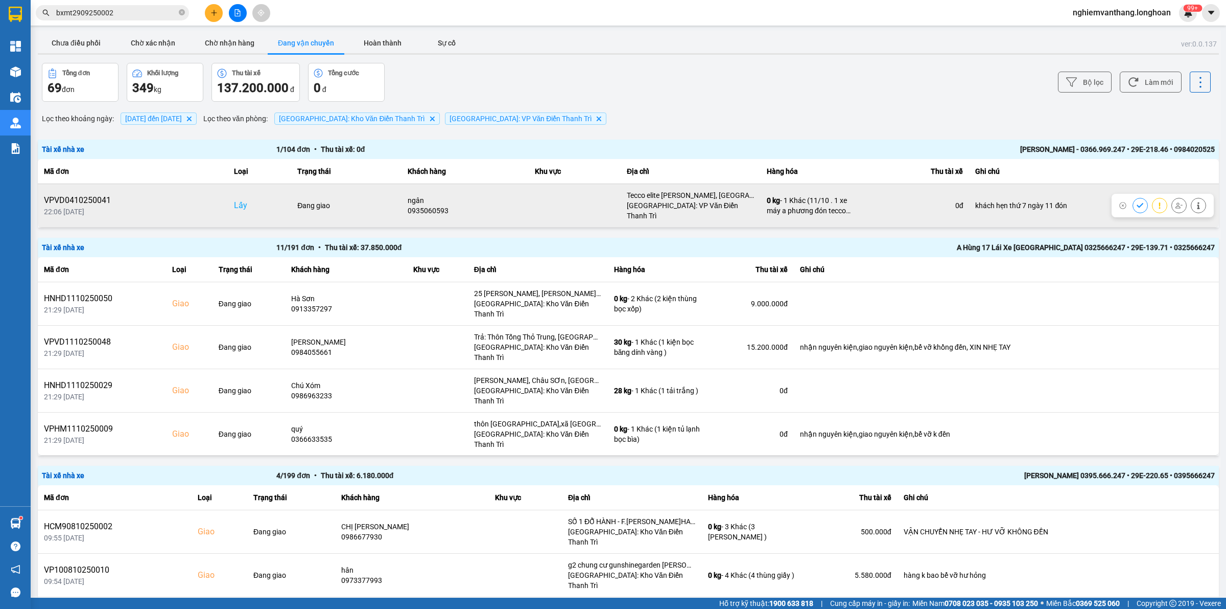
click at [1176, 202] on icon at bounding box center [1179, 205] width 7 height 7
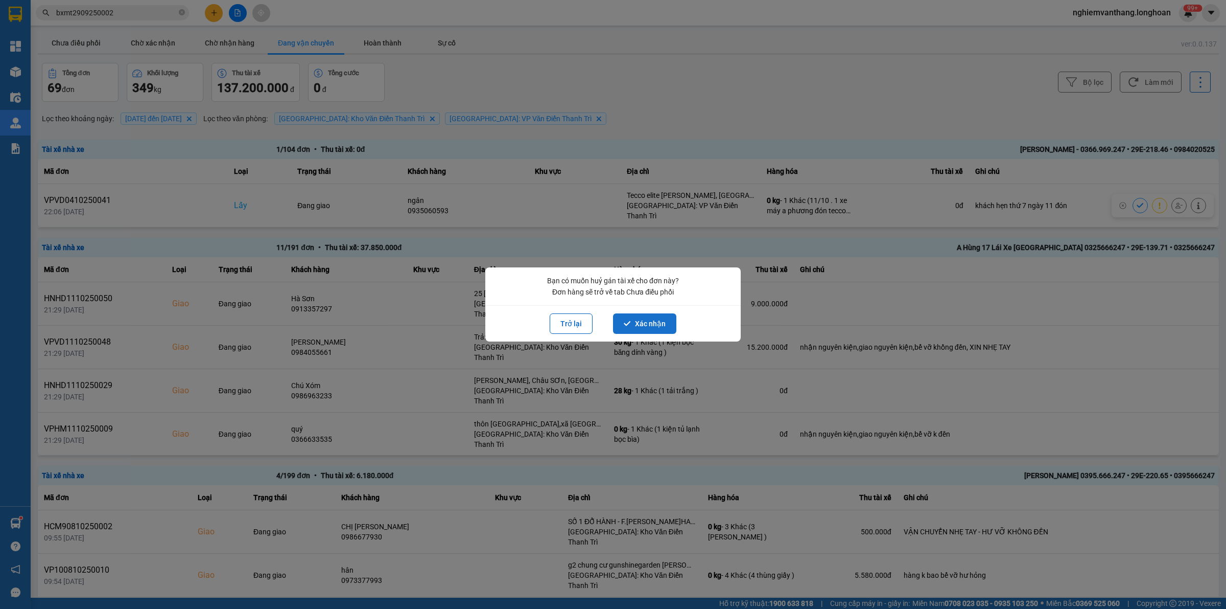
click at [647, 322] on button "Xác nhận" at bounding box center [644, 323] width 63 height 20
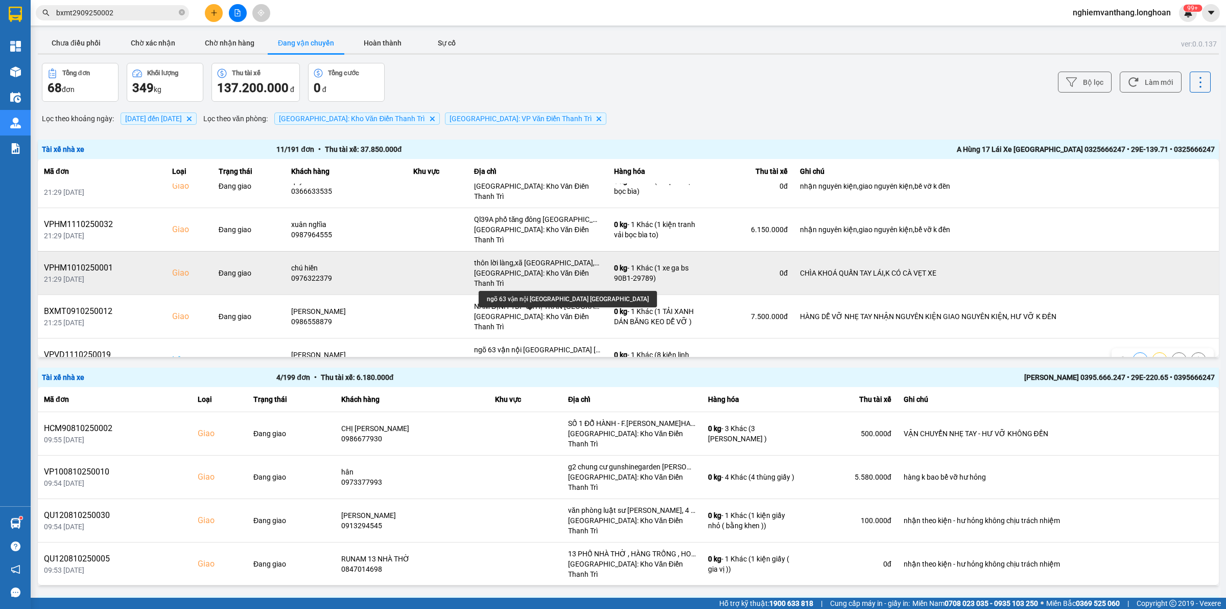
scroll to position [128, 0]
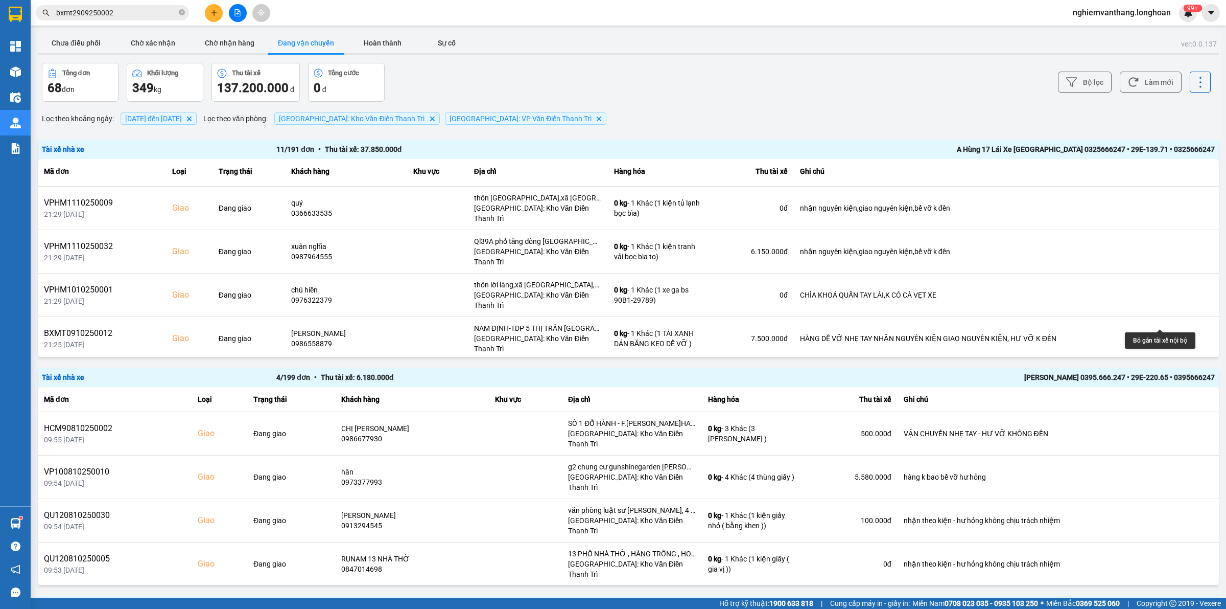
click at [1176, 378] on icon at bounding box center [1179, 381] width 7 height 7
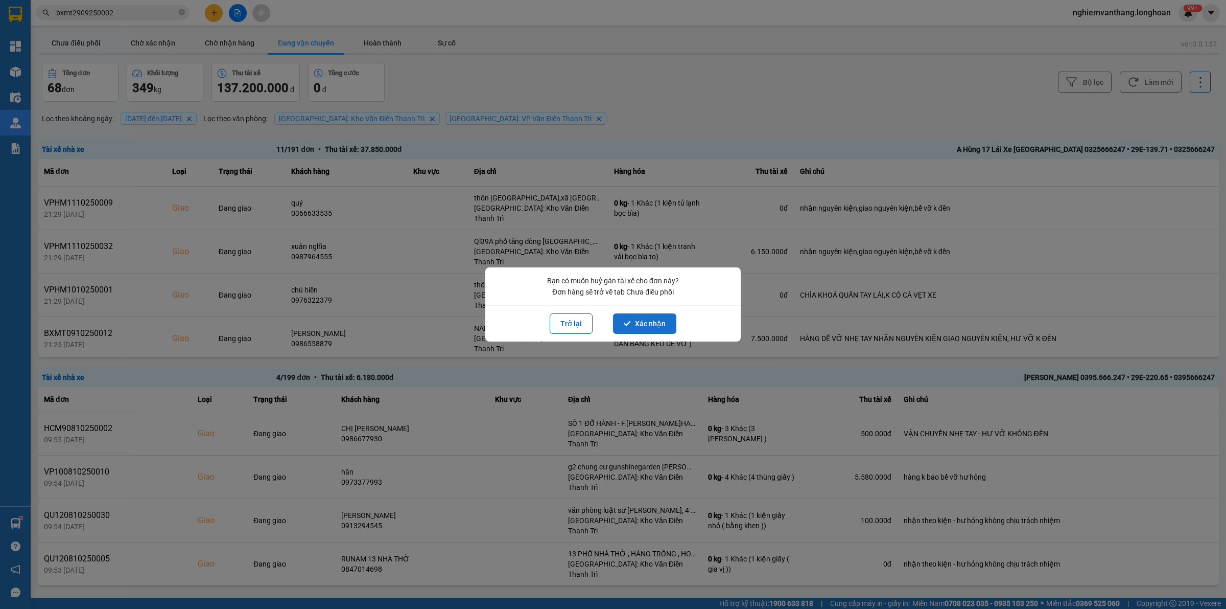
click at [637, 327] on button "Xác nhận" at bounding box center [644, 323] width 63 height 20
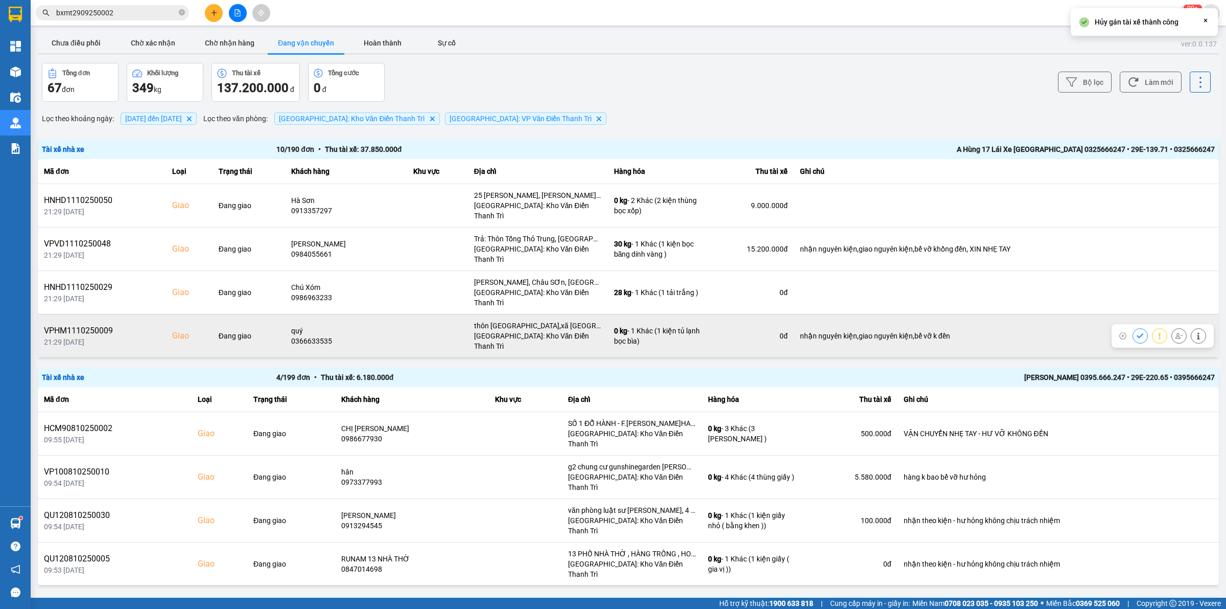
scroll to position [180, 0]
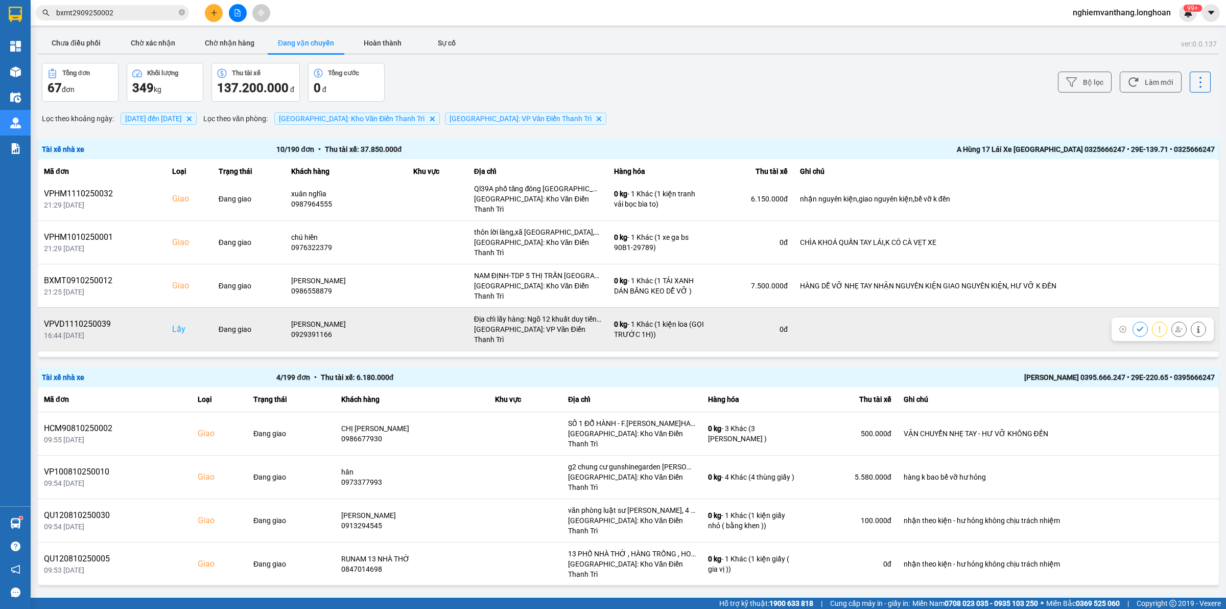
click at [1168, 321] on div at bounding box center [1170, 328] width 74 height 15
click at [1176, 326] on icon at bounding box center [1179, 329] width 7 height 7
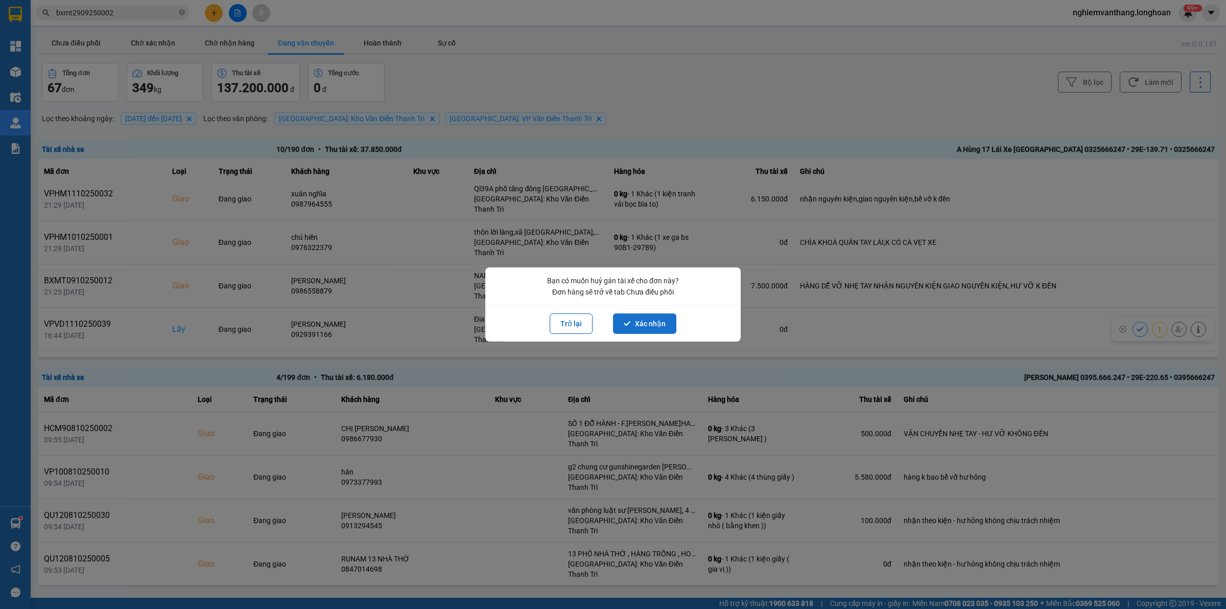
click at [634, 315] on button "Xác nhận" at bounding box center [644, 323] width 63 height 20
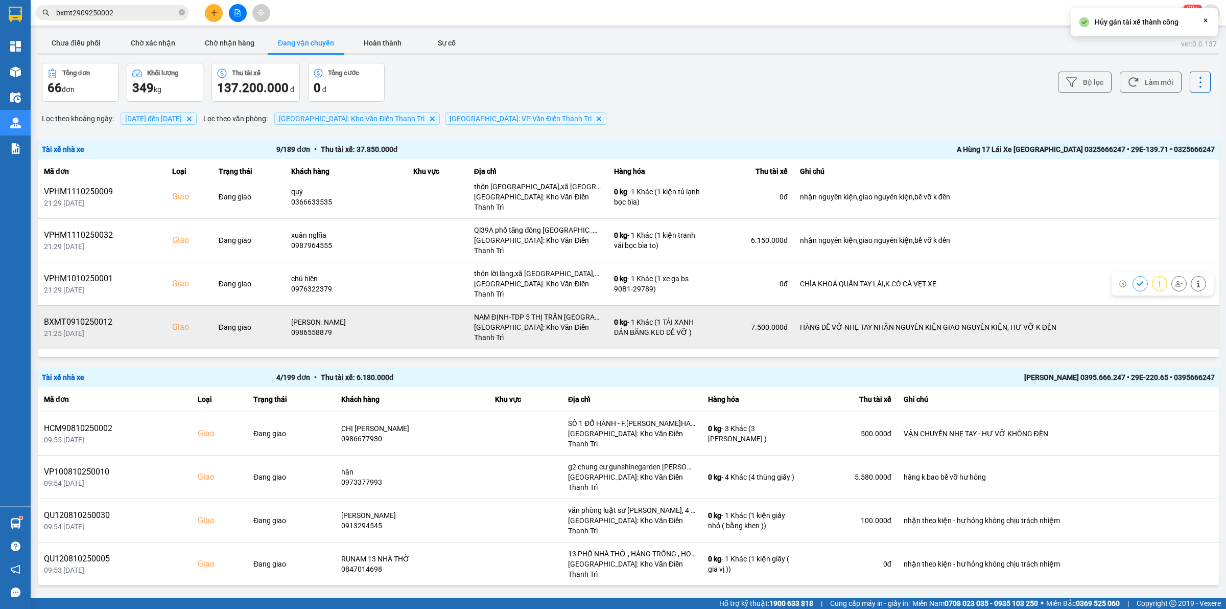
scroll to position [146, 0]
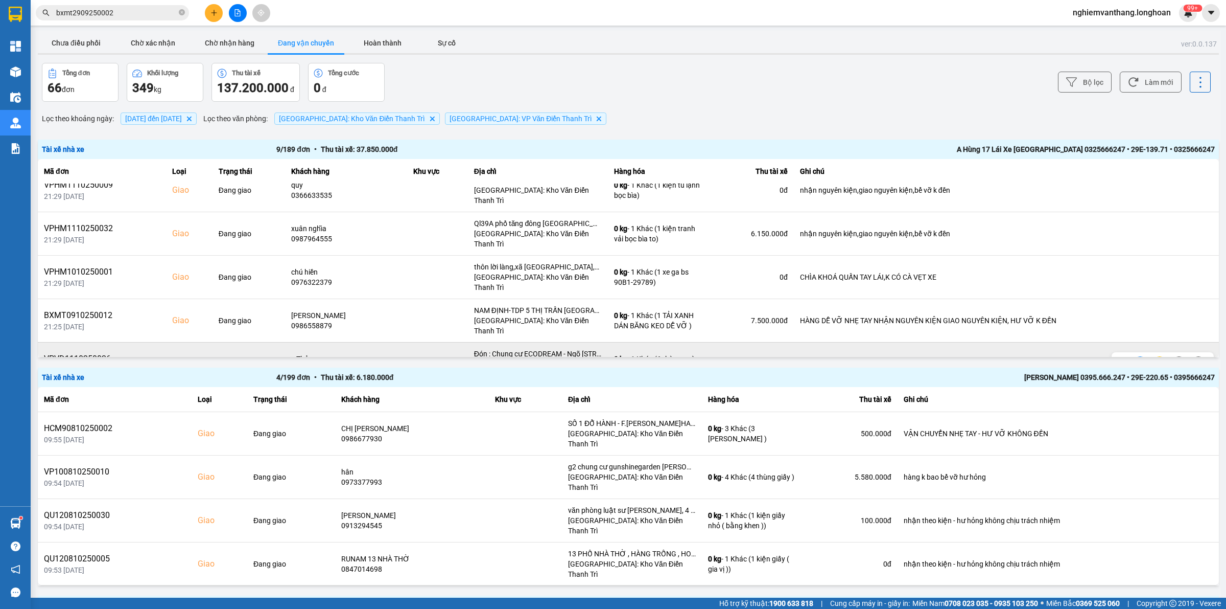
click at [1176, 360] on icon at bounding box center [1179, 363] width 7 height 7
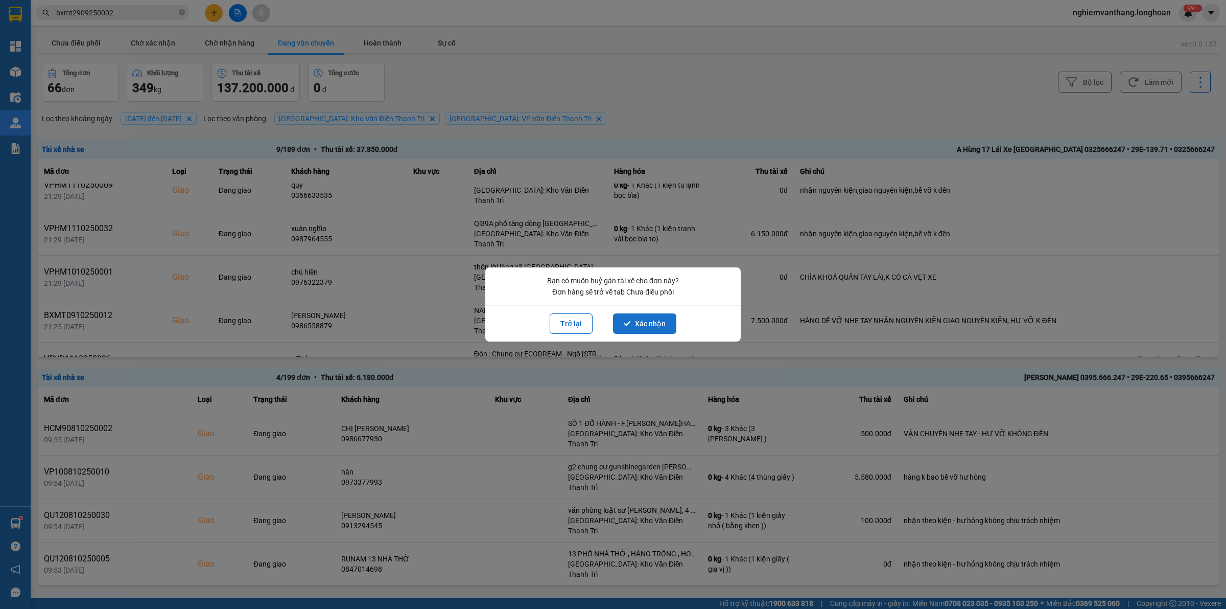
click at [668, 322] on button "Xác nhận" at bounding box center [644, 323] width 63 height 20
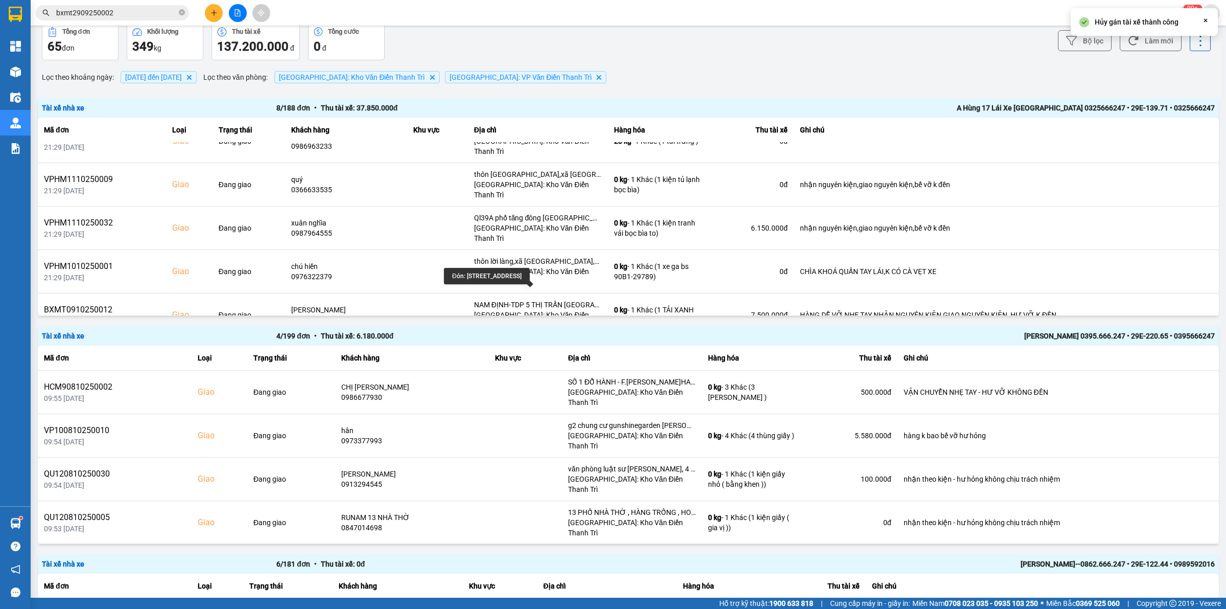
scroll to position [64, 0]
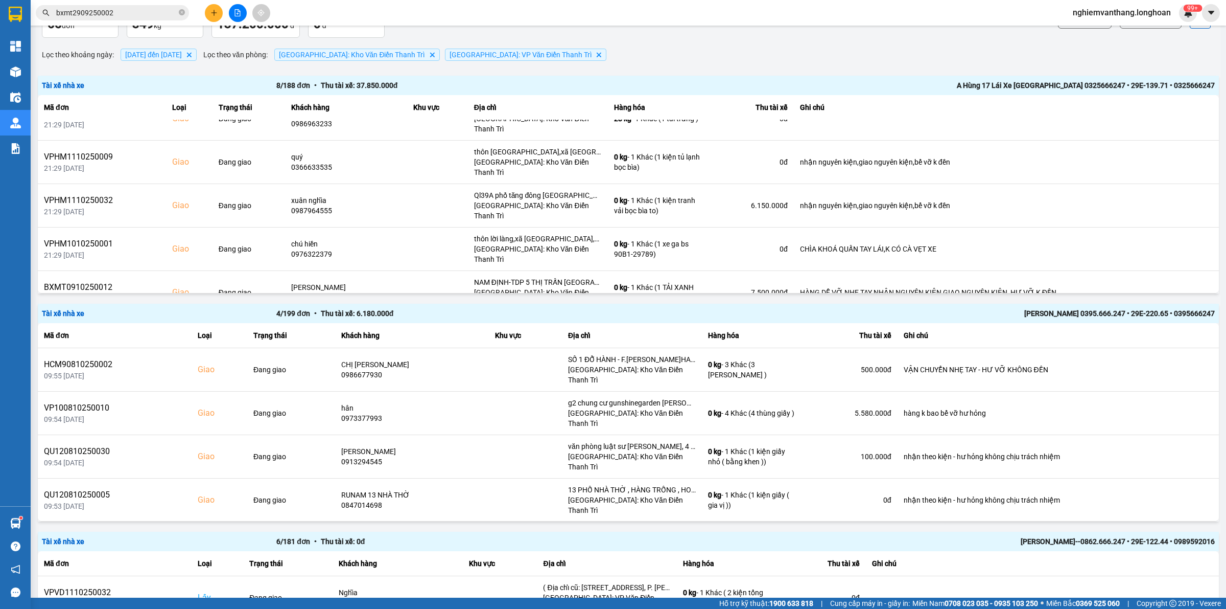
click at [1176, 332] on icon at bounding box center [1179, 335] width 7 height 7
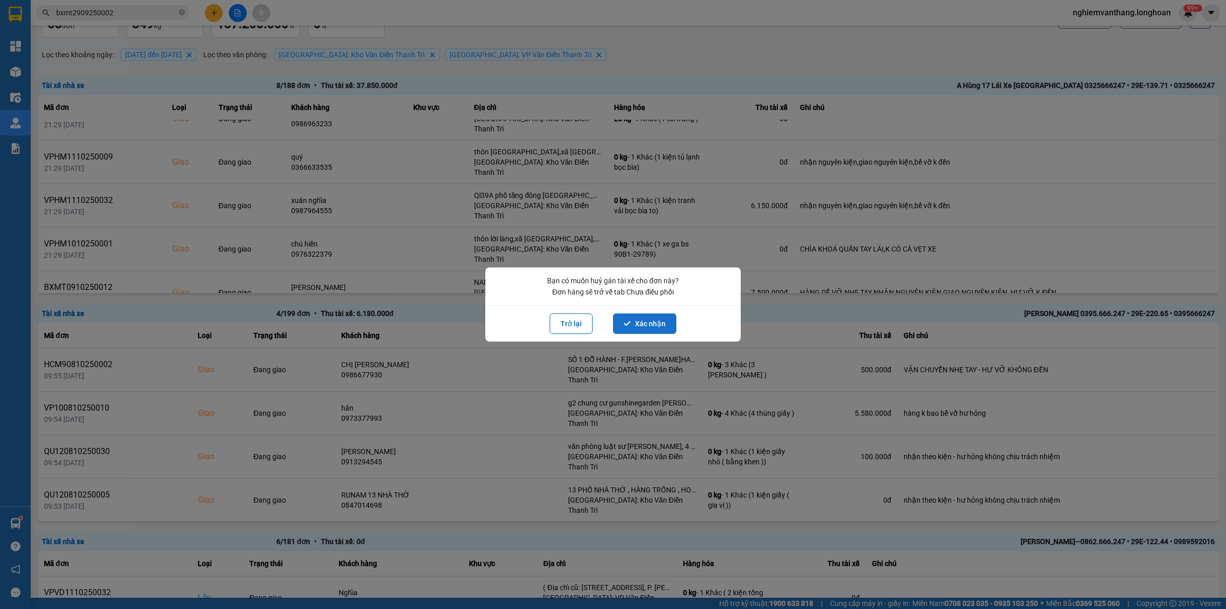
click at [653, 317] on button "Xác nhận" at bounding box center [644, 323] width 63 height 20
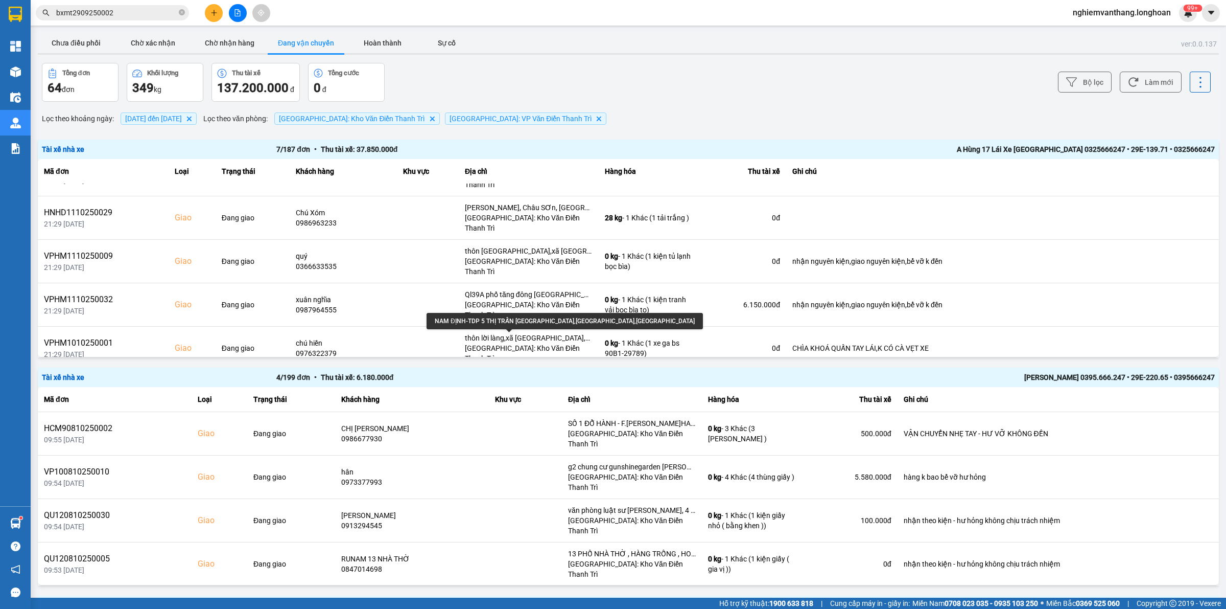
scroll to position [11, 0]
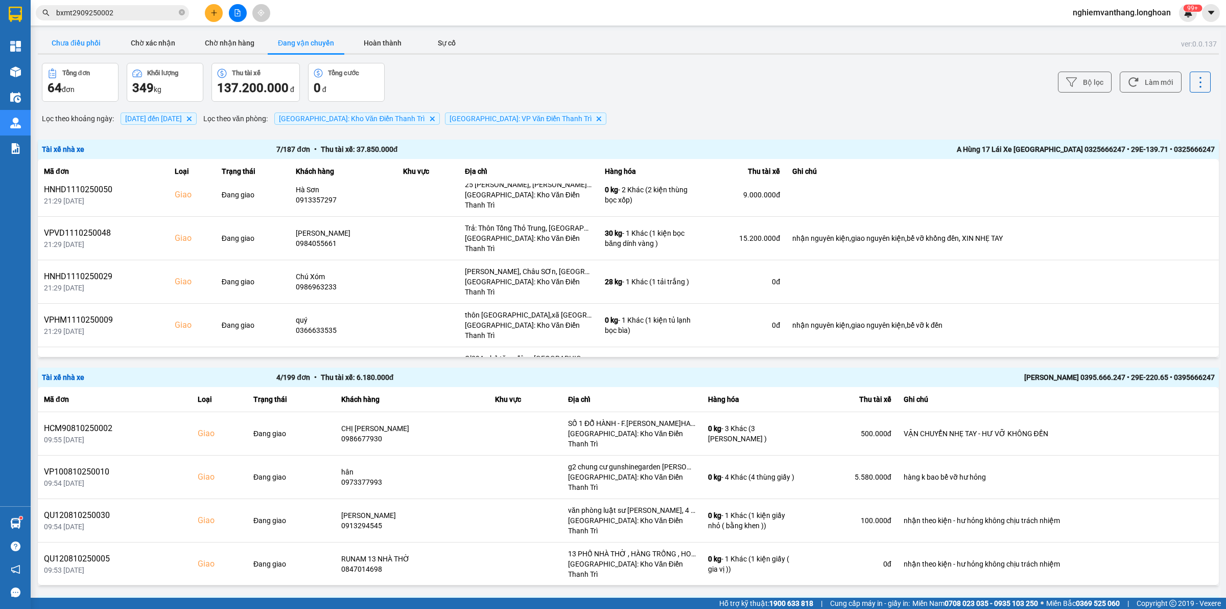
click at [78, 47] on button "Chưa điều phối" at bounding box center [76, 43] width 77 height 20
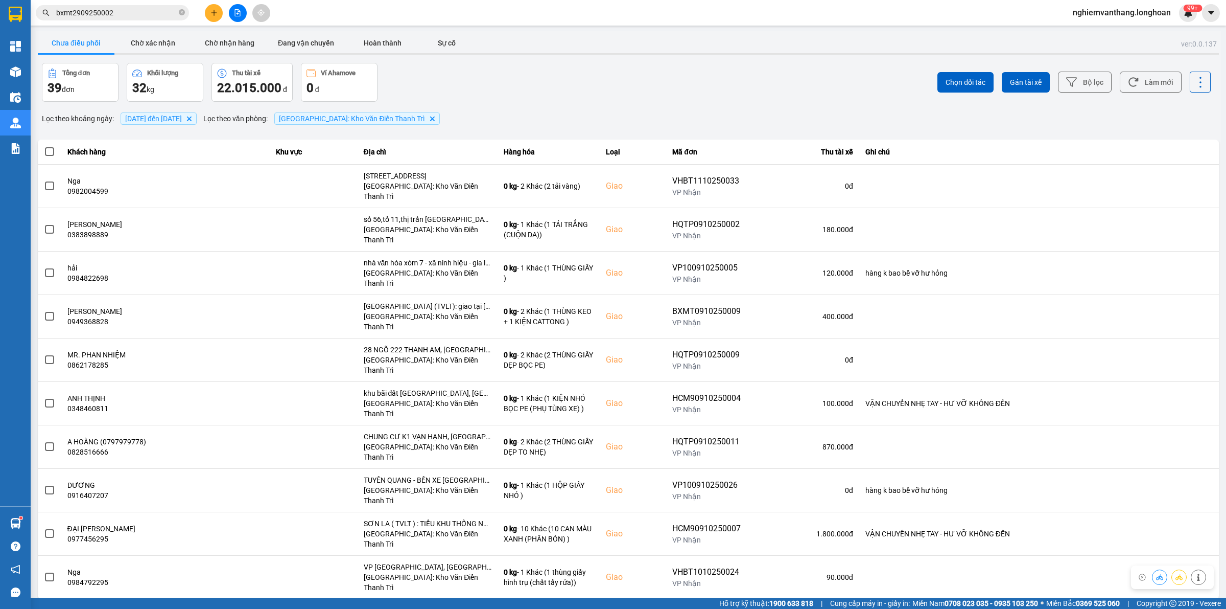
click at [1181, 602] on div "10 / trang" at bounding box center [1187, 607] width 32 height 10
click at [1198, 509] on div "100 / trang" at bounding box center [1192, 505] width 37 height 10
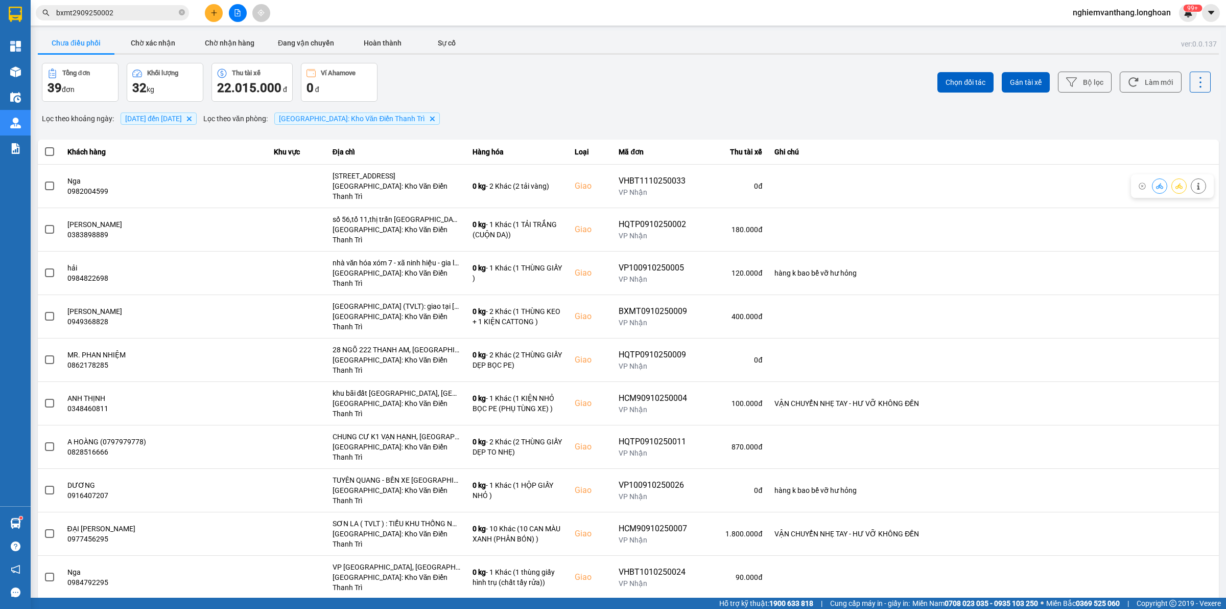
click at [1061, 95] on div "Chọn đối tác Gán tài xế Bộ lọc Làm mới" at bounding box center [918, 82] width 585 height 39
click at [1067, 90] on button "Bộ lọc" at bounding box center [1085, 82] width 54 height 21
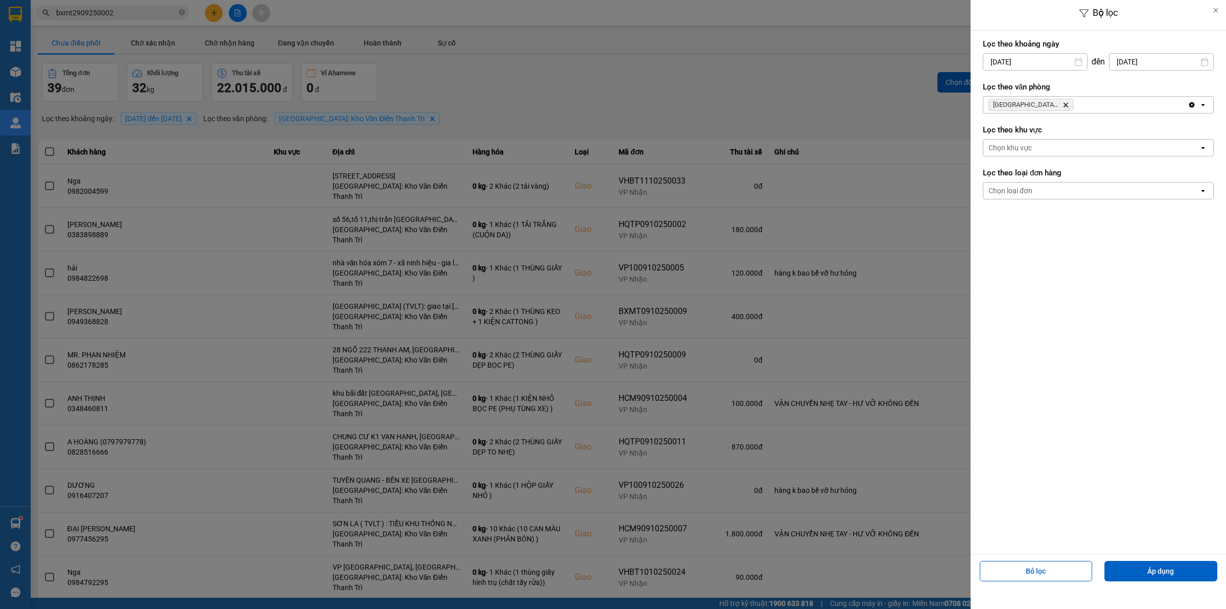
click at [1083, 100] on div "Hà Nội: Kho Văn Điển Thanh Trì Delete" at bounding box center [1086, 105] width 204 height 16
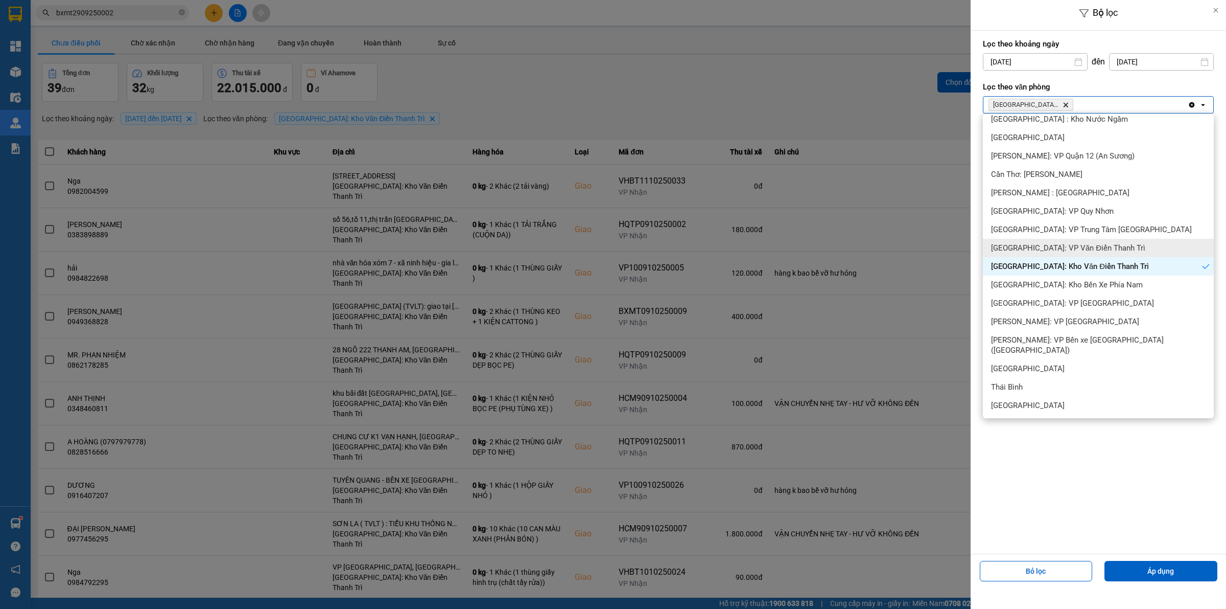
drag, startPoint x: 1076, startPoint y: 249, endPoint x: 1079, endPoint y: 254, distance: 5.8
click at [1076, 249] on span "[GEOGRAPHIC_DATA]: VP Văn Điển Thanh Trì" at bounding box center [1068, 248] width 154 height 10
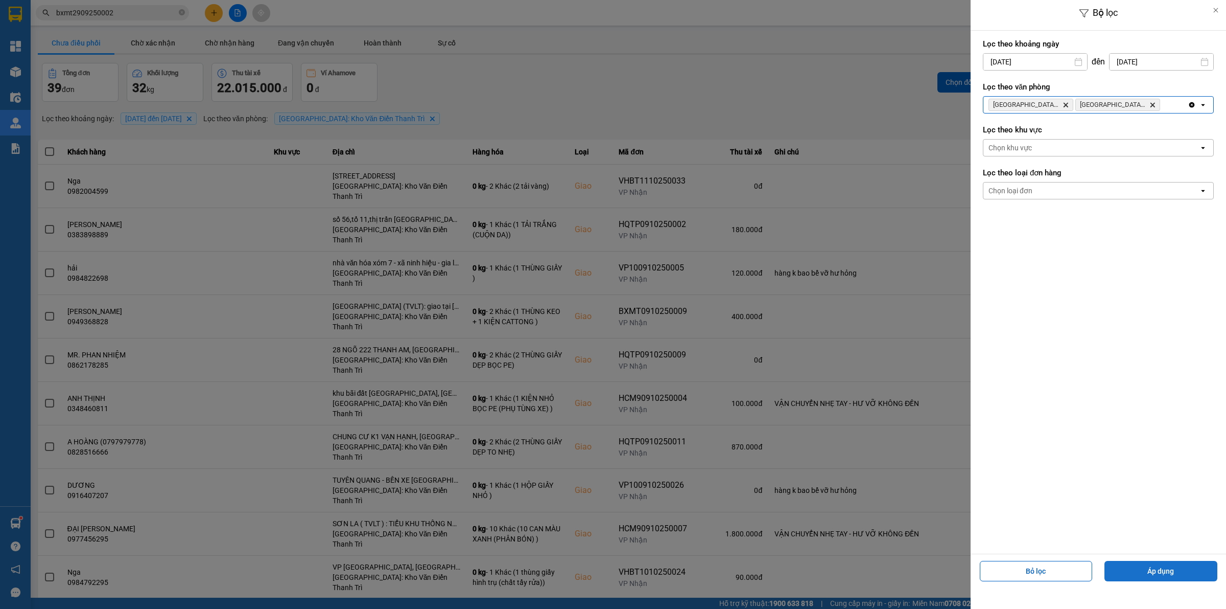
click at [1157, 563] on button "Áp dụng" at bounding box center [1161, 571] width 113 height 20
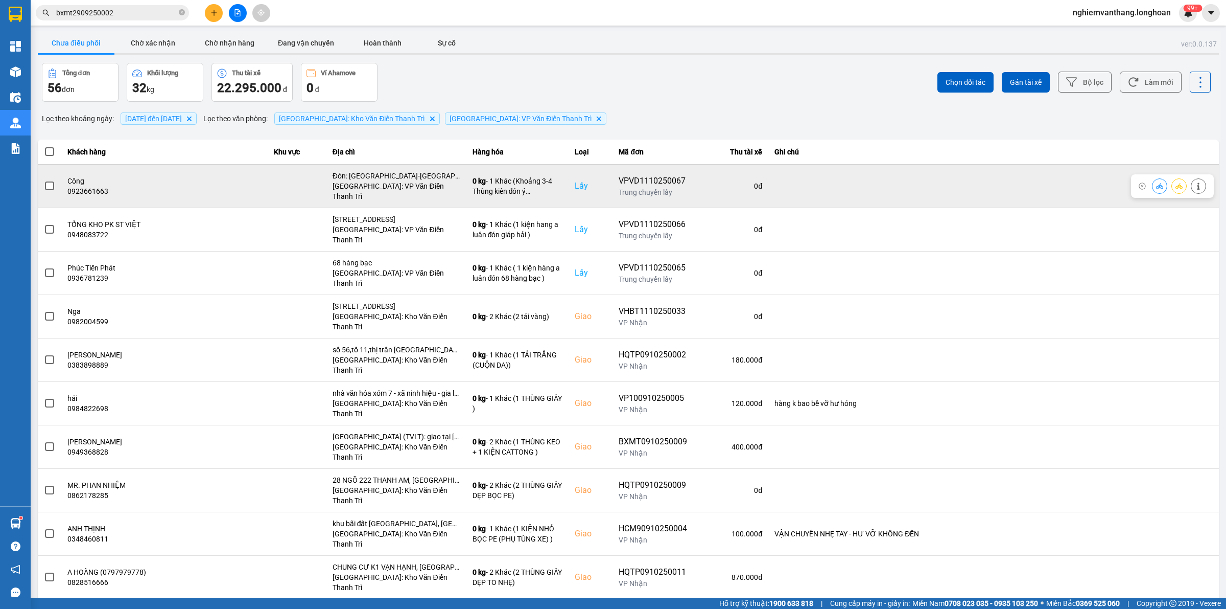
click at [52, 181] on span at bounding box center [49, 185] width 9 height 9
click at [44, 180] on input "checkbox" at bounding box center [44, 180] width 0 height 0
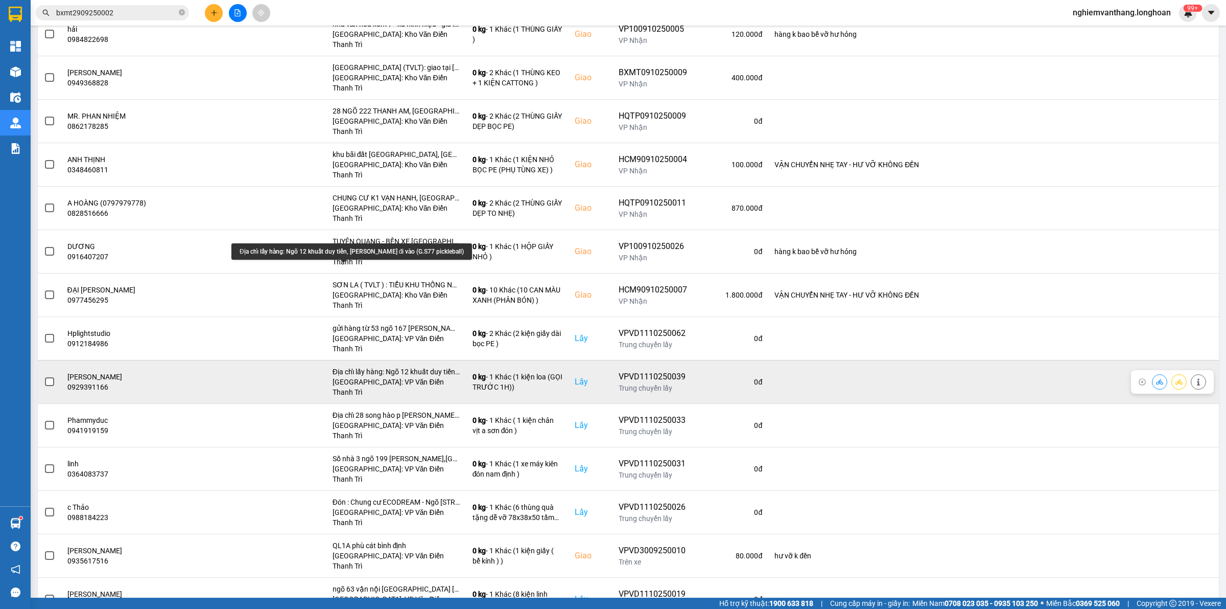
scroll to position [383, 0]
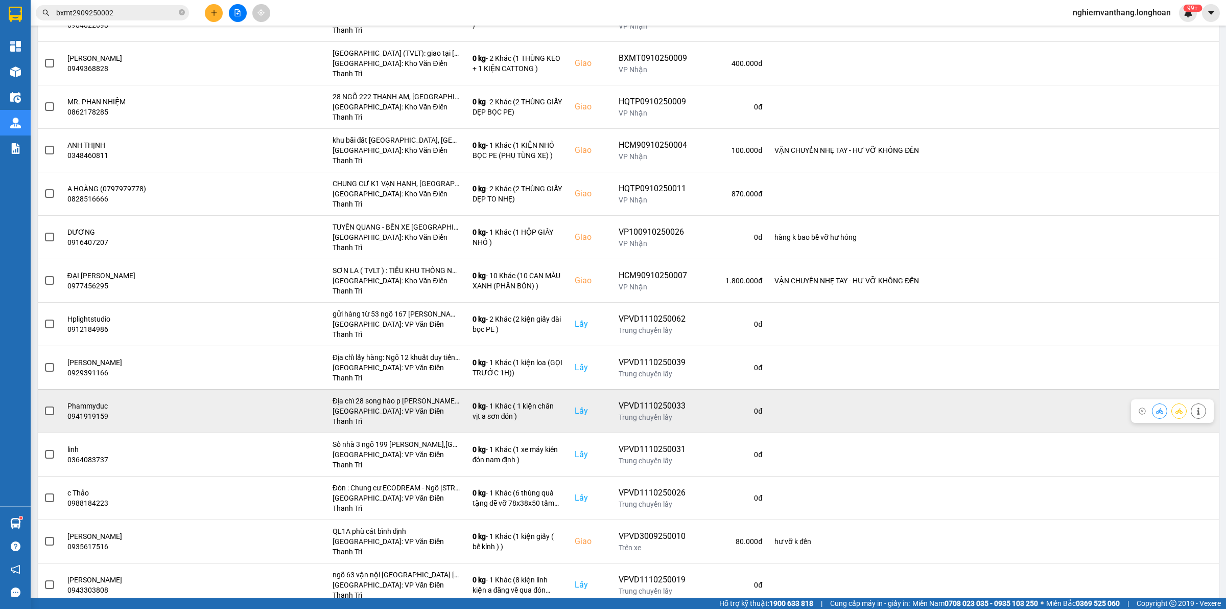
click at [47, 406] on span at bounding box center [49, 410] width 9 height 9
click at [44, 405] on input "checkbox" at bounding box center [44, 405] width 0 height 0
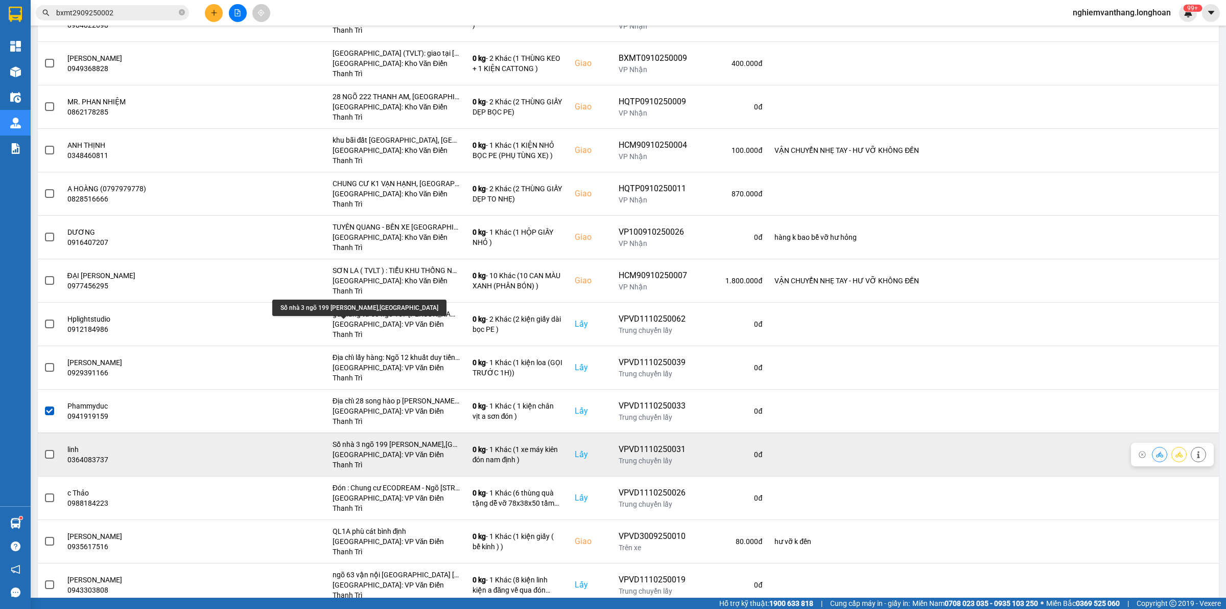
scroll to position [447, 0]
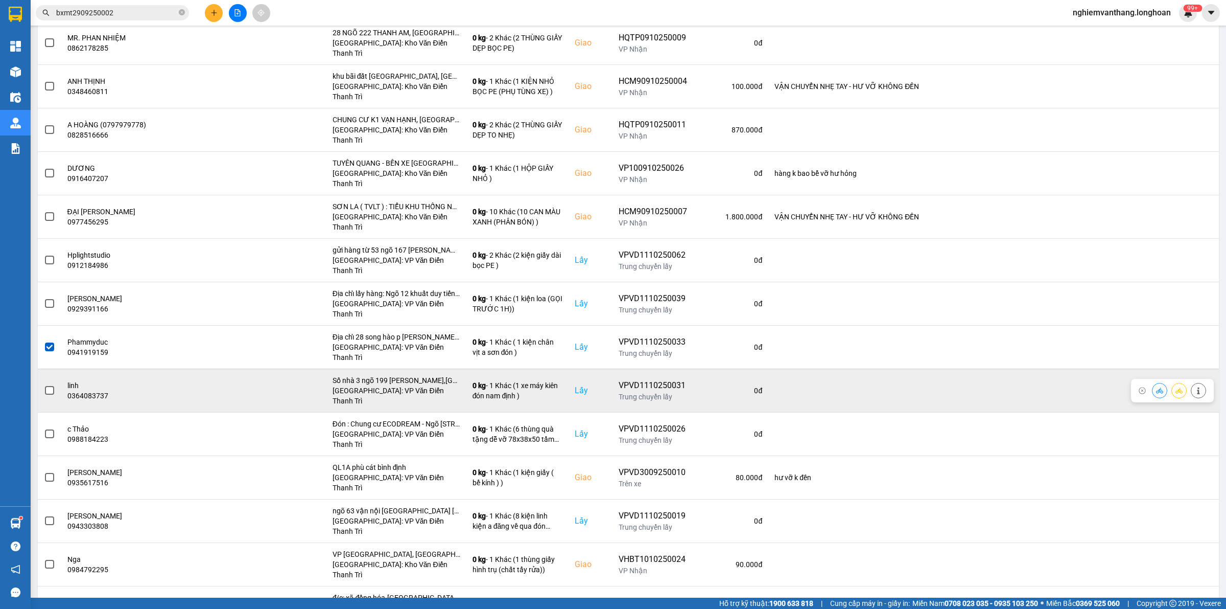
click at [52, 386] on span at bounding box center [49, 390] width 9 height 9
click at [44, 385] on input "checkbox" at bounding box center [44, 385] width 0 height 0
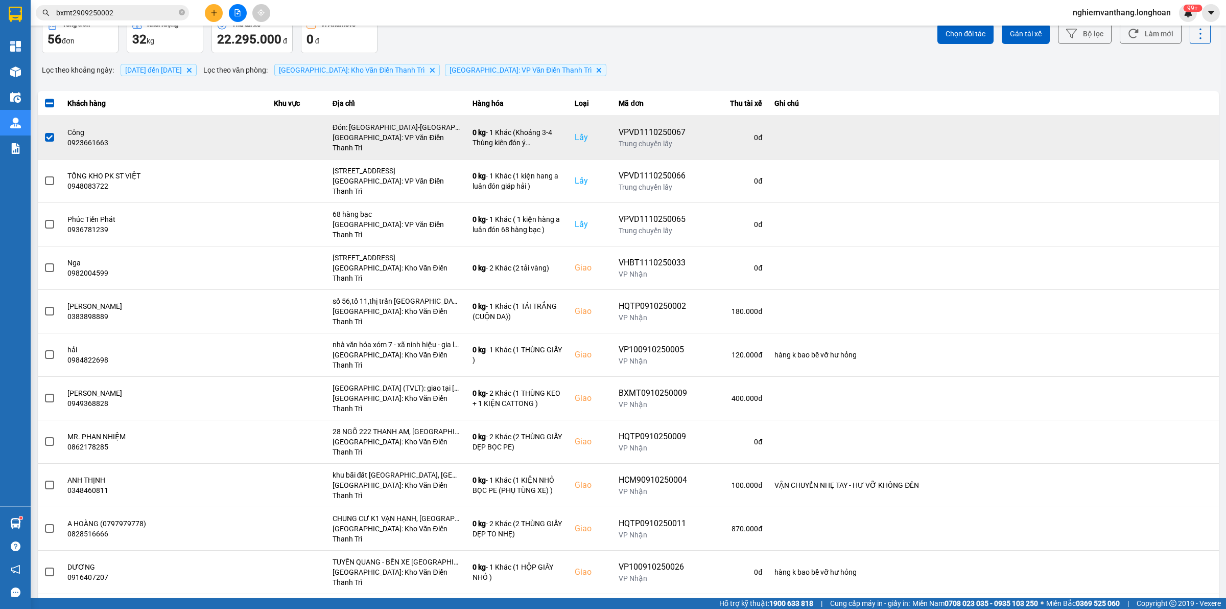
scroll to position [0, 0]
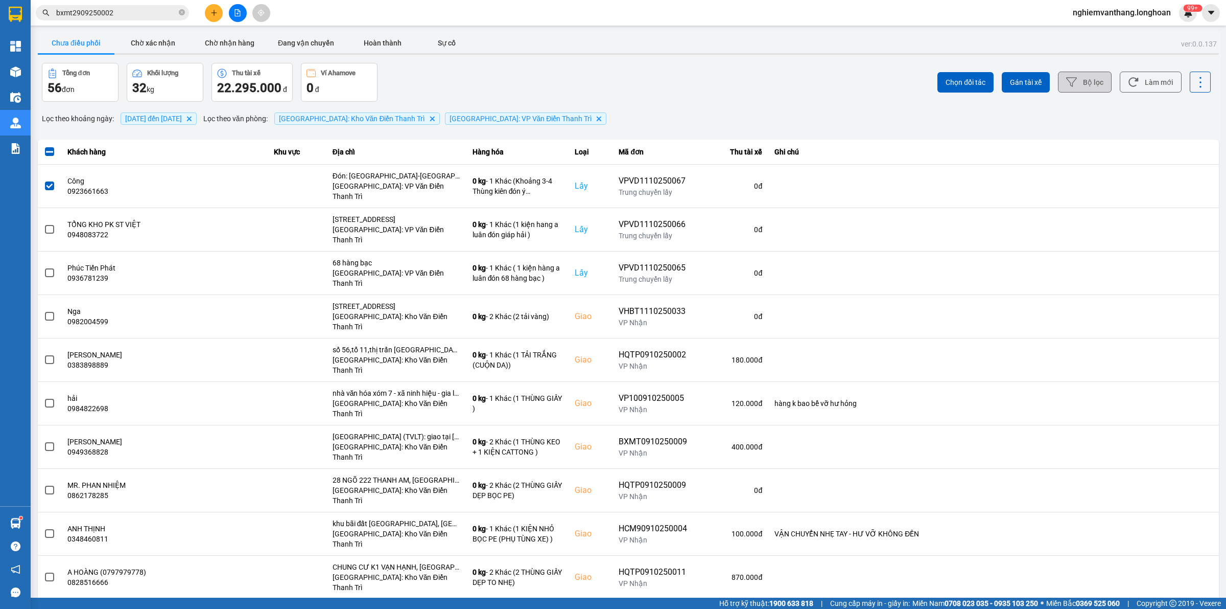
click at [1066, 84] on icon at bounding box center [1071, 82] width 11 height 11
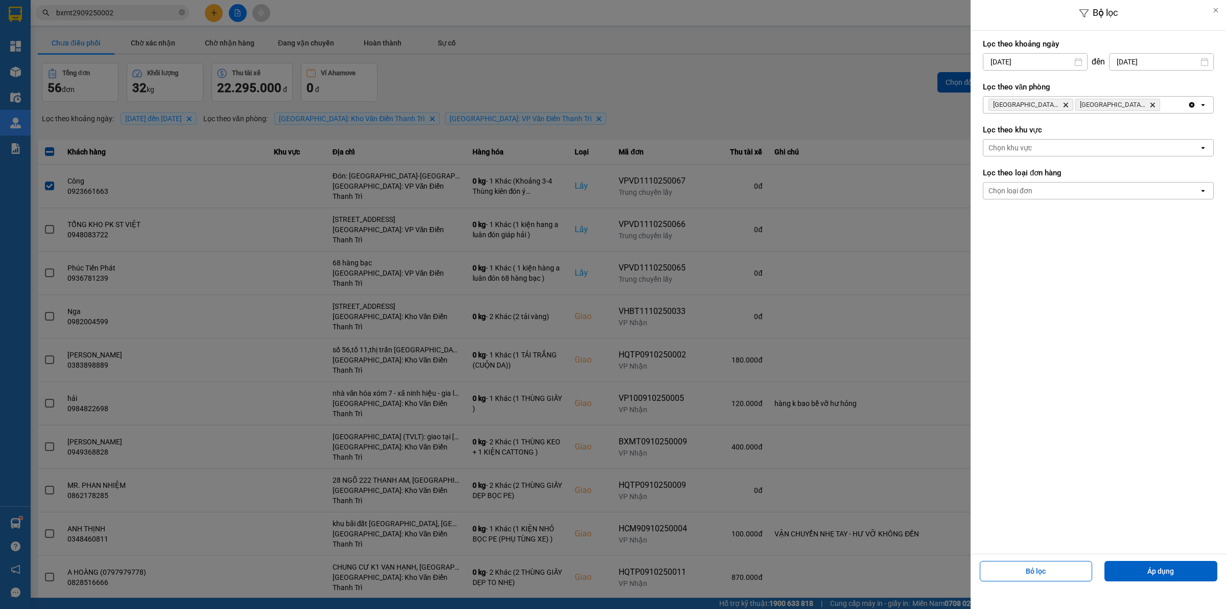
click at [824, 93] on div at bounding box center [613, 304] width 1226 height 609
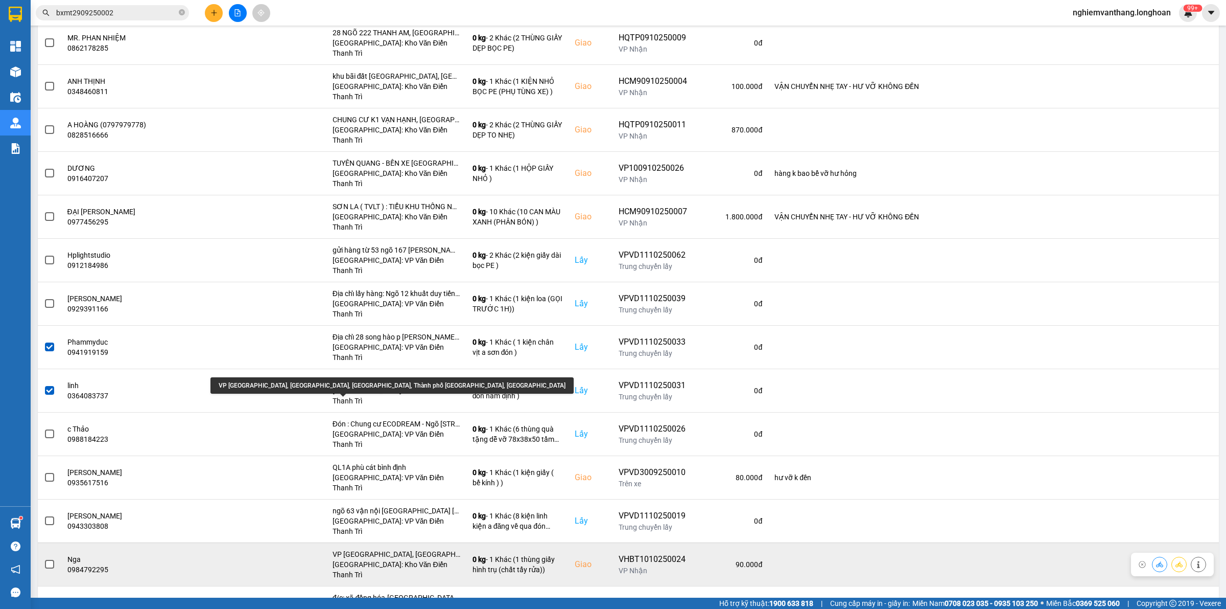
scroll to position [511, 0]
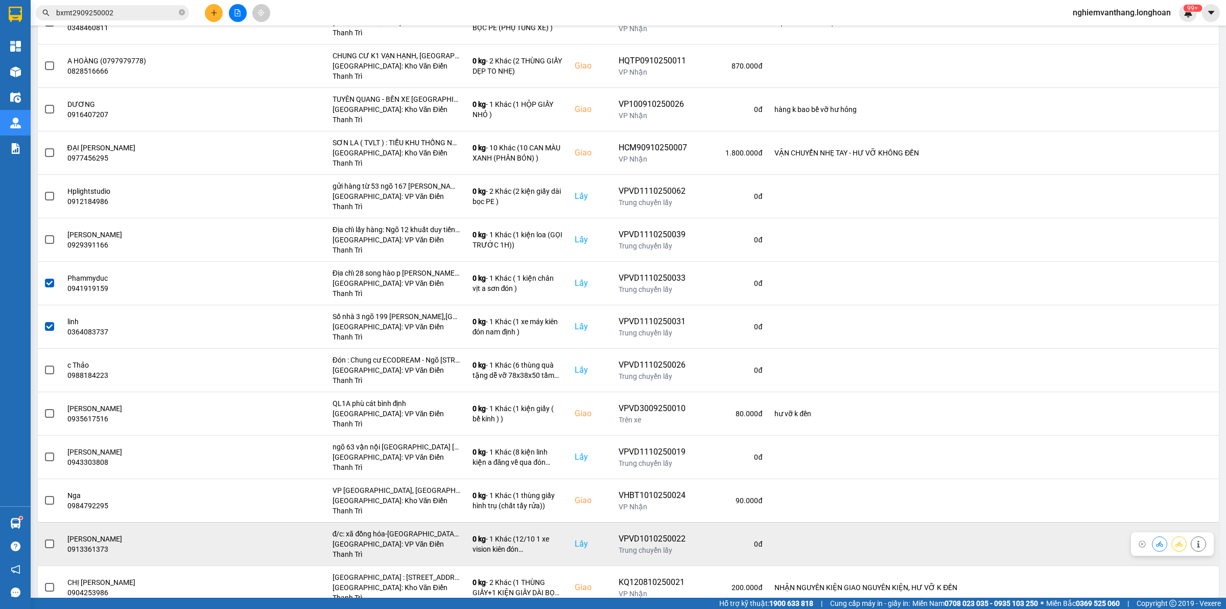
click at [49, 539] on span at bounding box center [49, 543] width 9 height 9
click at [44, 538] on input "checkbox" at bounding box center [44, 538] width 0 height 0
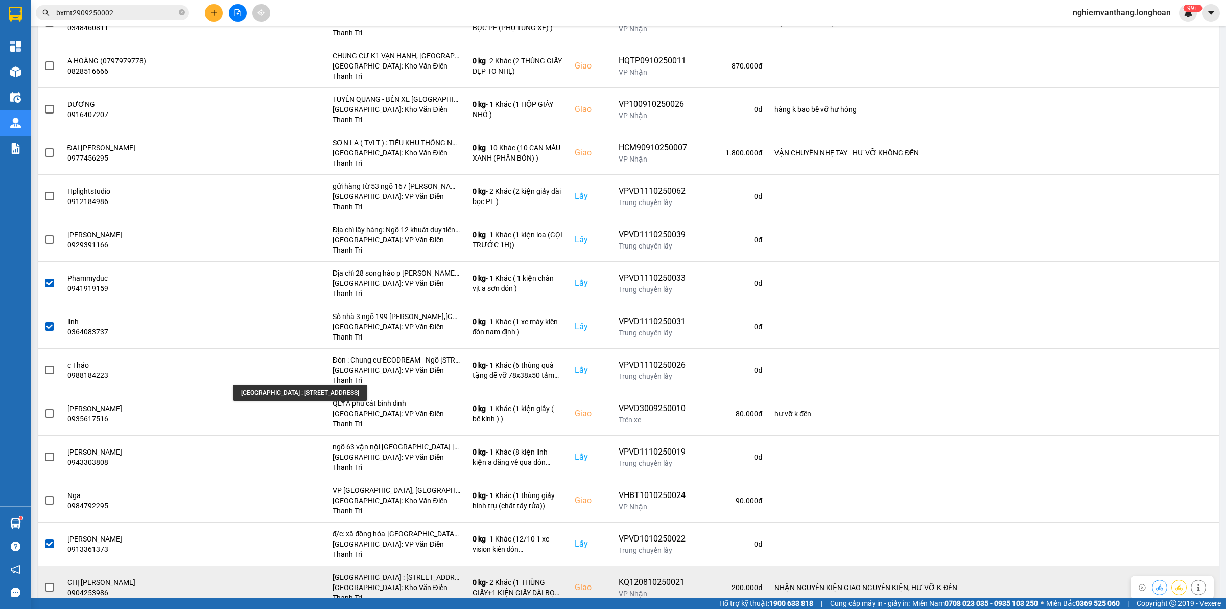
scroll to position [575, 0]
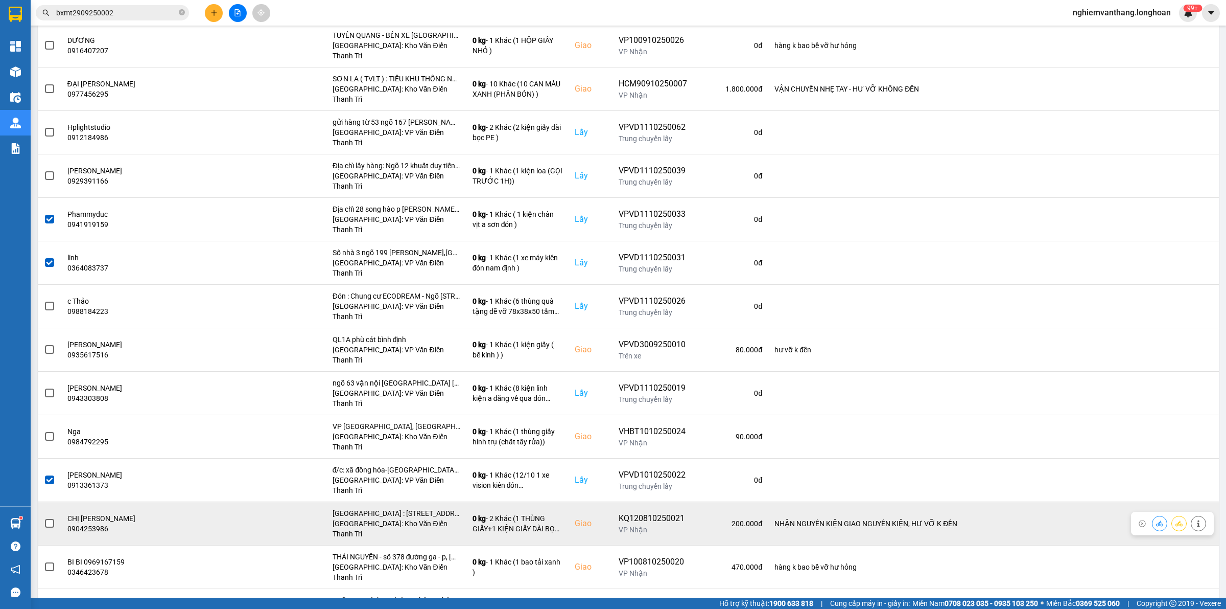
click at [54, 519] on span at bounding box center [49, 523] width 9 height 9
click at [44, 518] on input "checkbox" at bounding box center [44, 518] width 0 height 0
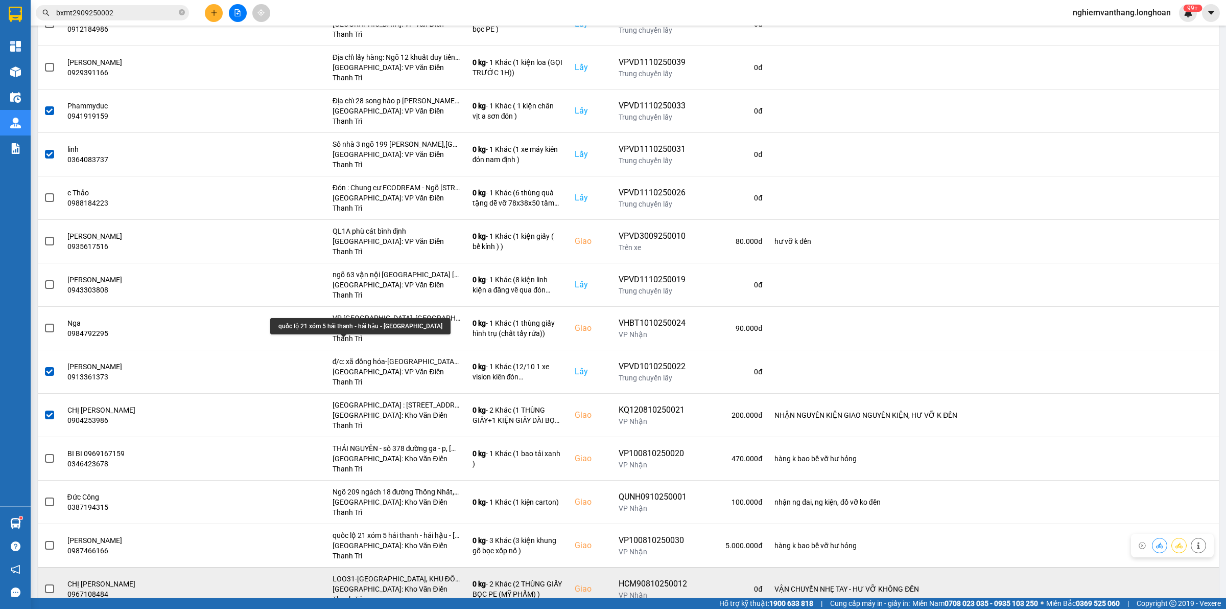
scroll to position [703, 0]
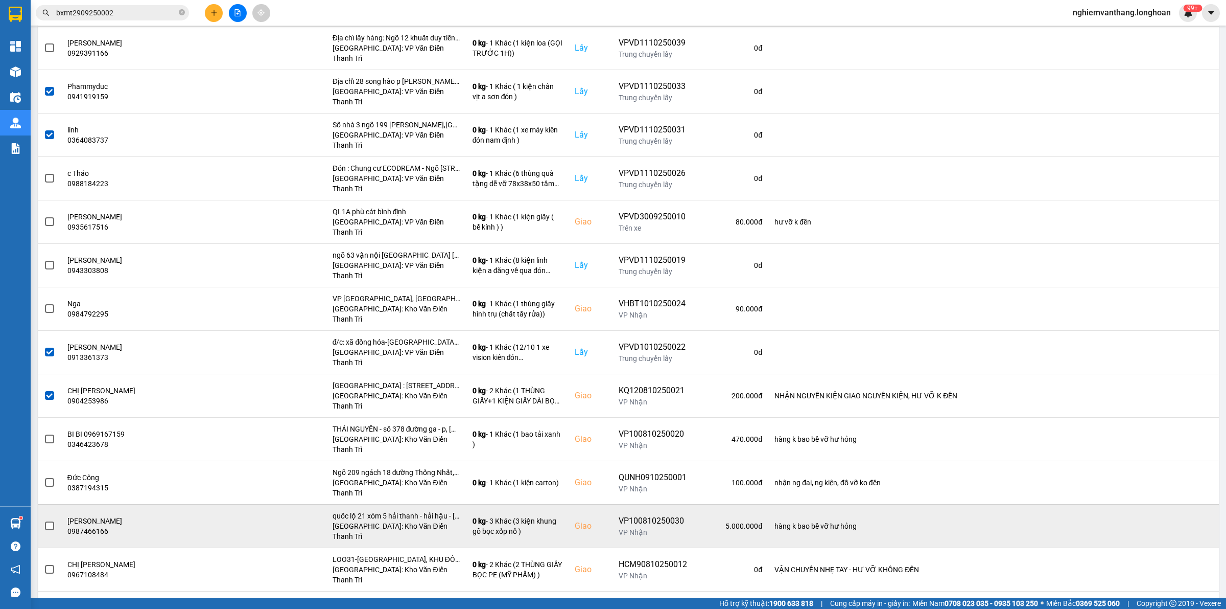
click at [57, 504] on td at bounding box center [50, 525] width 24 height 43
click at [55, 504] on td at bounding box center [50, 525] width 24 height 43
click at [54, 521] on span at bounding box center [49, 525] width 9 height 9
click at [44, 520] on input "checkbox" at bounding box center [44, 520] width 0 height 0
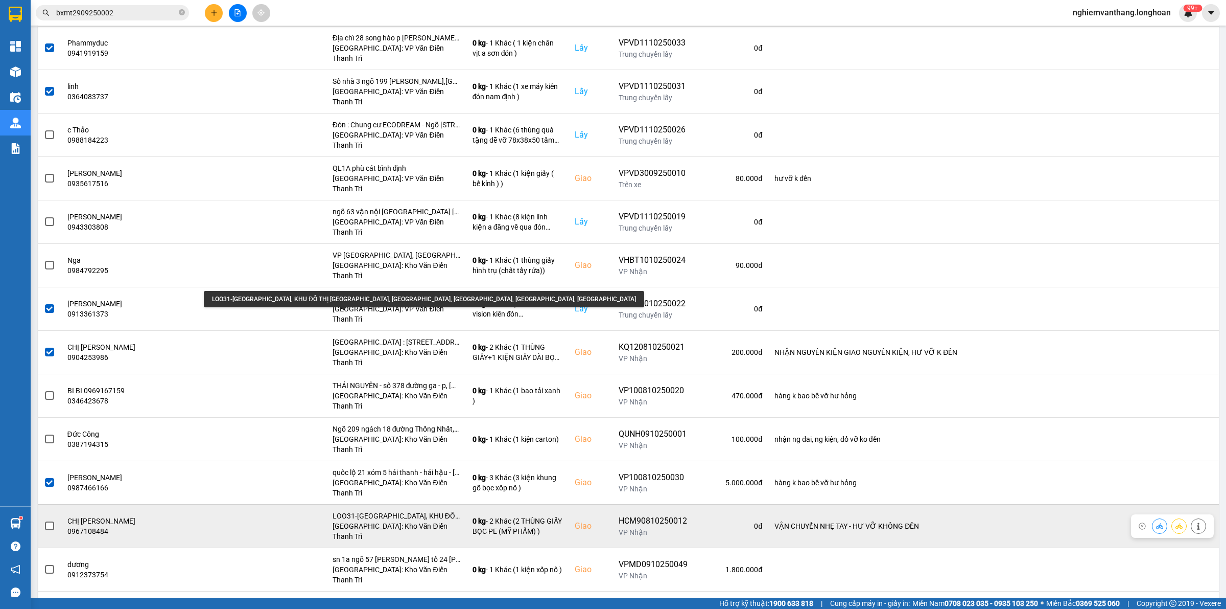
scroll to position [767, 0]
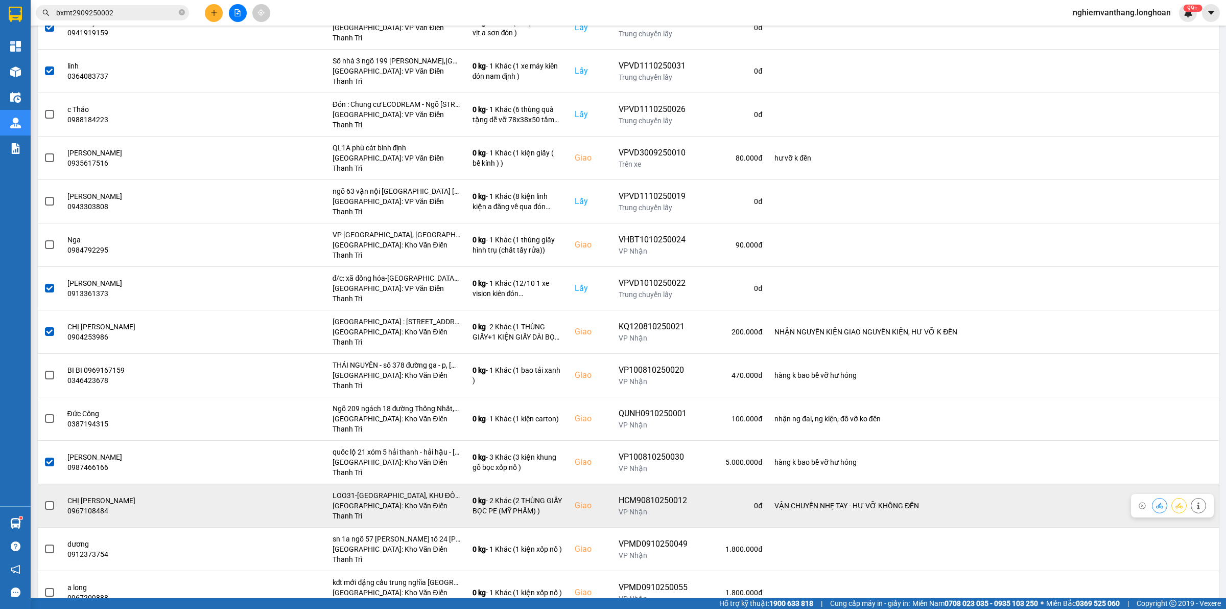
click at [49, 501] on span at bounding box center [49, 505] width 9 height 9
click at [44, 500] on input "checkbox" at bounding box center [44, 500] width 0 height 0
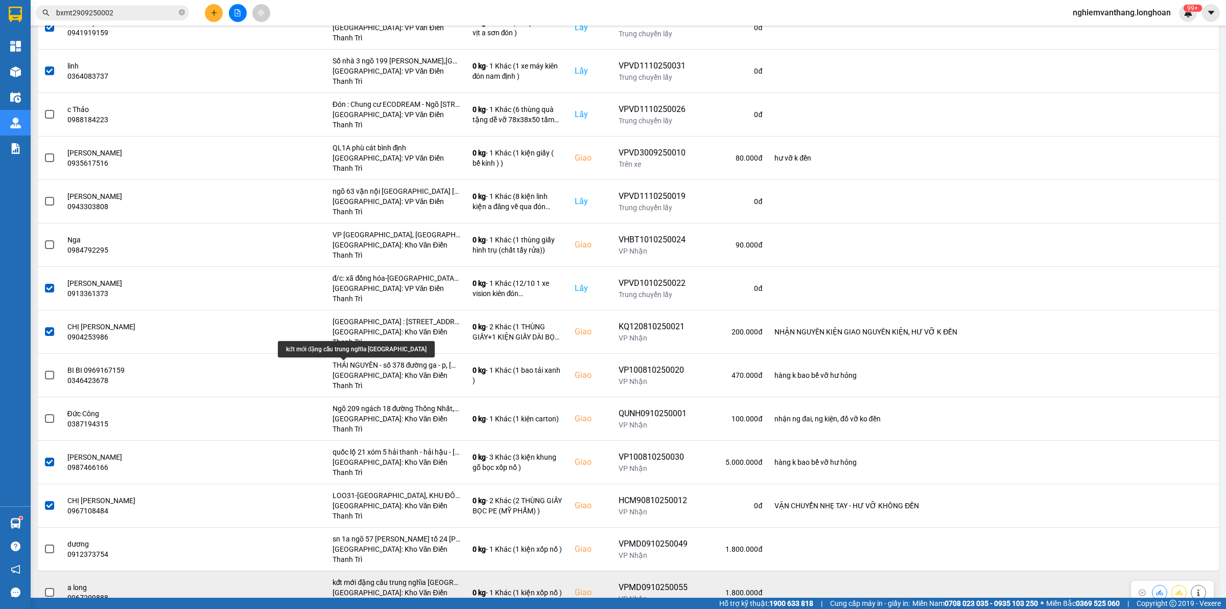
scroll to position [830, 0]
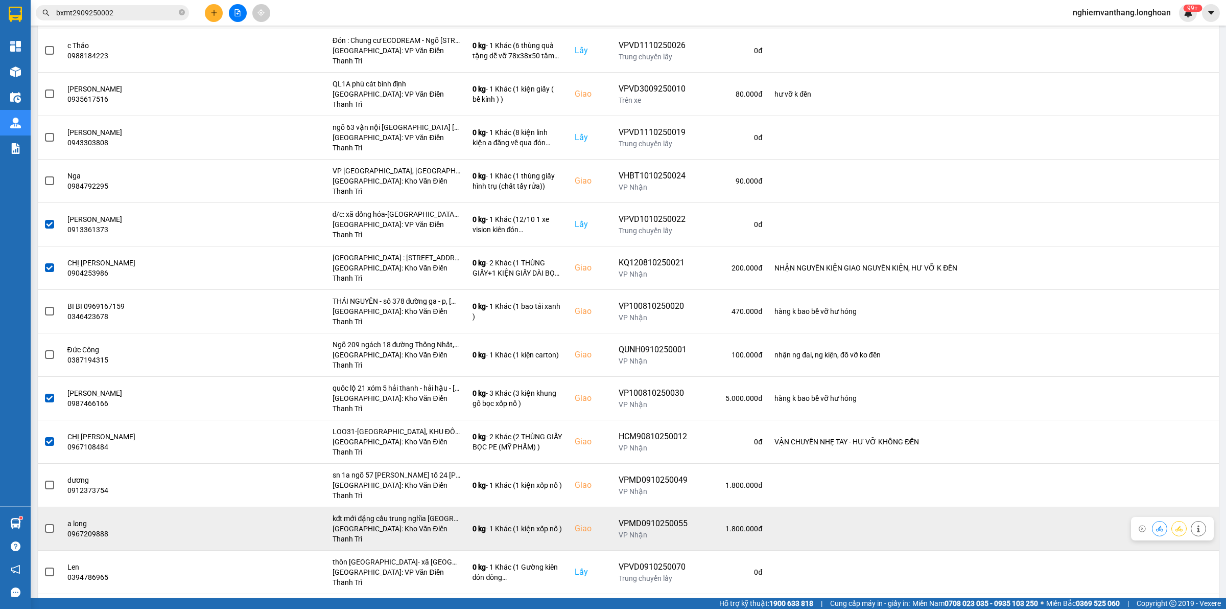
click at [48, 524] on span at bounding box center [49, 528] width 9 height 9
click at [44, 523] on input "checkbox" at bounding box center [44, 523] width 0 height 0
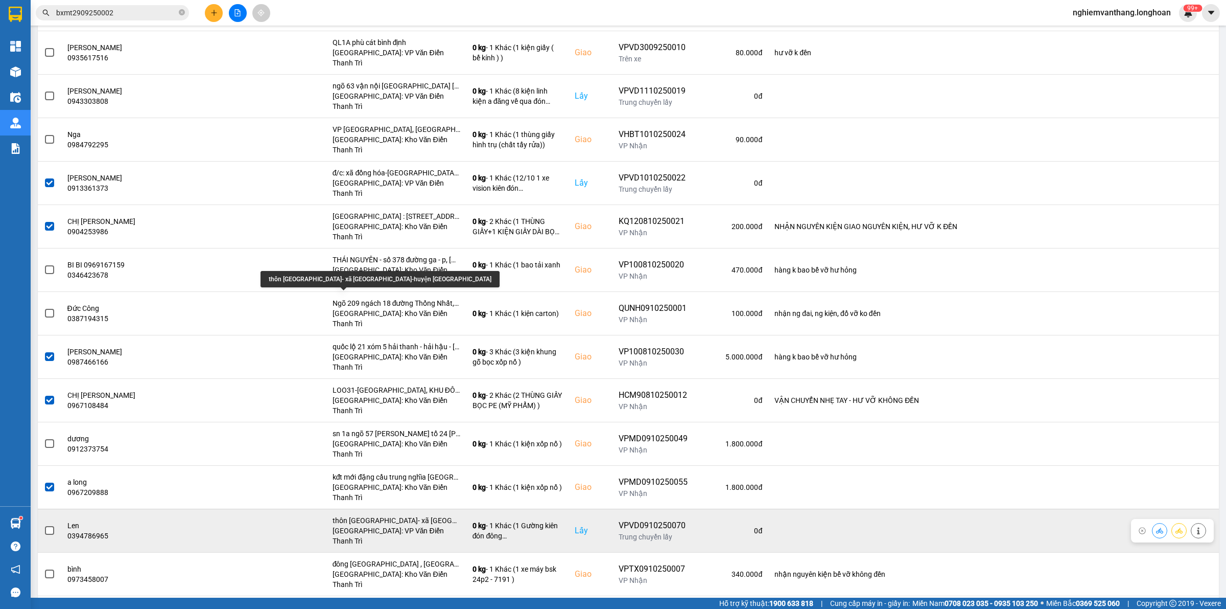
scroll to position [894, 0]
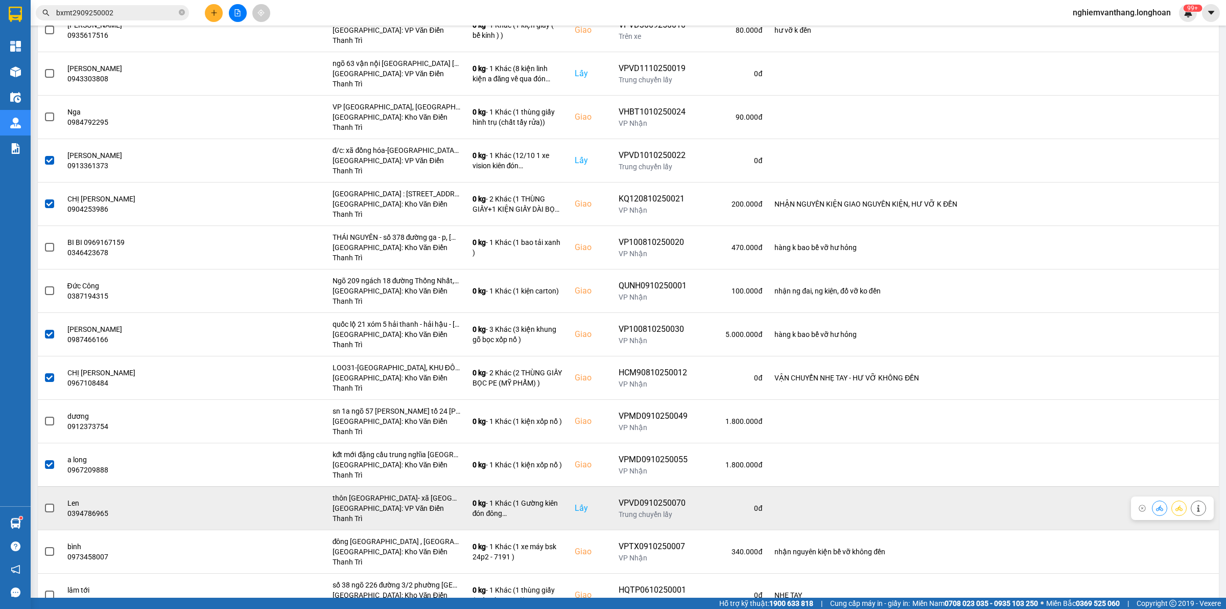
click at [39, 486] on td at bounding box center [50, 507] width 24 height 43
click at [44, 502] on label at bounding box center [49, 507] width 11 height 11
click at [44, 502] on input "checkbox" at bounding box center [44, 502] width 0 height 0
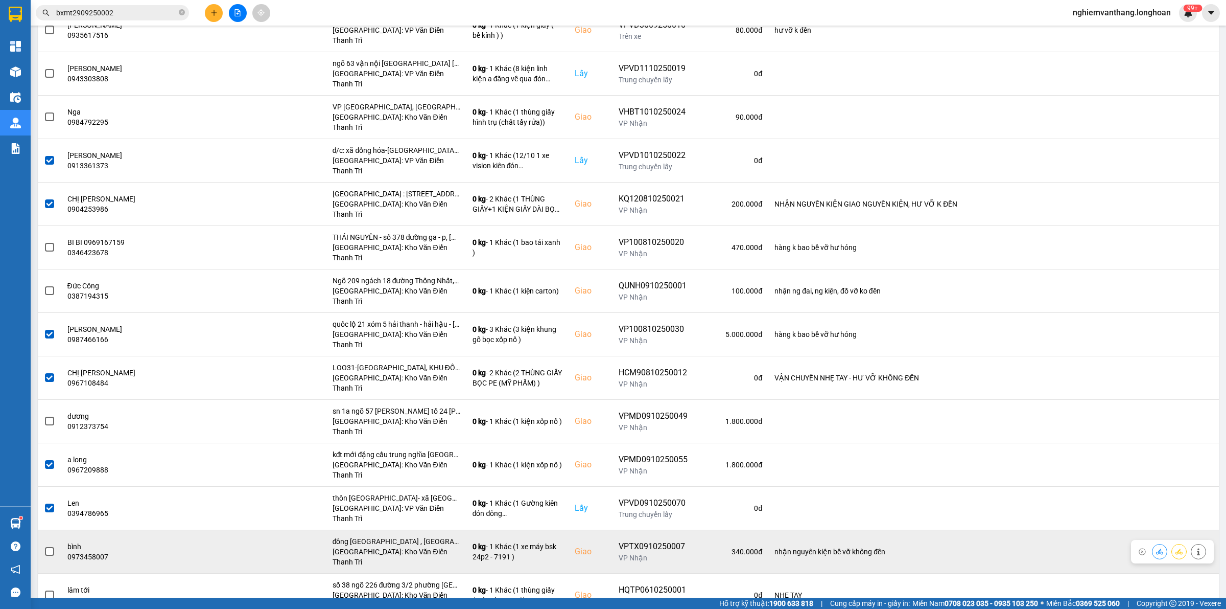
click at [48, 547] on span at bounding box center [49, 551] width 9 height 9
click at [44, 546] on input "checkbox" at bounding box center [44, 546] width 0 height 0
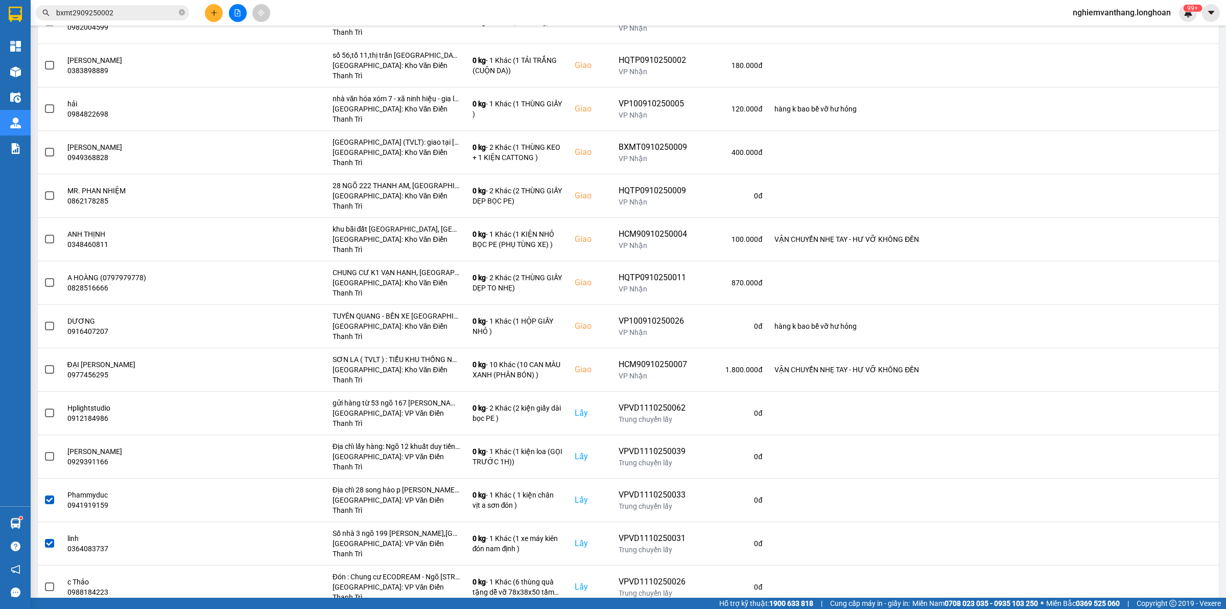
scroll to position [0, 0]
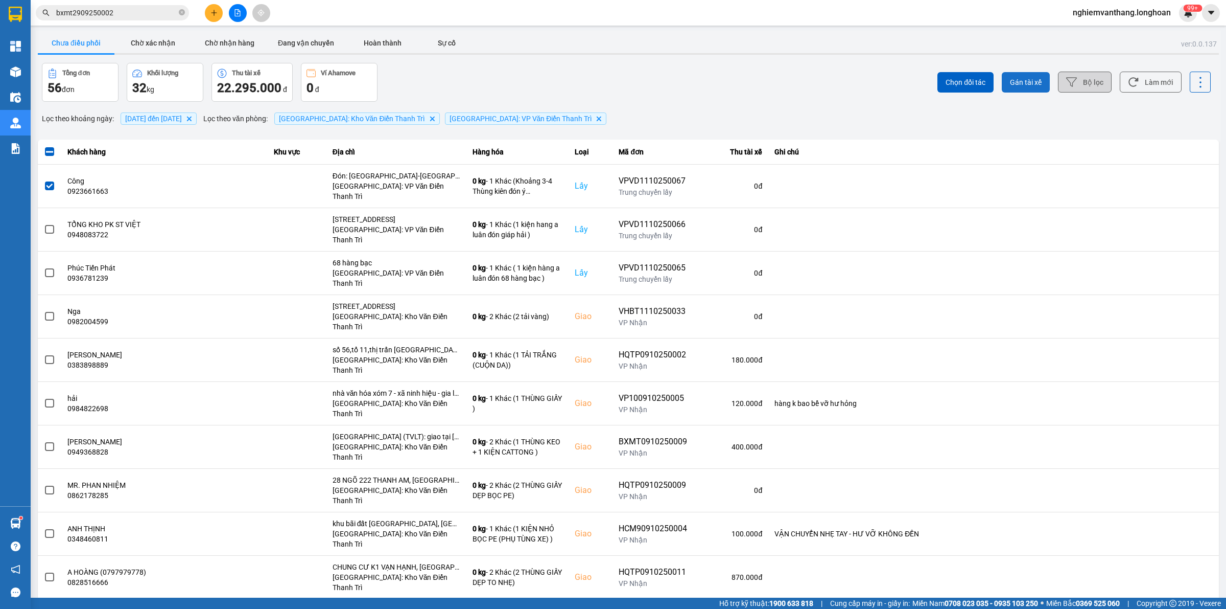
click at [1019, 77] on span "Gán tài xế" at bounding box center [1026, 82] width 32 height 10
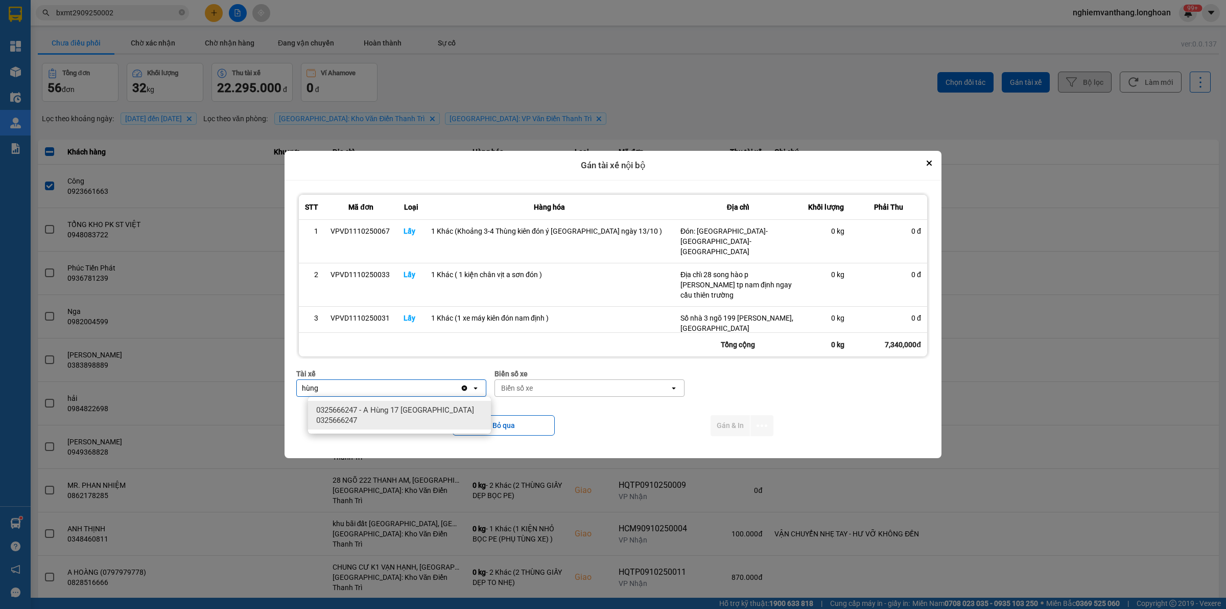
type input "hùng"
click at [437, 397] on ul "0325666247 - A Hùng 17 [GEOGRAPHIC_DATA] 0325666247" at bounding box center [399, 415] width 183 height 37
click at [450, 408] on span "0325666247 - A Hùng 17 [GEOGRAPHIC_DATA] 0325666247" at bounding box center [401, 415] width 171 height 20
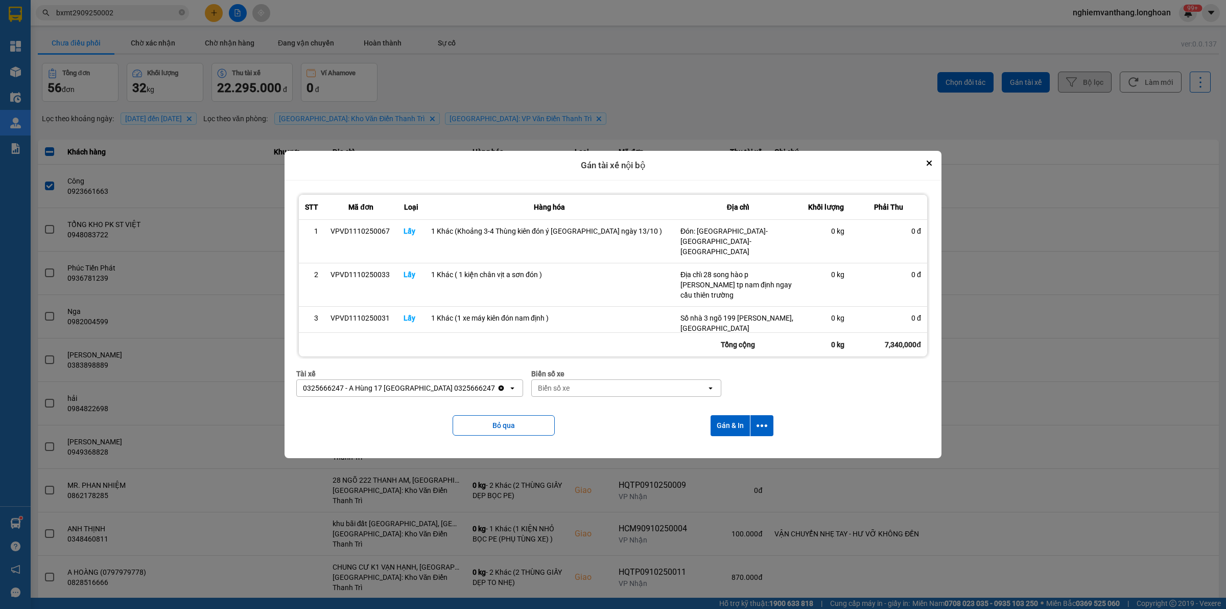
click at [551, 387] on div "Biển số xe" at bounding box center [554, 388] width 32 height 10
type input "71"
drag, startPoint x: 553, startPoint y: 412, endPoint x: 560, endPoint y: 363, distance: 50.0
click at [553, 412] on span "29E-139.71" at bounding box center [543, 410] width 37 height 10
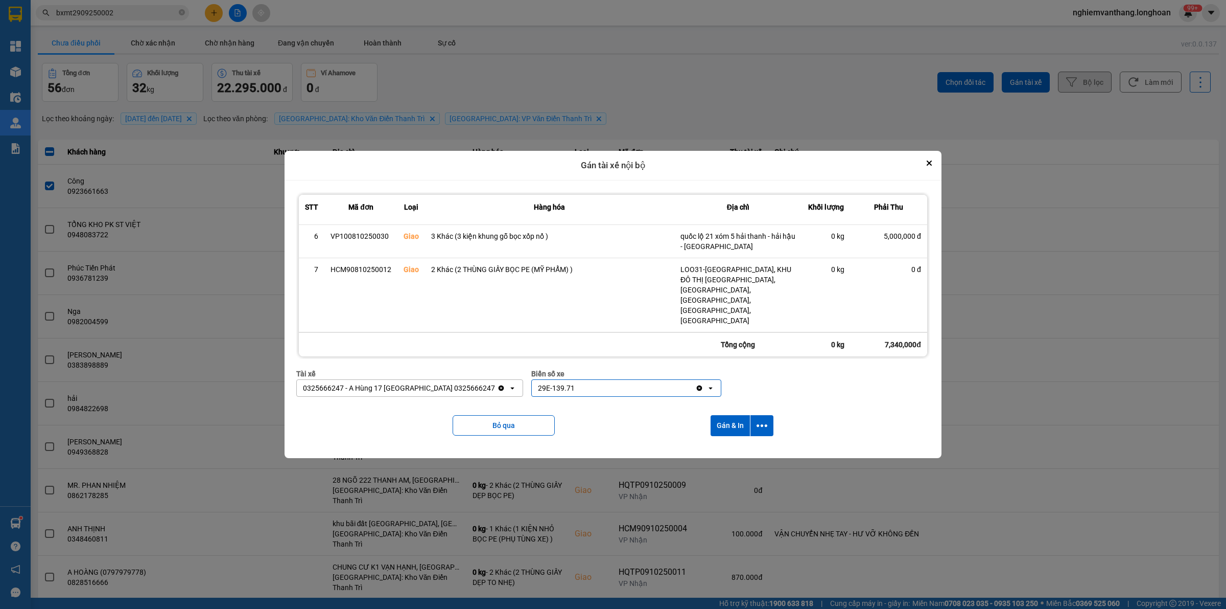
scroll to position [230, 0]
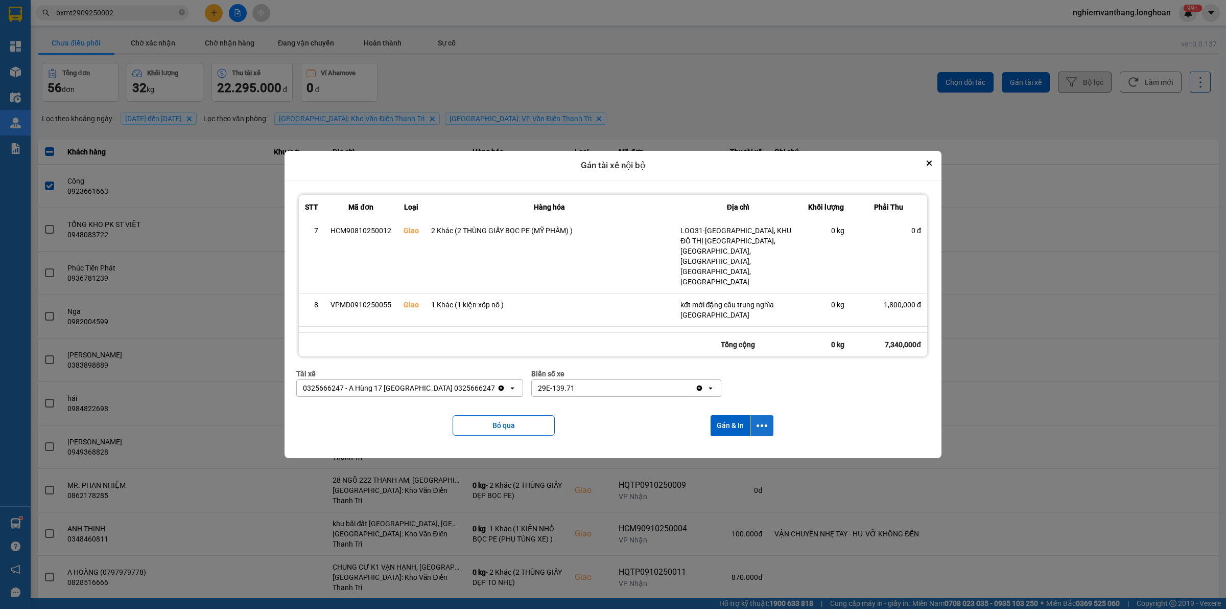
click at [757, 423] on icon "dialog" at bounding box center [762, 425] width 11 height 11
click at [502, 427] on button "Bỏ qua" at bounding box center [504, 425] width 102 height 20
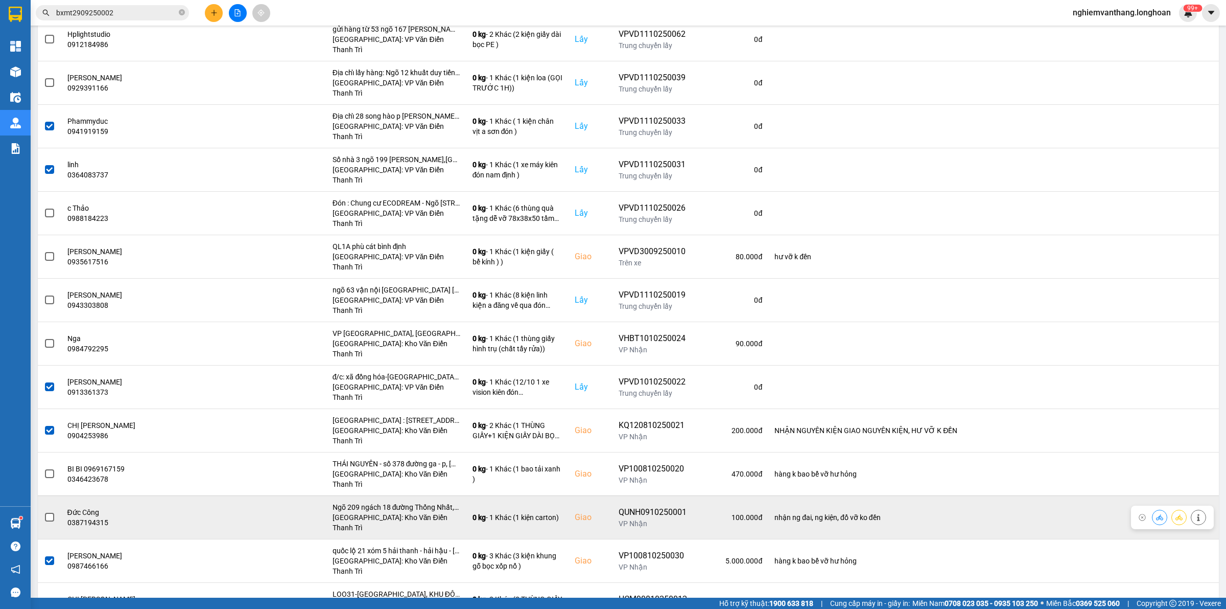
scroll to position [779, 0]
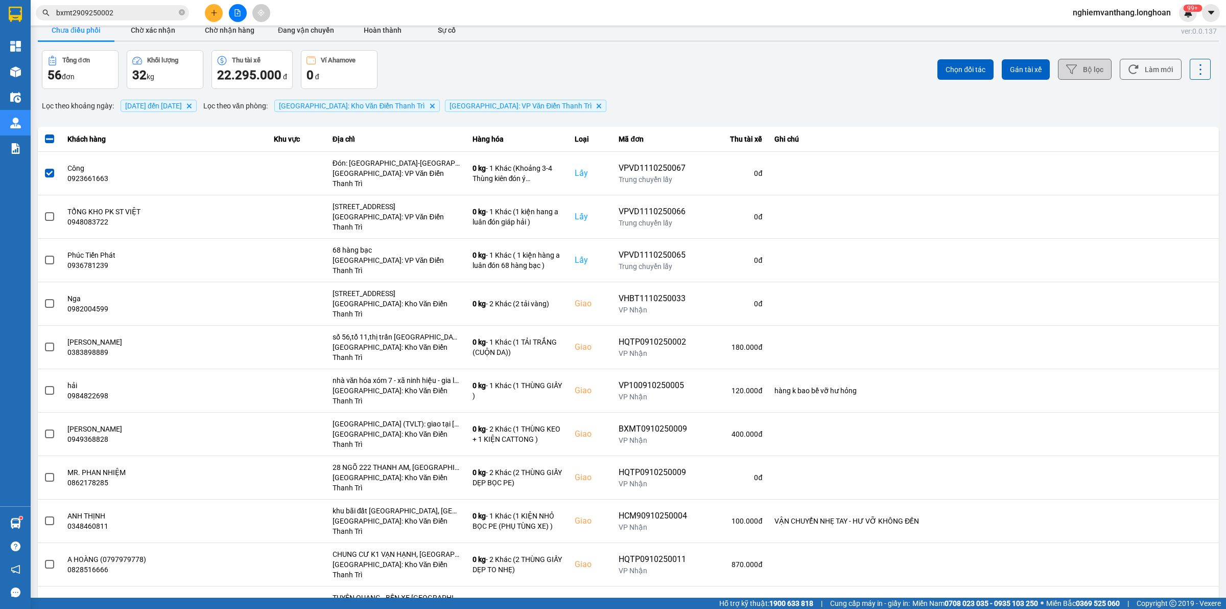
scroll to position [0, 0]
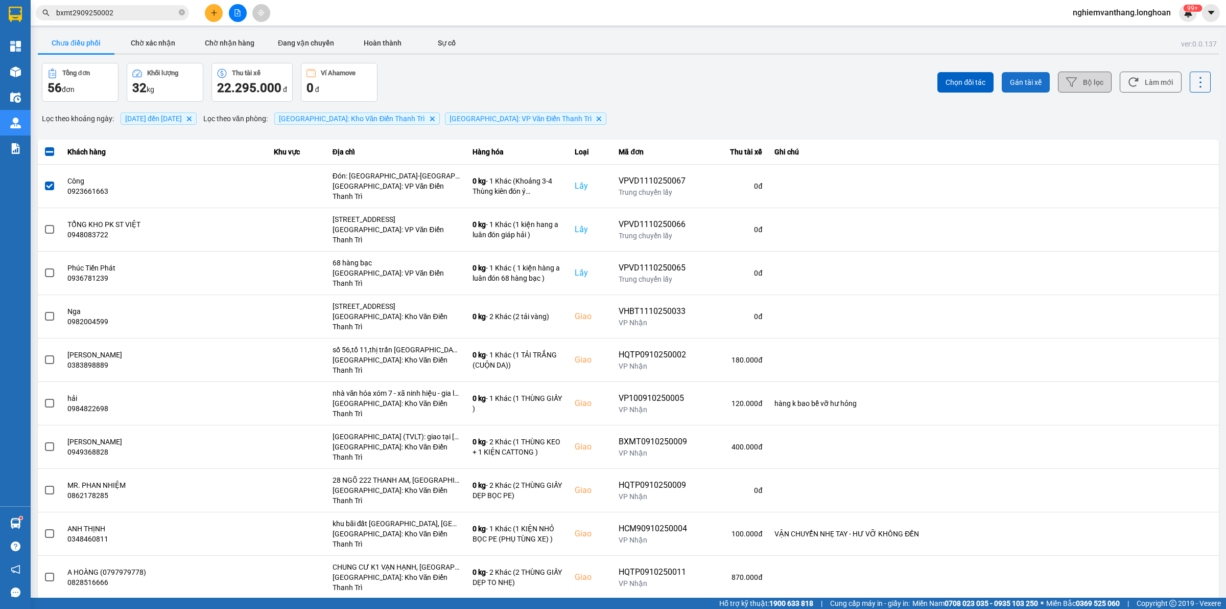
click at [1021, 83] on span "Gán tài xế" at bounding box center [1026, 82] width 32 height 10
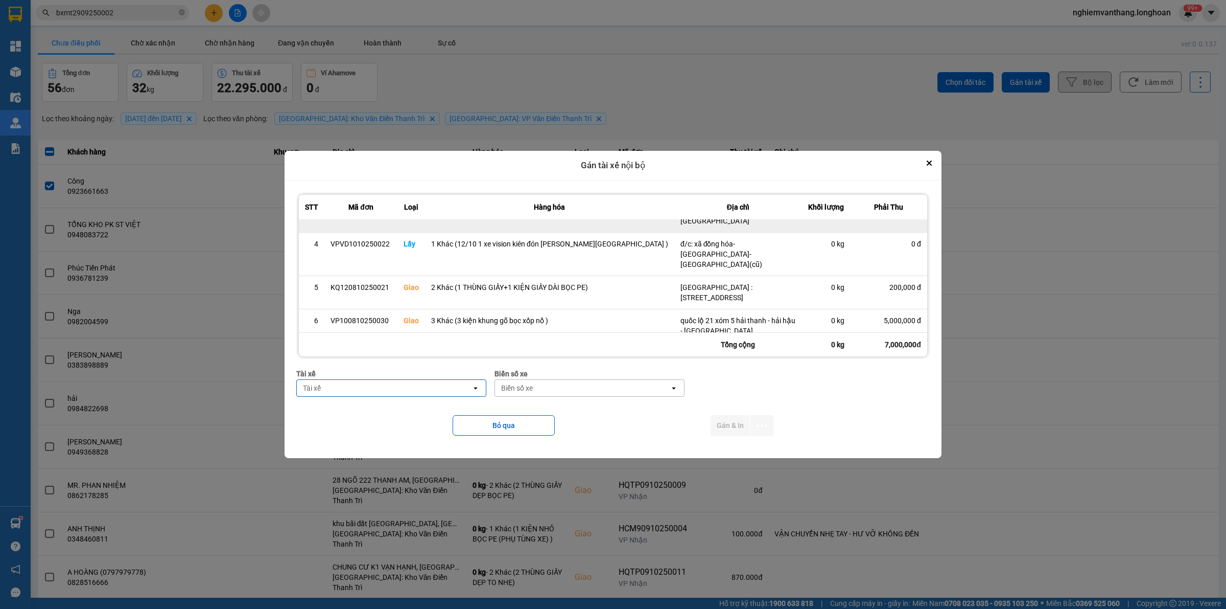
scroll to position [207, 0]
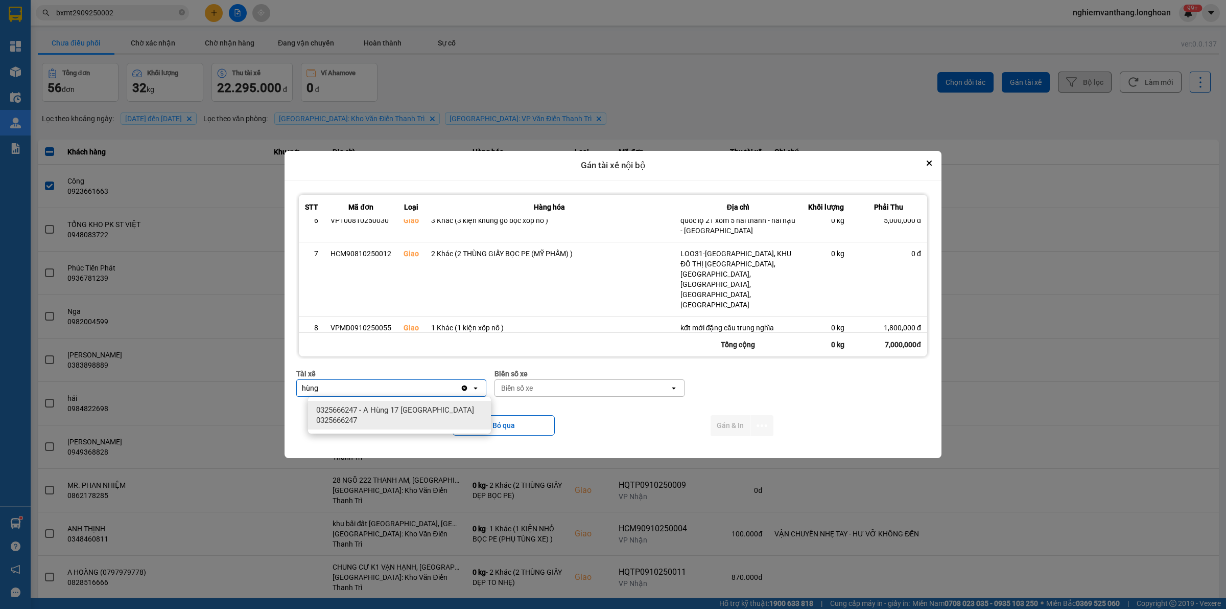
type input "hùng"
click at [399, 410] on span "0325666247 - A Hùng 17 [GEOGRAPHIC_DATA] 0325666247" at bounding box center [401, 415] width 171 height 20
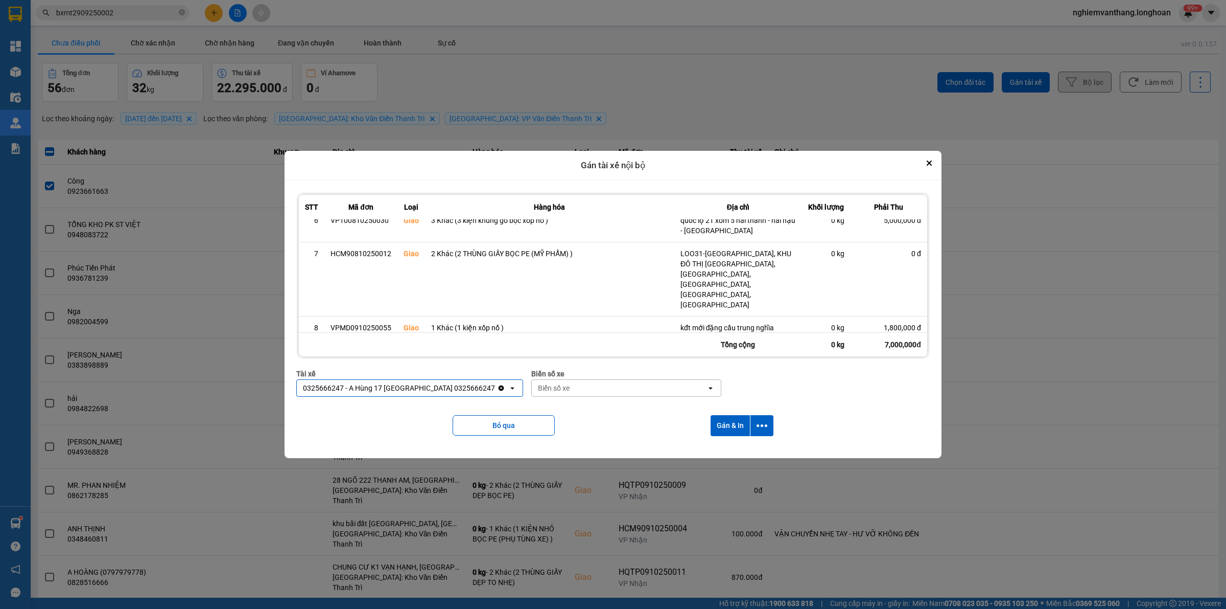
click at [585, 390] on div "Biển số xe" at bounding box center [619, 388] width 175 height 16
type input "71"
click at [584, 408] on div "29E-139.71" at bounding box center [608, 410] width 183 height 18
click at [751, 423] on button "dialog" at bounding box center [762, 425] width 23 height 21
click at [732, 456] on span "Chỉ gán tài" at bounding box center [718, 453] width 34 height 10
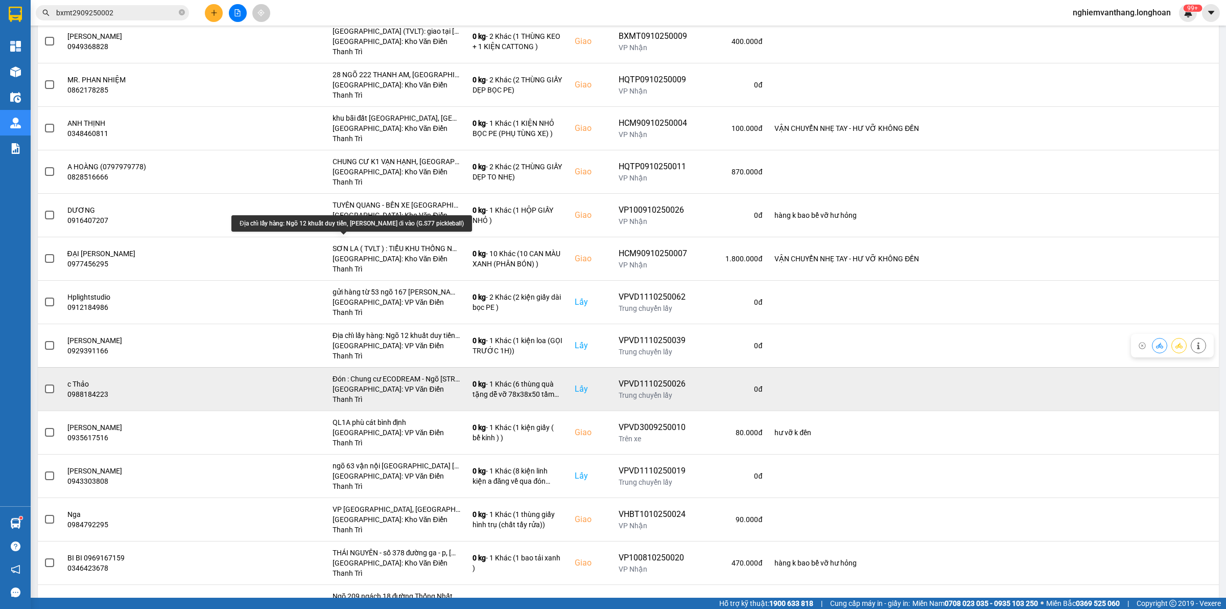
scroll to position [383, 0]
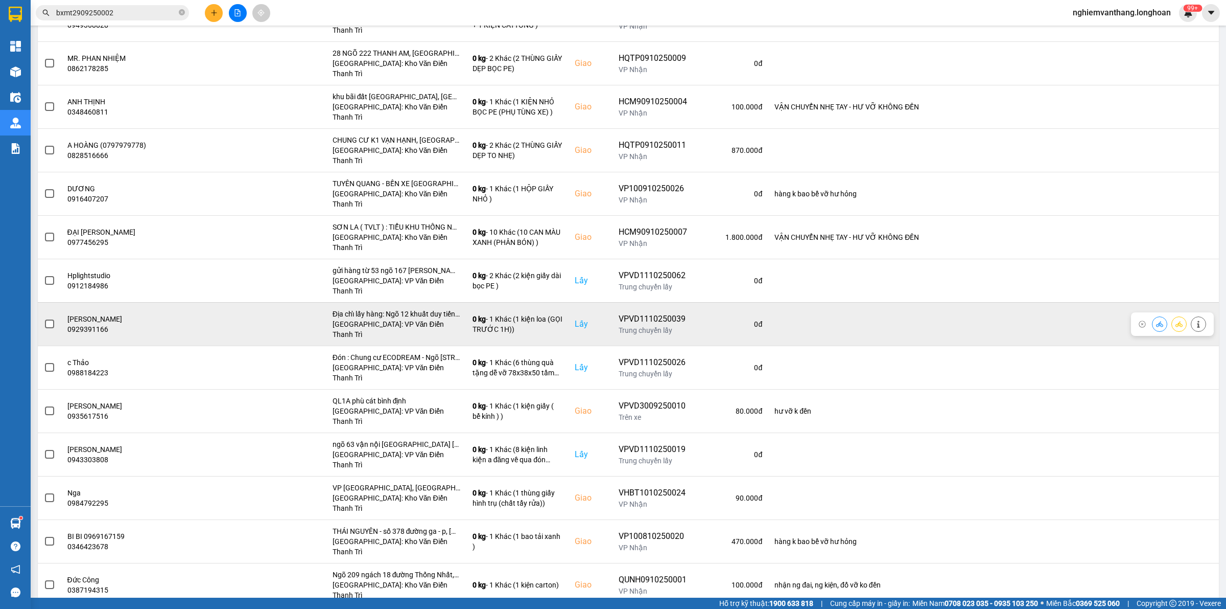
click at [51, 319] on span at bounding box center [49, 323] width 9 height 9
click at [44, 318] on input "checkbox" at bounding box center [44, 318] width 0 height 0
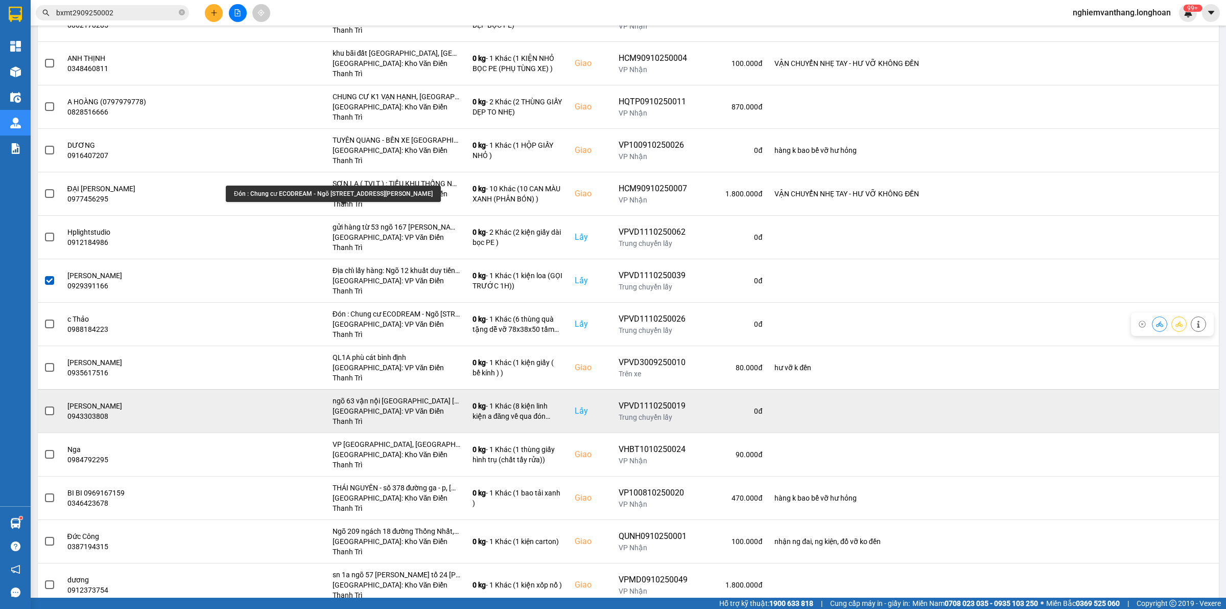
scroll to position [447, 0]
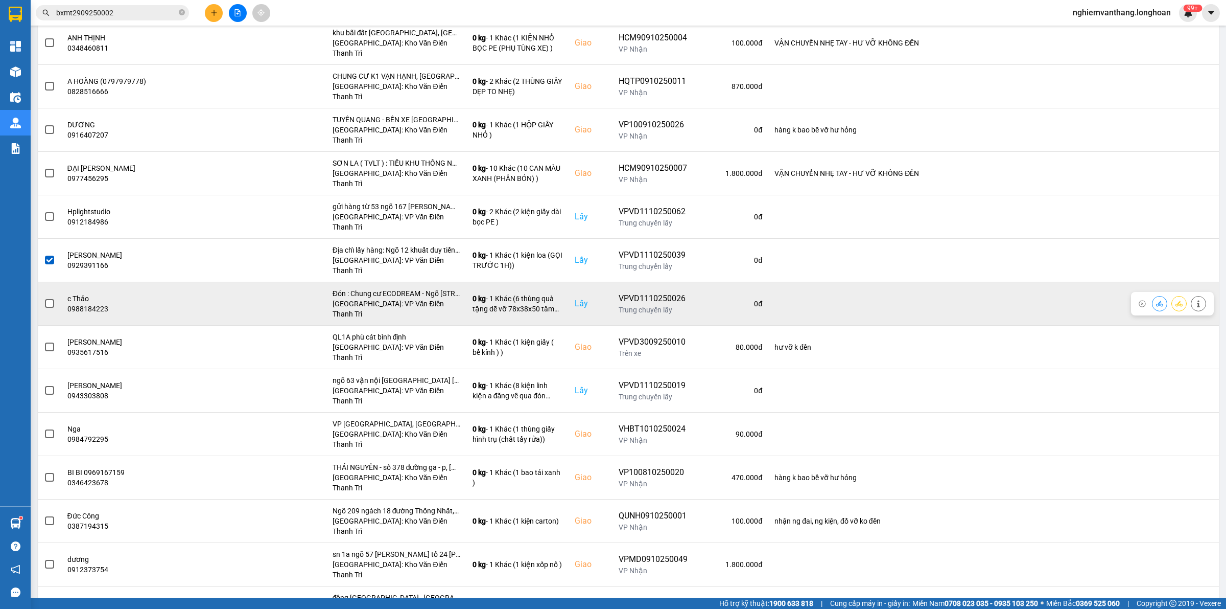
click at [50, 299] on span at bounding box center [49, 303] width 9 height 9
click at [44, 298] on input "checkbox" at bounding box center [44, 298] width 0 height 0
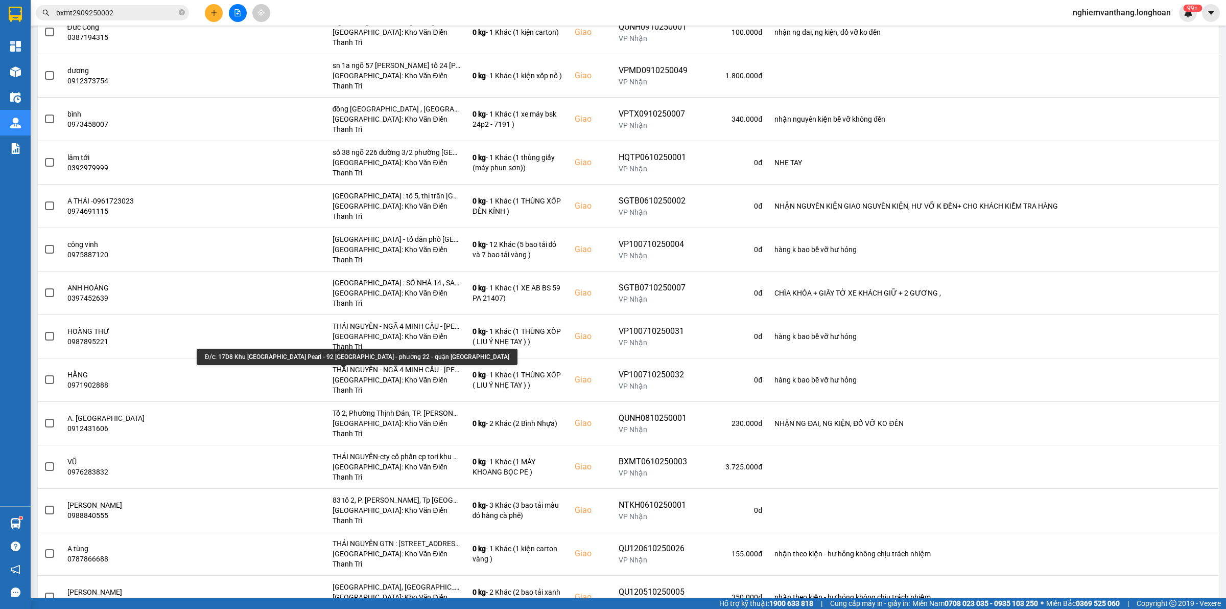
scroll to position [958, 0]
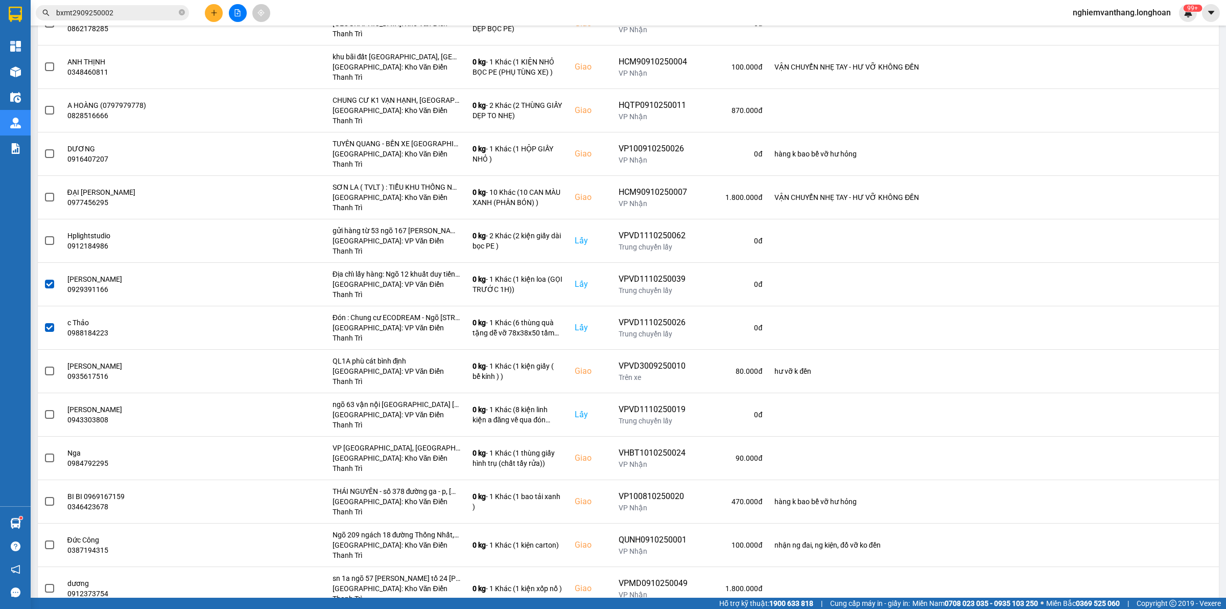
scroll to position [0, 0]
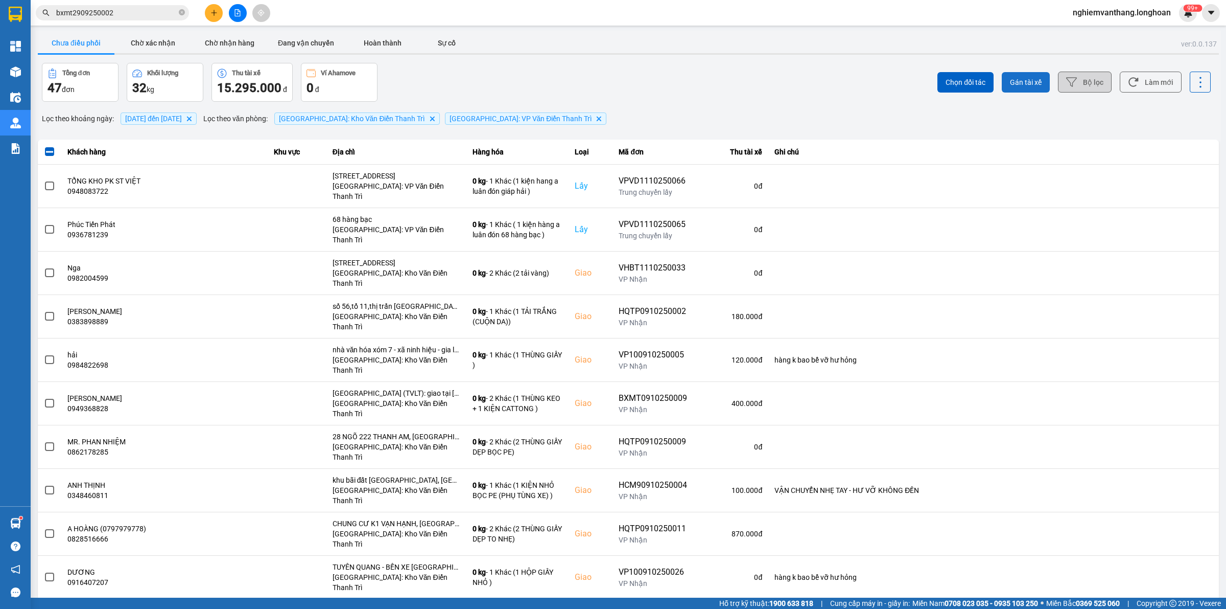
click at [1025, 76] on button "Gán tài xế" at bounding box center [1026, 82] width 48 height 20
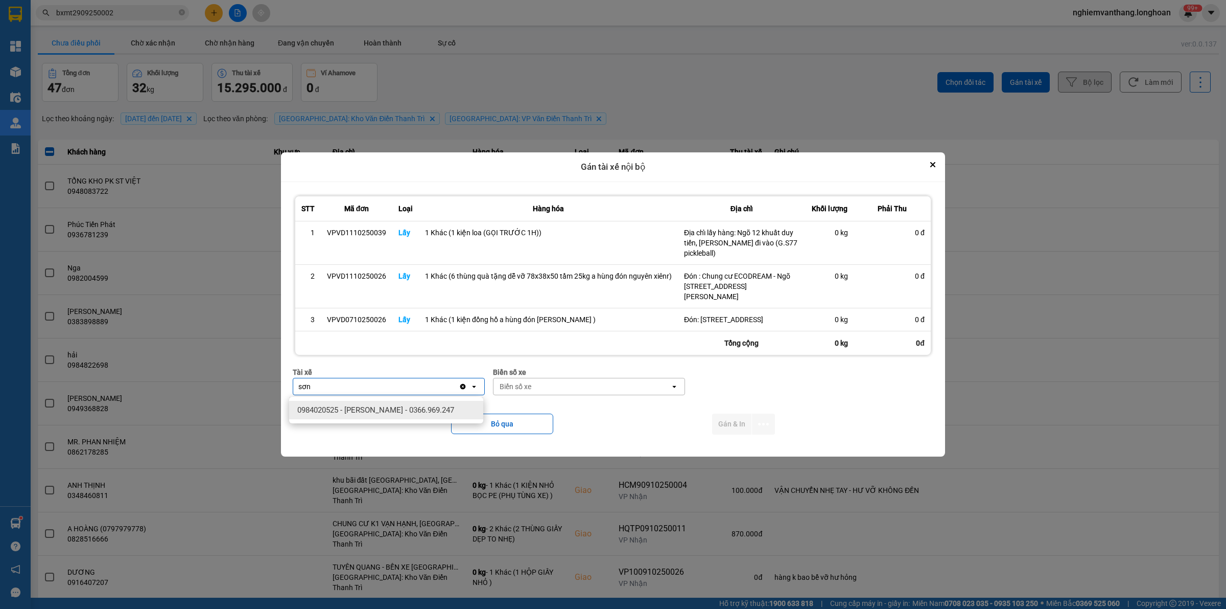
type input "sơn"
drag, startPoint x: 403, startPoint y: 408, endPoint x: 450, endPoint y: 408, distance: 47.0
click at [404, 407] on span "0984020525 - [PERSON_NAME] - 0366.969.247" at bounding box center [375, 410] width 157 height 10
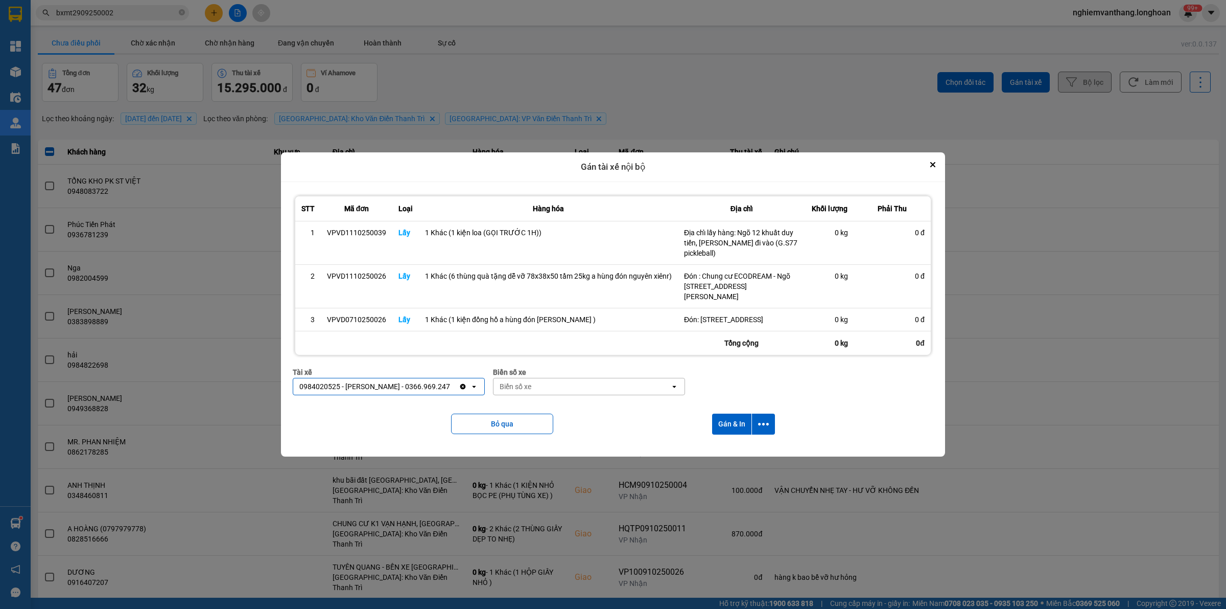
click at [559, 399] on div "Biển số xe Biển số xe open" at bounding box center [589, 384] width 192 height 37
click at [561, 392] on div "Biển số xe" at bounding box center [582, 386] width 177 height 16
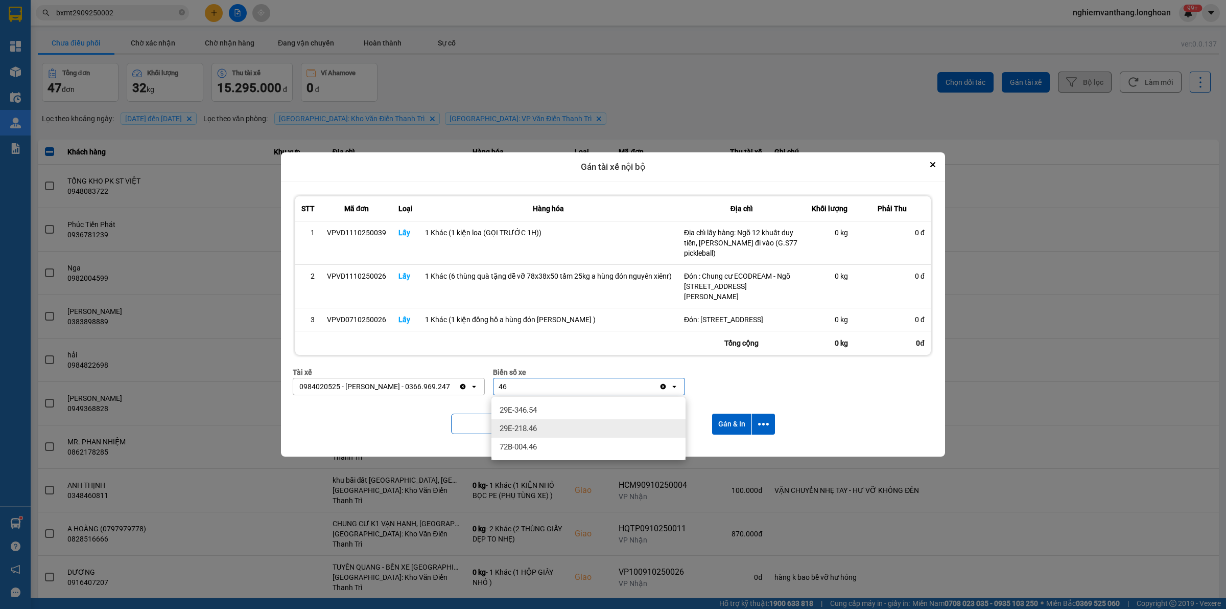
type input "46"
drag, startPoint x: 557, startPoint y: 427, endPoint x: 566, endPoint y: 399, distance: 29.4
click at [556, 427] on div "29E-218.46" at bounding box center [589, 428] width 194 height 18
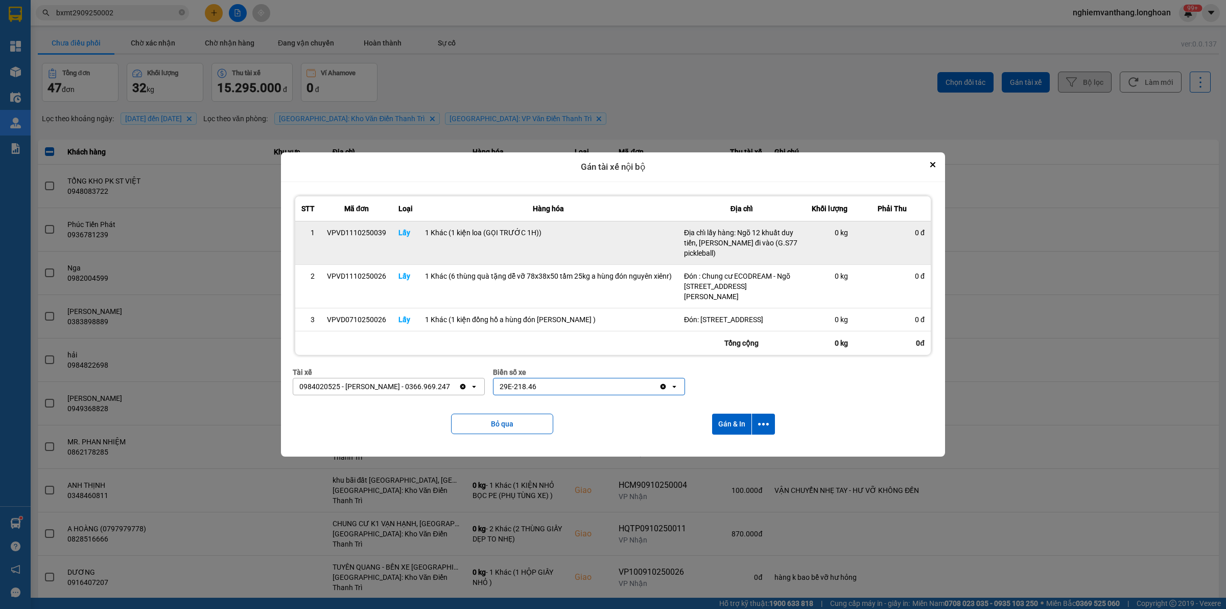
scroll to position [8, 0]
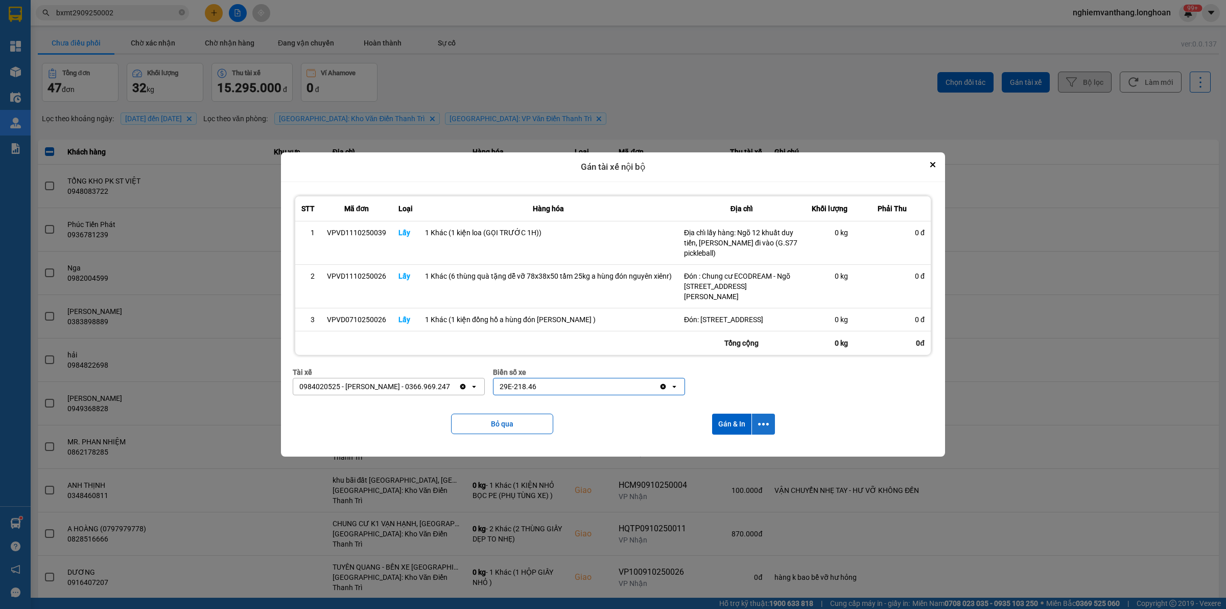
click at [768, 416] on button "dialog" at bounding box center [763, 423] width 23 height 21
click at [727, 450] on span "Chỉ gán tài" at bounding box center [724, 453] width 34 height 10
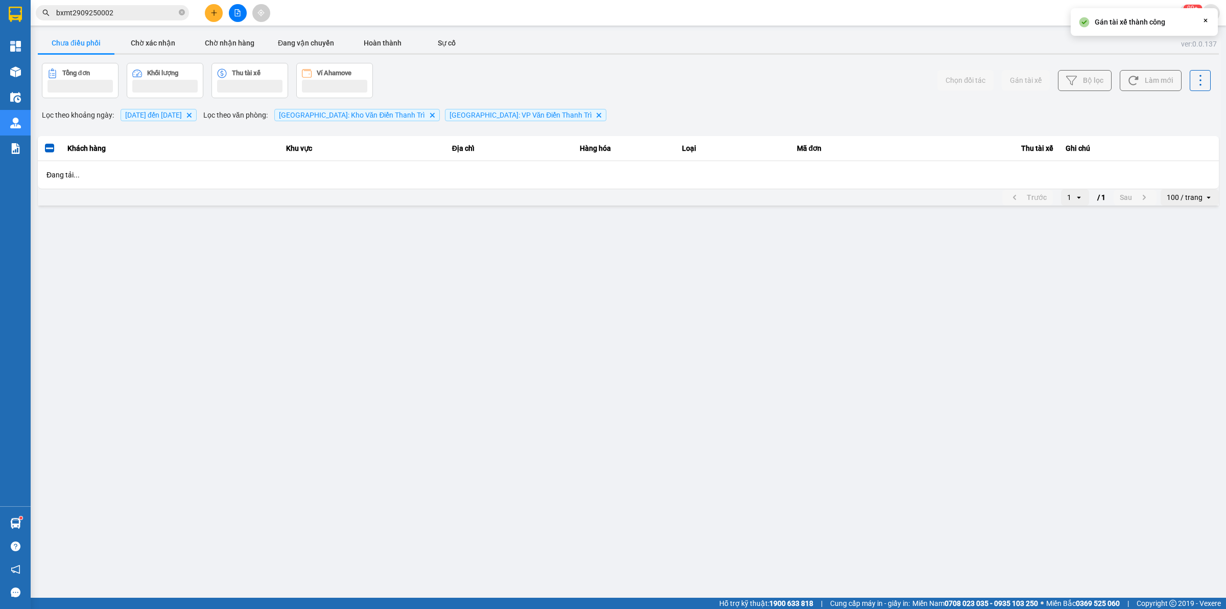
scroll to position [0, 0]
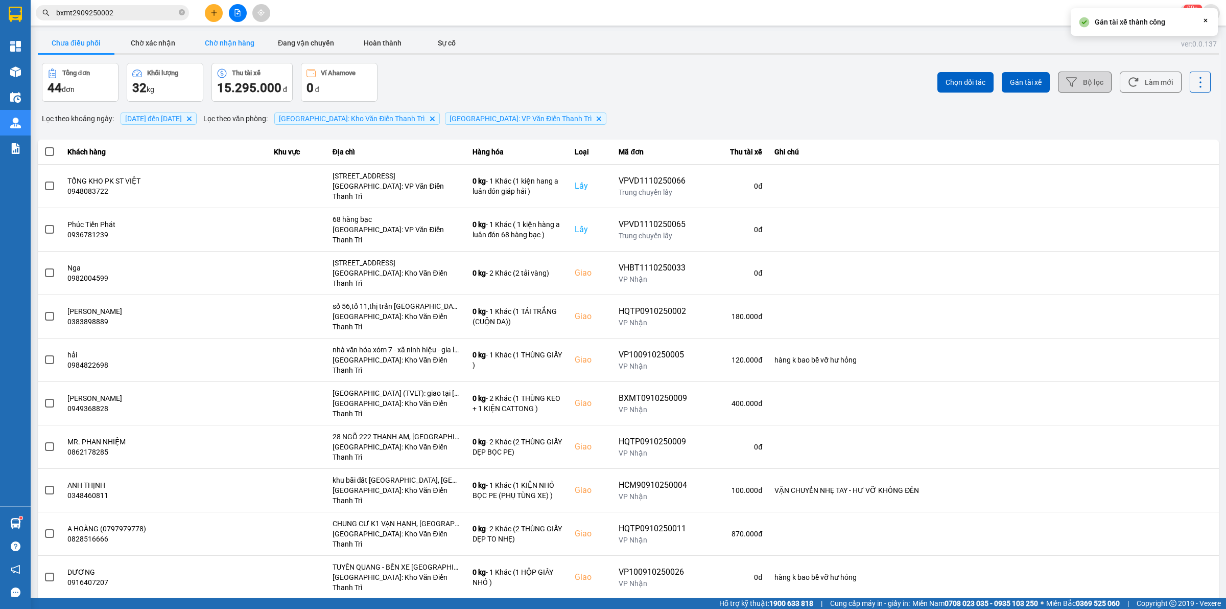
click at [231, 44] on button "Chờ nhận hàng" at bounding box center [229, 43] width 77 height 20
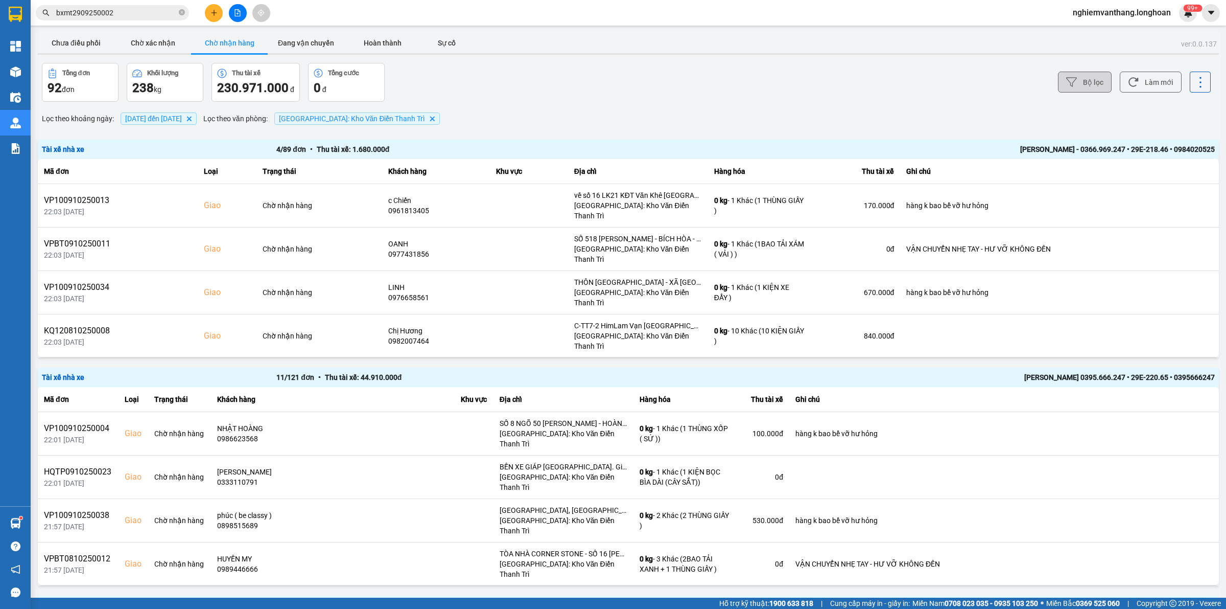
click at [790, 148] on div "[PERSON_NAME] - 0366.969.247 • 29E-218.46 • 0984020525" at bounding box center [980, 149] width 469 height 11
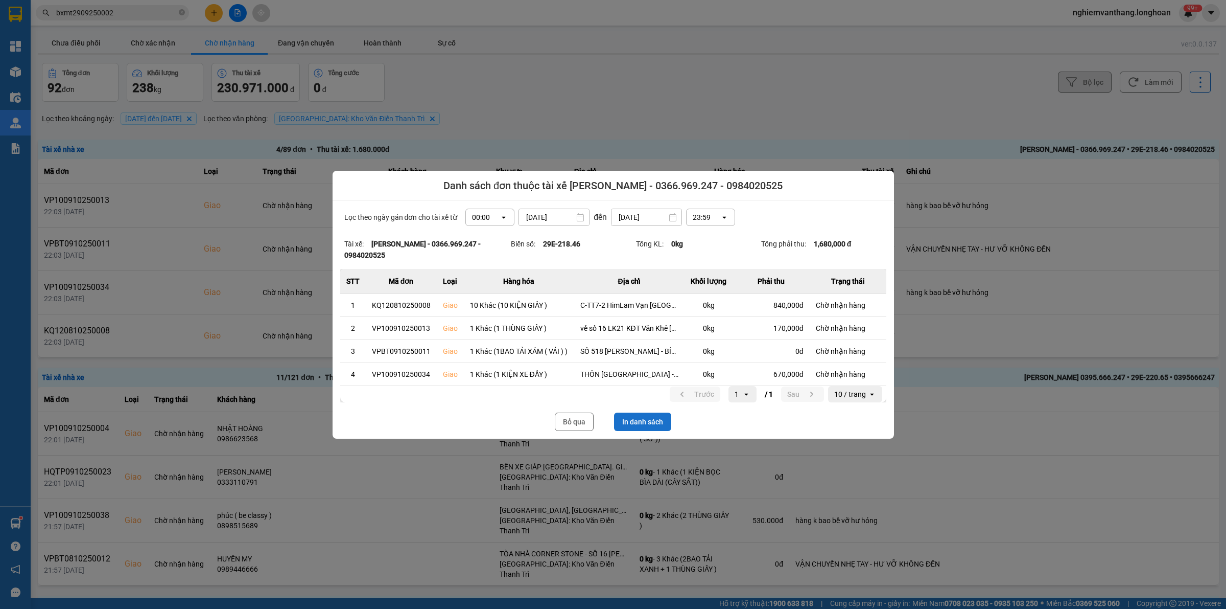
click at [652, 427] on button "In danh sách" at bounding box center [642, 421] width 57 height 18
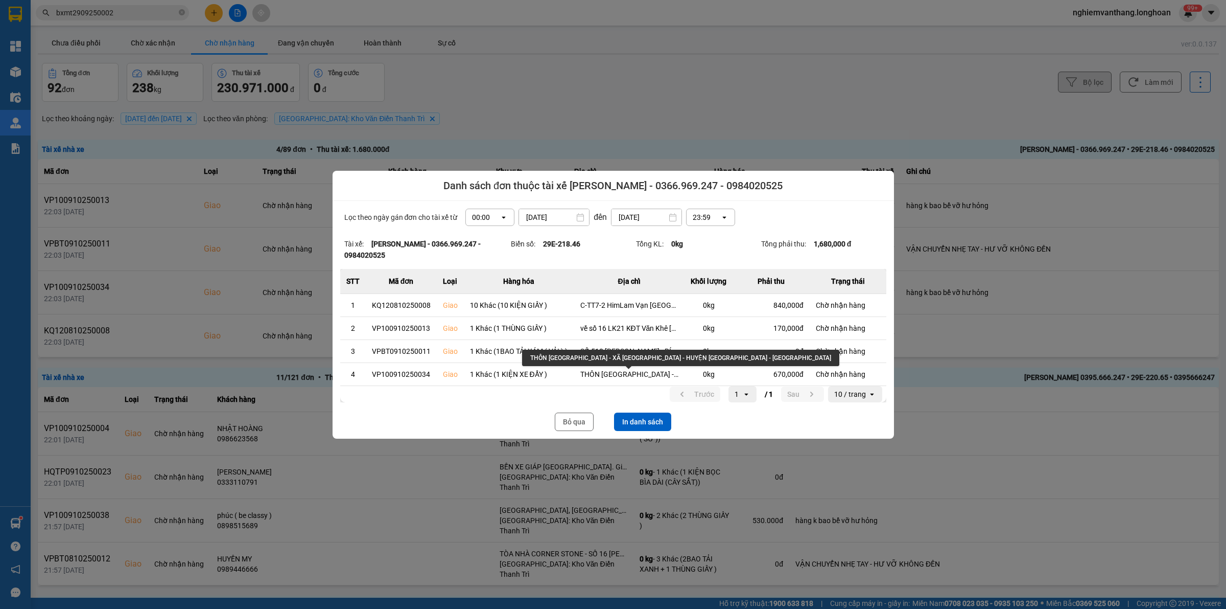
click at [645, 113] on div at bounding box center [613, 304] width 1226 height 609
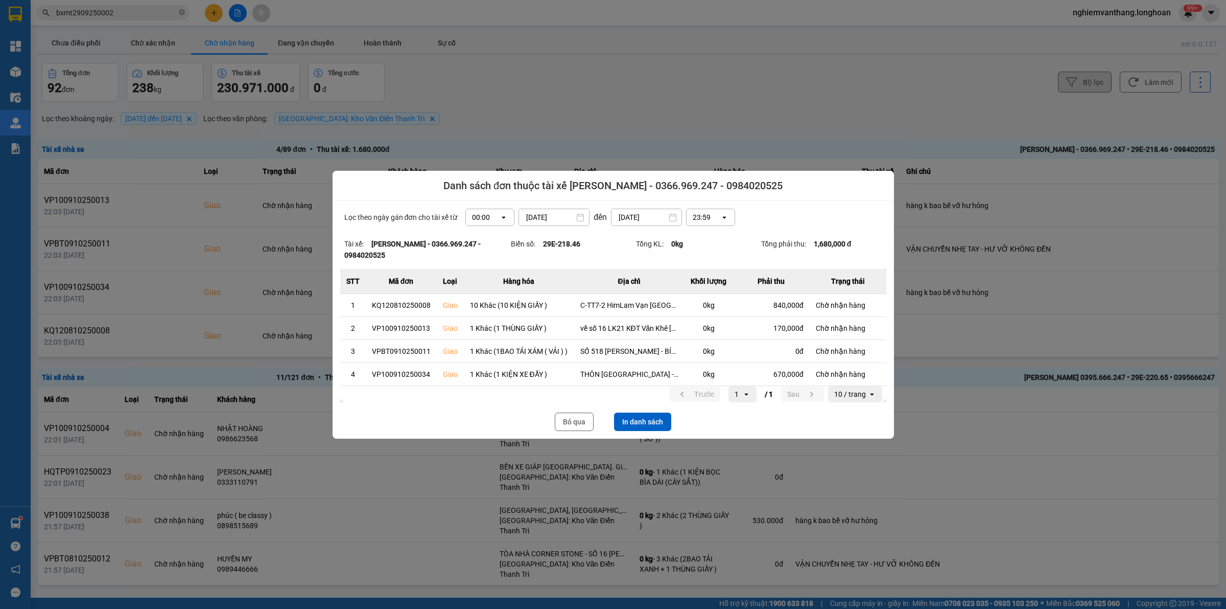
click at [576, 422] on button "Bỏ qua" at bounding box center [574, 421] width 39 height 18
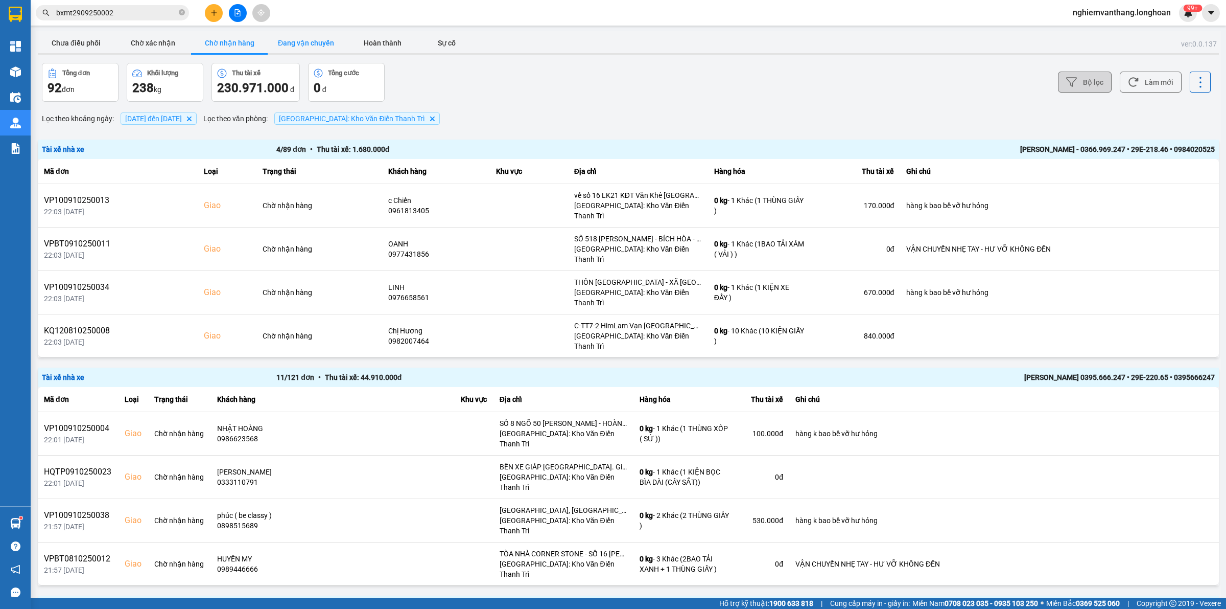
click at [323, 41] on button "Đang vận chuyển" at bounding box center [306, 43] width 77 height 20
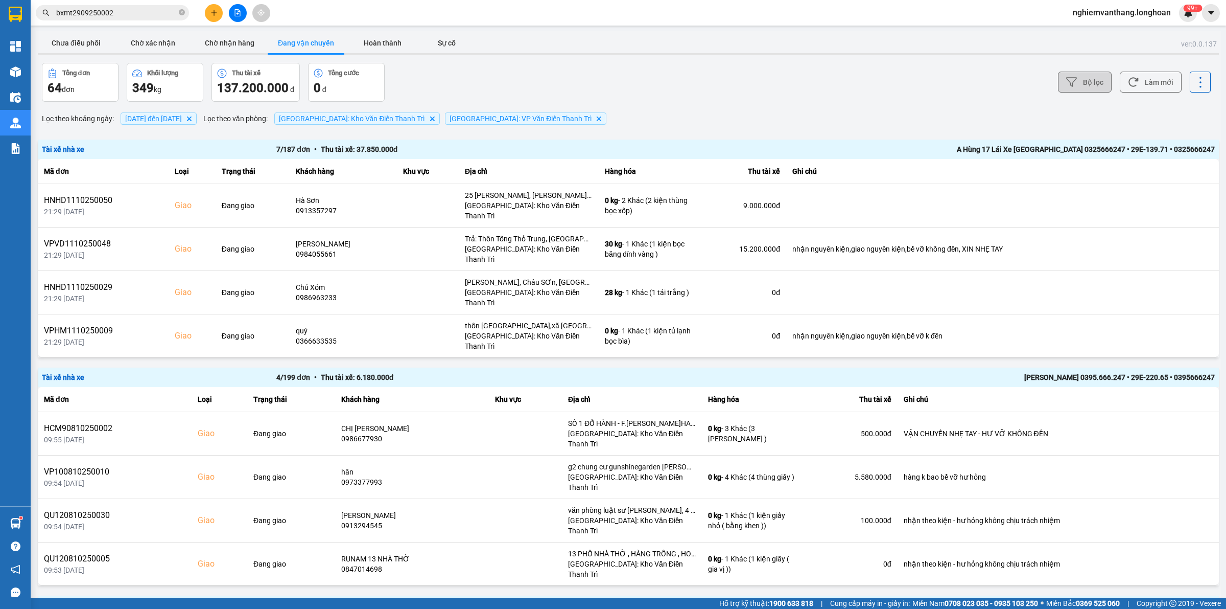
click at [1077, 83] on button "Bộ lọc" at bounding box center [1085, 82] width 54 height 21
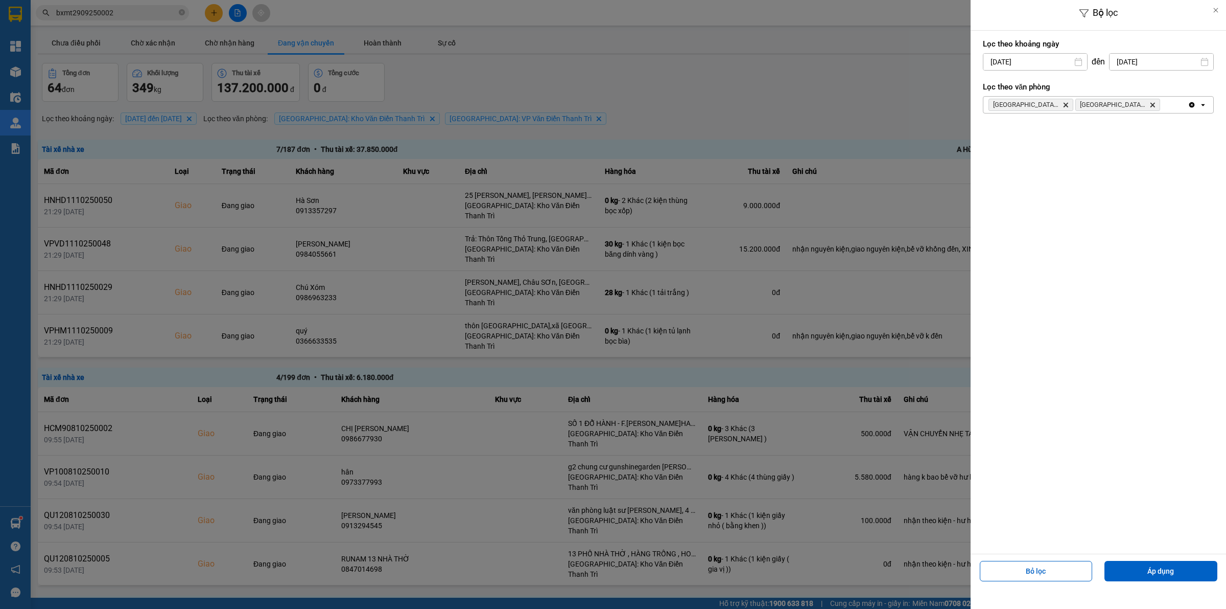
click at [798, 80] on div at bounding box center [613, 304] width 1226 height 609
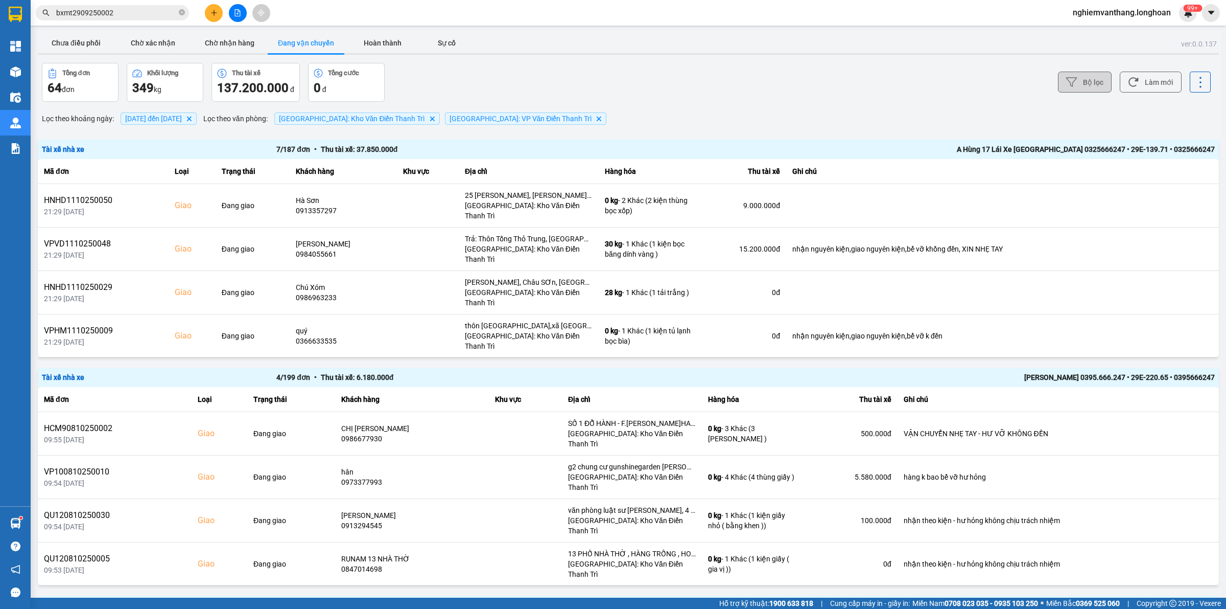
click at [1087, 82] on button "Bộ lọc" at bounding box center [1085, 82] width 54 height 21
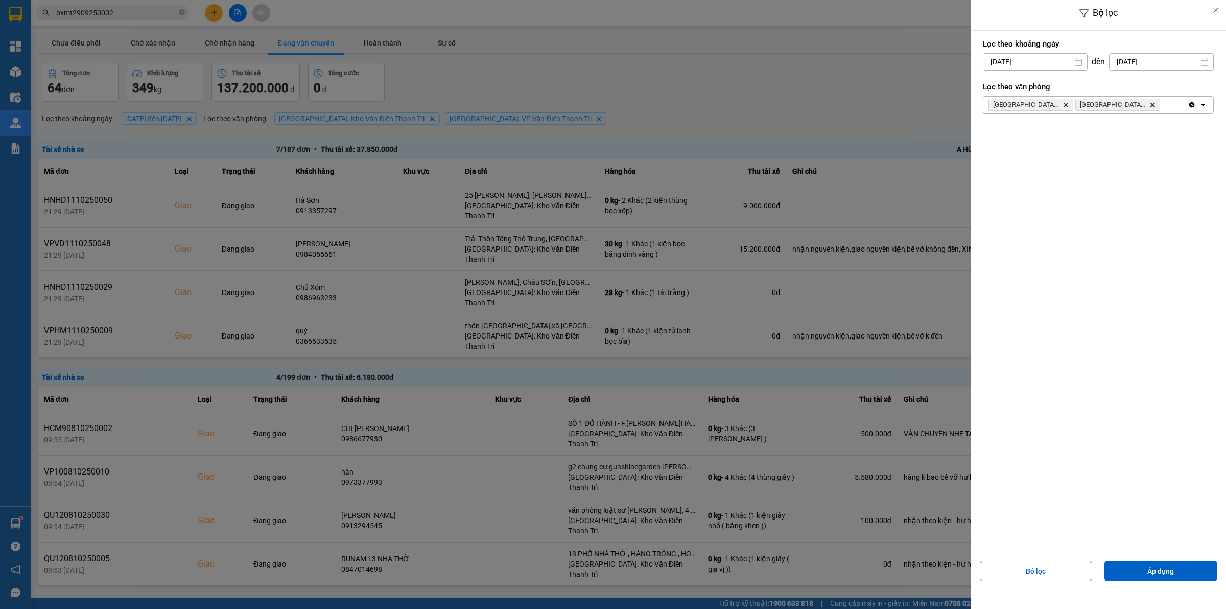
click at [782, 61] on div at bounding box center [613, 304] width 1226 height 609
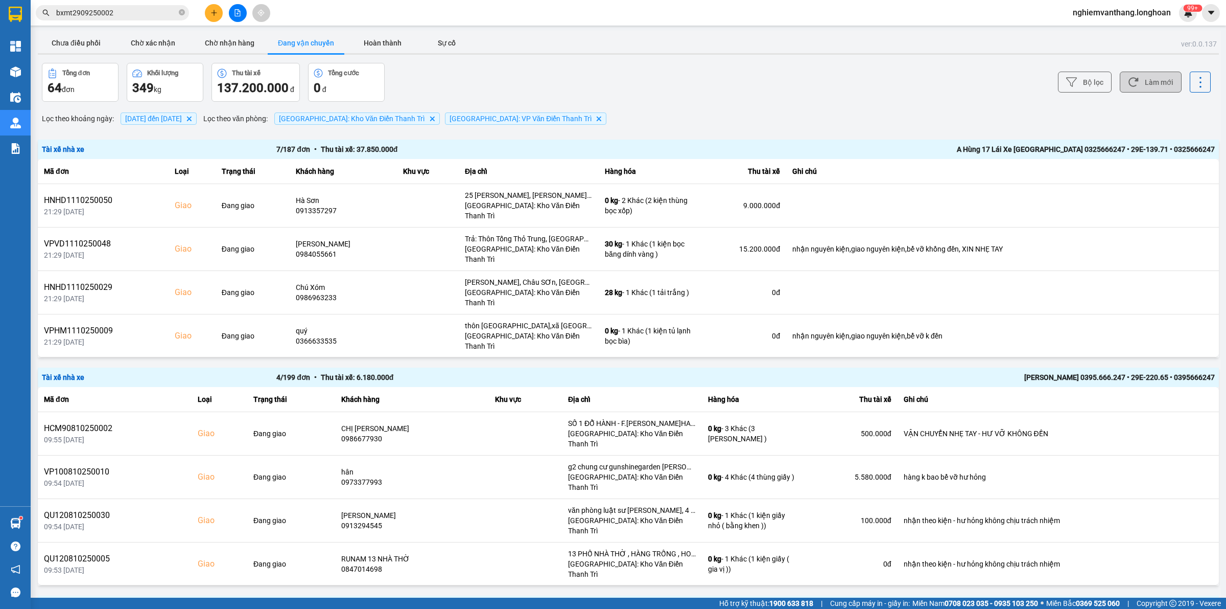
click at [1164, 82] on button "Làm mới" at bounding box center [1151, 82] width 62 height 21
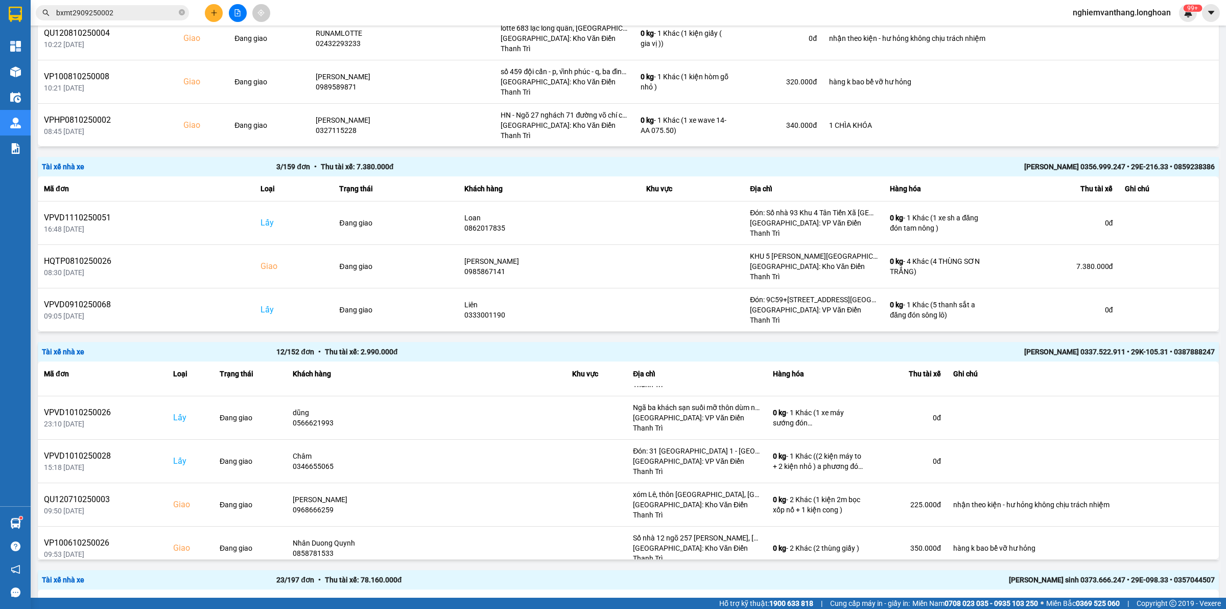
scroll to position [1066, 0]
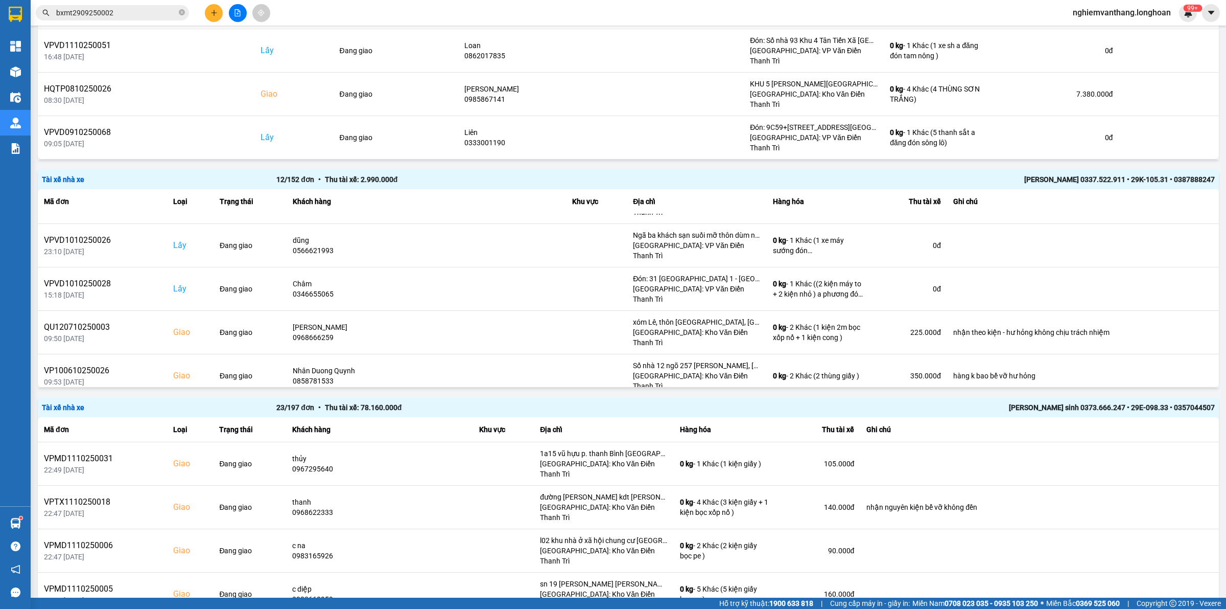
drag, startPoint x: 1183, startPoint y: 571, endPoint x: 1183, endPoint y: 565, distance: 5.6
click at [1186, 557] on div "100 / trang" at bounding box center [1182, 556] width 37 height 10
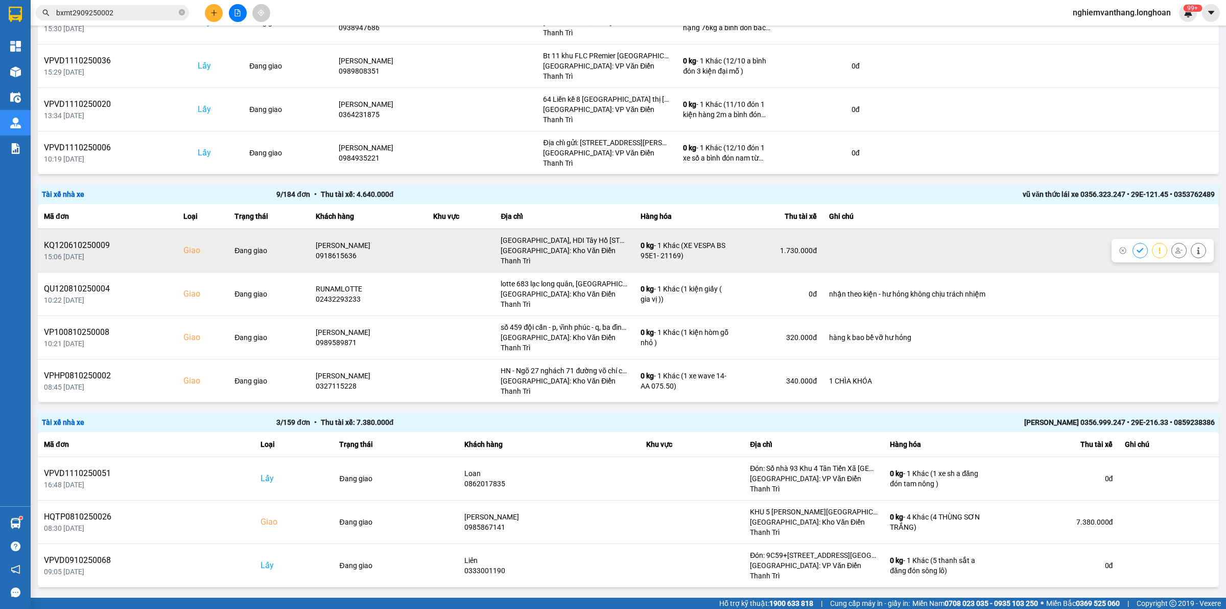
scroll to position [0, 0]
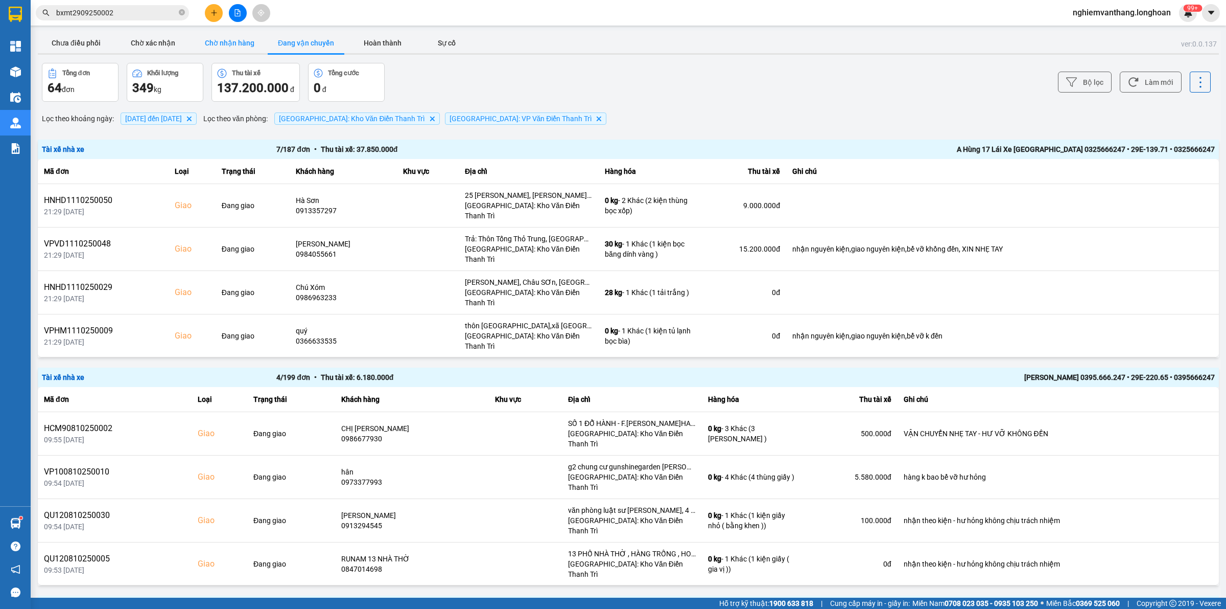
click at [217, 37] on button "Chờ nhận hàng" at bounding box center [229, 43] width 77 height 20
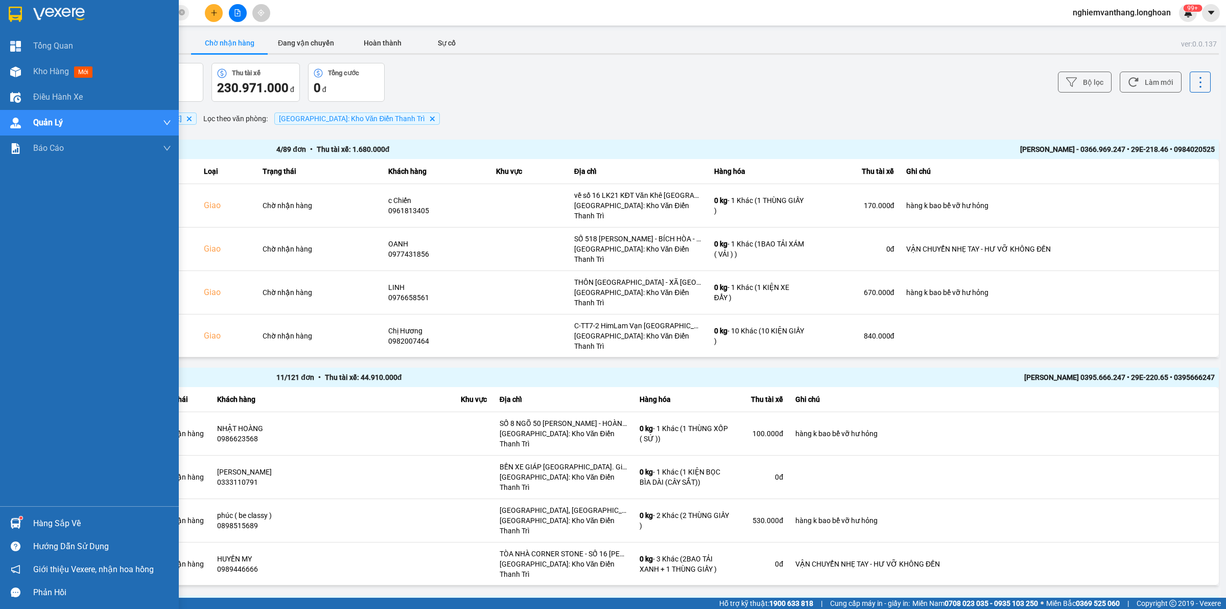
click at [18, 7] on img at bounding box center [15, 14] width 13 height 15
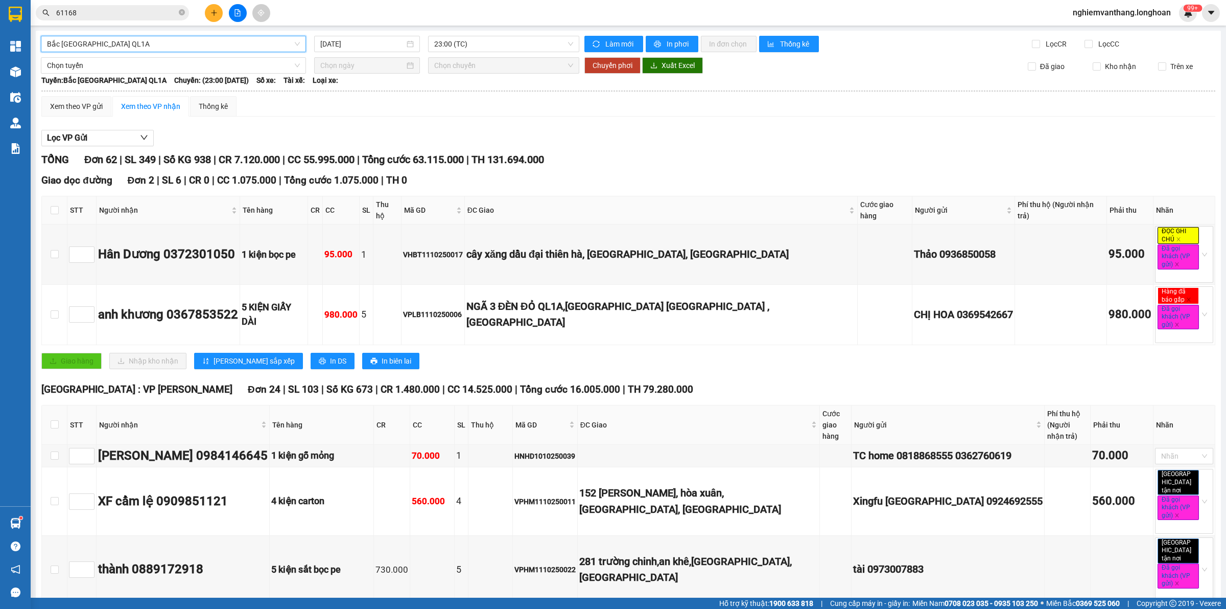
scroll to position [202, 0]
click at [88, 8] on input "61168" at bounding box center [116, 12] width 121 height 11
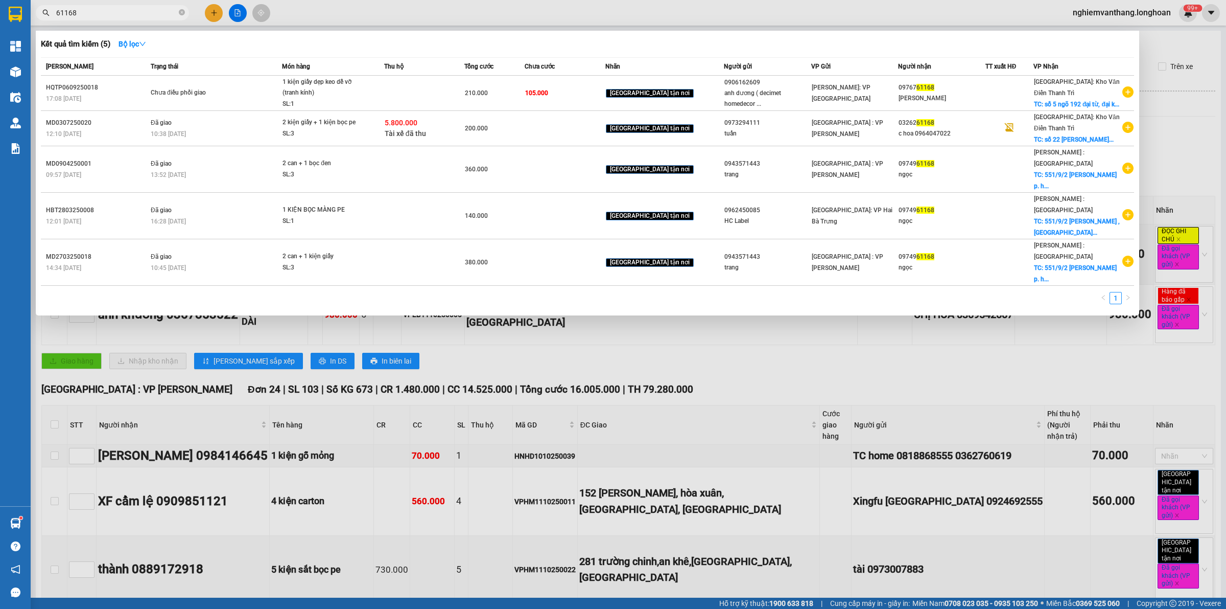
paste input "số nhà 33 ngõ ngay - Xã [GEOGRAPHIC_DATA] - thành phố [GEOGRAPHIC_DATA]"
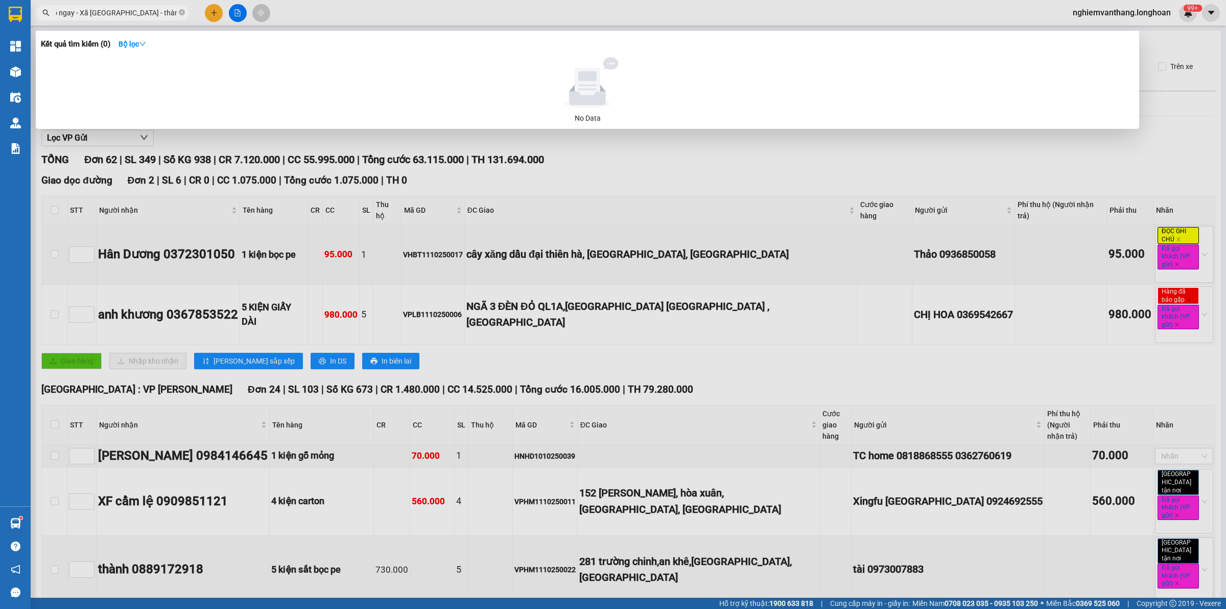
scroll to position [0, 0]
click at [124, 18] on span "số nhà 33 ngõ ngay - Xã [GEOGRAPHIC_DATA] - thành phố [GEOGRAPHIC_DATA]" at bounding box center [112, 12] width 153 height 15
click at [123, 17] on input "số nhà 33 ngõ ngay - Xã [GEOGRAPHIC_DATA] - thành phố [GEOGRAPHIC_DATA]" at bounding box center [116, 12] width 121 height 11
click at [118, 8] on input "số nhà 33 ngõ ngay - Xã [GEOGRAPHIC_DATA] - thành phố [GEOGRAPHIC_DATA]" at bounding box center [116, 12] width 121 height 11
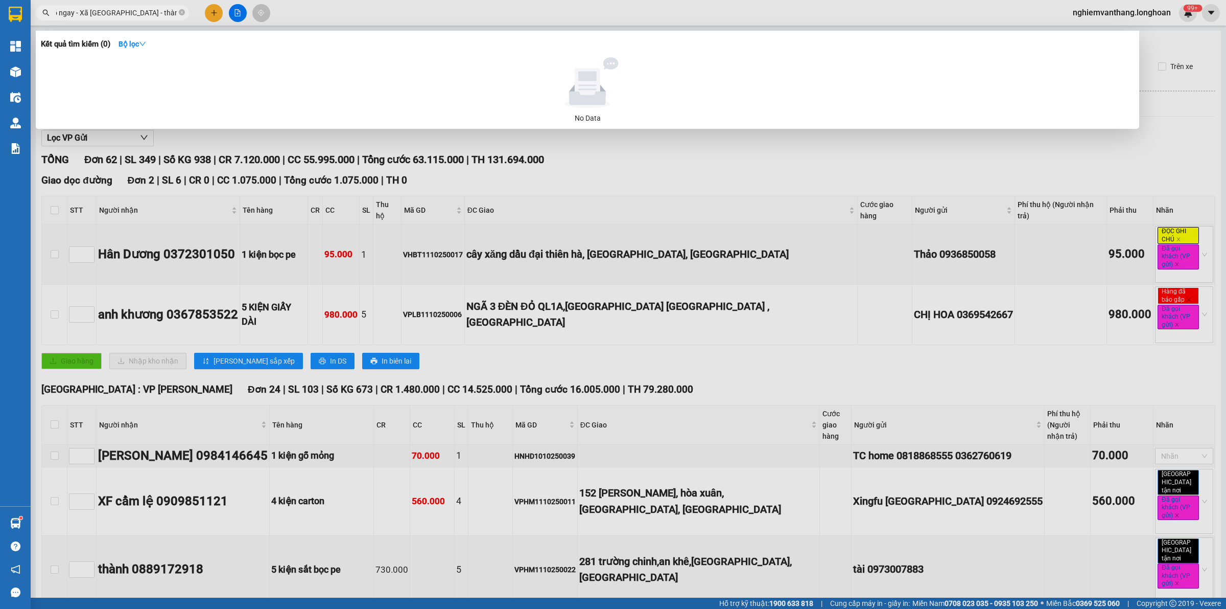
click at [118, 8] on input "số nhà 33 ngõ ngay - Xã [GEOGRAPHIC_DATA] - thành phố [GEOGRAPHIC_DATA]" at bounding box center [116, 12] width 121 height 11
paste input "SGTB0310250018"
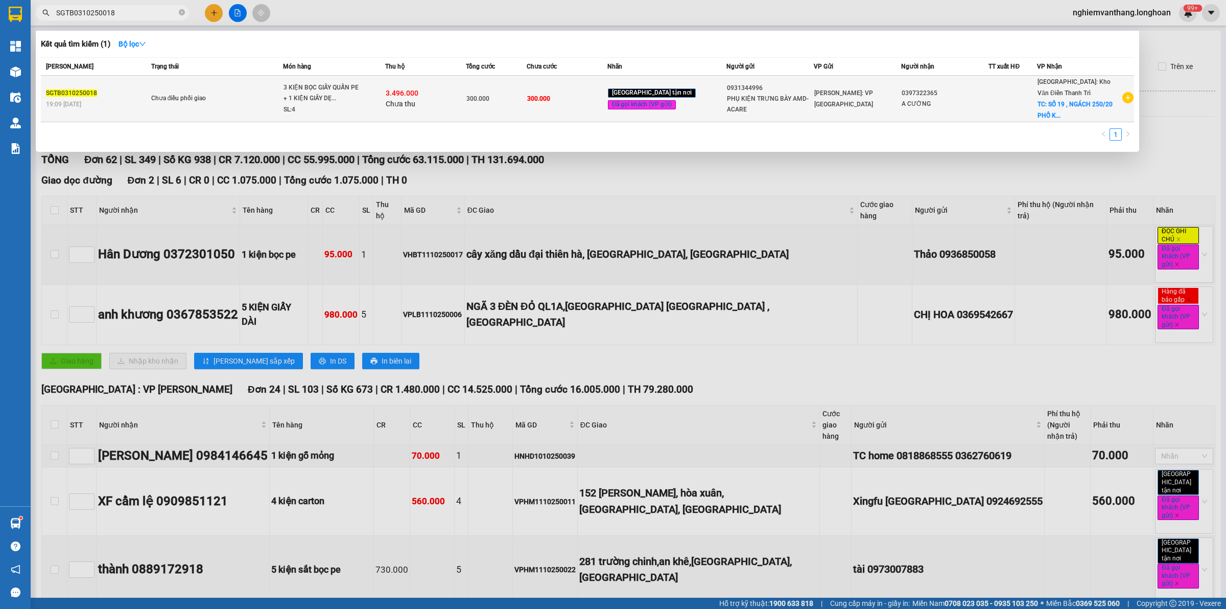
type input "SGTB0310250018"
click at [399, 85] on td "3.496.000 Chưa thu" at bounding box center [425, 99] width 81 height 47
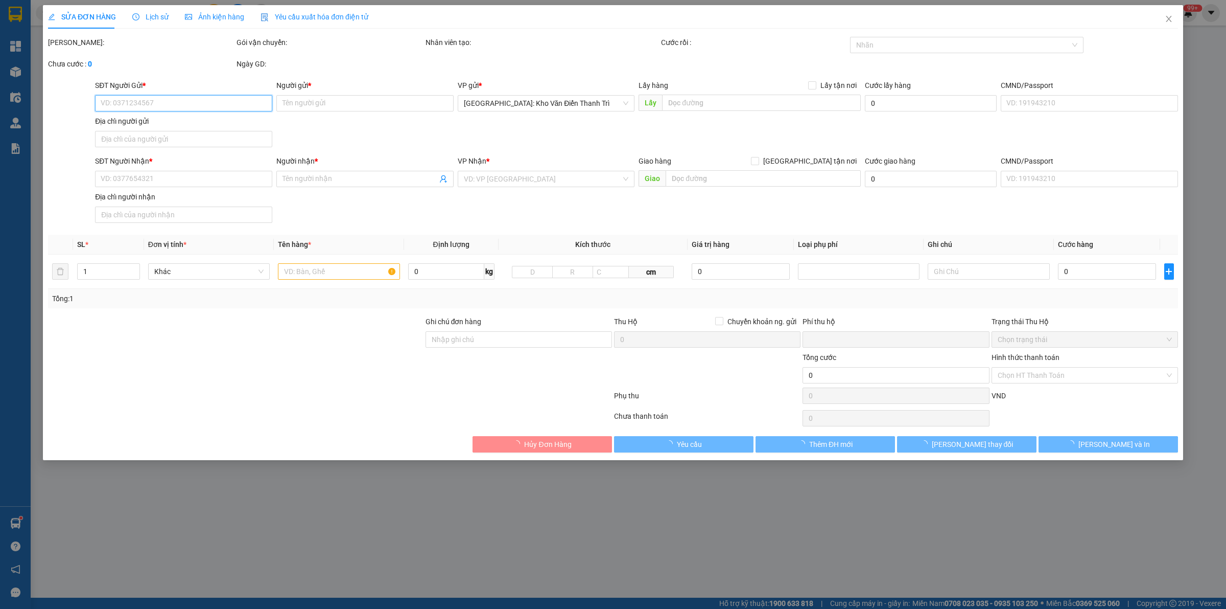
type input "0931344996"
type input "PHỤ KIỆN TRƯNG BÀY AMD- ACARE"
type input "0397322365"
type input "A CƯỜNG"
checkbox input "true"
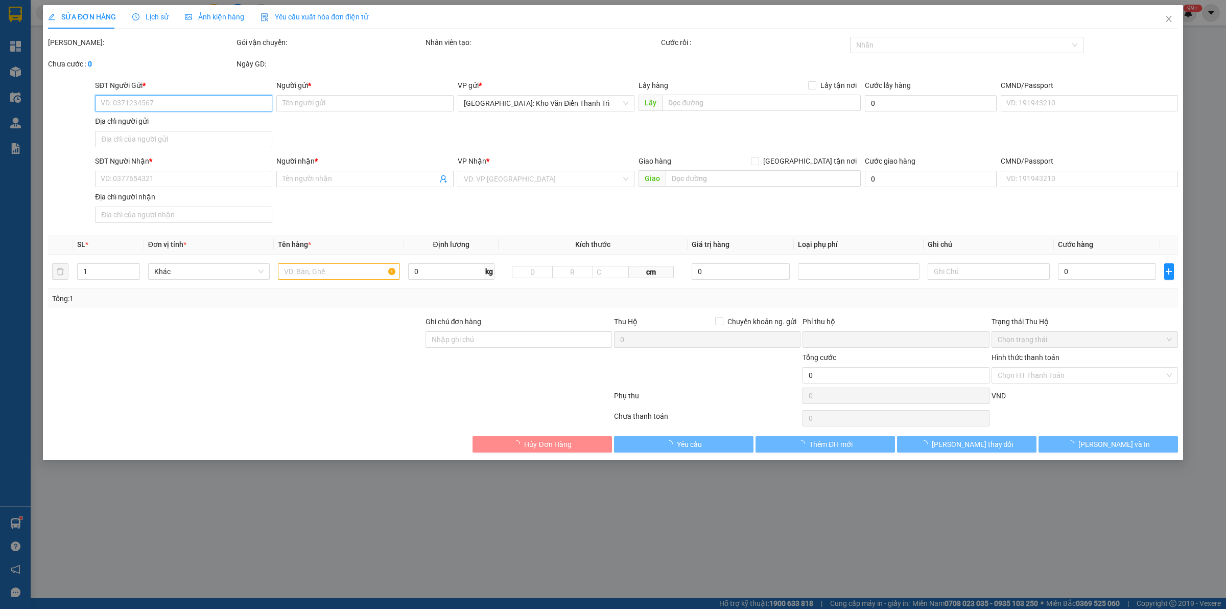
type input "[STREET_ADDRESS]"
type input "NHẬN NGUYÊN KIỆN GIAO NGUYÊN KIỆN, HƯ VỠ K ĐỀN"
type input "300.000"
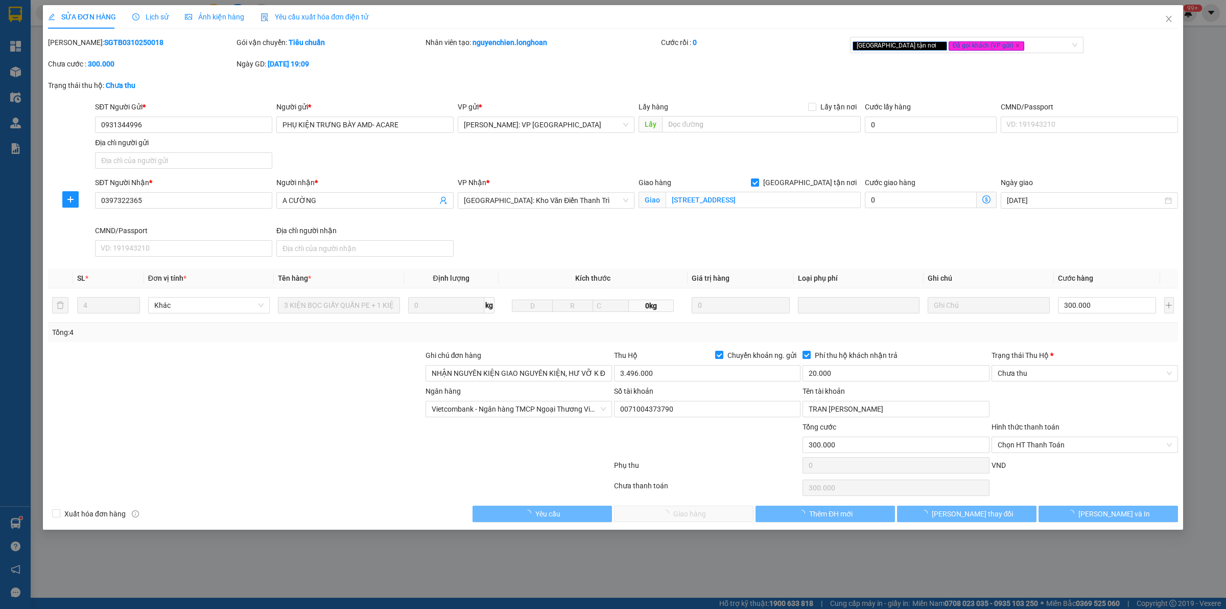
click at [152, 18] on span "Lịch sử" at bounding box center [150, 17] width 36 height 8
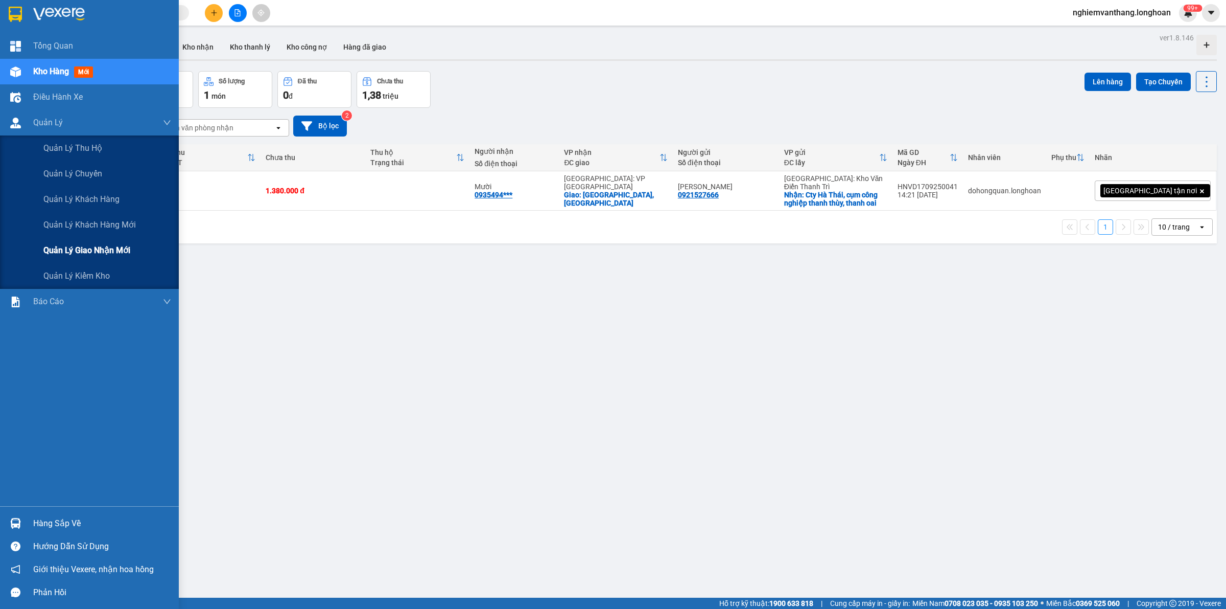
drag, startPoint x: 83, startPoint y: 250, endPoint x: 94, endPoint y: 249, distance: 10.8
click at [83, 251] on span "Quản lý giao nhận mới" at bounding box center [86, 250] width 87 height 13
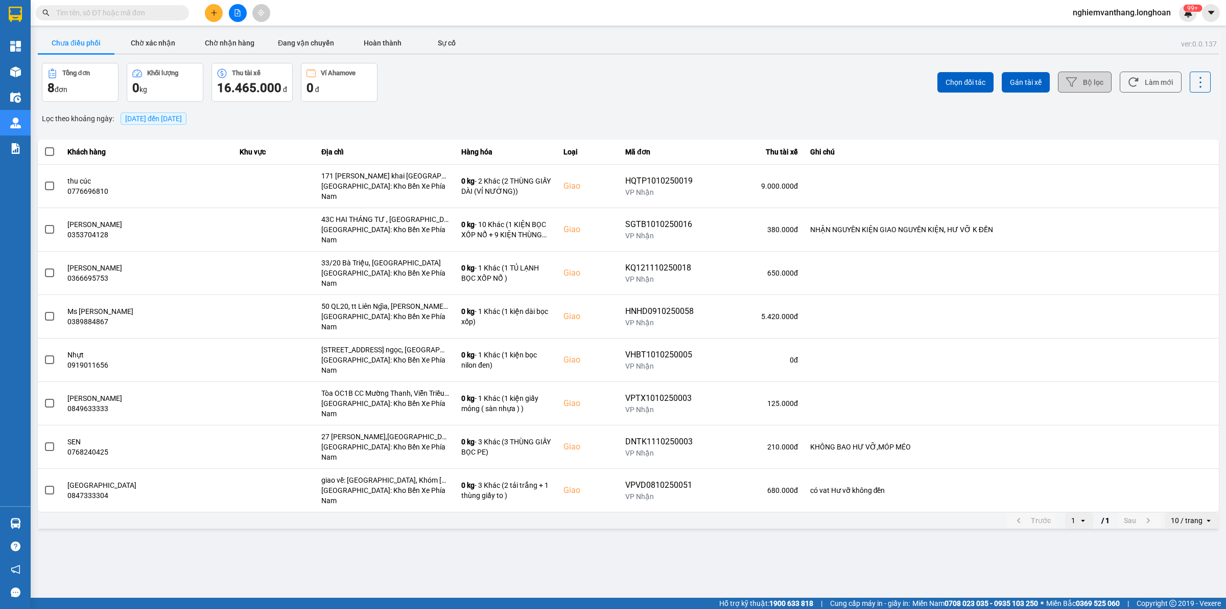
click at [1086, 85] on button "Bộ lọc" at bounding box center [1085, 82] width 54 height 21
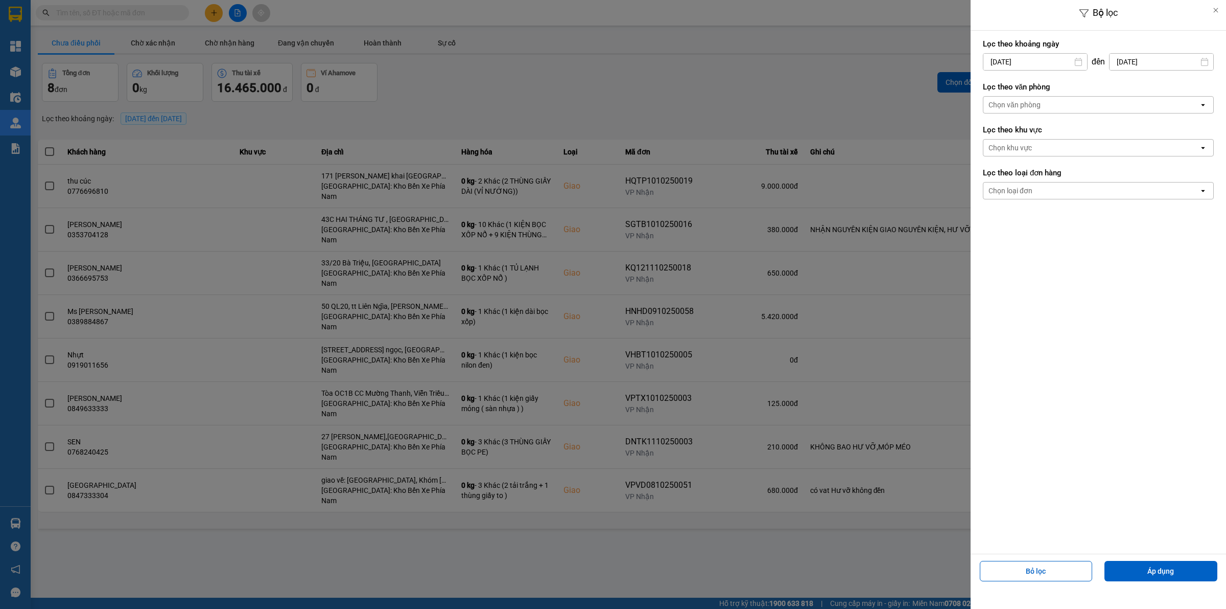
click at [1045, 62] on input "12/10/2025" at bounding box center [1036, 62] width 104 height 16
click at [1030, 136] on div "1" at bounding box center [1030, 136] width 14 height 12
type input "[DATE]"
click at [1067, 105] on div "Chọn văn phòng" at bounding box center [1092, 105] width 216 height 16
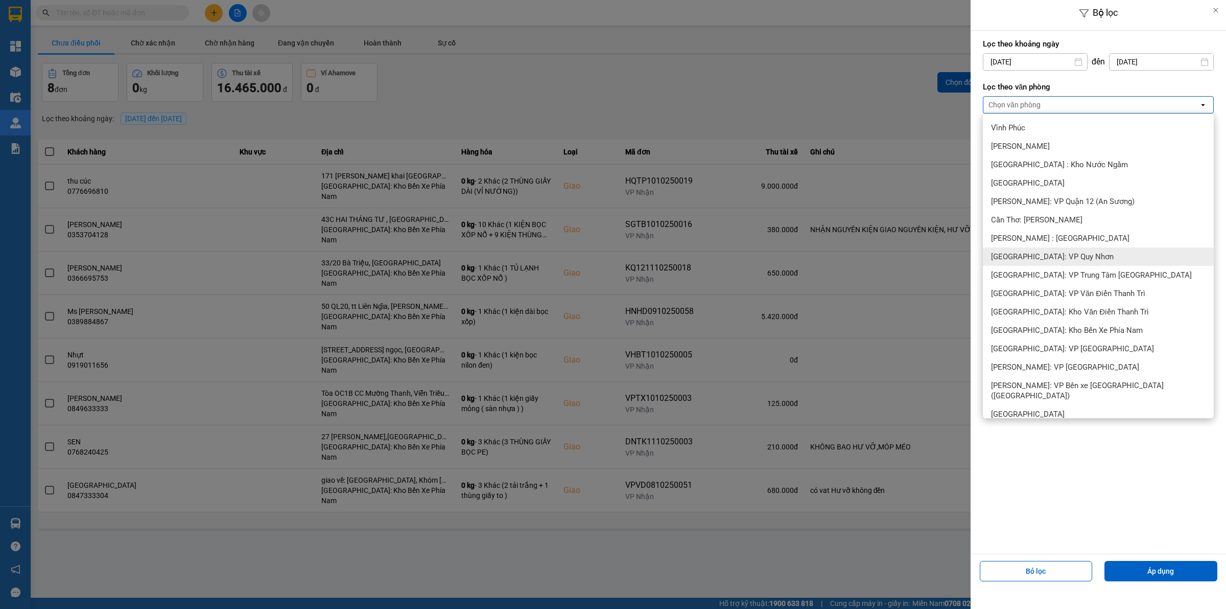
scroll to position [383, 0]
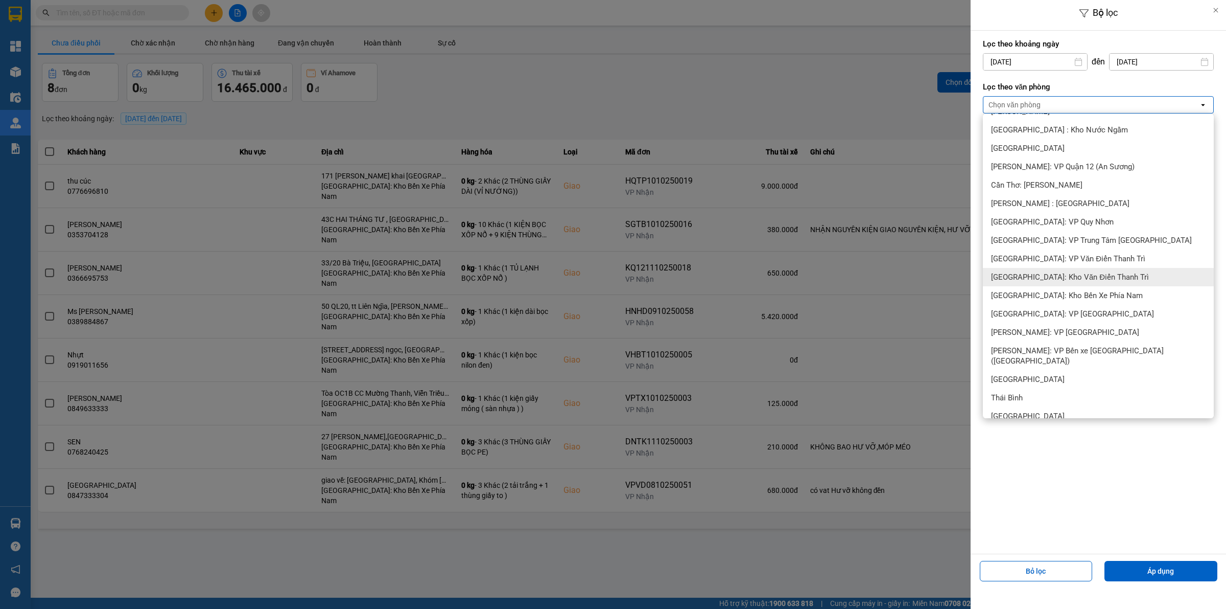
click at [1072, 272] on span "[GEOGRAPHIC_DATA]: Kho Văn Điển Thanh Trì" at bounding box center [1070, 277] width 158 height 10
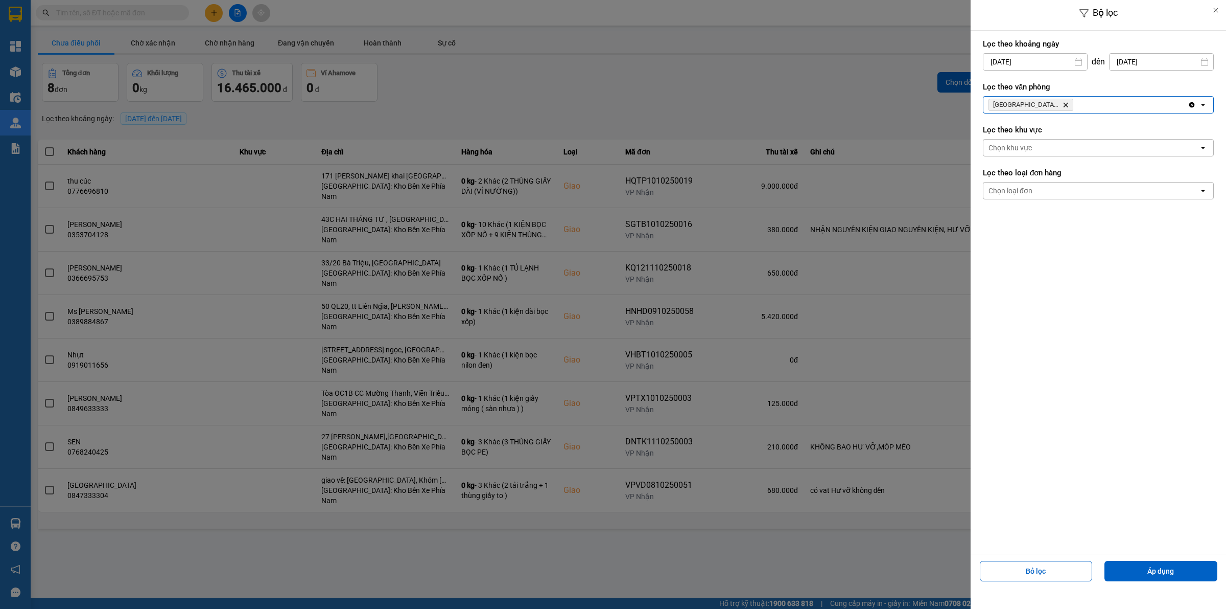
click at [1097, 99] on div "Hà Nội: Kho Văn Điển Thanh Trì Delete" at bounding box center [1086, 105] width 204 height 16
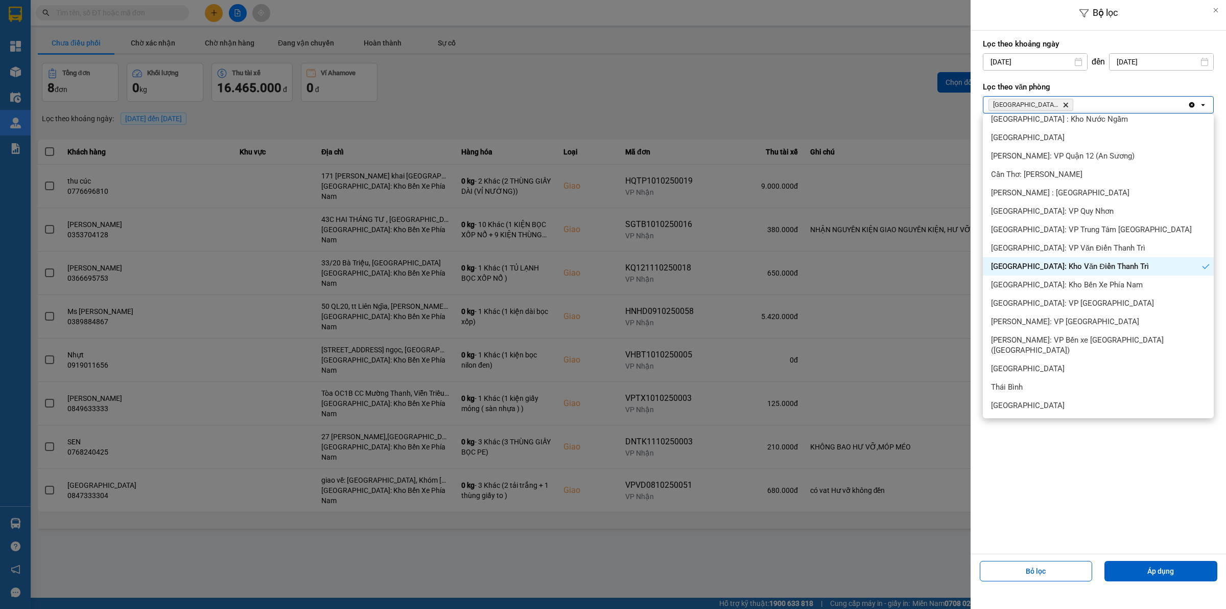
click at [1071, 243] on span "[GEOGRAPHIC_DATA]: VP Văn Điển Thanh Trì" at bounding box center [1068, 248] width 154 height 10
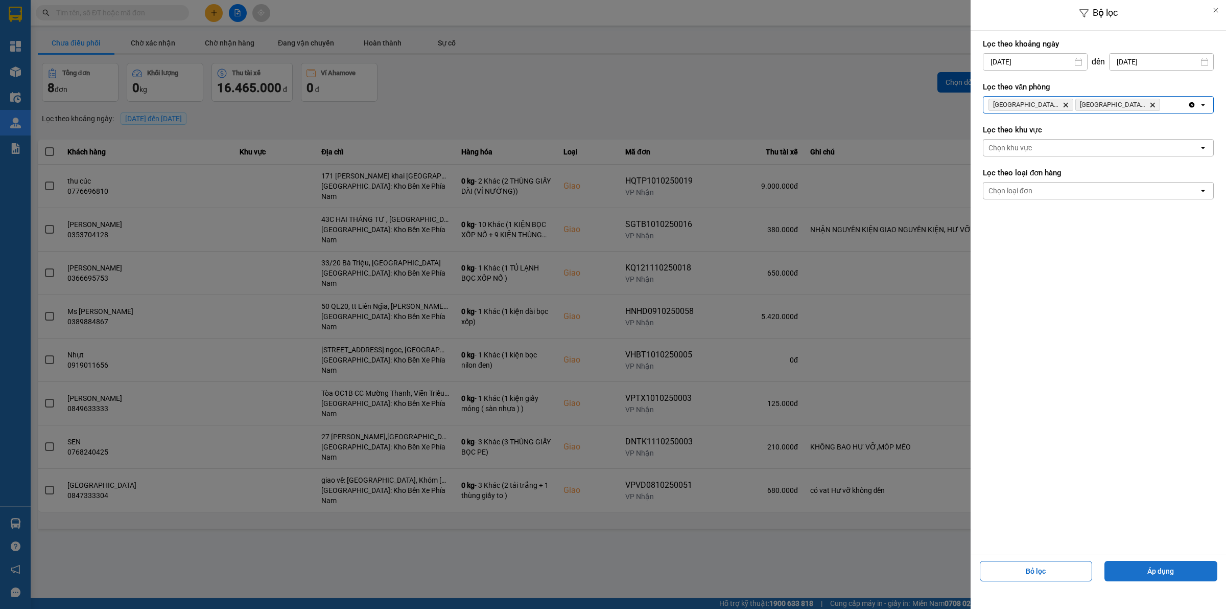
drag, startPoint x: 1178, startPoint y: 571, endPoint x: 1174, endPoint y: 565, distance: 7.7
click at [1179, 571] on button "Áp dụng" at bounding box center [1161, 571] width 113 height 20
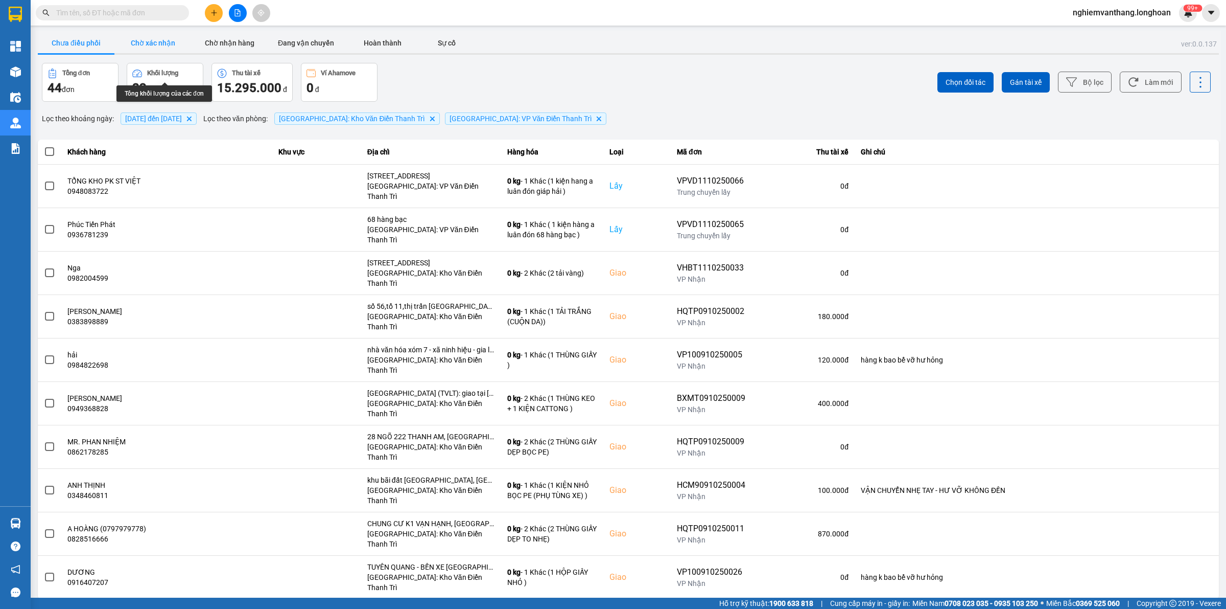
click at [159, 44] on button "Chờ xác nhận" at bounding box center [152, 43] width 77 height 20
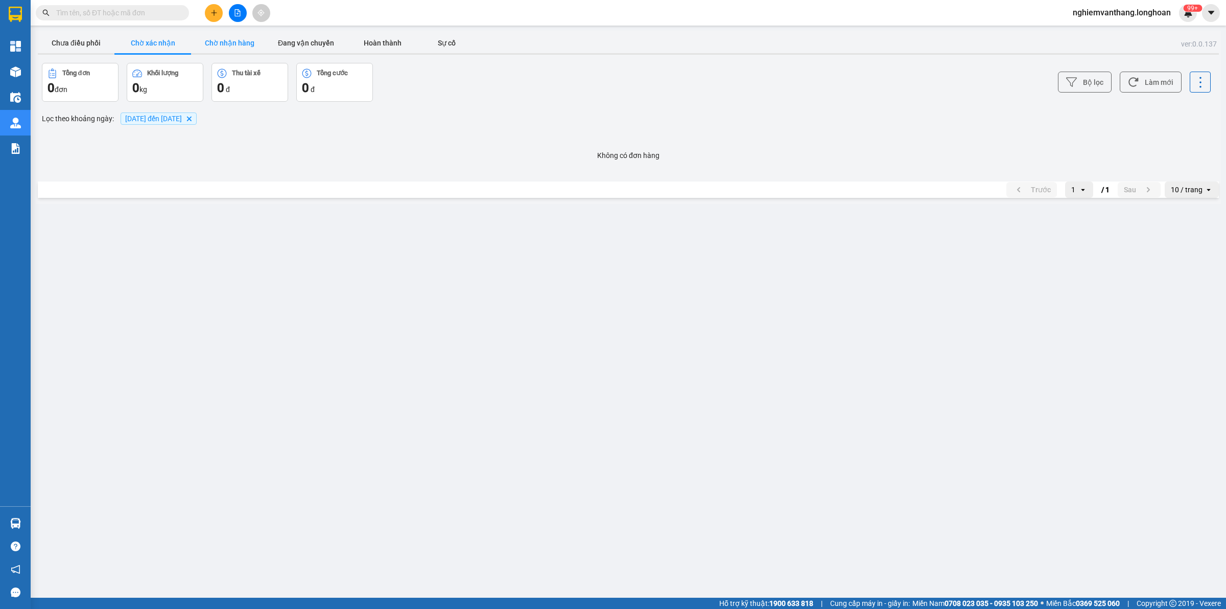
click at [252, 35] on button "Chờ nhận hàng" at bounding box center [229, 43] width 77 height 20
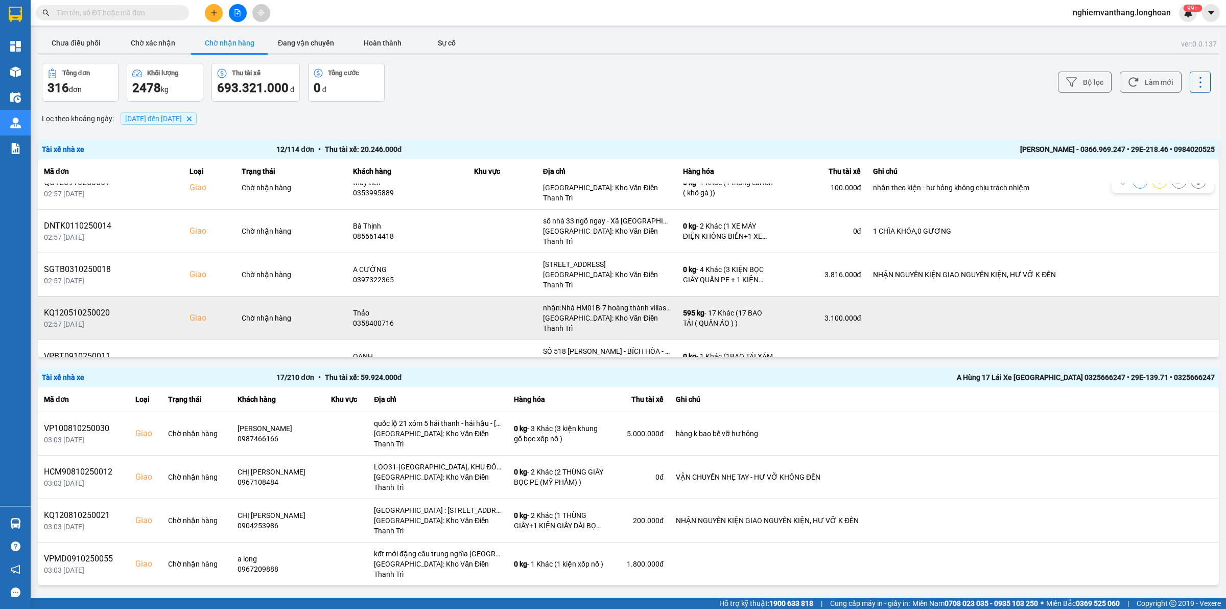
scroll to position [251, 0]
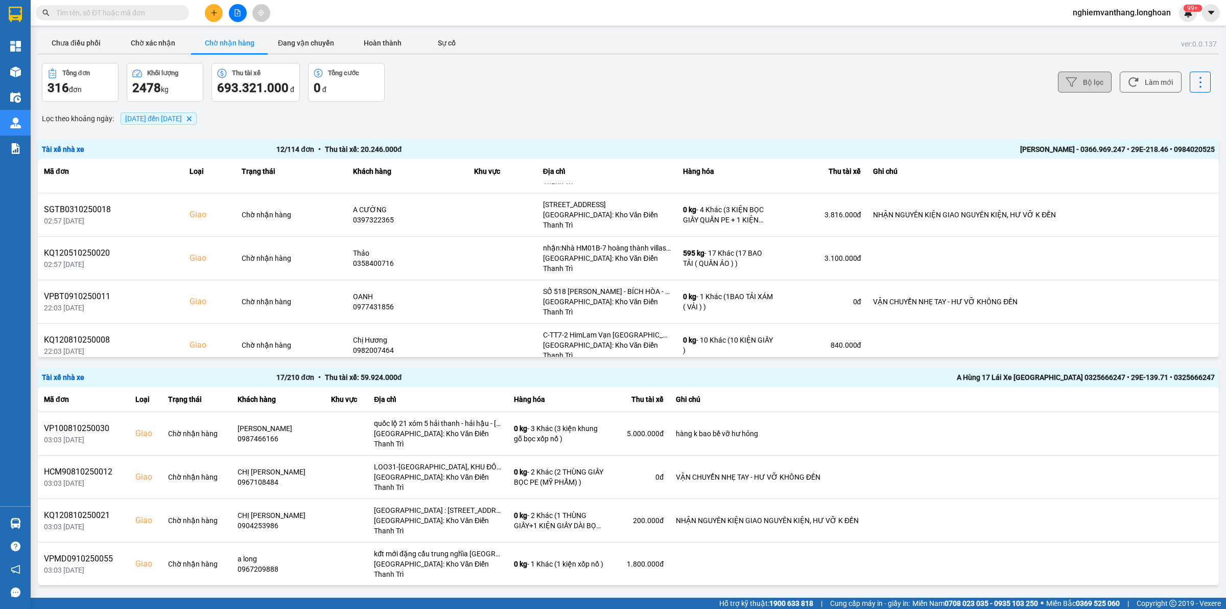
click at [1083, 74] on button "Bộ lọc" at bounding box center [1085, 82] width 54 height 21
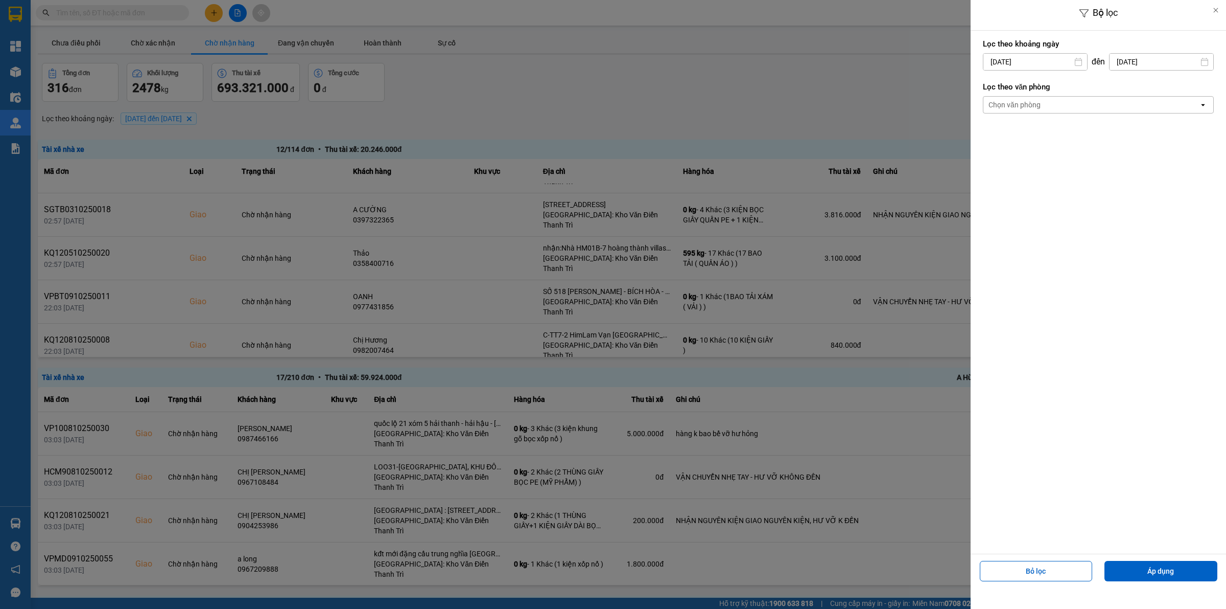
click at [768, 77] on div at bounding box center [613, 304] width 1226 height 609
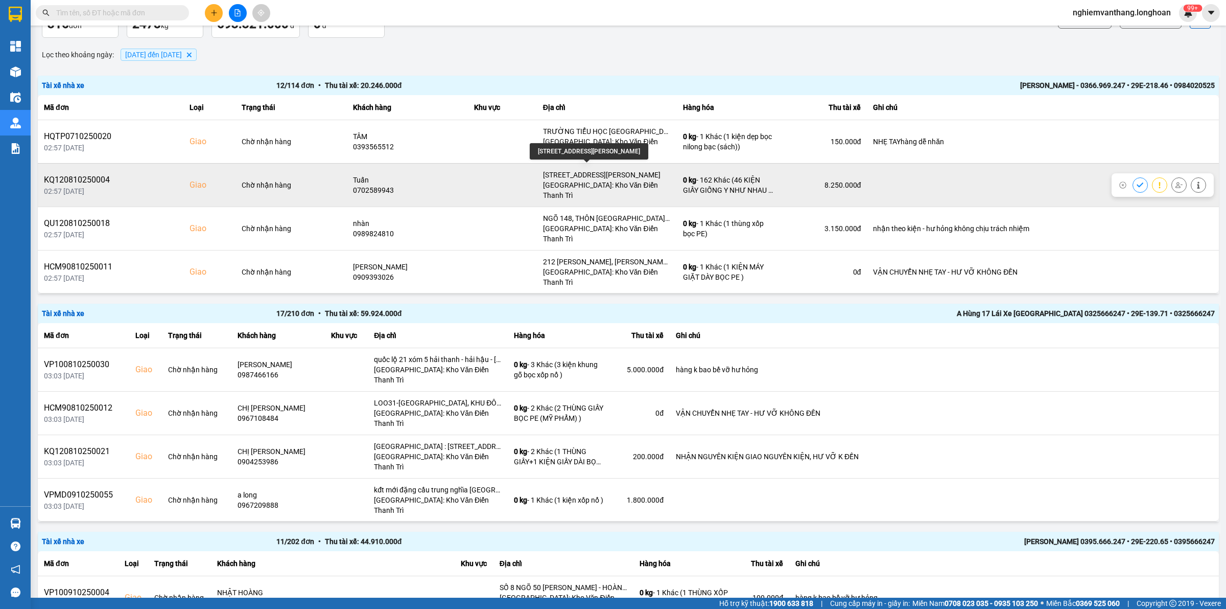
scroll to position [0, 0]
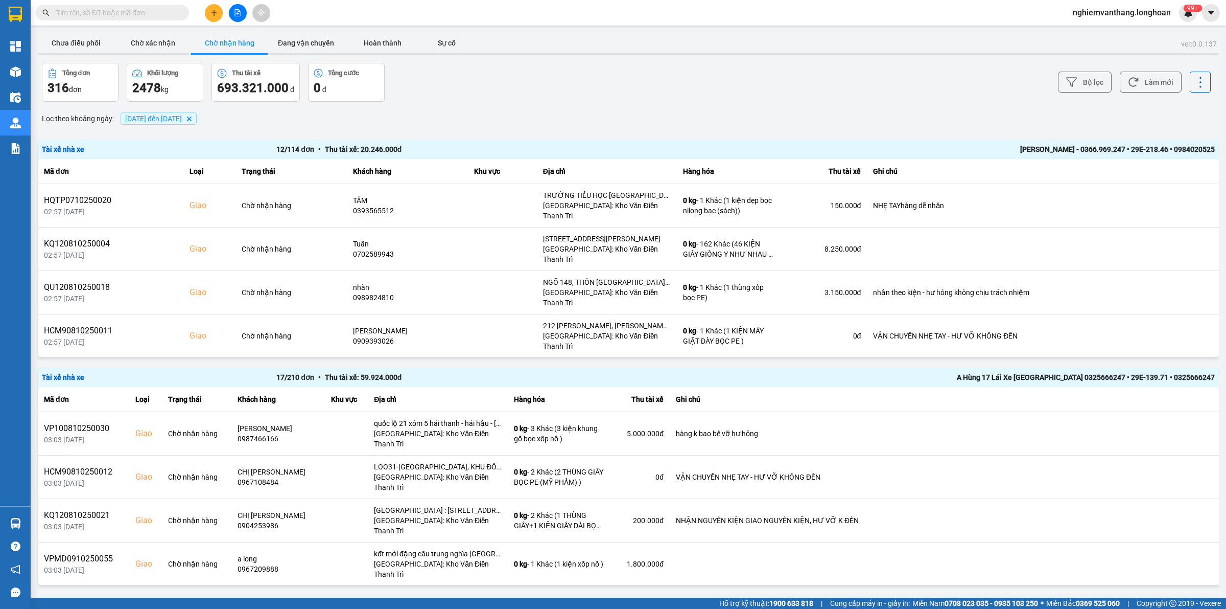
click at [464, 147] on div "12 / 114 đơn • Thu tài xế: 20.246.000 đ" at bounding box center [510, 149] width 469 height 11
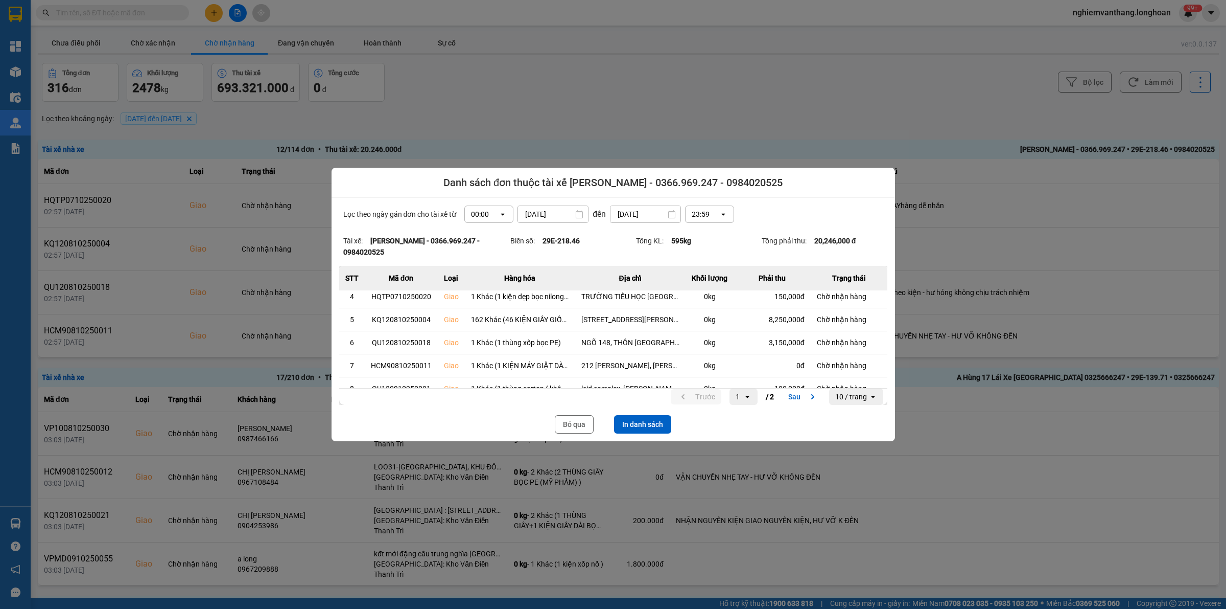
scroll to position [133, 0]
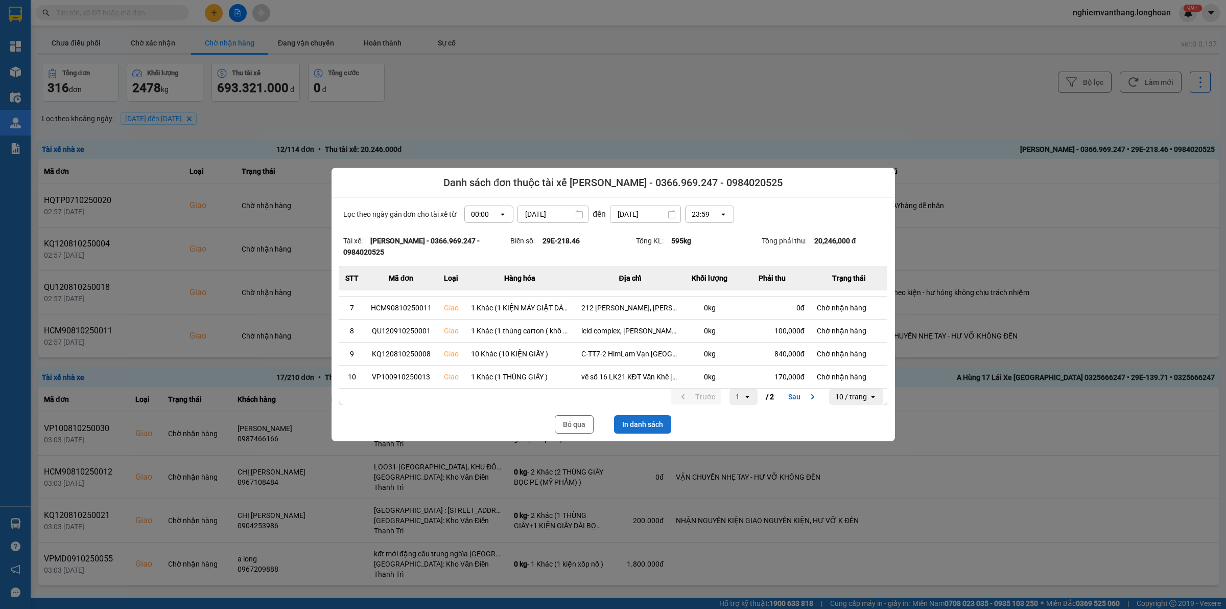
click at [642, 422] on button "In danh sách" at bounding box center [642, 424] width 57 height 18
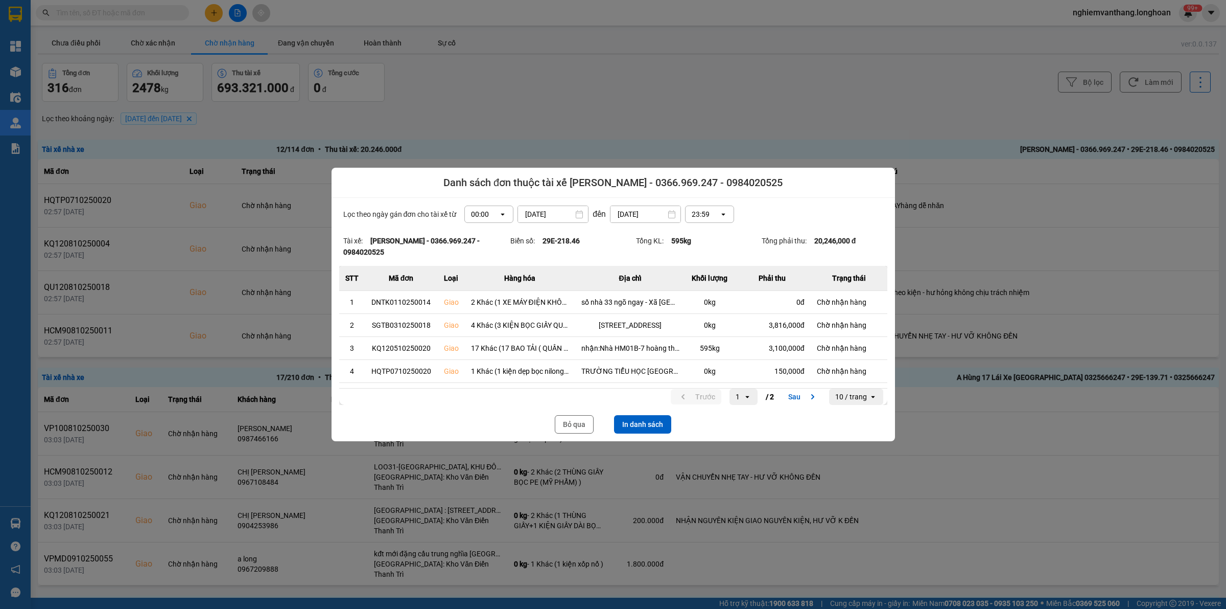
scroll to position [0, 0]
click at [586, 151] on div at bounding box center [613, 304] width 1226 height 609
click at [567, 440] on div "Danh sách đơn thuộc tài xế Nguyễn Đặng Sơn - 0366.969.247 - 0984020525 Lọc theo…" at bounding box center [613, 304] width 1226 height 609
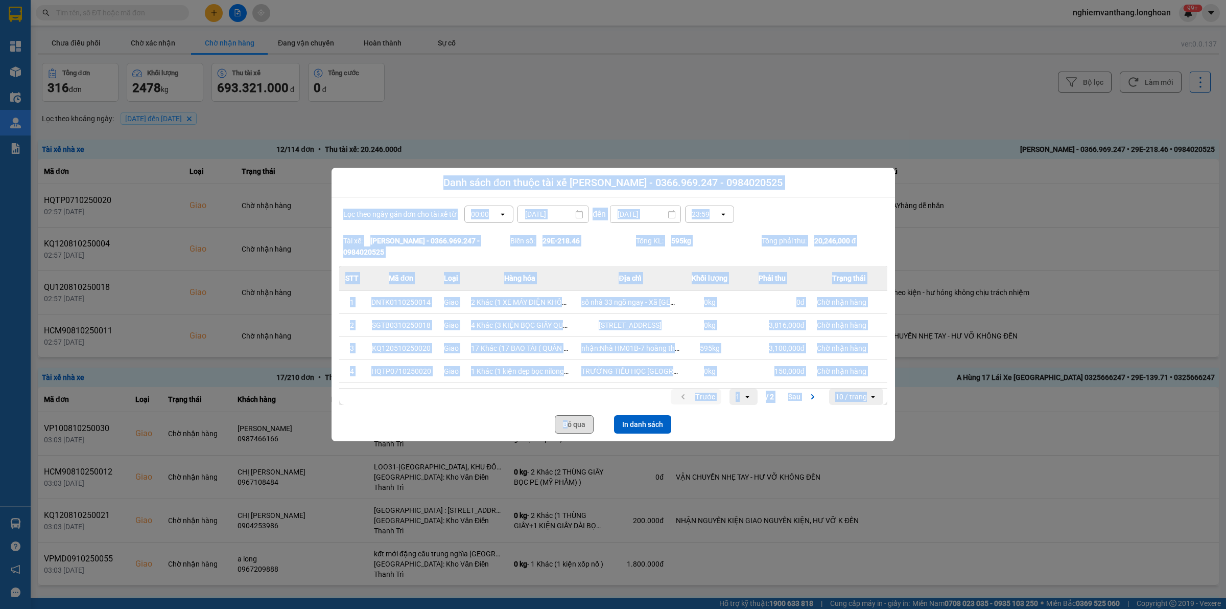
click at [570, 429] on button "Bỏ qua" at bounding box center [574, 424] width 39 height 18
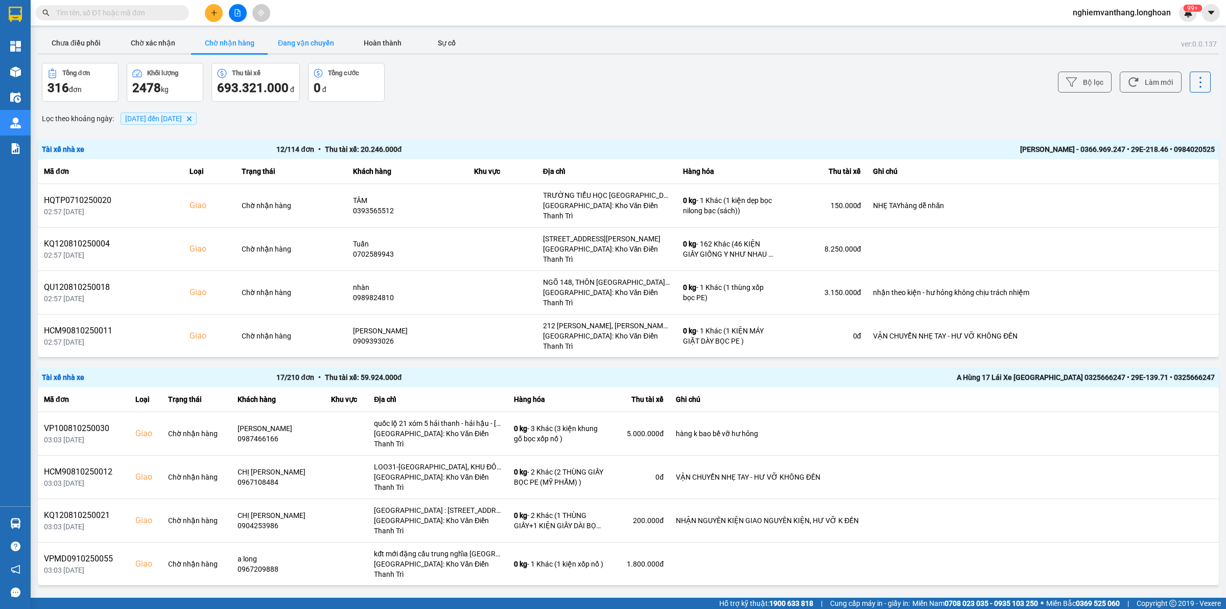
click at [305, 36] on button "Đang vận chuyển" at bounding box center [306, 43] width 77 height 20
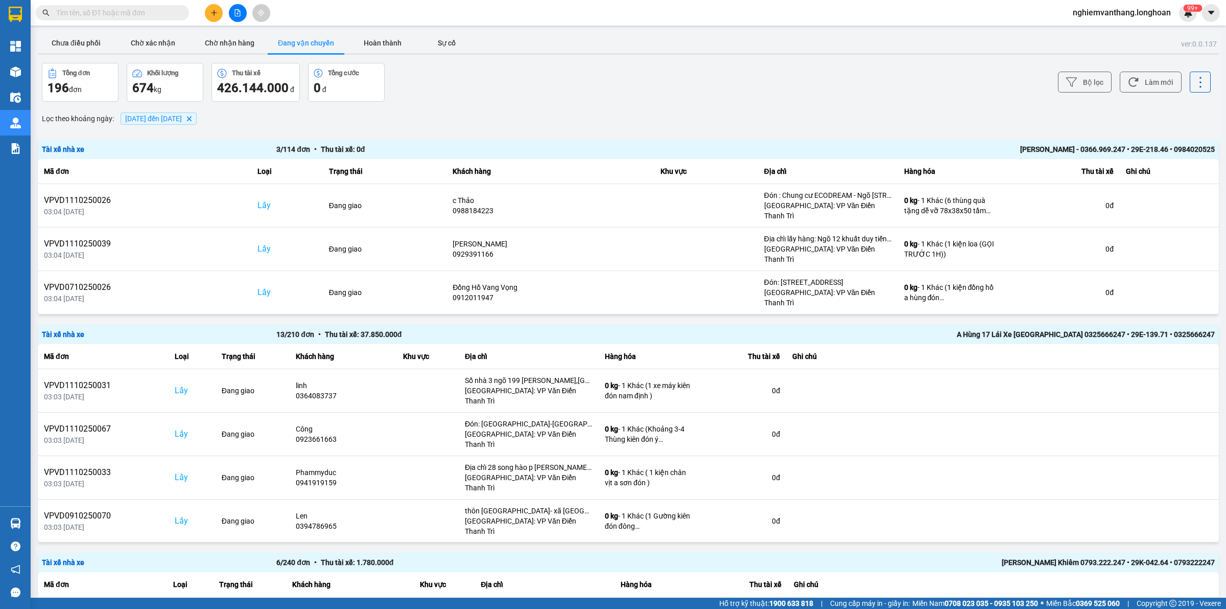
click at [531, 152] on div "3 / 114 đơn • Thu tài xế: 0 đ" at bounding box center [510, 149] width 469 height 11
